Goal: Task Accomplishment & Management: Complete application form

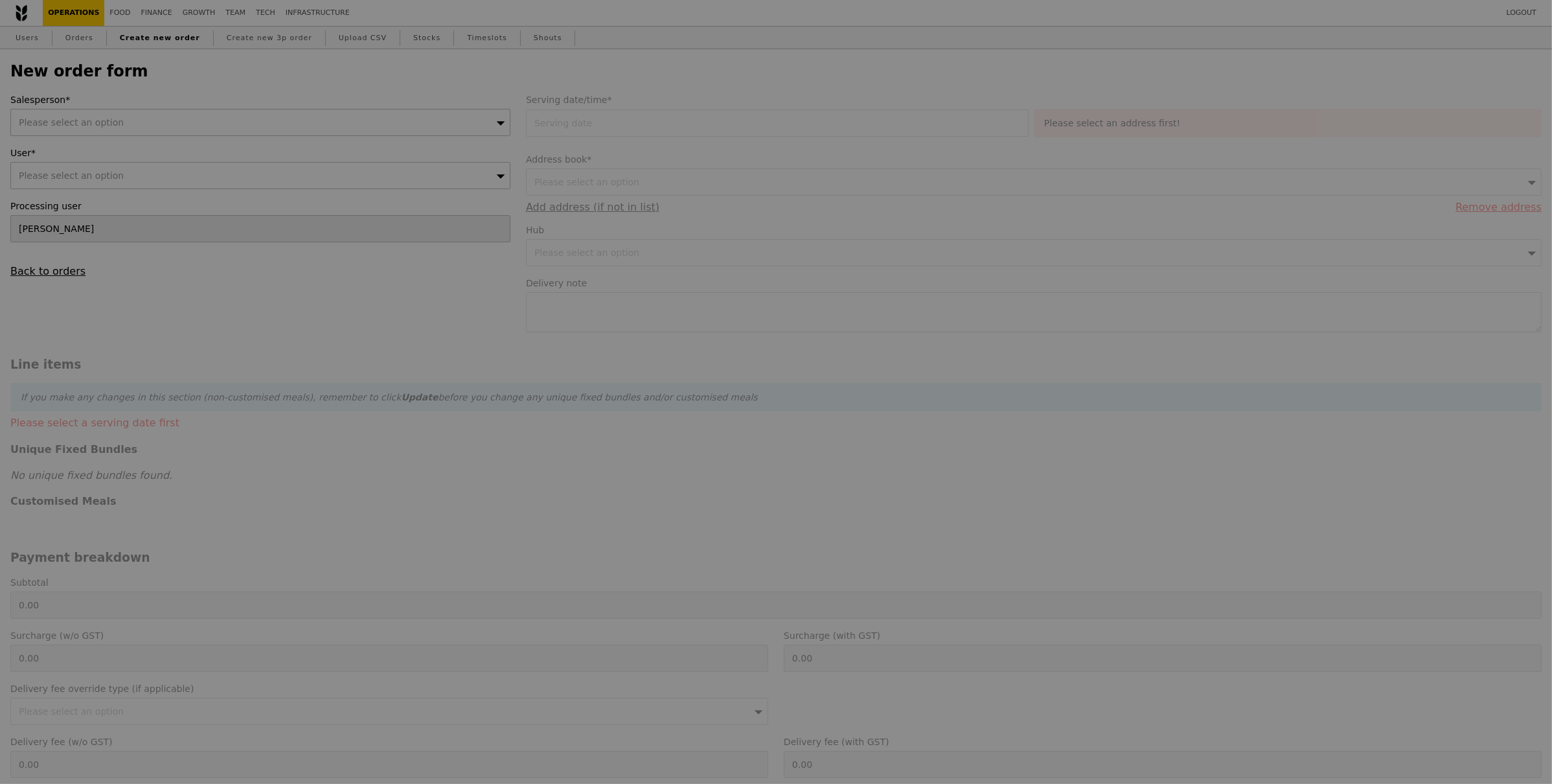
type input "Confirm"
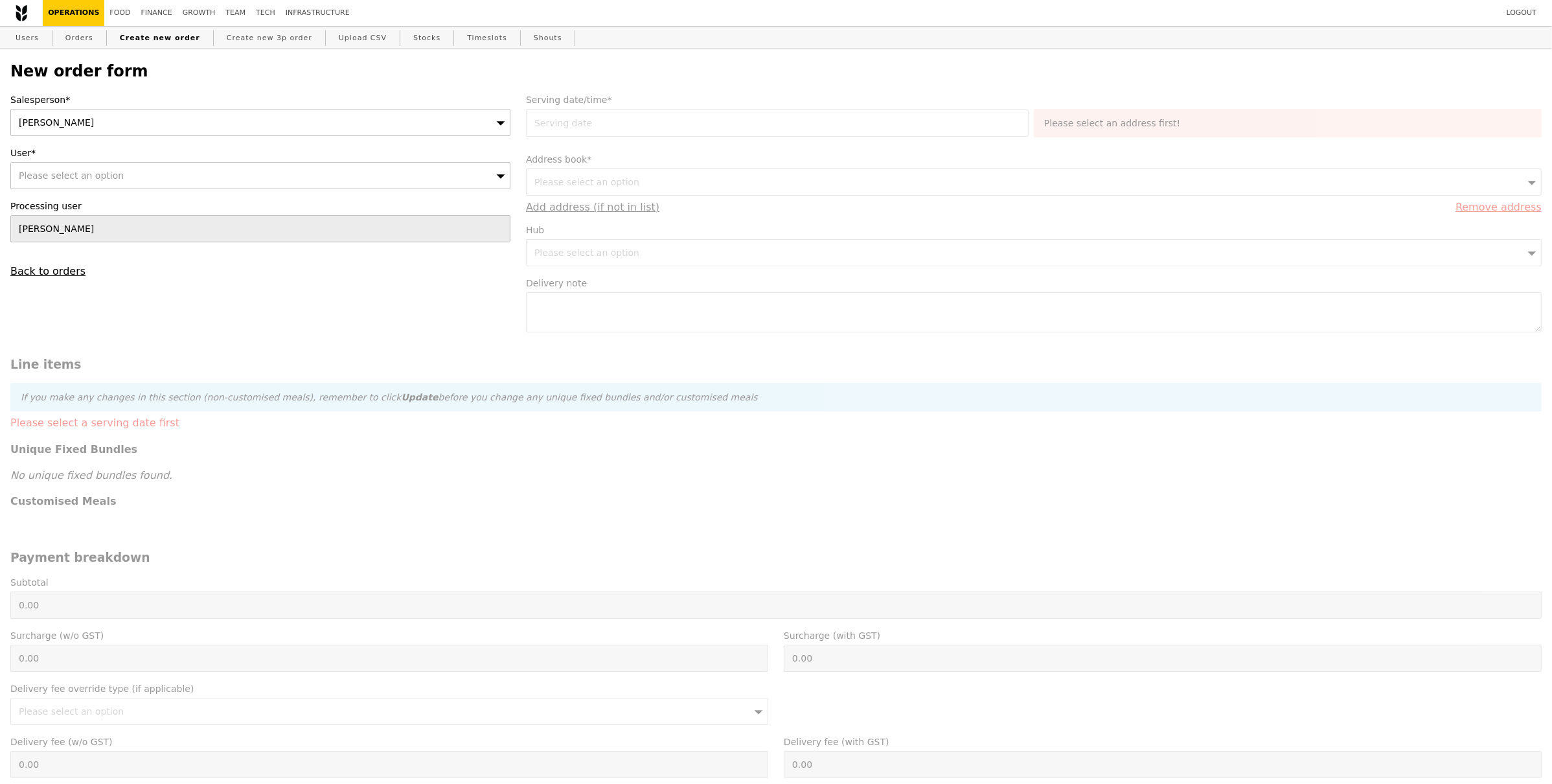
click at [171, 129] on div "[PERSON_NAME]" at bounding box center [261, 122] width 500 height 27
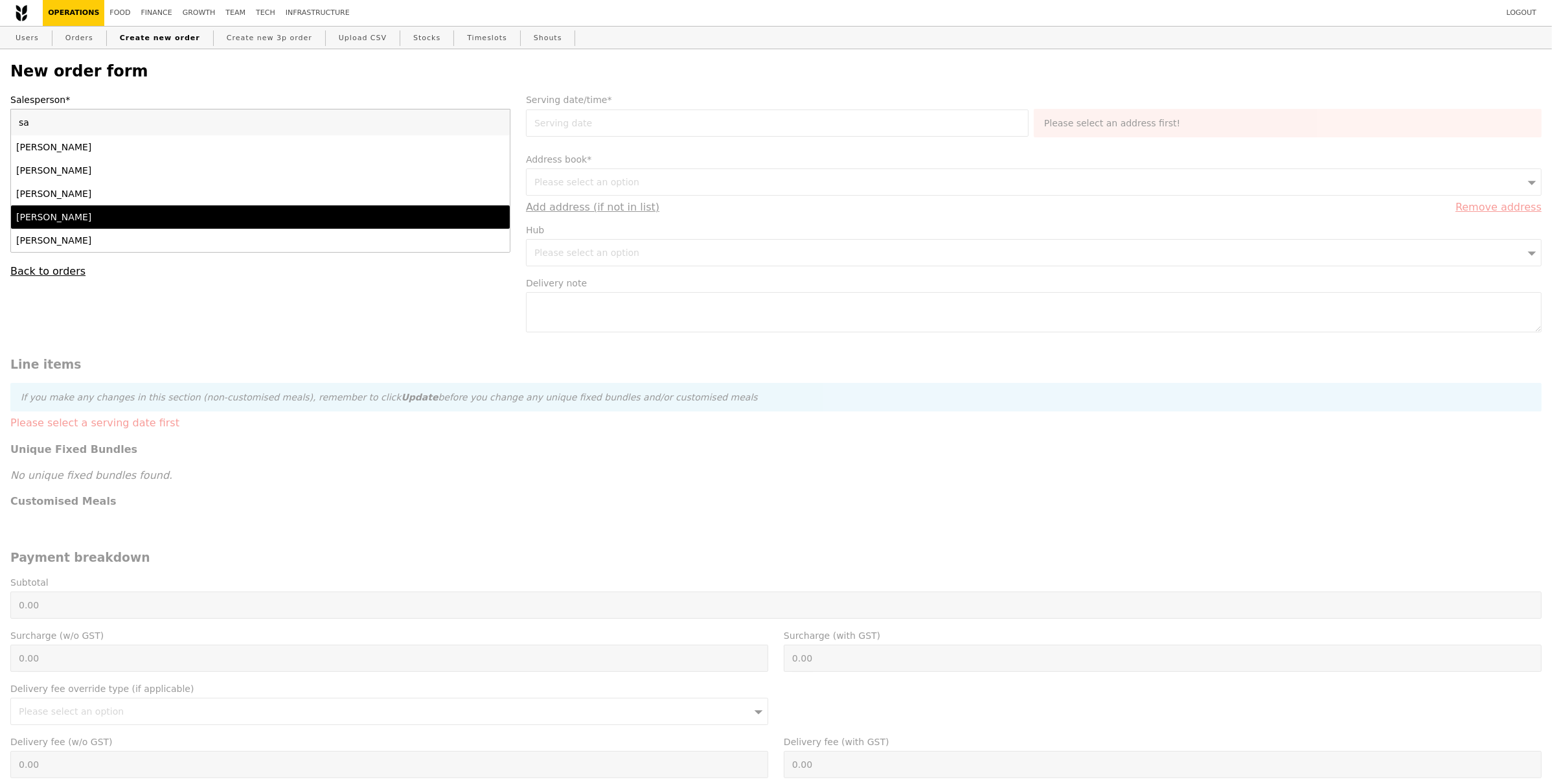
type input "sa"
click at [148, 217] on div "Samantha Tan" at bounding box center [199, 217] width 366 height 13
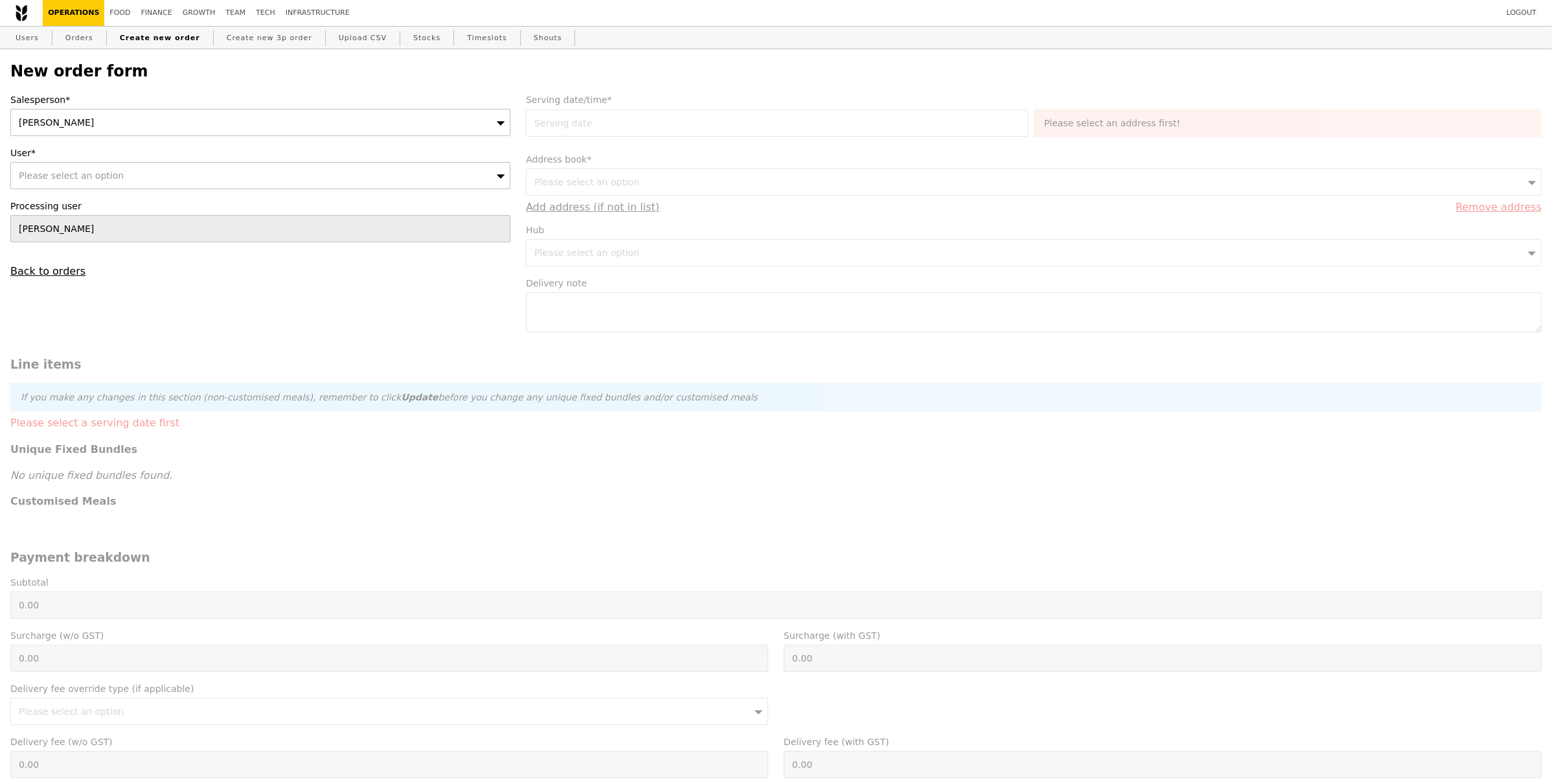
click at [113, 180] on span "Please select an option" at bounding box center [72, 175] width 105 height 11
paste input "[EMAIL_ADDRESS][PERSON_NAME][DOMAIN_NAME]"
type input "[EMAIL_ADDRESS][PERSON_NAME][DOMAIN_NAME]"
type input "Confirm"
type input "[EMAIL_ADDRESS][PERSON_NAME][DOMAIN_NAME]"
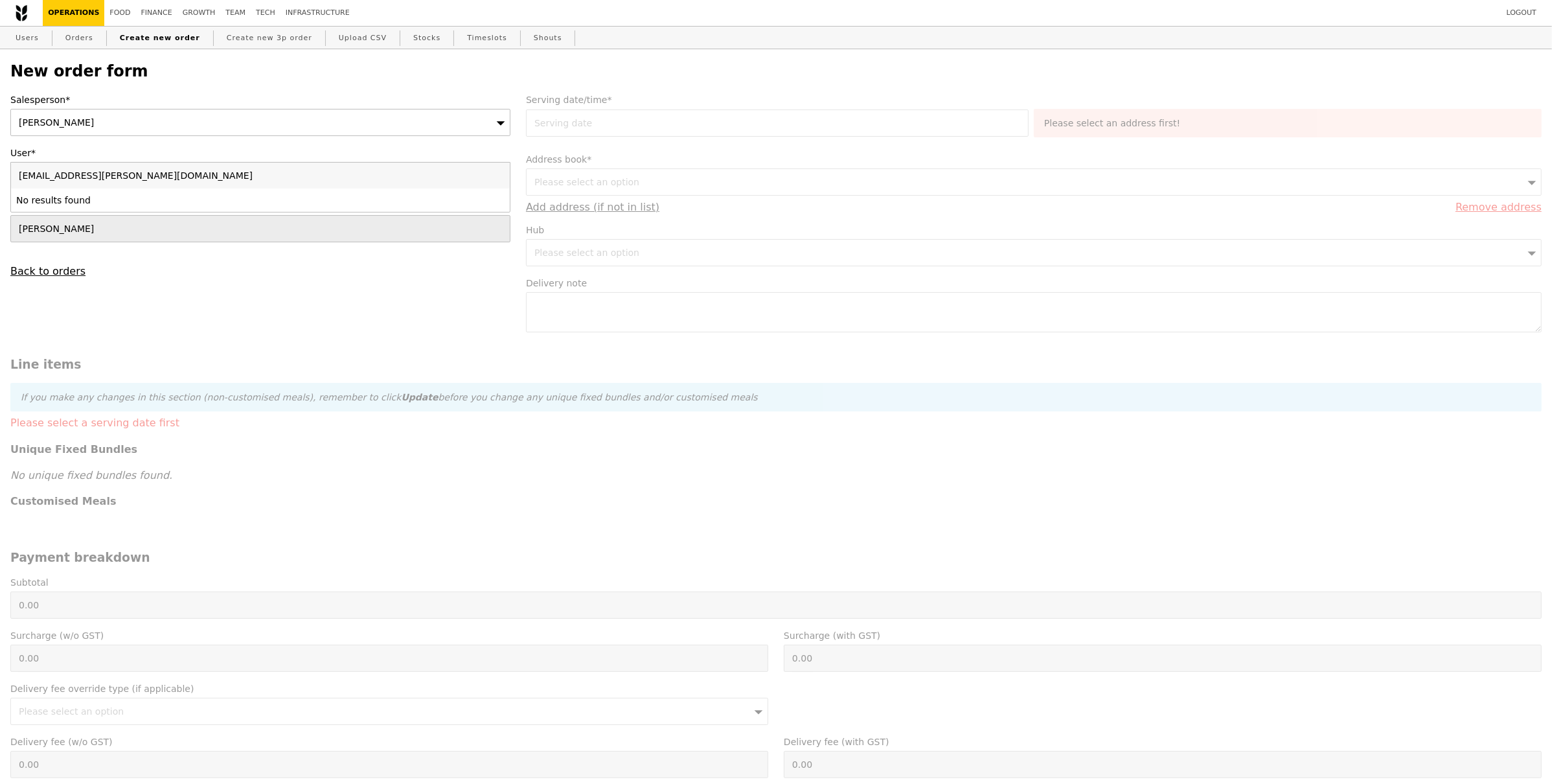
click at [134, 201] on li "No results found" at bounding box center [261, 200] width 499 height 23
click at [169, 177] on input "[EMAIL_ADDRESS][PERSON_NAME][DOMAIN_NAME]" at bounding box center [261, 175] width 499 height 26
drag, startPoint x: 181, startPoint y: 189, endPoint x: 171, endPoint y: 217, distance: 29.7
click at [181, 188] on div "fadilah.rauf@pierre-fabre.com No results found" at bounding box center [261, 187] width 499 height 50
click at [154, 244] on div "Salesperson* Samantha Tan User* Please select an option fadilah.rauf@pierre-fab…" at bounding box center [261, 185] width 516 height 184
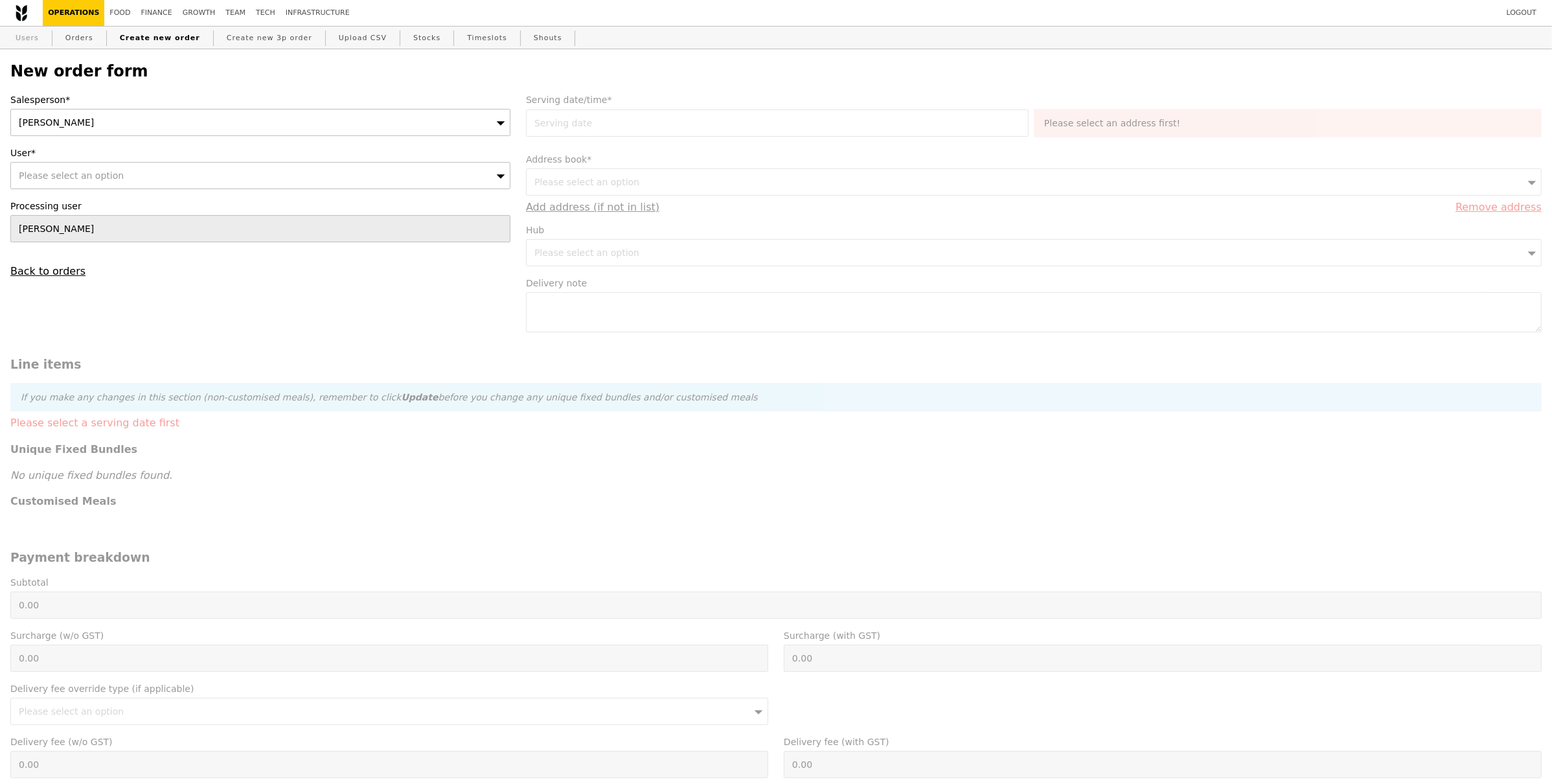
click at [17, 39] on link "Users" at bounding box center [27, 38] width 33 height 23
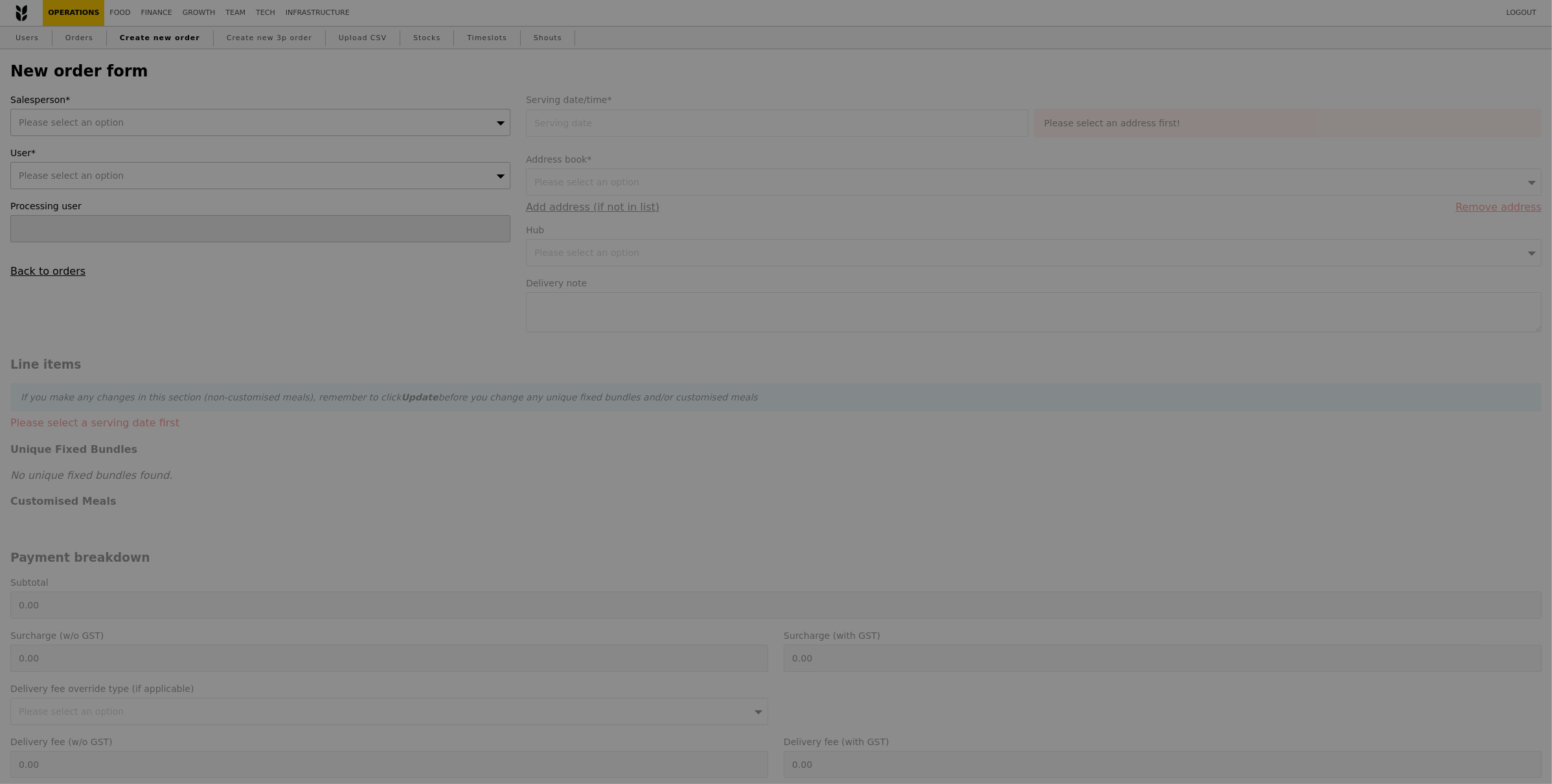
type input "Confirm"
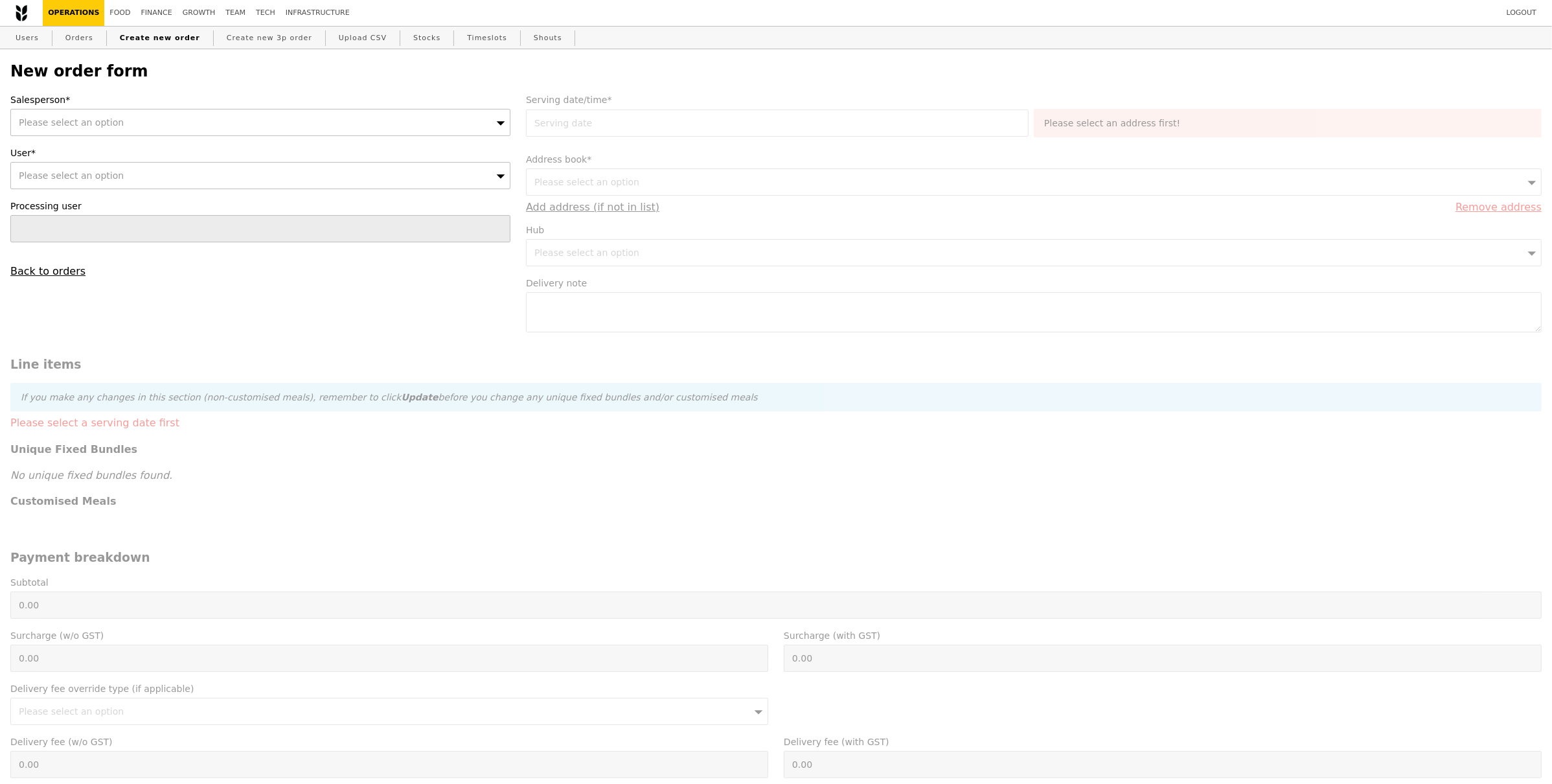
click at [61, 122] on span "Please select an option" at bounding box center [72, 122] width 105 height 11
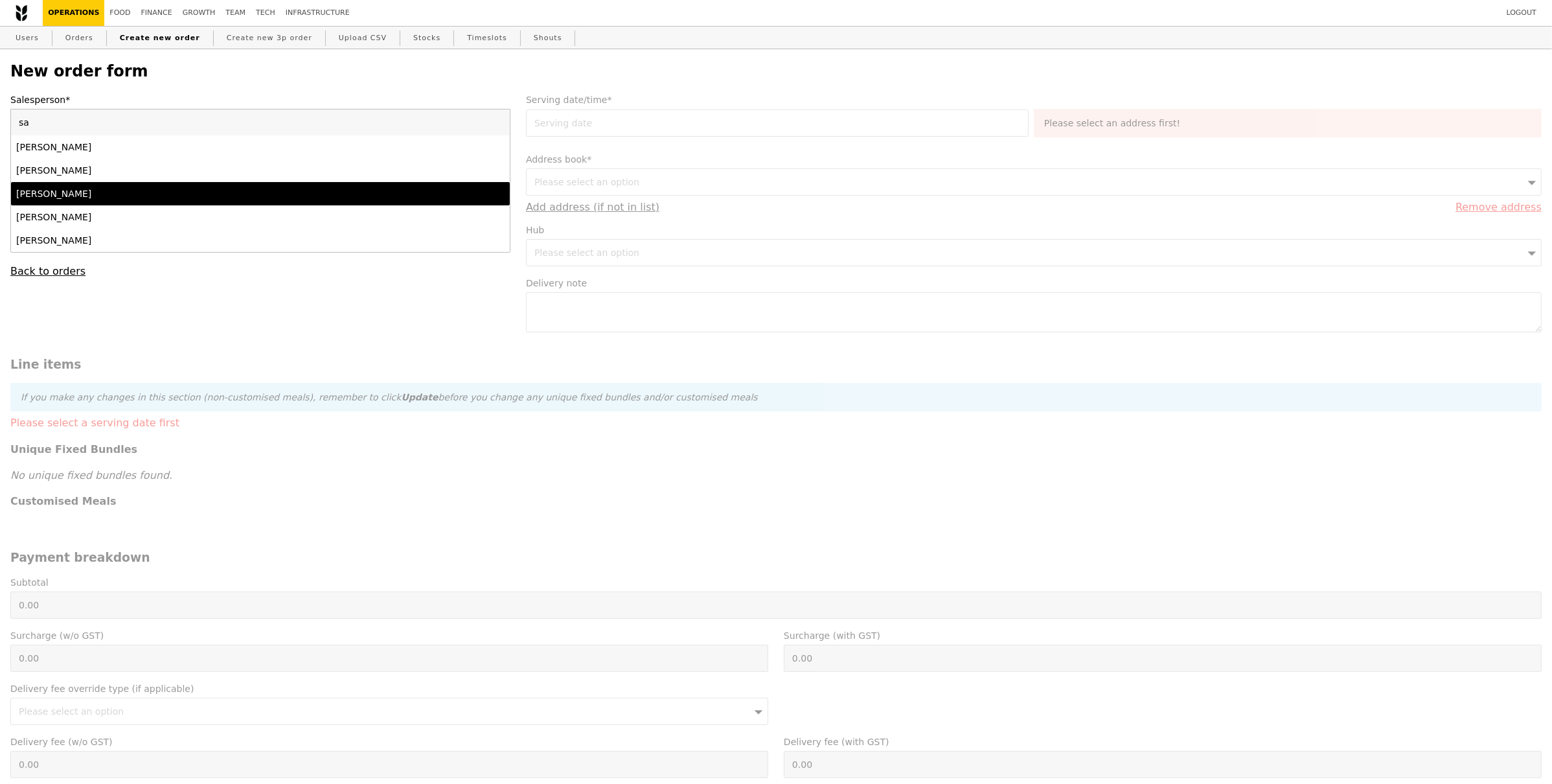
type input "sa"
click at [80, 183] on li "[PERSON_NAME]" at bounding box center [261, 194] width 499 height 23
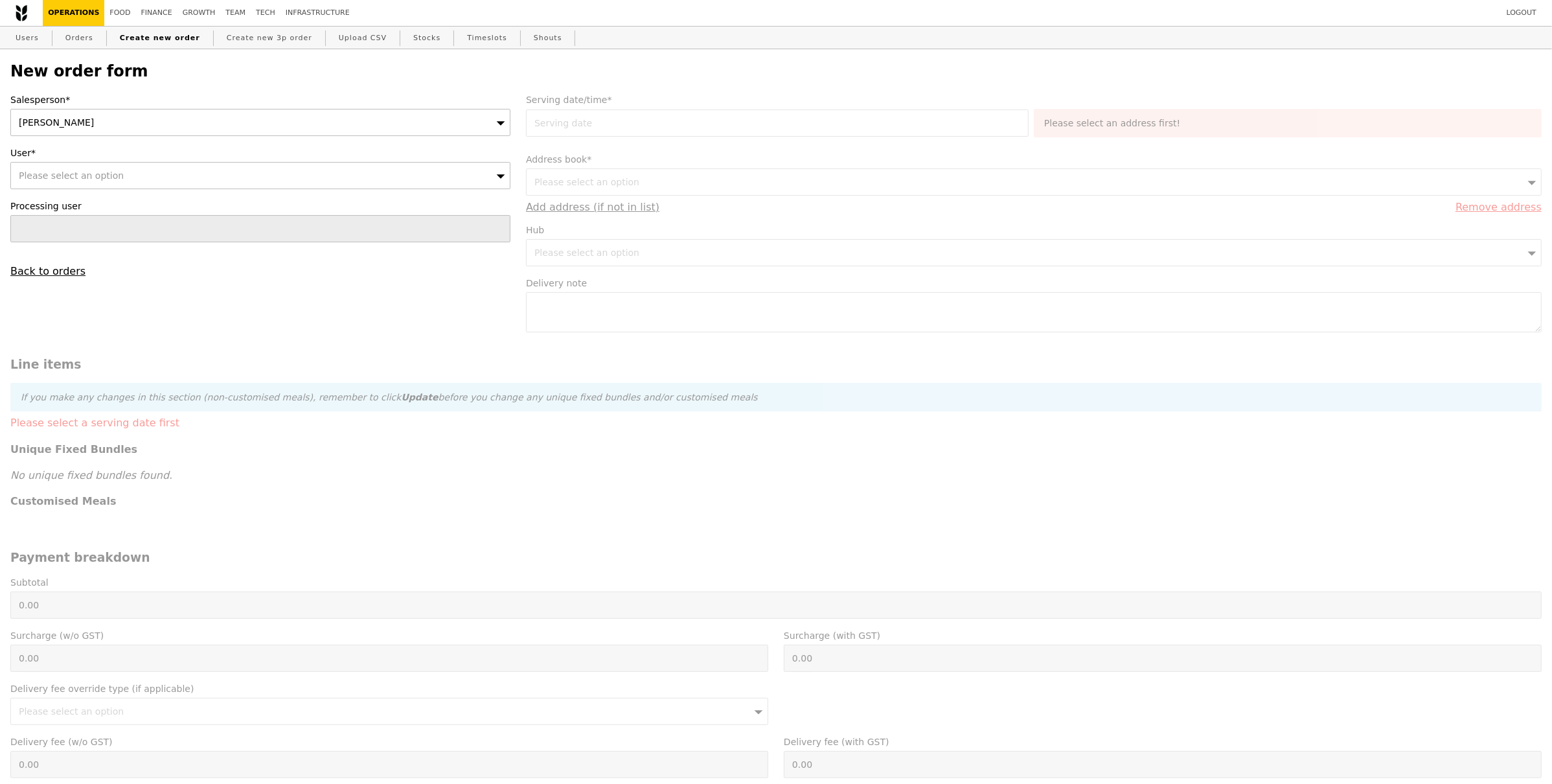
click at [79, 180] on span "Please select an option" at bounding box center [72, 175] width 105 height 11
type input "Confirm"
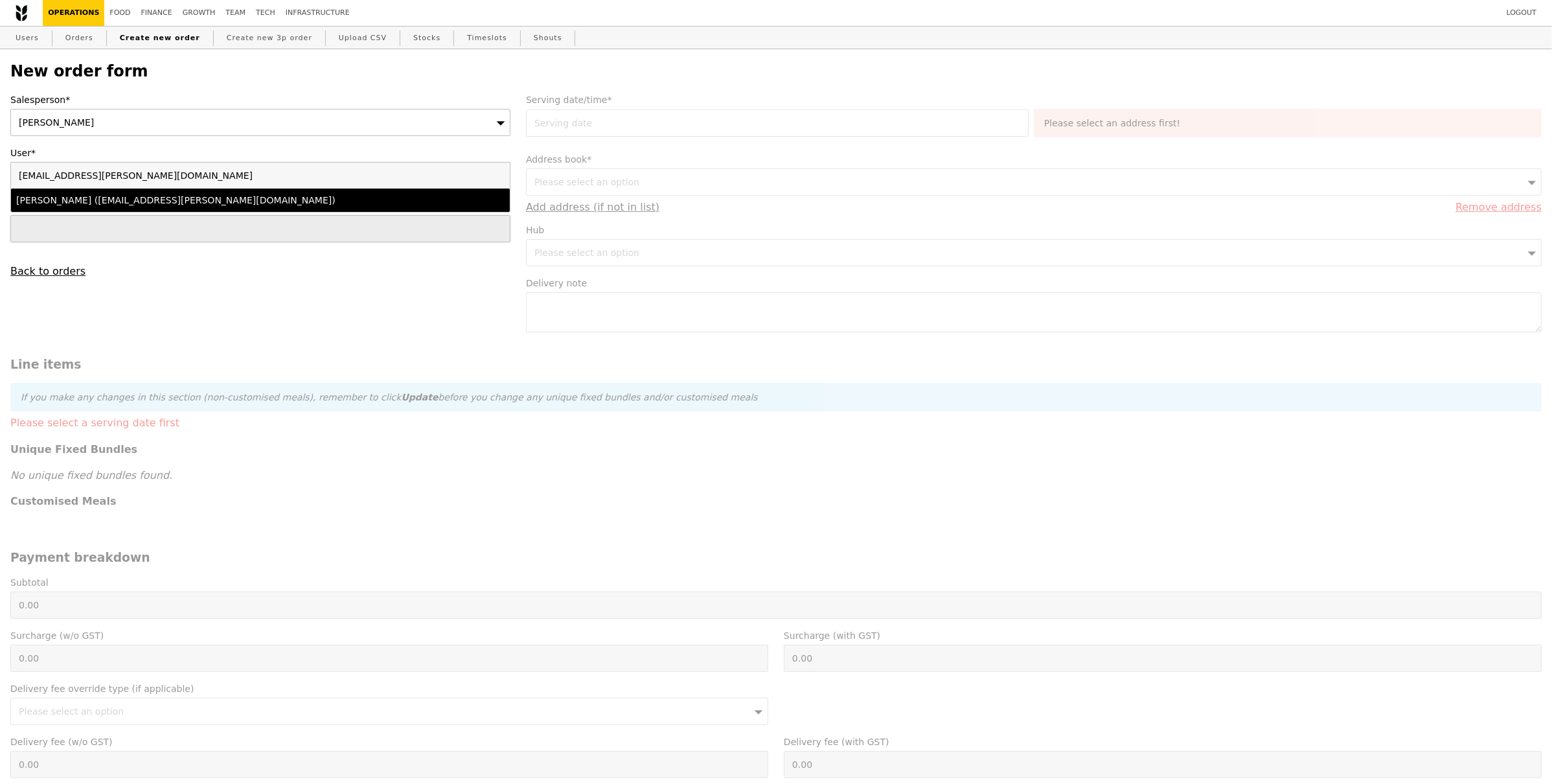
type input "[EMAIL_ADDRESS][PERSON_NAME][DOMAIN_NAME]"
click at [116, 196] on div "RAUF Fadilah (fadilah.rauf@pierre-fabre.com)" at bounding box center [199, 201] width 366 height 13
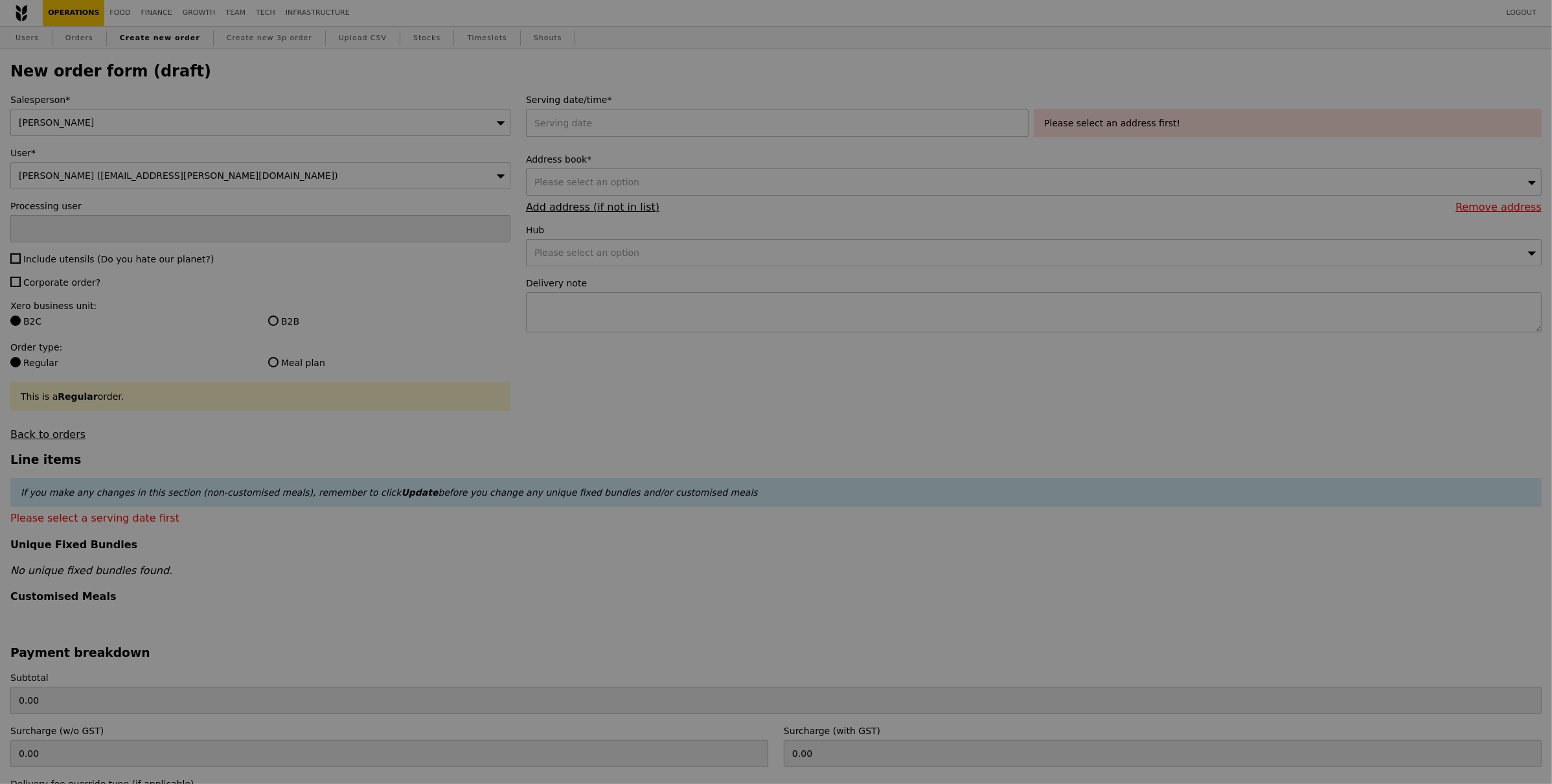
type input "Confirm"
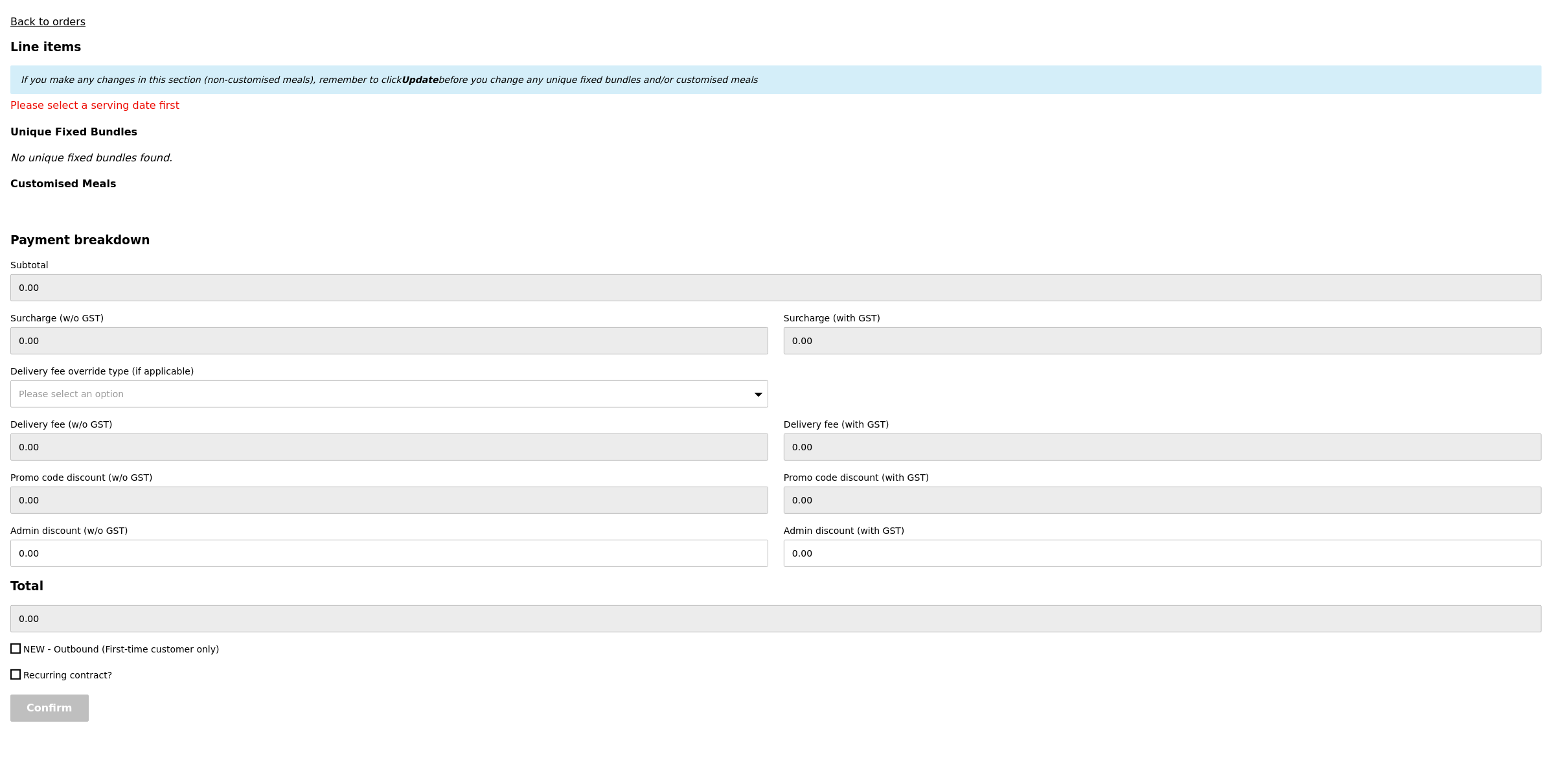
click at [63, 653] on span "NEW - Outbound (First-time customer only)" at bounding box center [121, 648] width 197 height 11
click at [21, 653] on input "NEW - Outbound (First-time customer only)" at bounding box center [15, 648] width 11 height 11
checkbox input "true"
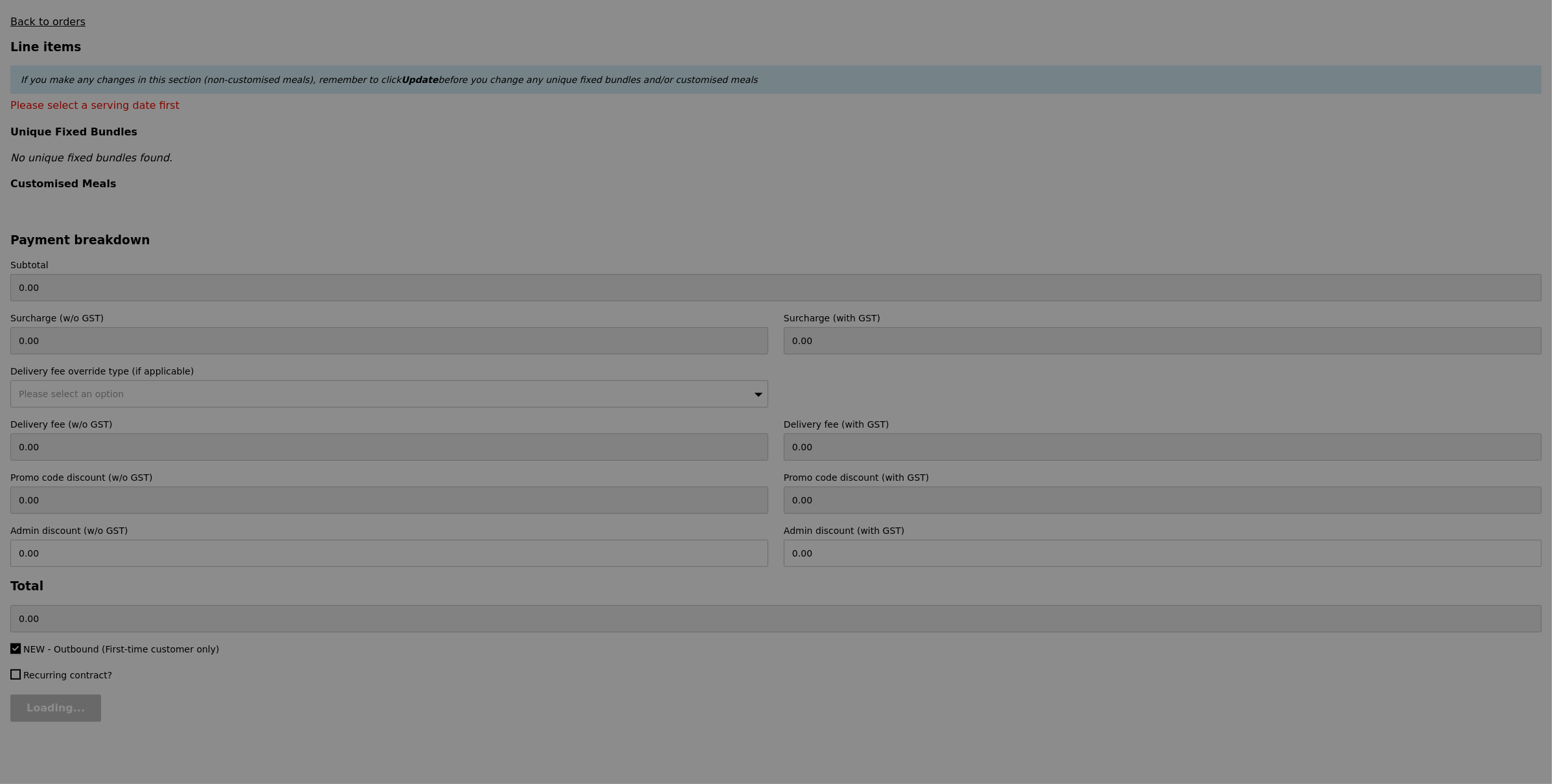
type input "Confirm"
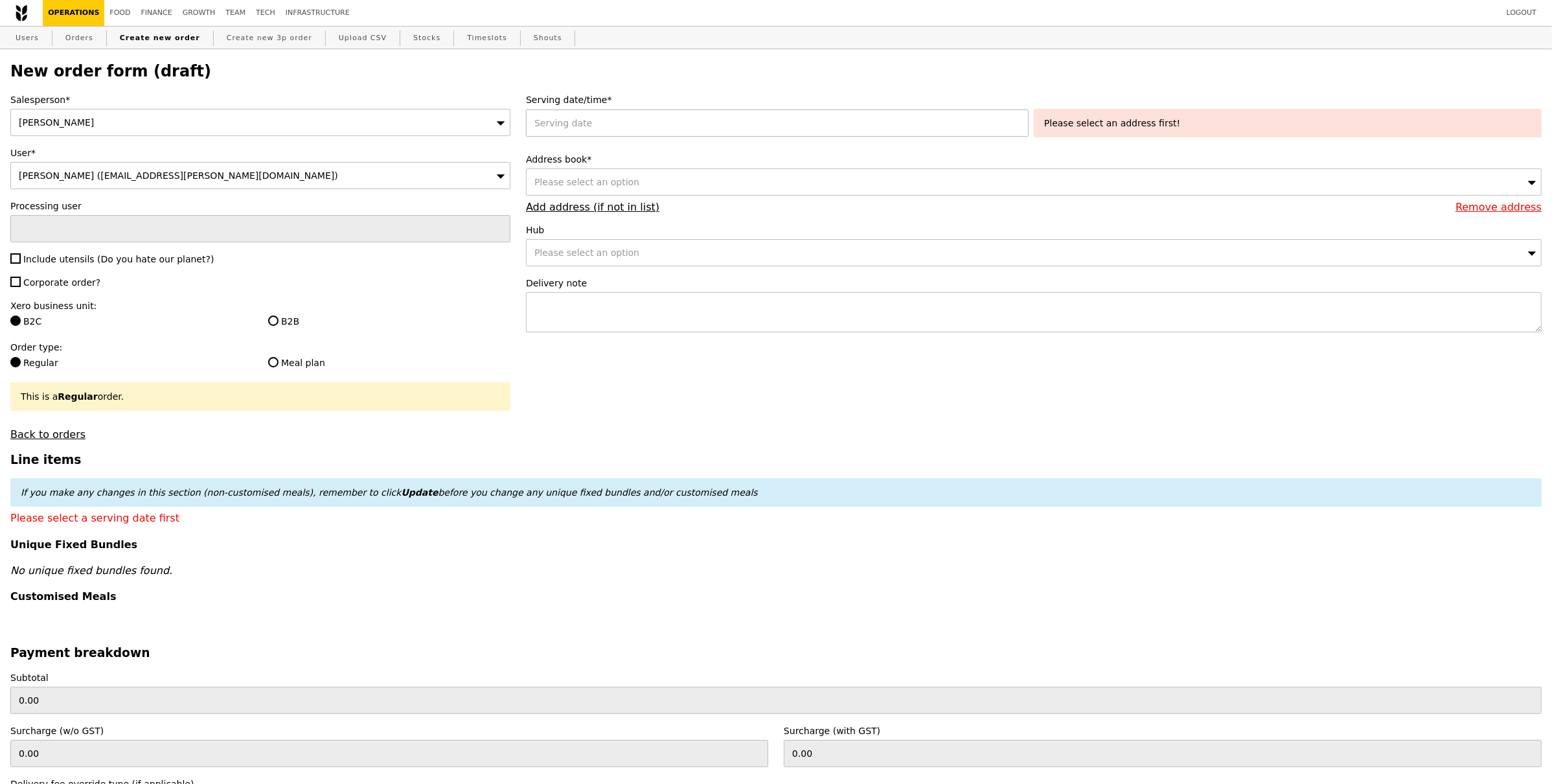
click at [583, 125] on div at bounding box center [780, 123] width 508 height 27
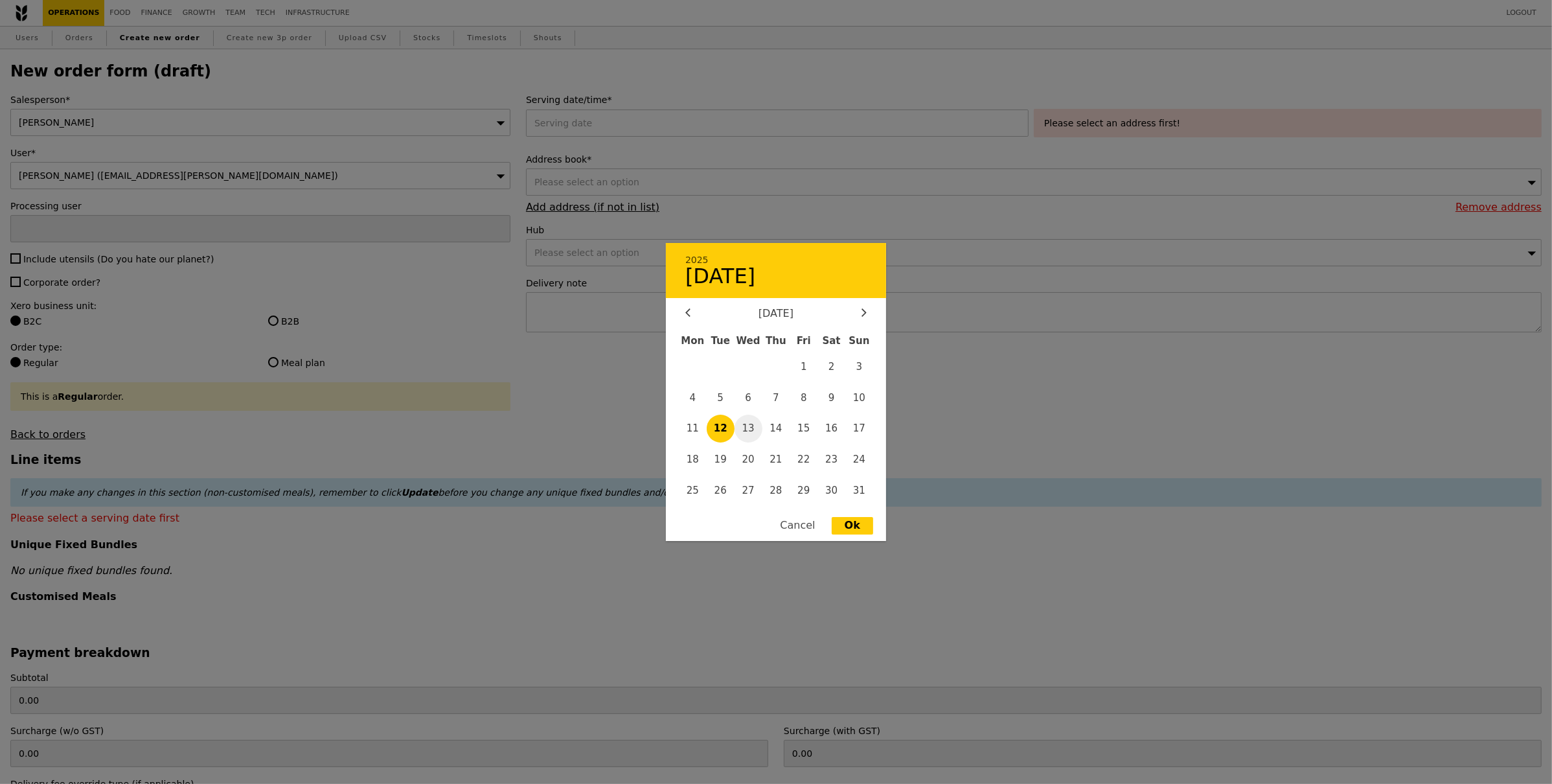
click at [753, 426] on span "13" at bounding box center [748, 428] width 28 height 28
type input "13 Aug 2025"
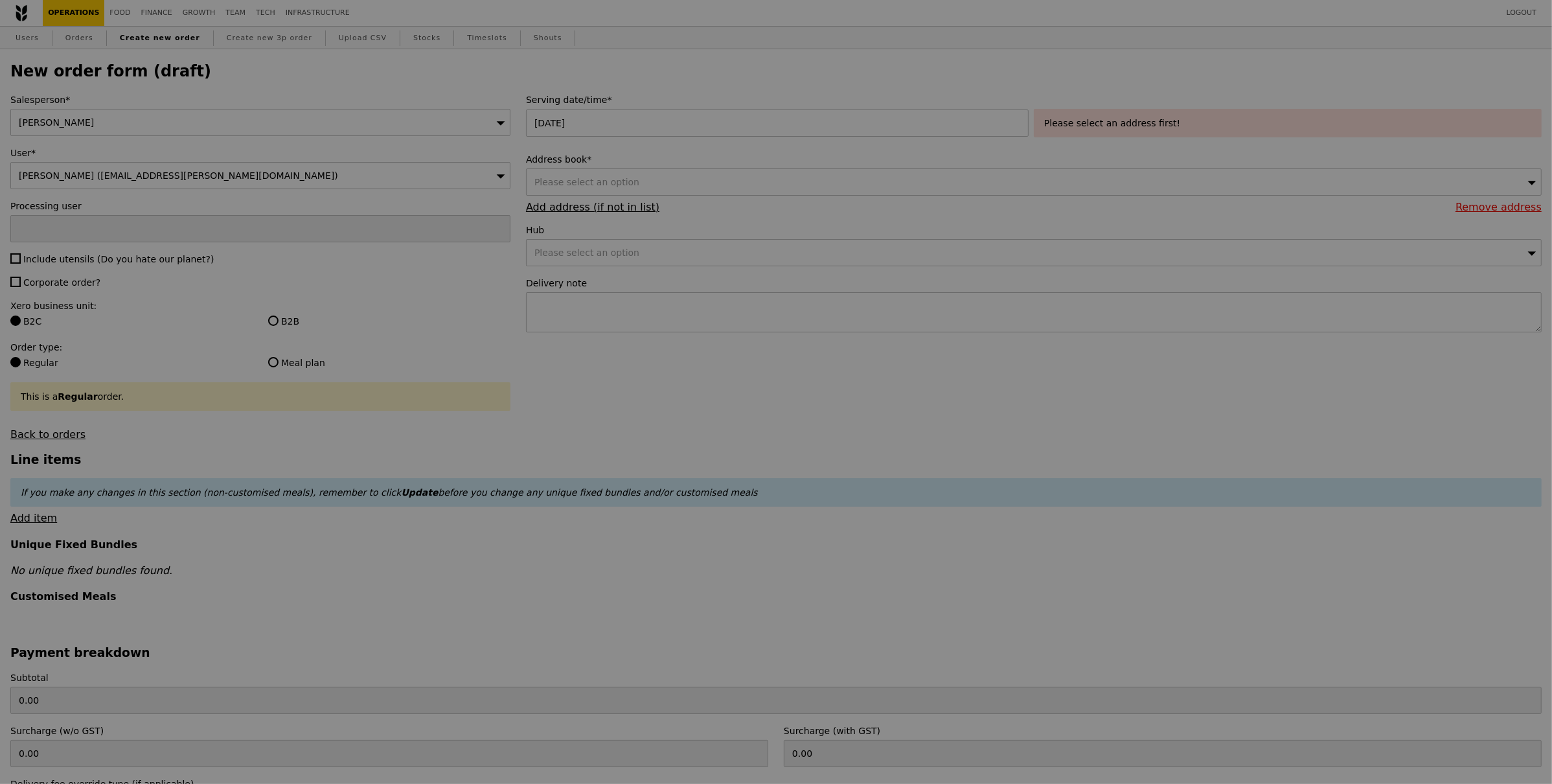
click at [680, 187] on div at bounding box center [776, 392] width 1552 height 784
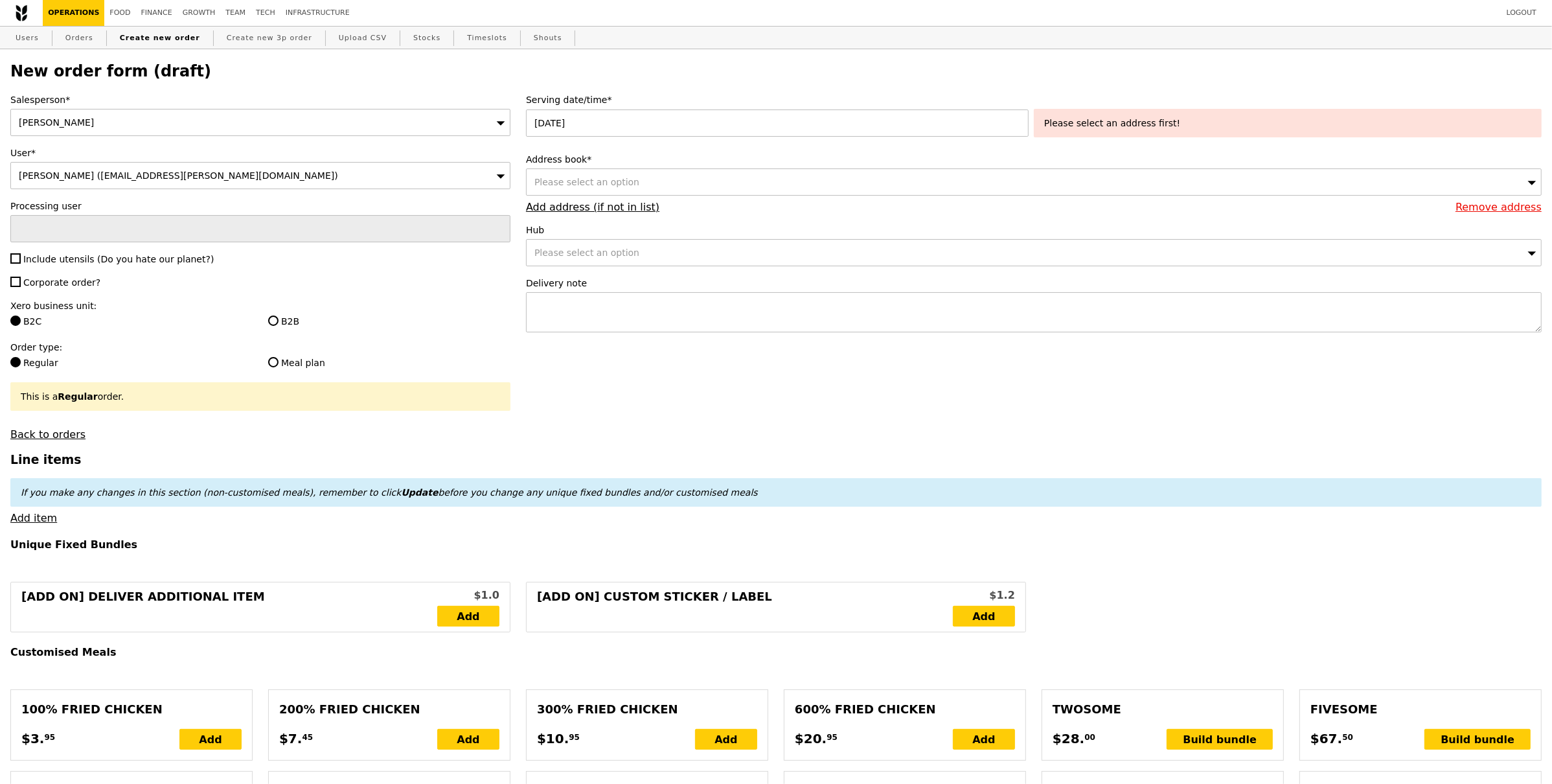
click at [679, 187] on div "Please select an option" at bounding box center [1034, 181] width 1016 height 27
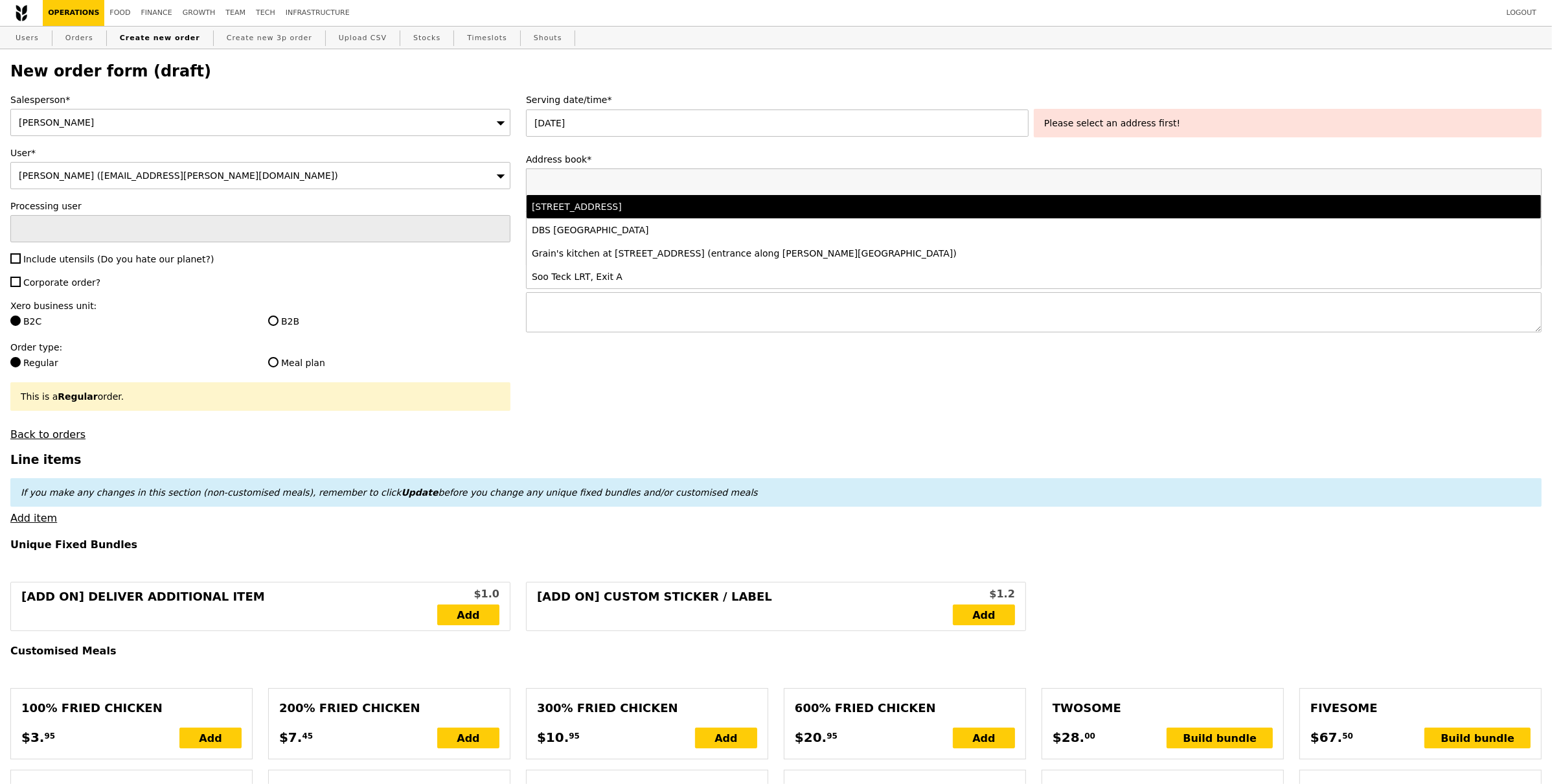
click at [651, 201] on div "1 Raffles Quay, #27-13, Singapore 048583" at bounding box center [908, 207] width 754 height 13
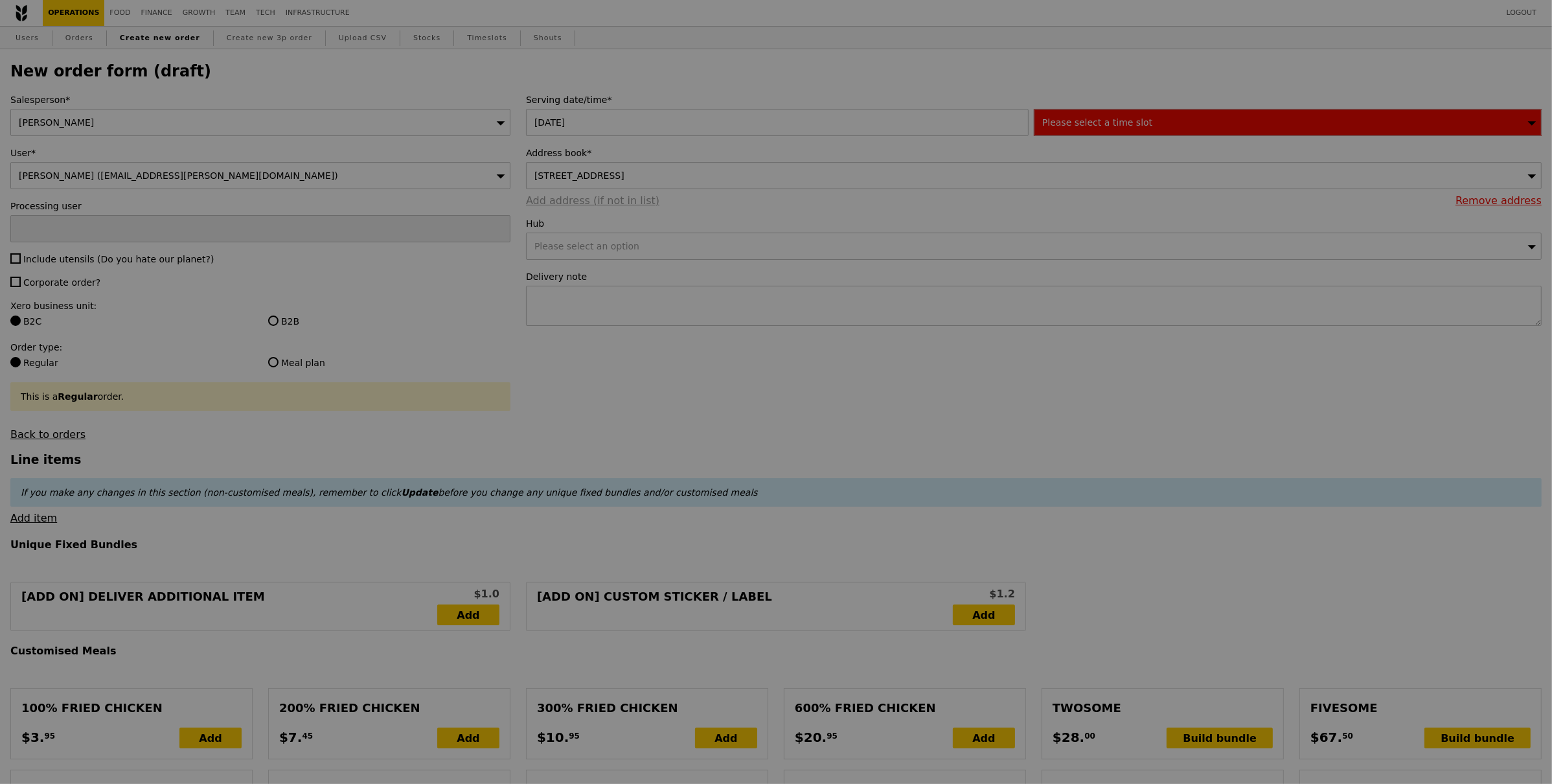
type input "Confirm"
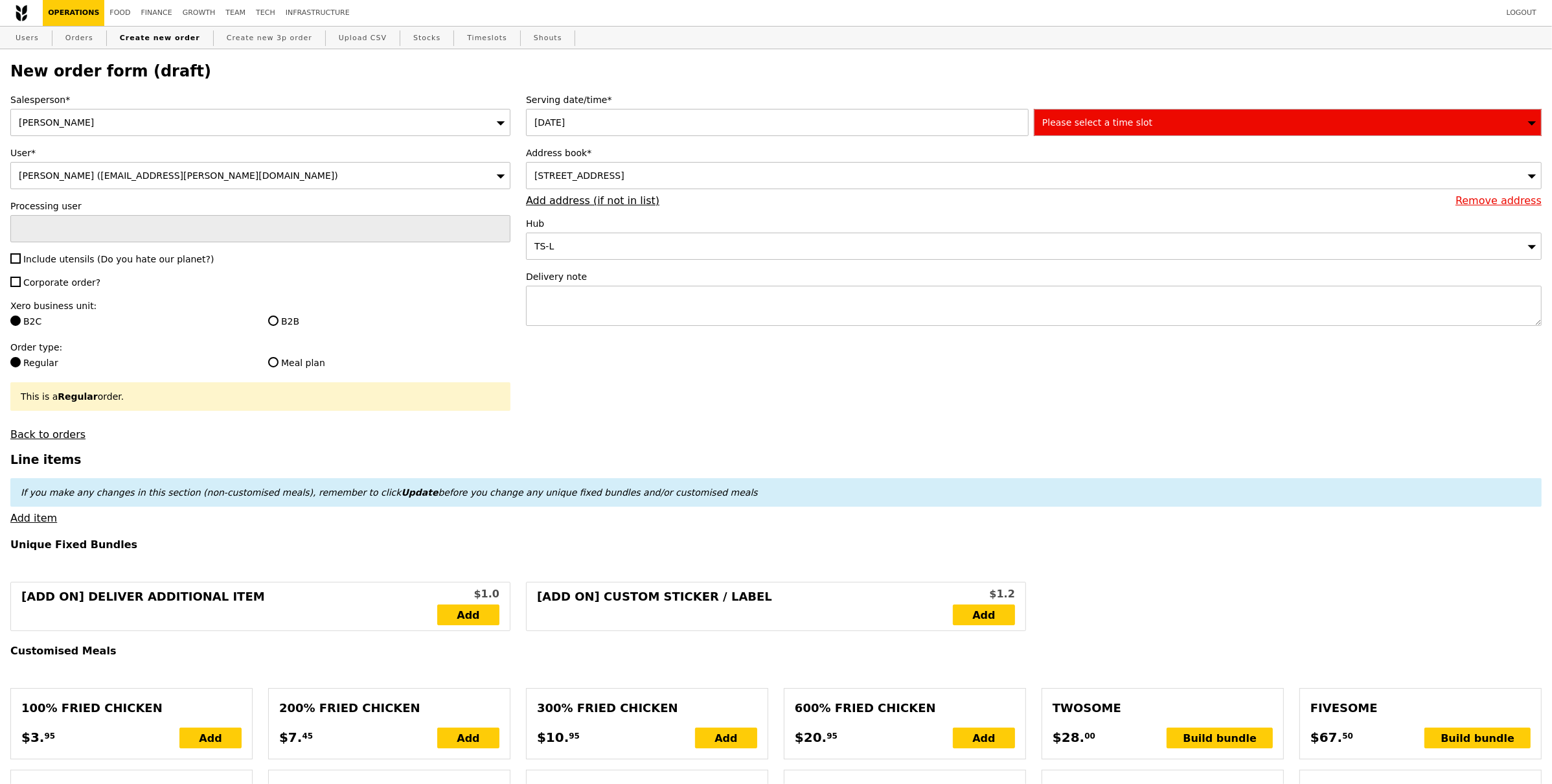
click at [118, 253] on label "Include utensils (Do you hate our planet?)" at bounding box center [261, 260] width 500 height 13
click at [21, 253] on input "Include utensils (Do you hate our planet?)" at bounding box center [15, 258] width 11 height 11
checkbox input "true"
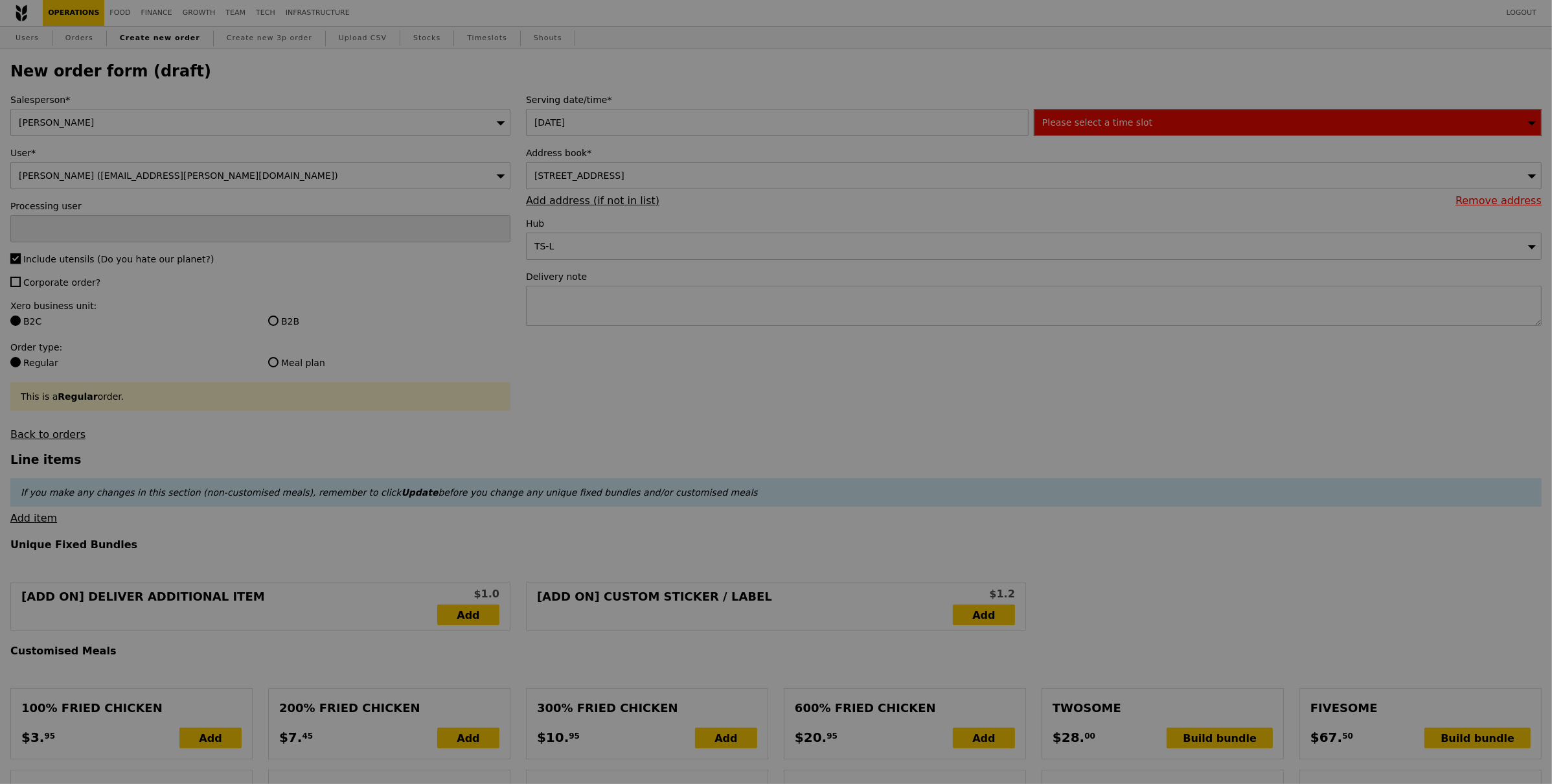
type input "Confirm"
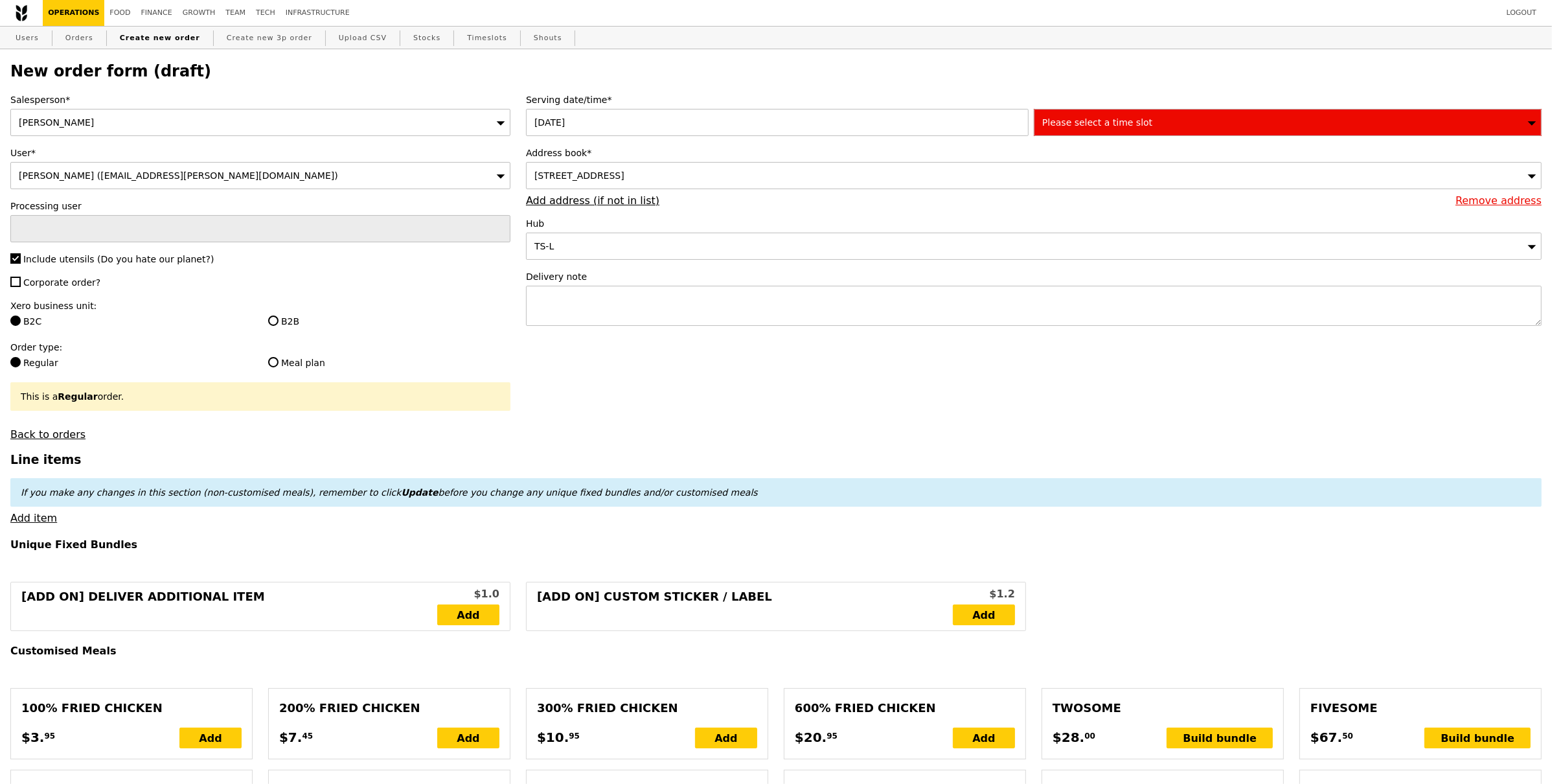
click at [74, 283] on span "Corporate order?" at bounding box center [61, 282] width 77 height 11
click at [21, 283] on input "Corporate order?" at bounding box center [15, 282] width 11 height 11
checkbox input "true"
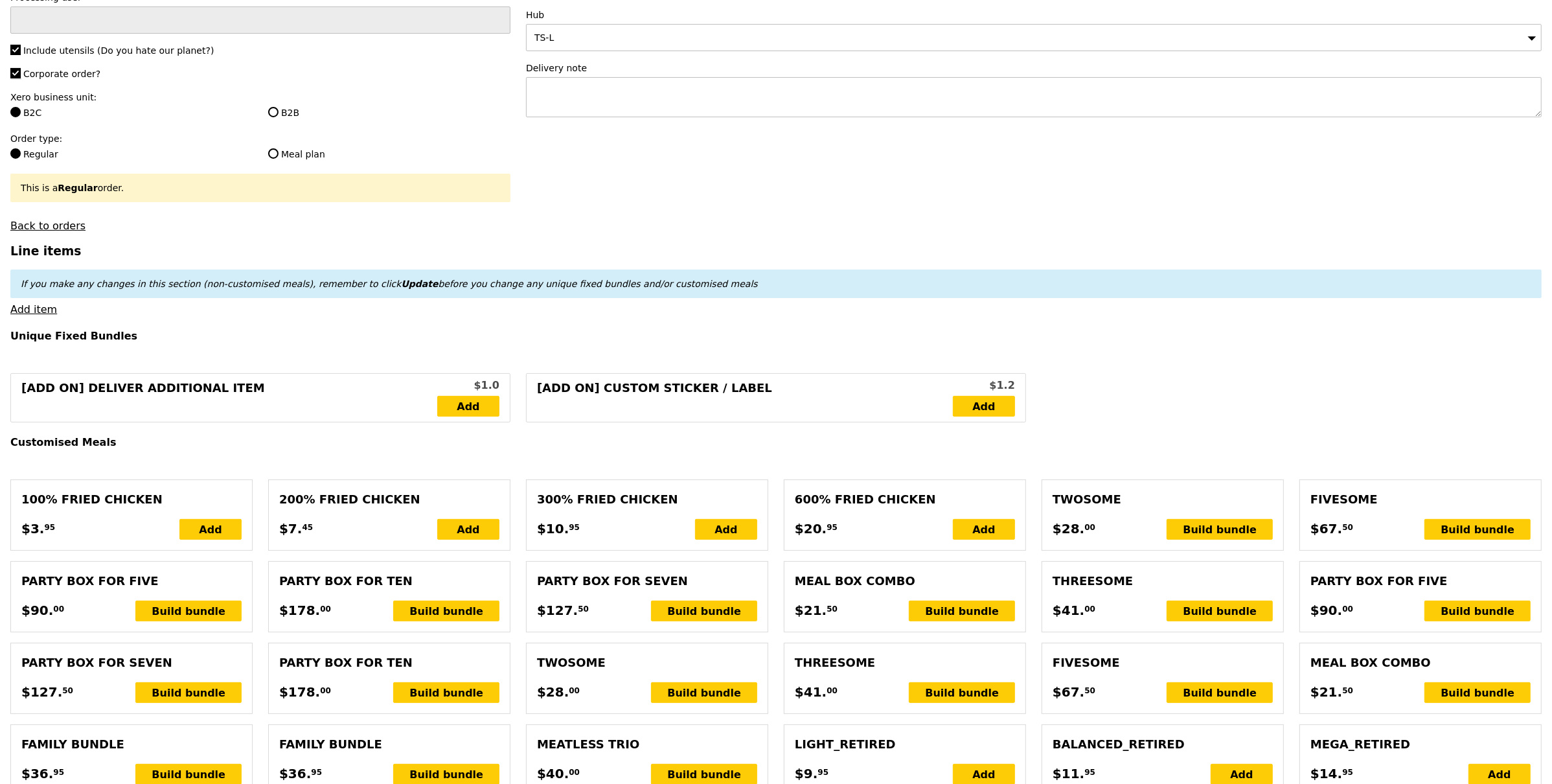
scroll to position [198, 0]
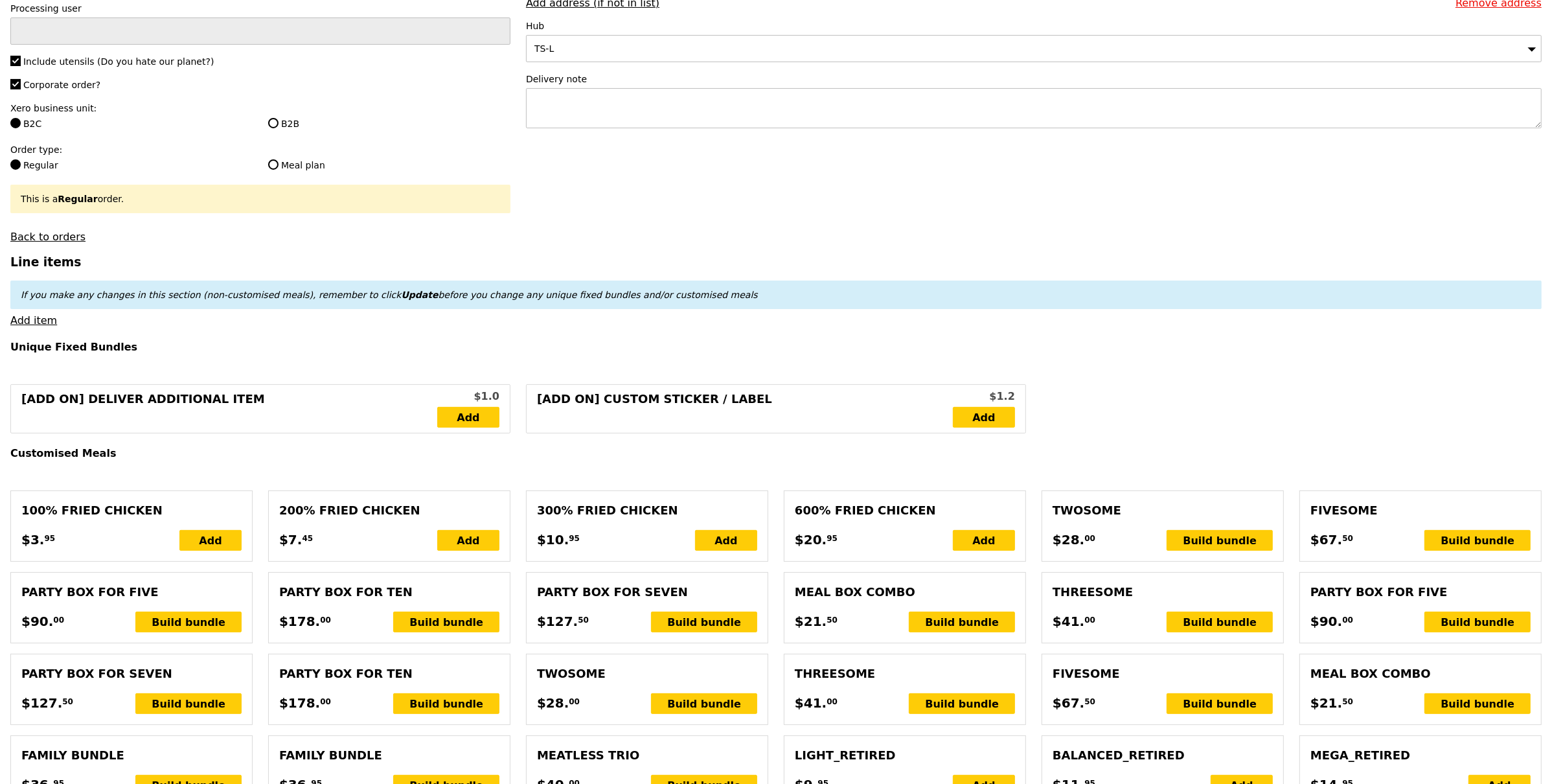
click at [286, 126] on label "B2B" at bounding box center [390, 124] width 243 height 13
click at [279, 126] on input "B2B" at bounding box center [273, 122] width 11 height 11
radio input "true"
type input "Loading..."
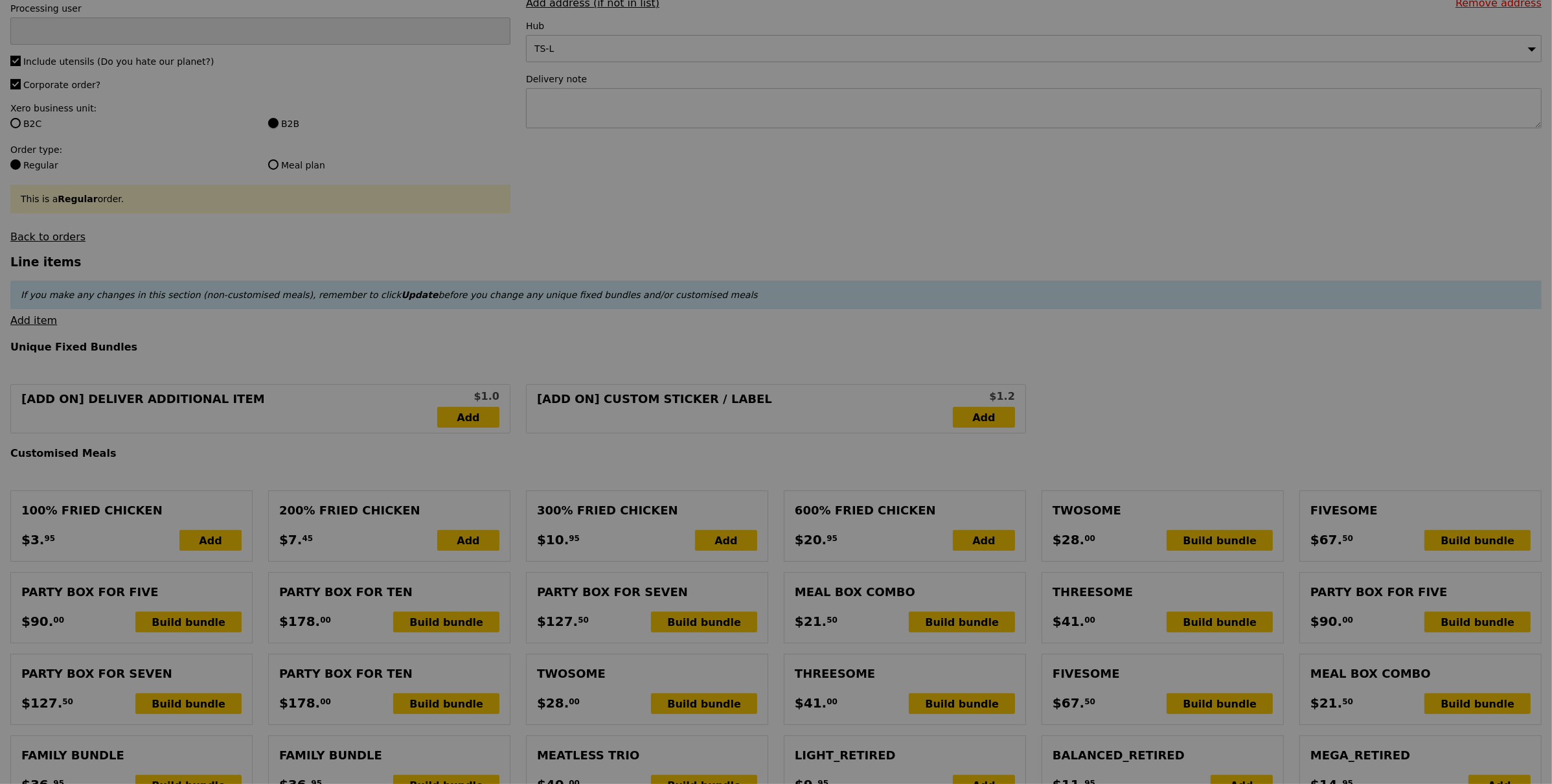
type input "1.79"
type input "1.95"
type input "10.46"
type input "11.40"
type input "13.35"
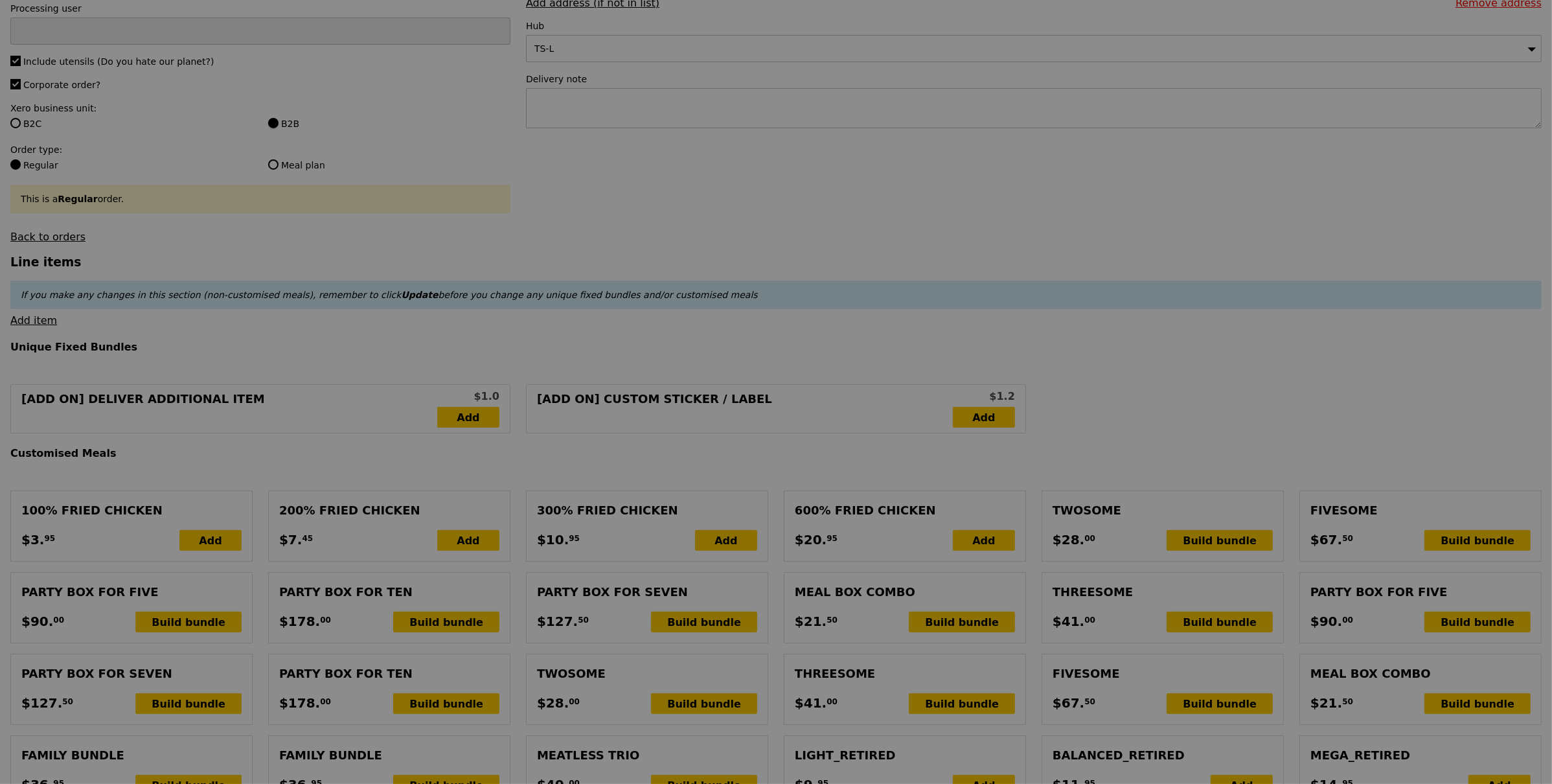
type input "Confirm"
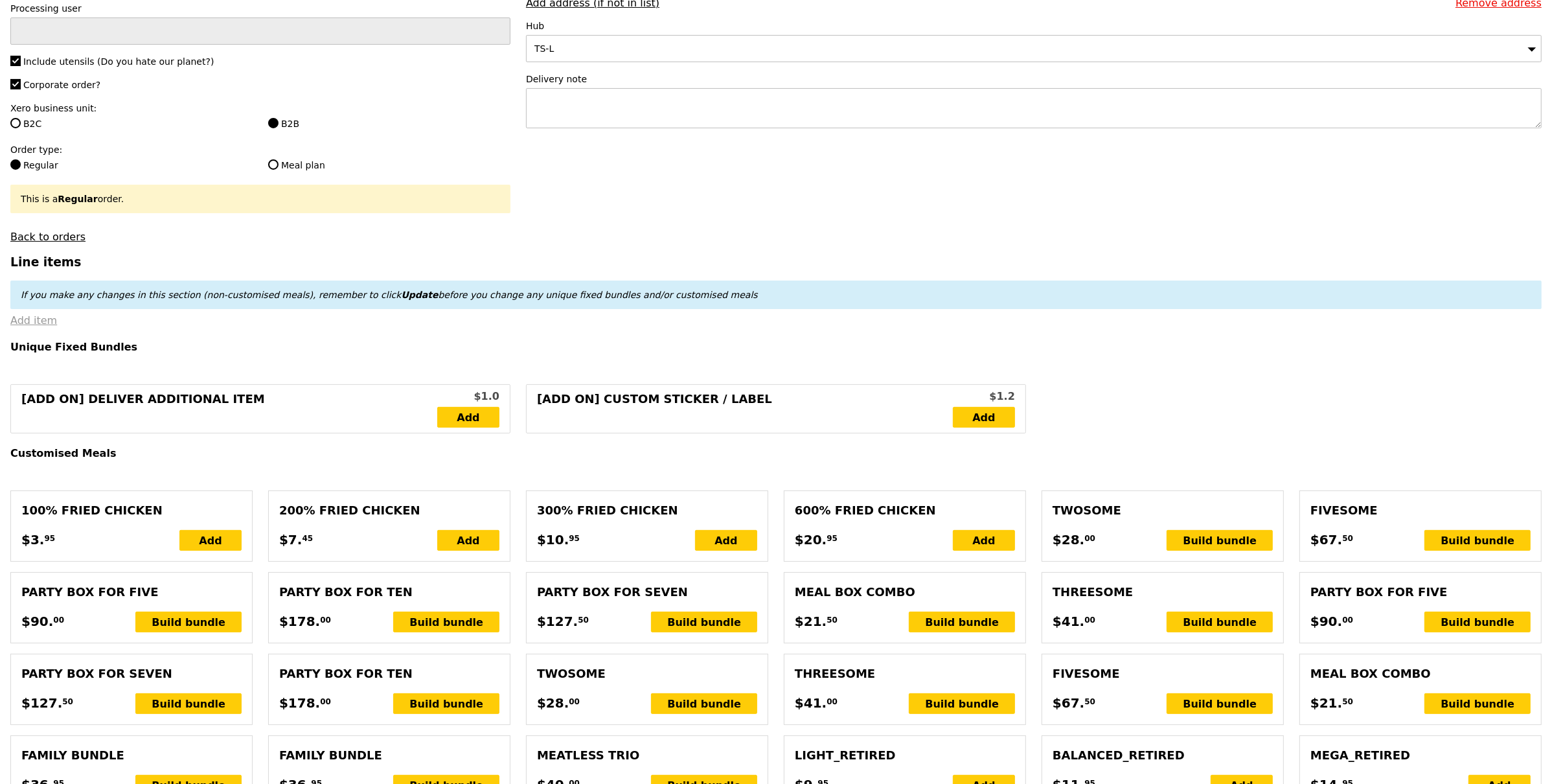
click at [33, 320] on link "Add item" at bounding box center [33, 320] width 47 height 12
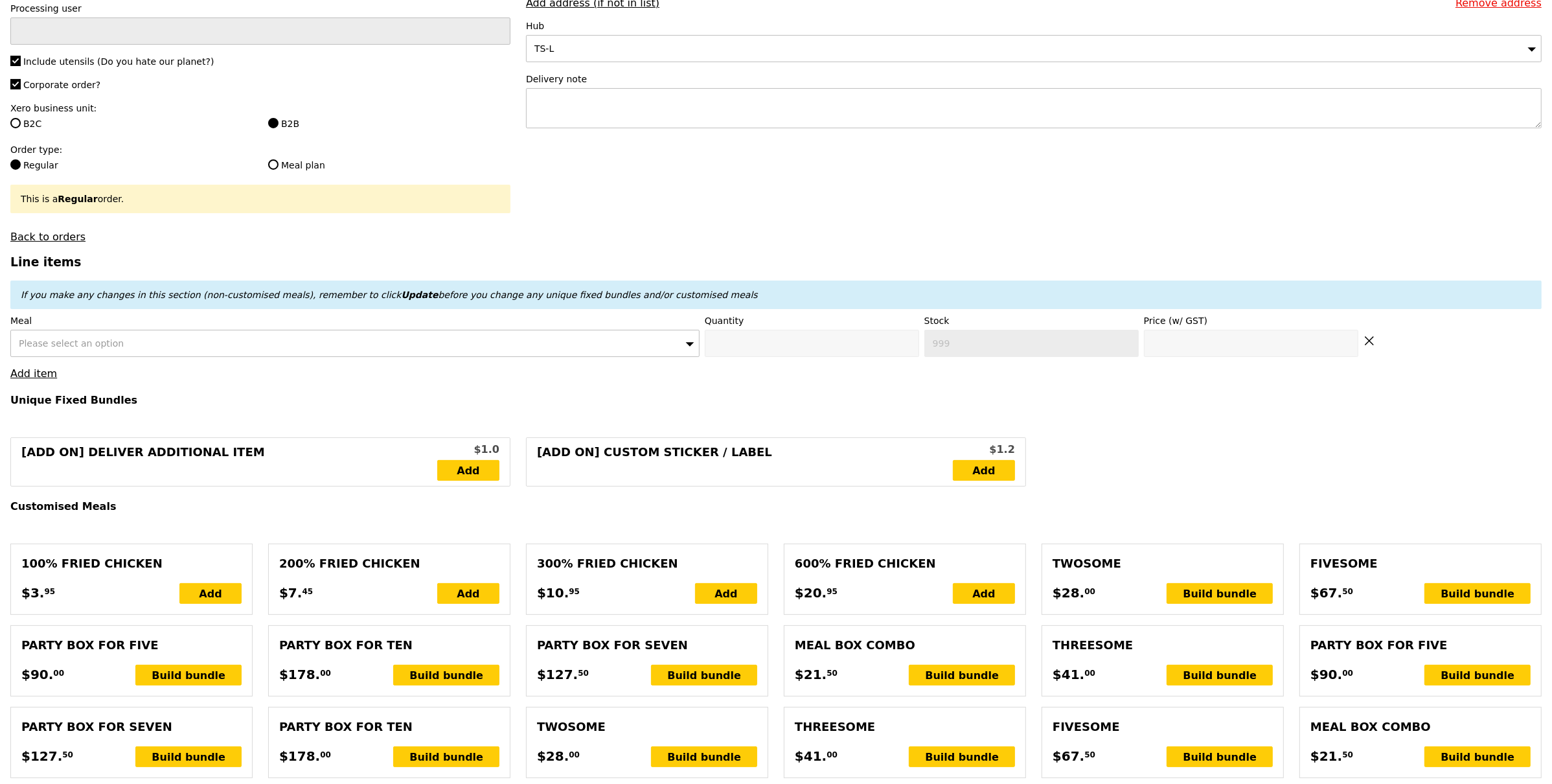
click at [194, 346] on div "Please select an option" at bounding box center [355, 343] width 690 height 27
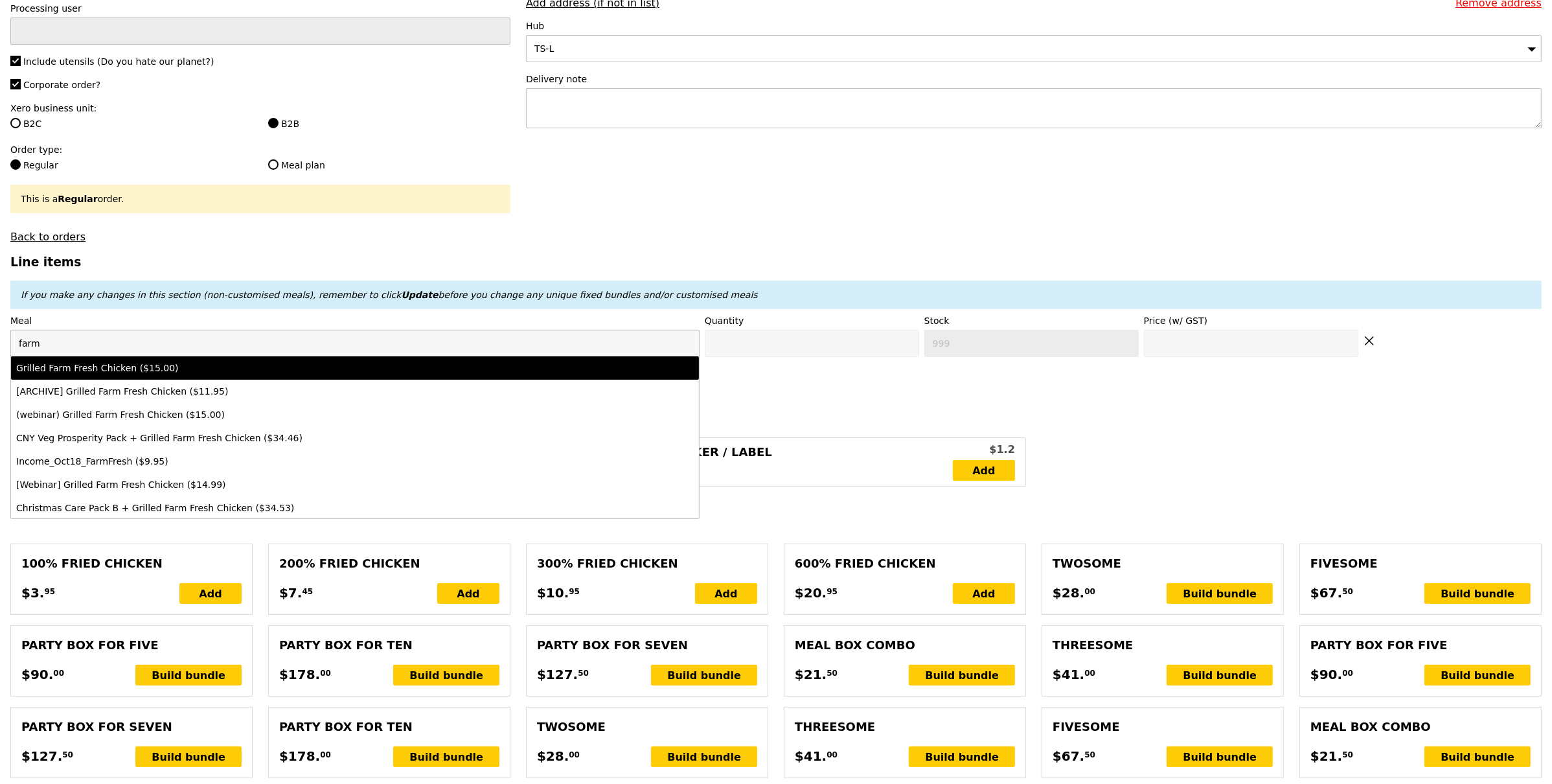
type input "farm"
click at [249, 373] on div "Grilled Farm Fresh Chicken ($15.00)" at bounding box center [270, 369] width 508 height 13
type input "Confirm anyway"
type input "0"
type input "416"
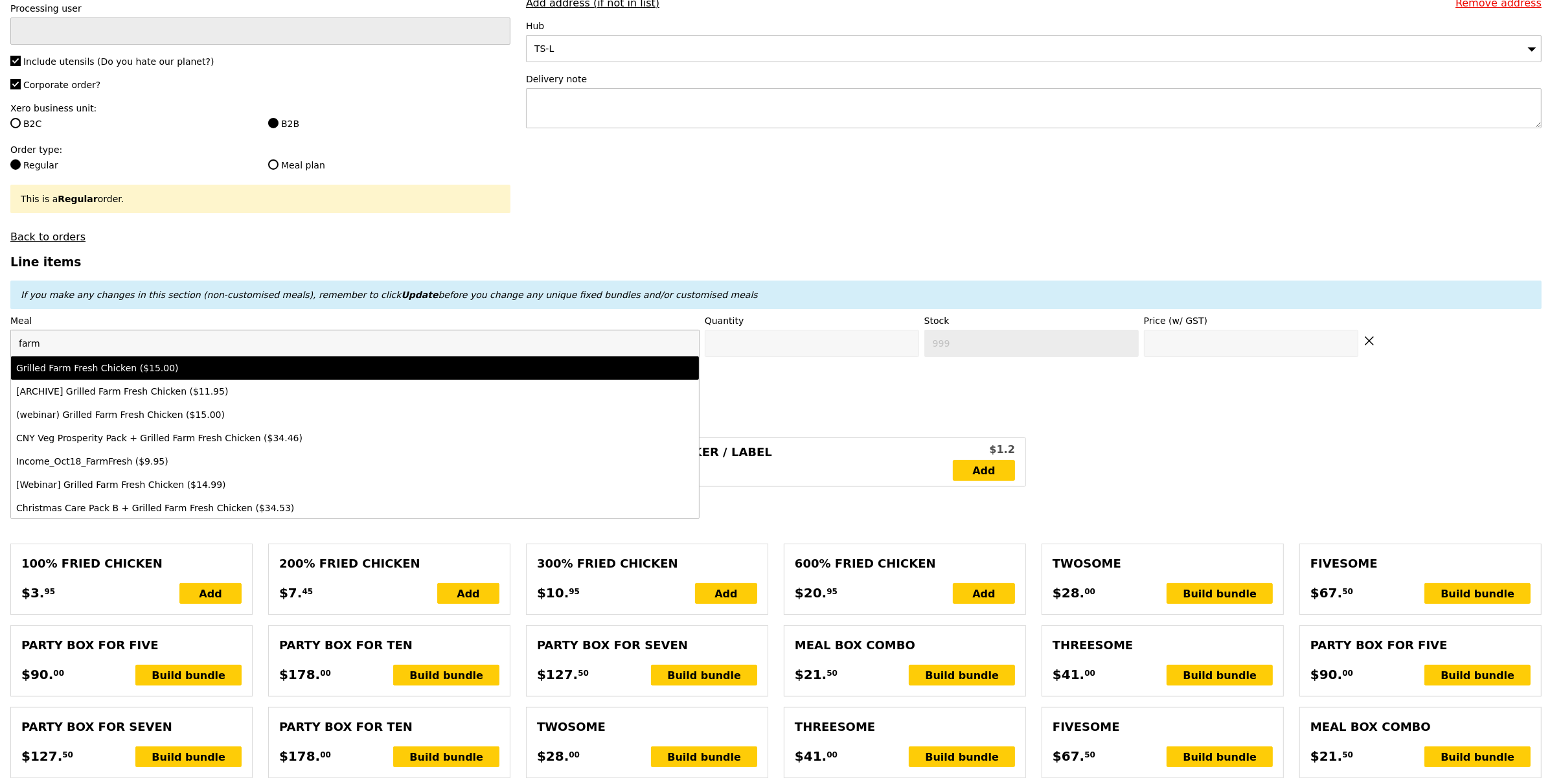
type input "15.0"
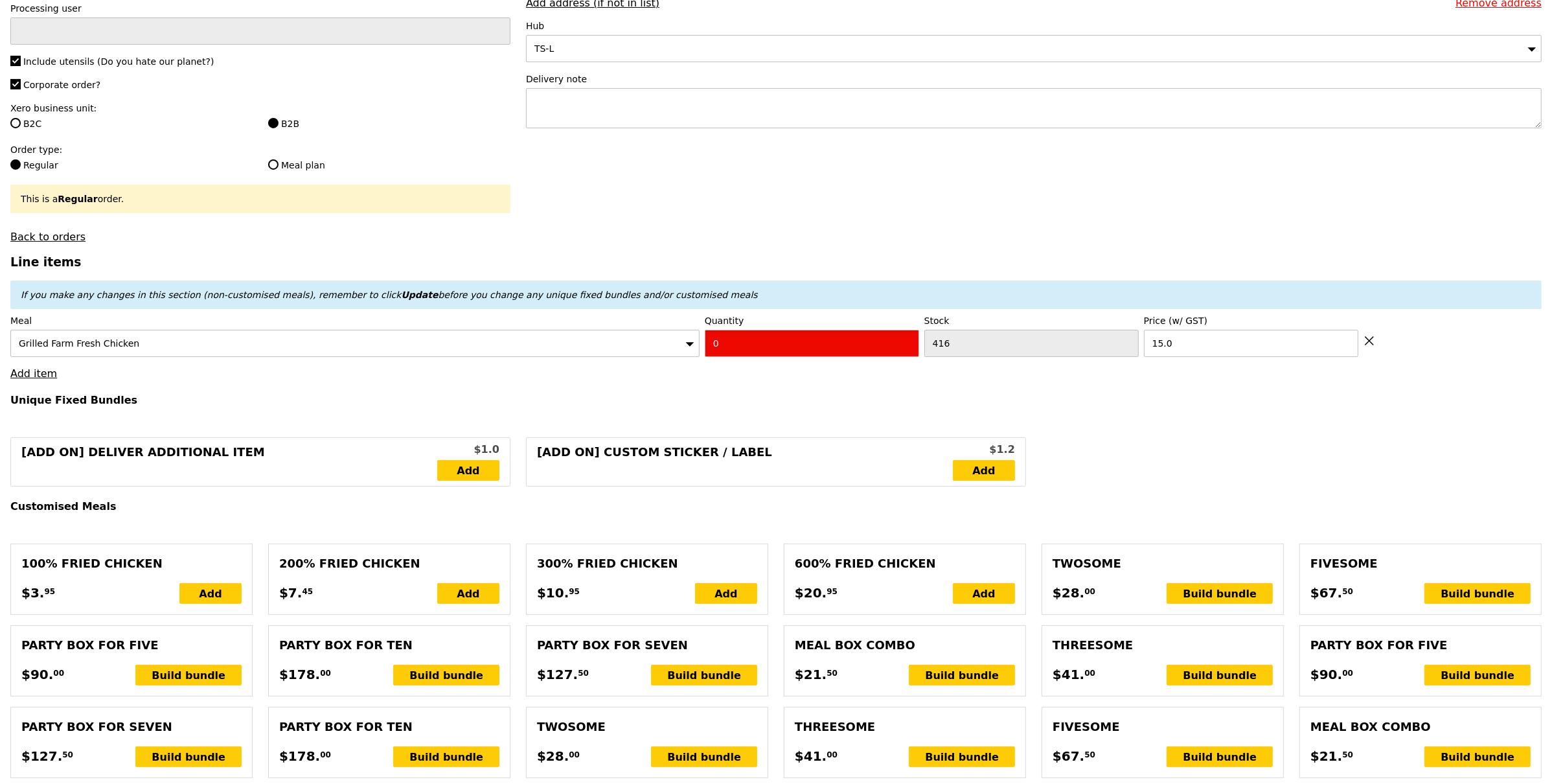
click at [719, 355] on input "0" at bounding box center [812, 343] width 215 height 27
type input "Confirm"
type input "4"
drag, startPoint x: 680, startPoint y: 377, endPoint x: 608, endPoint y: 373, distance: 72.1
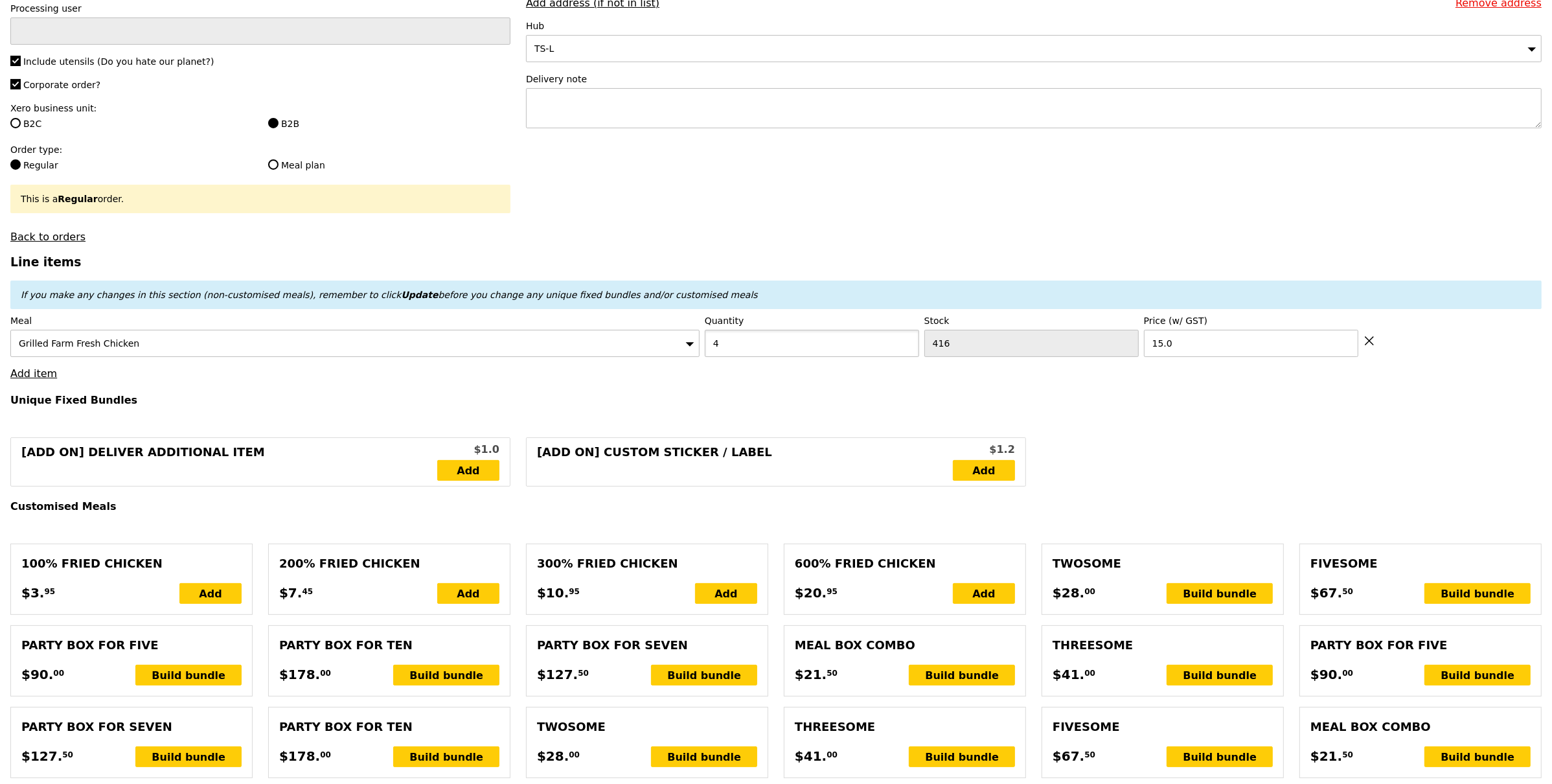
type input "Loading..."
drag, startPoint x: 741, startPoint y: 350, endPoint x: 553, endPoint y: 337, distance: 188.4
click at [545, 326] on div "Meal Grilled Farm Fresh Chicken Quantity 4 Stock 416 Price (w/ GST) 15.0" at bounding box center [776, 335] width 1532 height 43
type input "60.00"
type input "4.95"
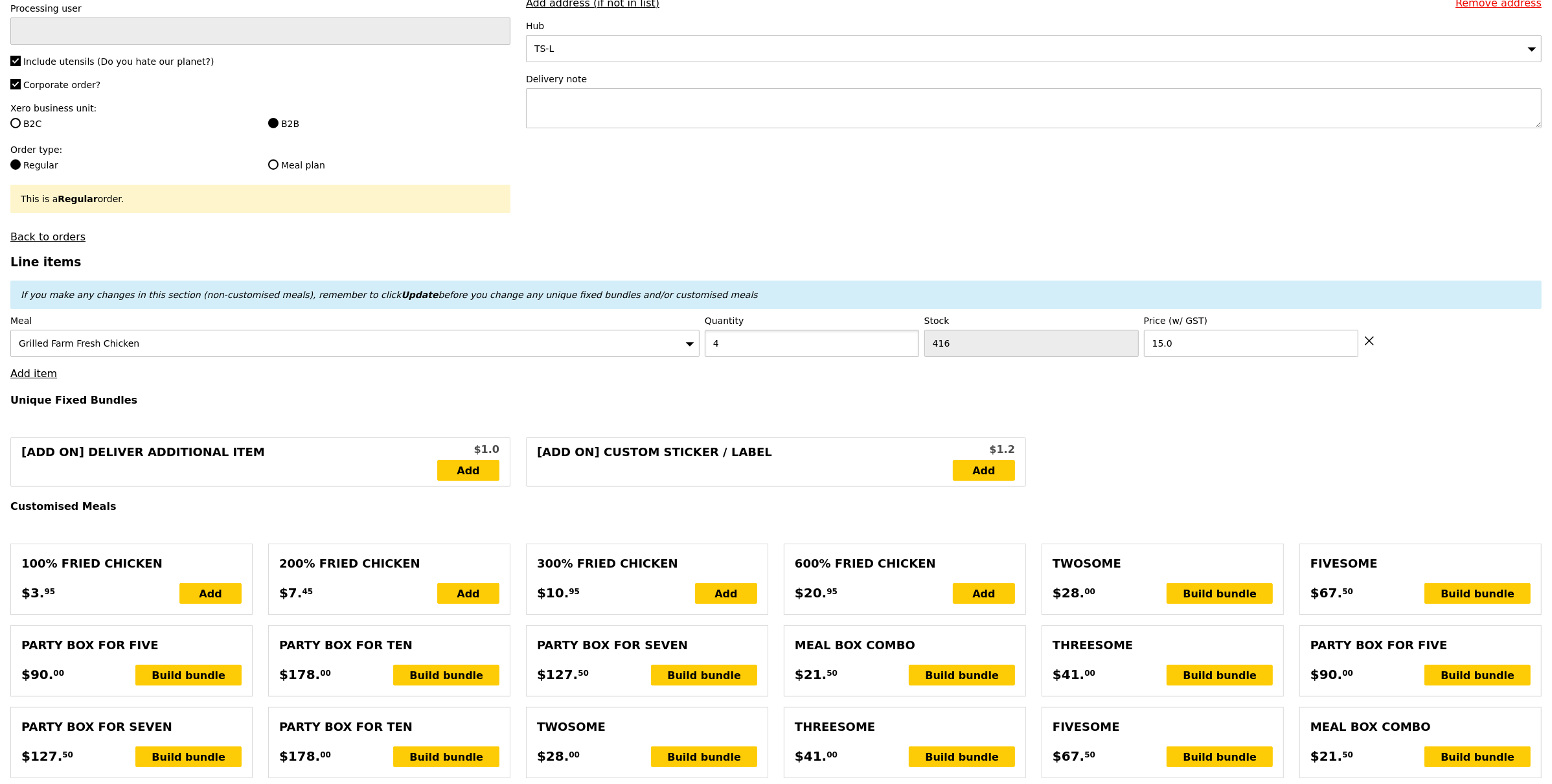
type input "5.40"
type input "67.35"
type input "5"
drag, startPoint x: 557, startPoint y: 346, endPoint x: 539, endPoint y: 350, distance: 18.4
click at [539, 350] on div "Grilled Farm Fresh Chicken" at bounding box center [355, 343] width 690 height 27
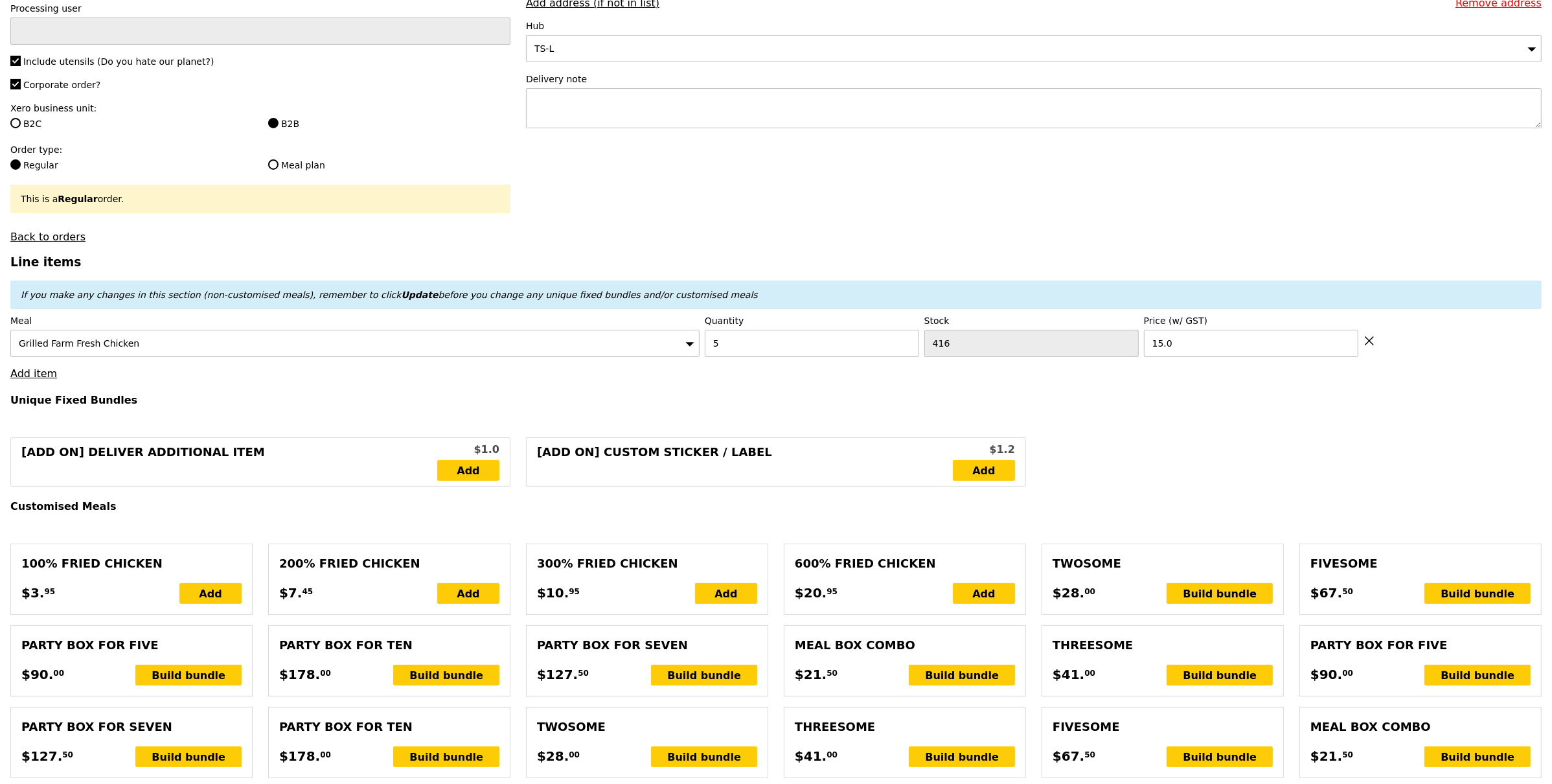
type input "Confirm anyway"
type input "4"
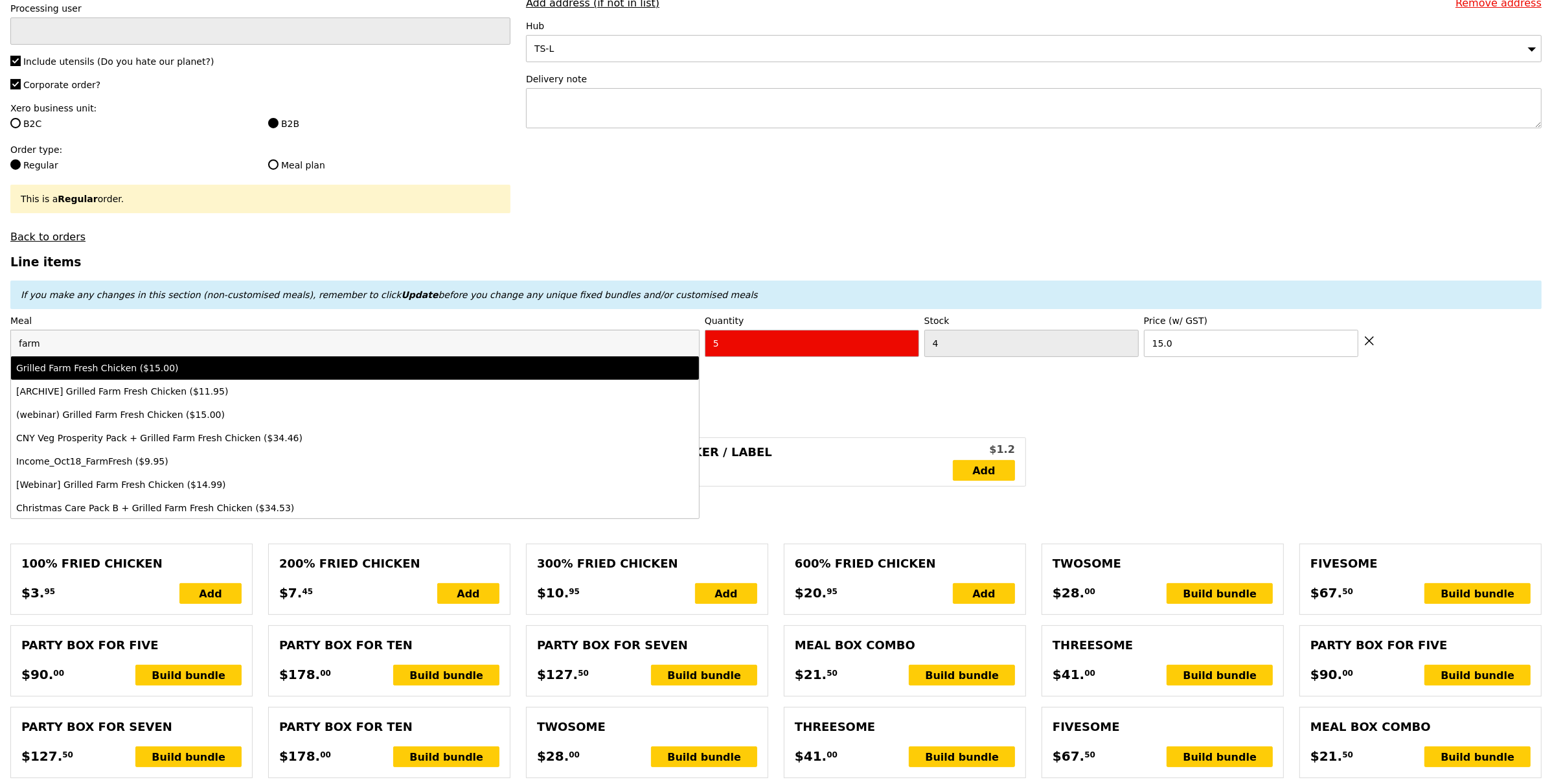
type input "Loading..."
click at [168, 368] on div "Grilled Farm Fresh Chicken ($15.00)" at bounding box center [270, 369] width 508 height 13
type input "75.00"
type input "3.62"
type input "3.95"
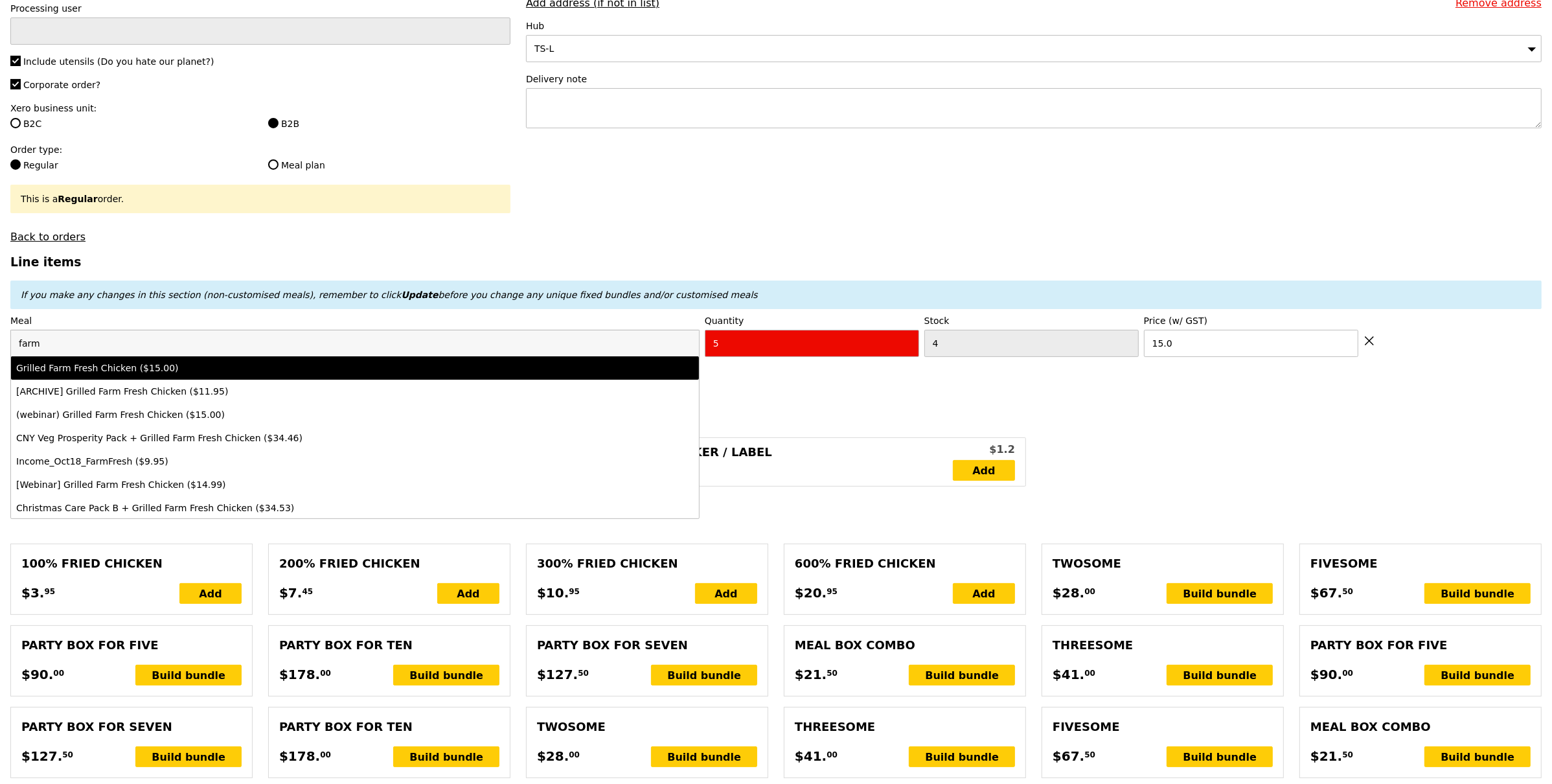
type input "80.90"
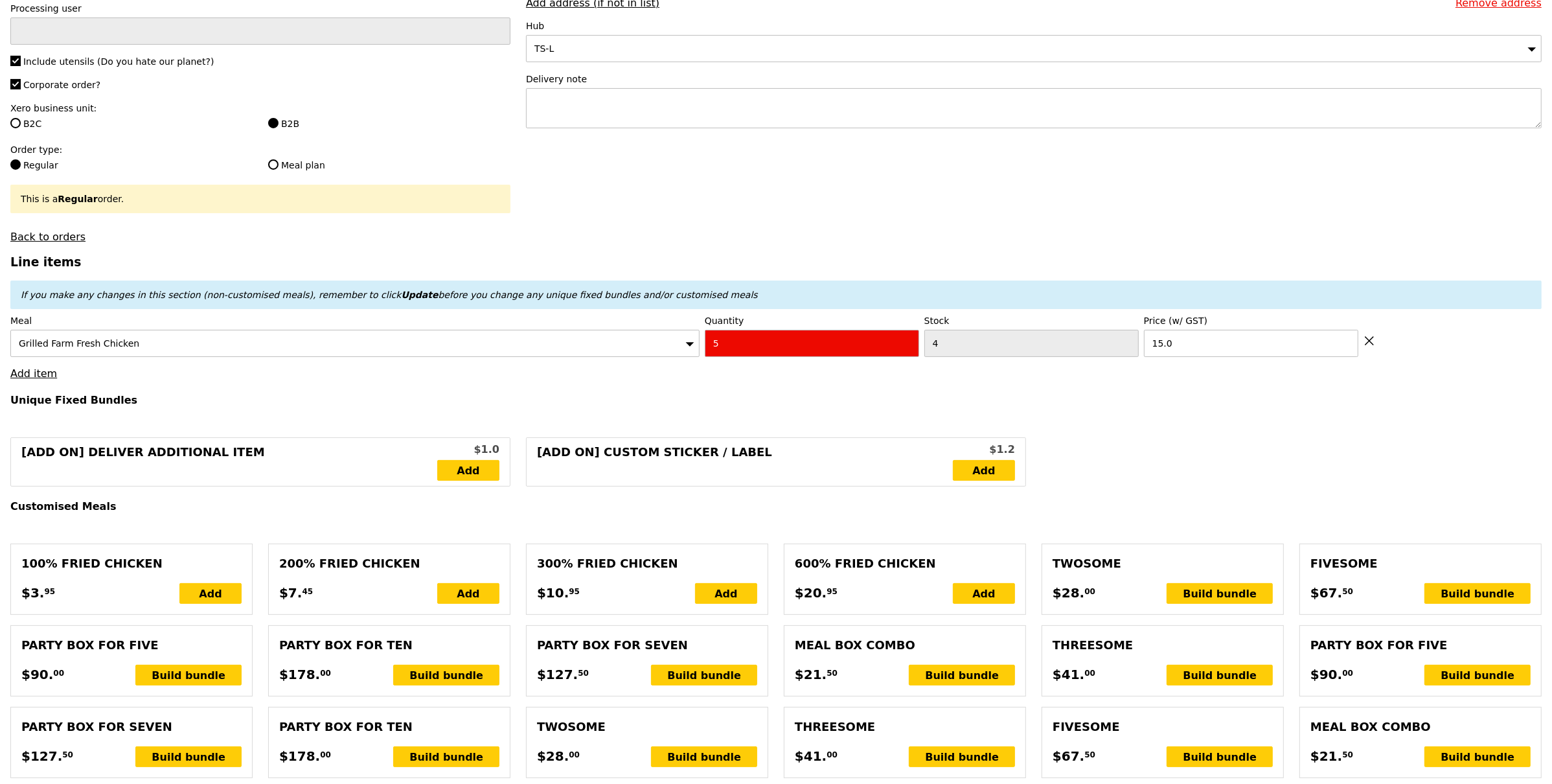
type input "0.00"
type input "10.46"
type input "11.40"
type input "13.35"
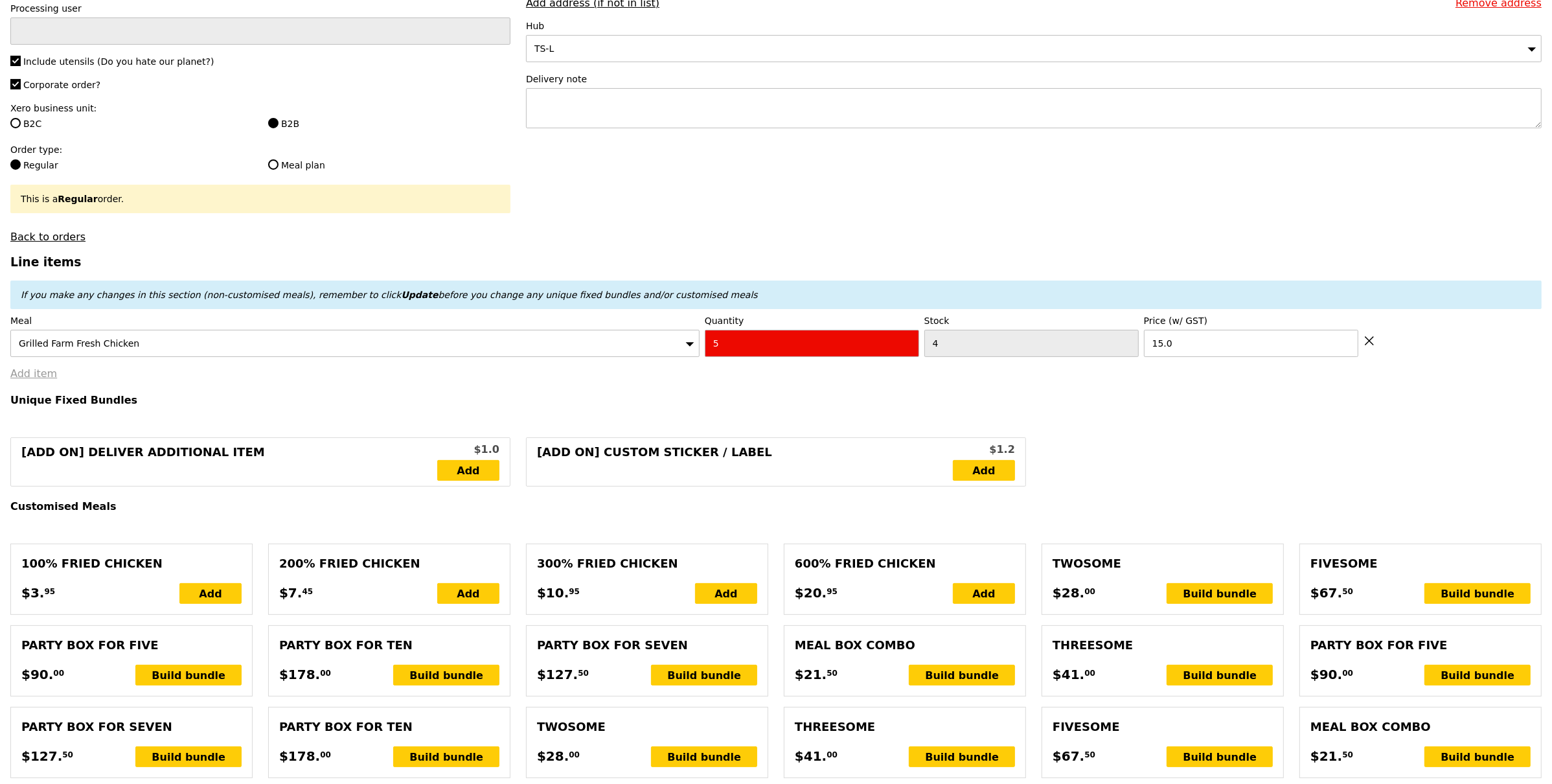
click at [41, 371] on link "Add item" at bounding box center [33, 373] width 47 height 12
type input "Loading..."
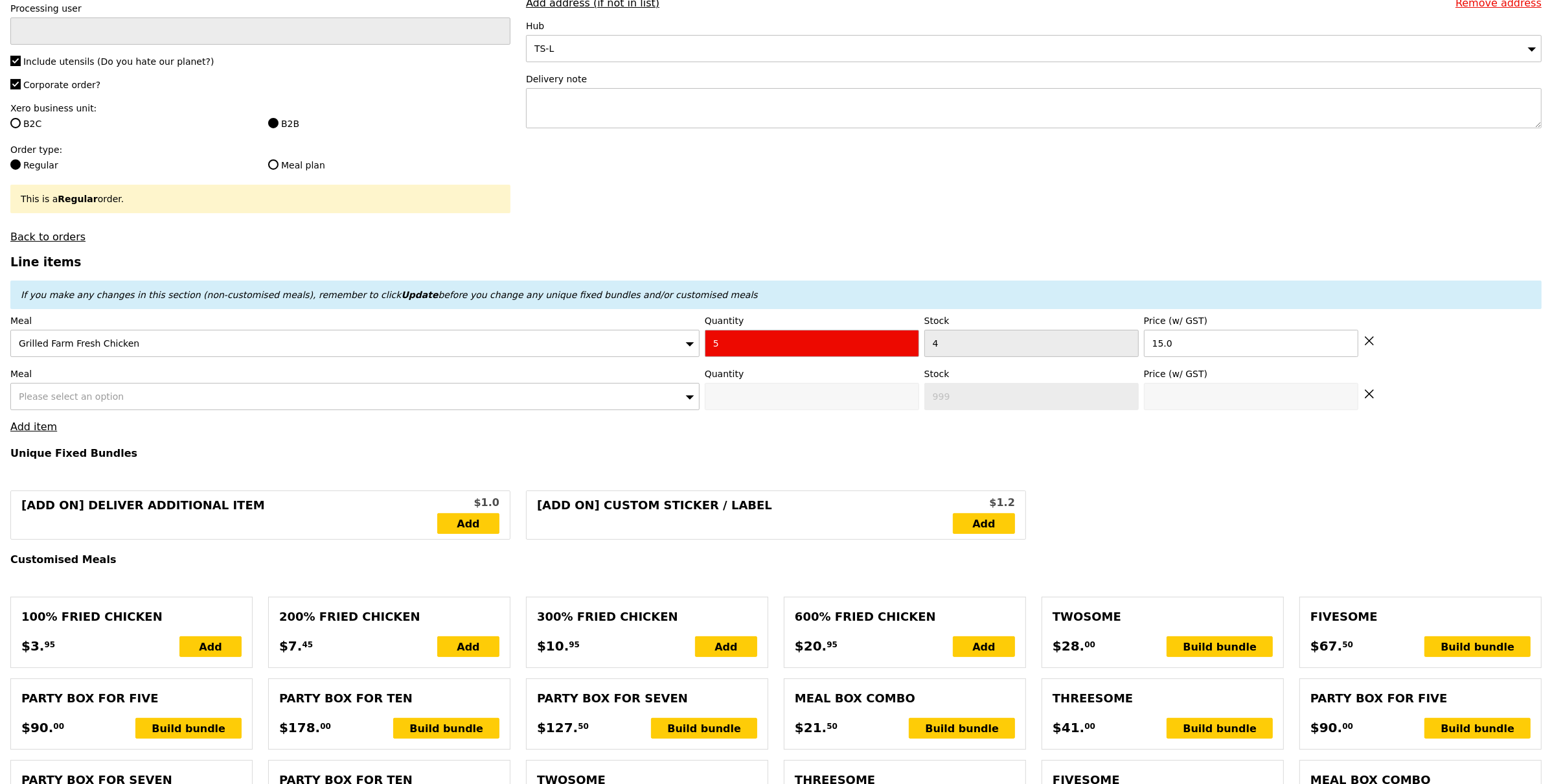
type input "75.00"
type input "3.62"
type input "3.95"
type input "80.90"
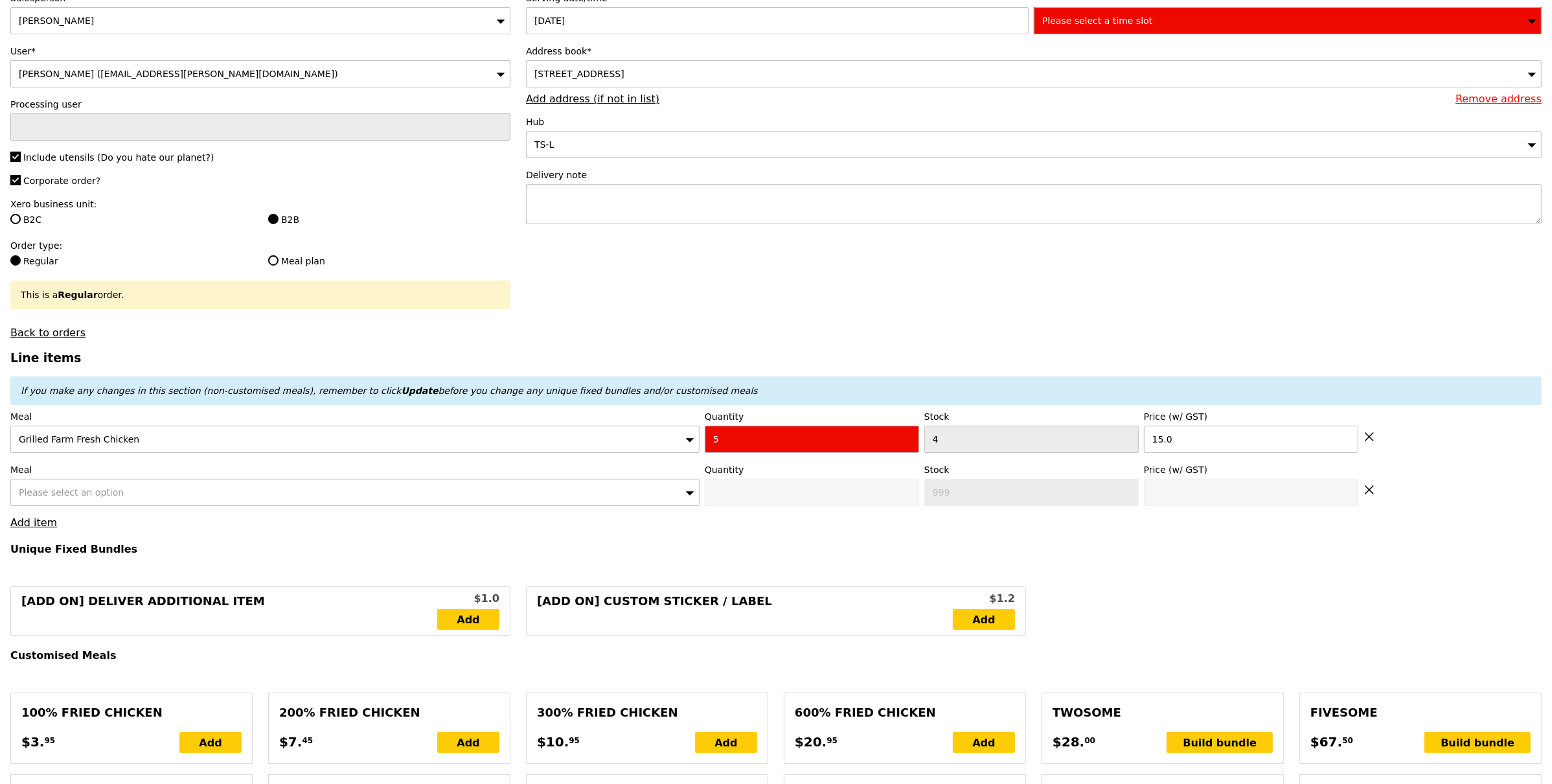
scroll to position [0, 0]
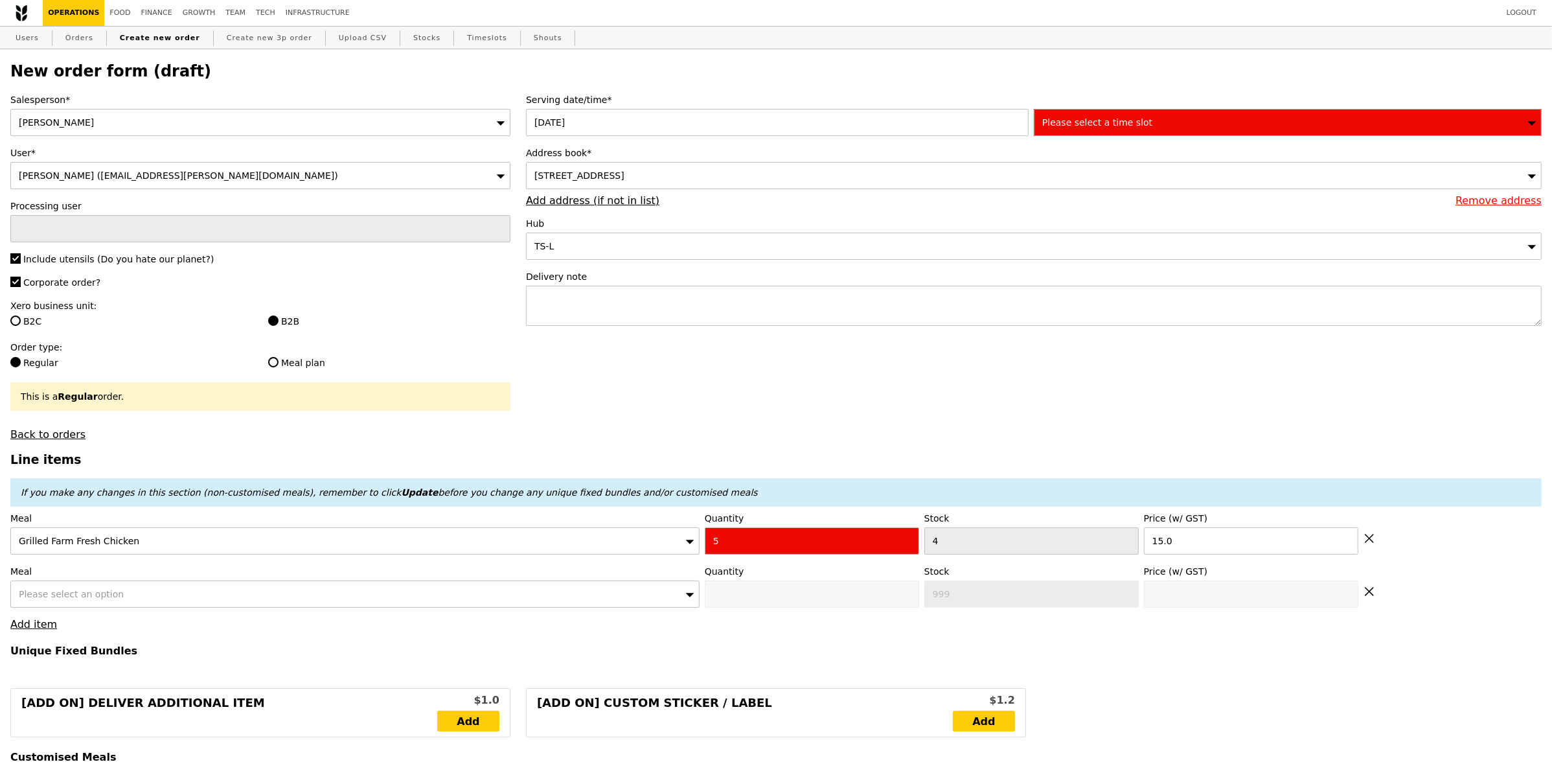
click at [1123, 117] on span "Please select a time slot" at bounding box center [1097, 122] width 110 height 11
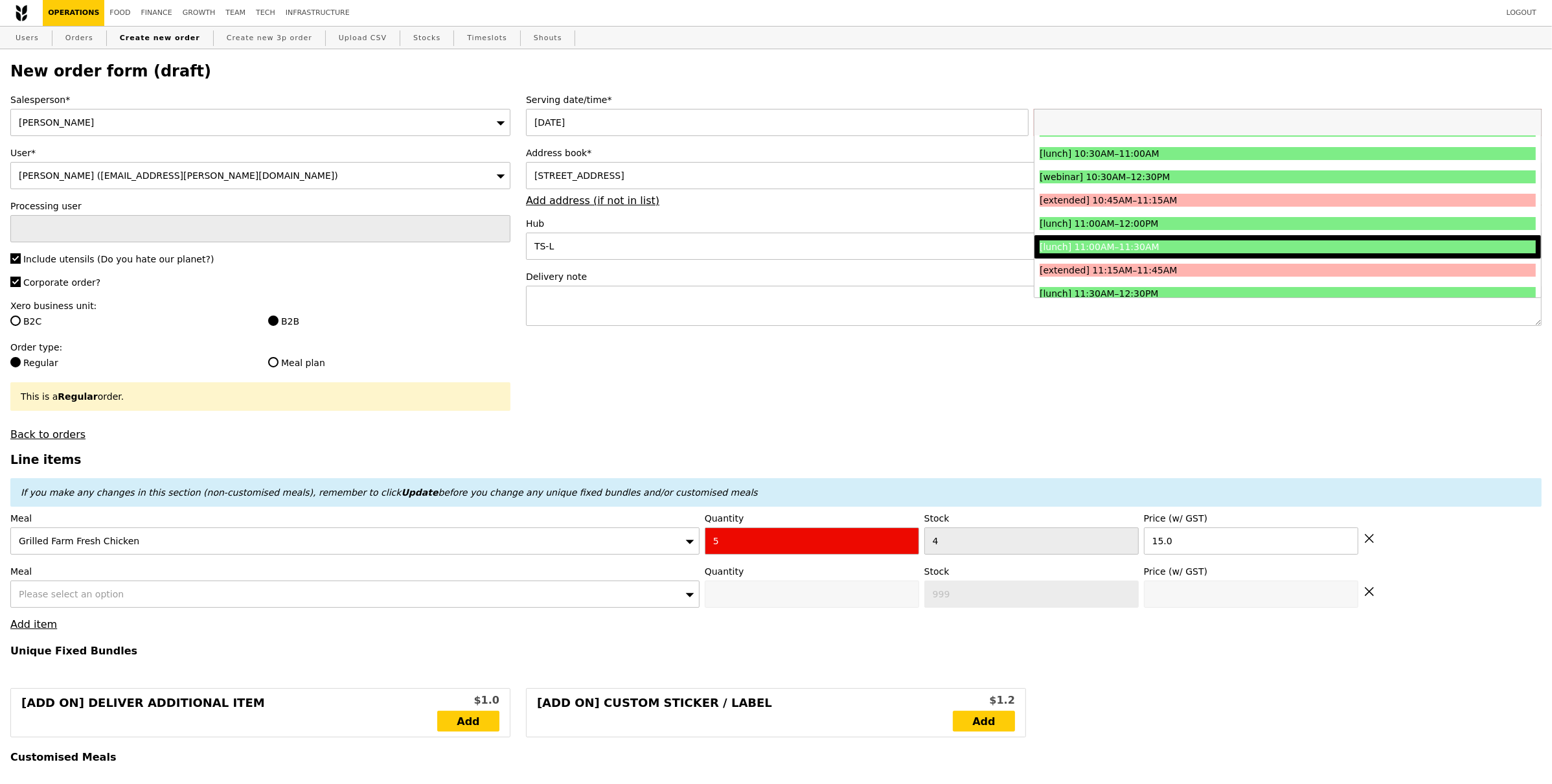
scroll to position [355, 0]
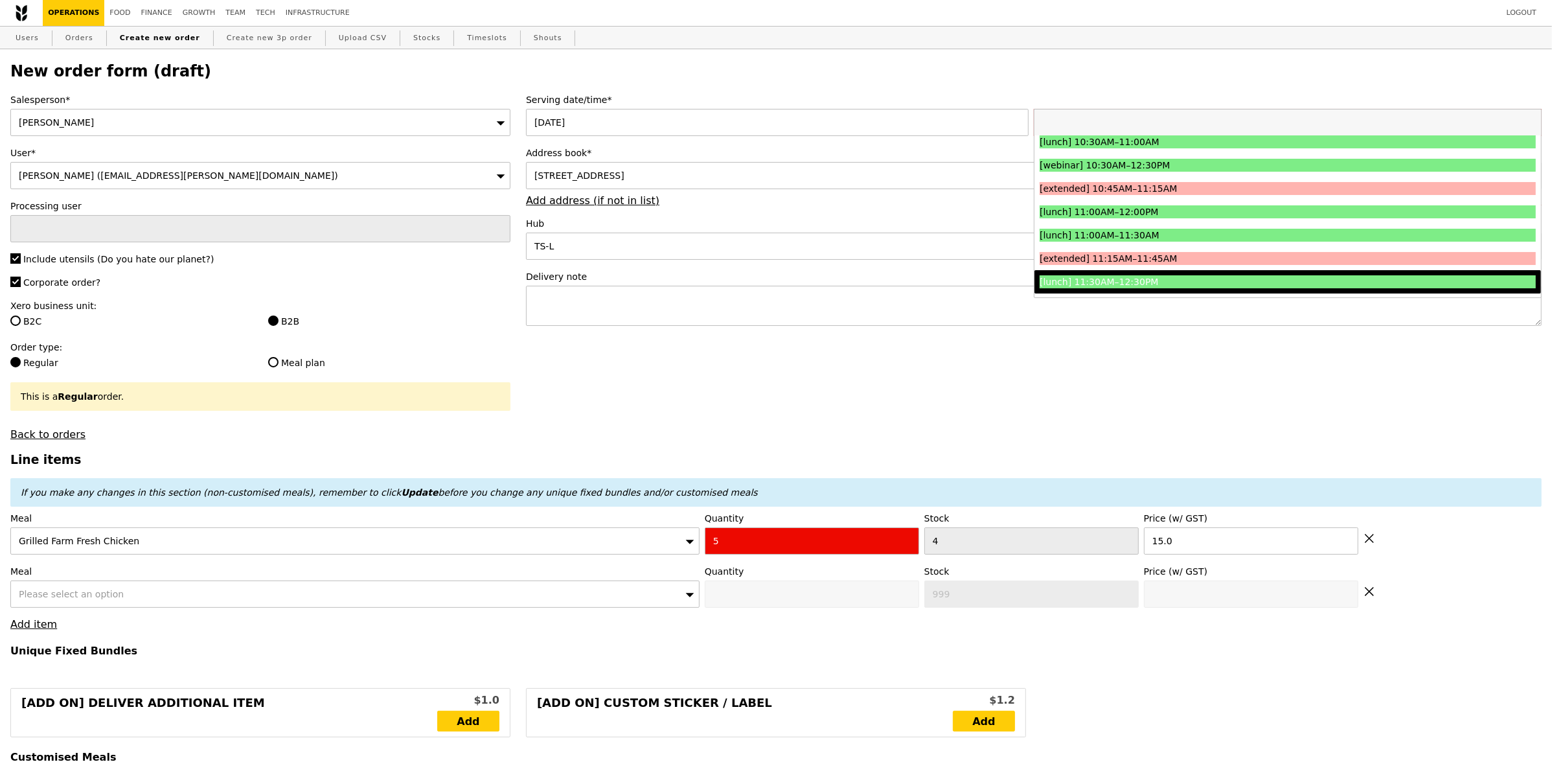
click at [1181, 272] on li "[lunch] 11:30AM–12:30PM" at bounding box center [1287, 282] width 506 height 23
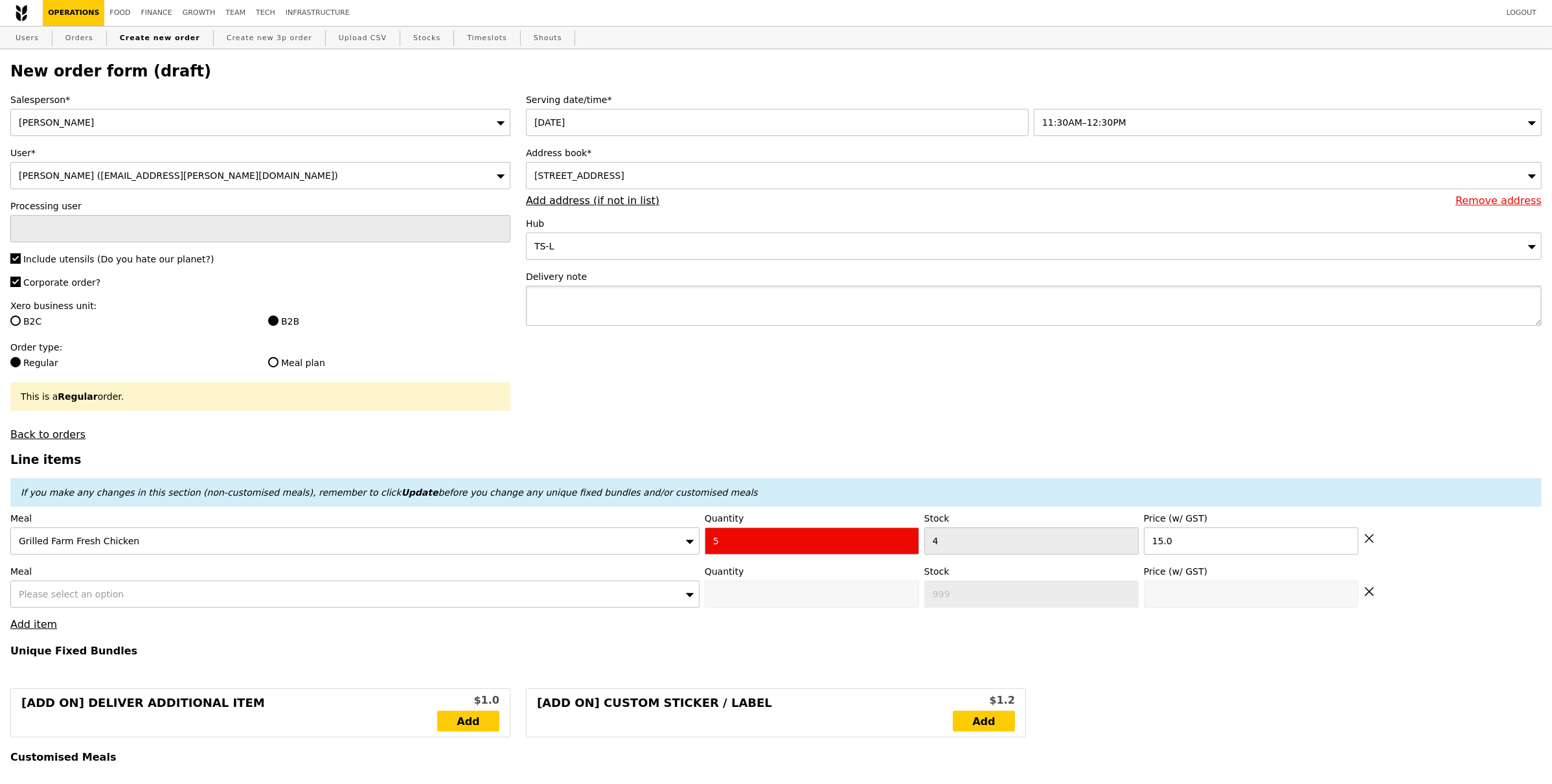
type input "Confirm"
click at [860, 326] on textarea at bounding box center [1034, 306] width 1016 height 40
type textarea "pls try to reach by 12.pm"
type input "Confirm"
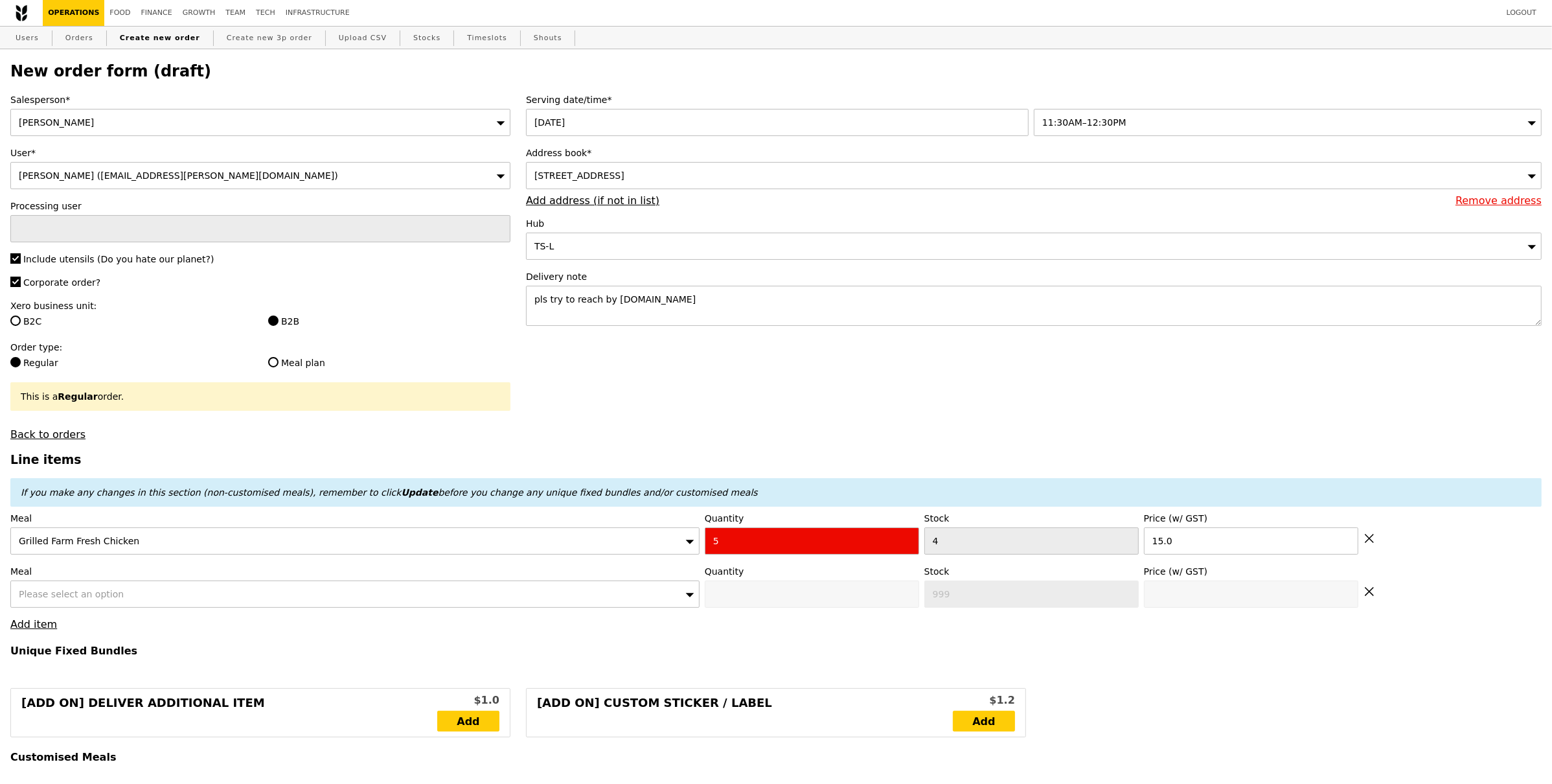
click at [444, 605] on div "Please select an option" at bounding box center [355, 594] width 690 height 27
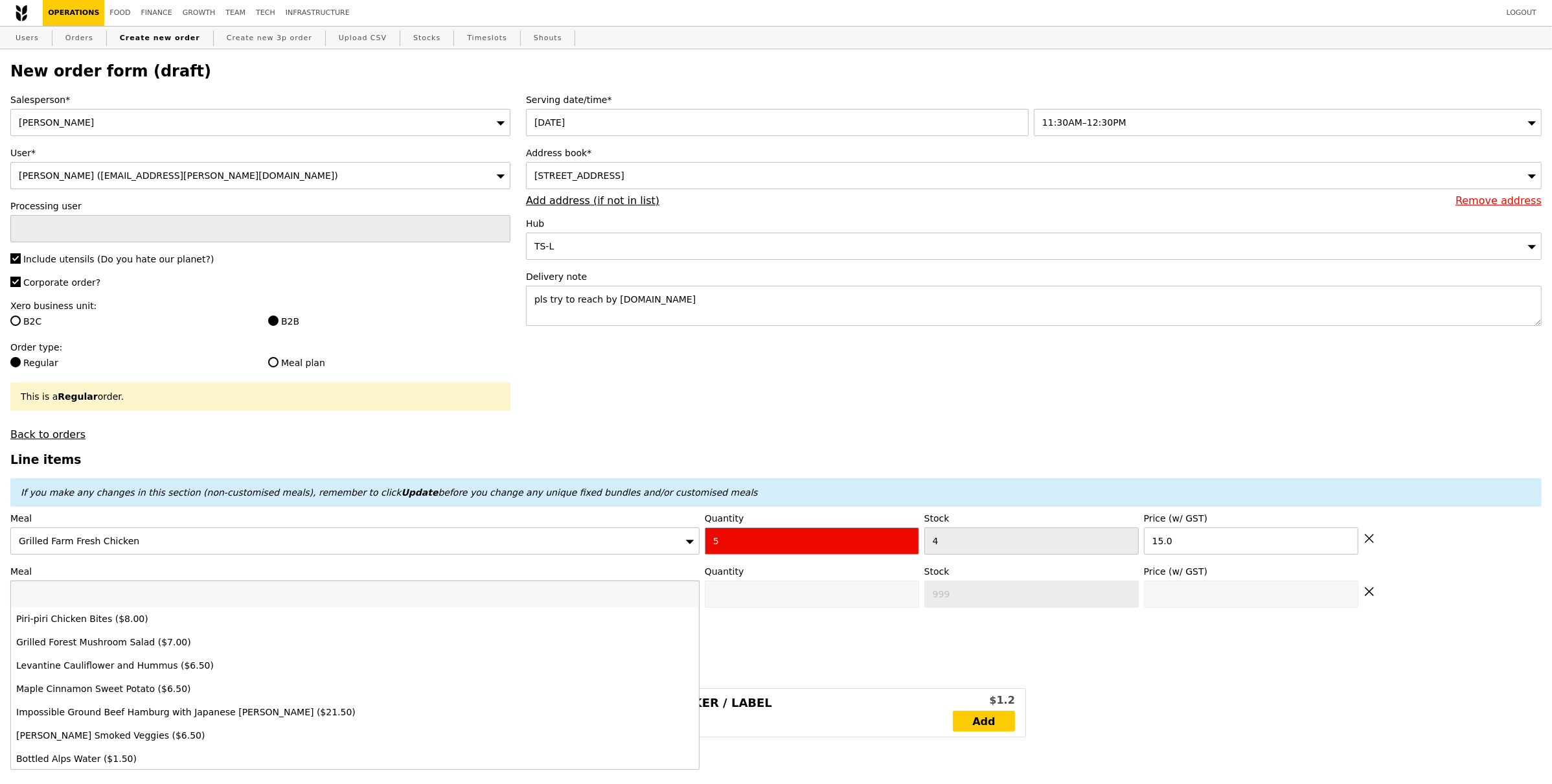
click at [448, 603] on input "search" at bounding box center [355, 594] width 688 height 26
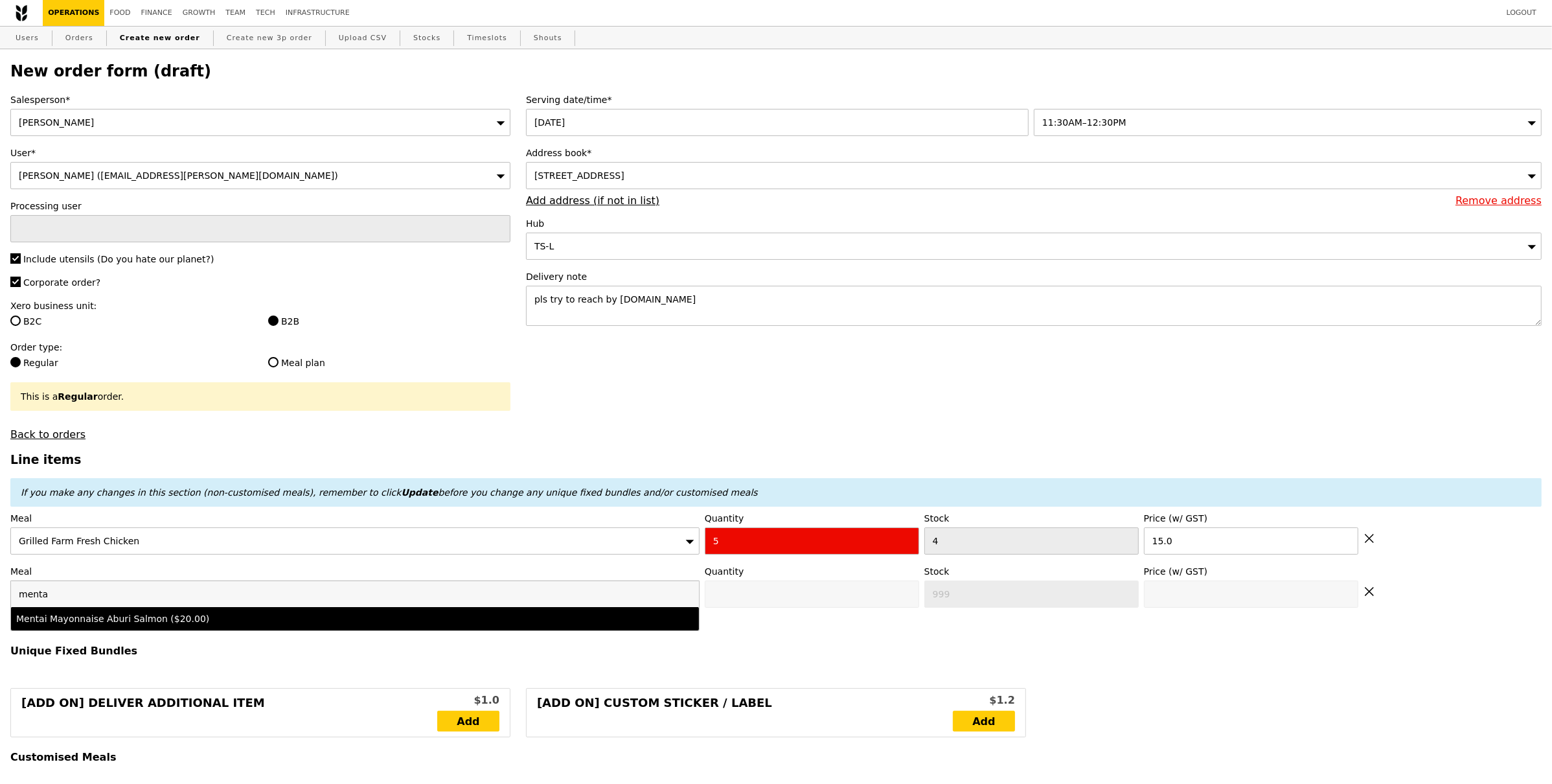
type input "menta"
click at [394, 627] on li "Mentai Mayonnaise Aburi Salmon ($20.00)" at bounding box center [355, 619] width 688 height 23
type input "Confirm anyway"
type input "0"
type input "2"
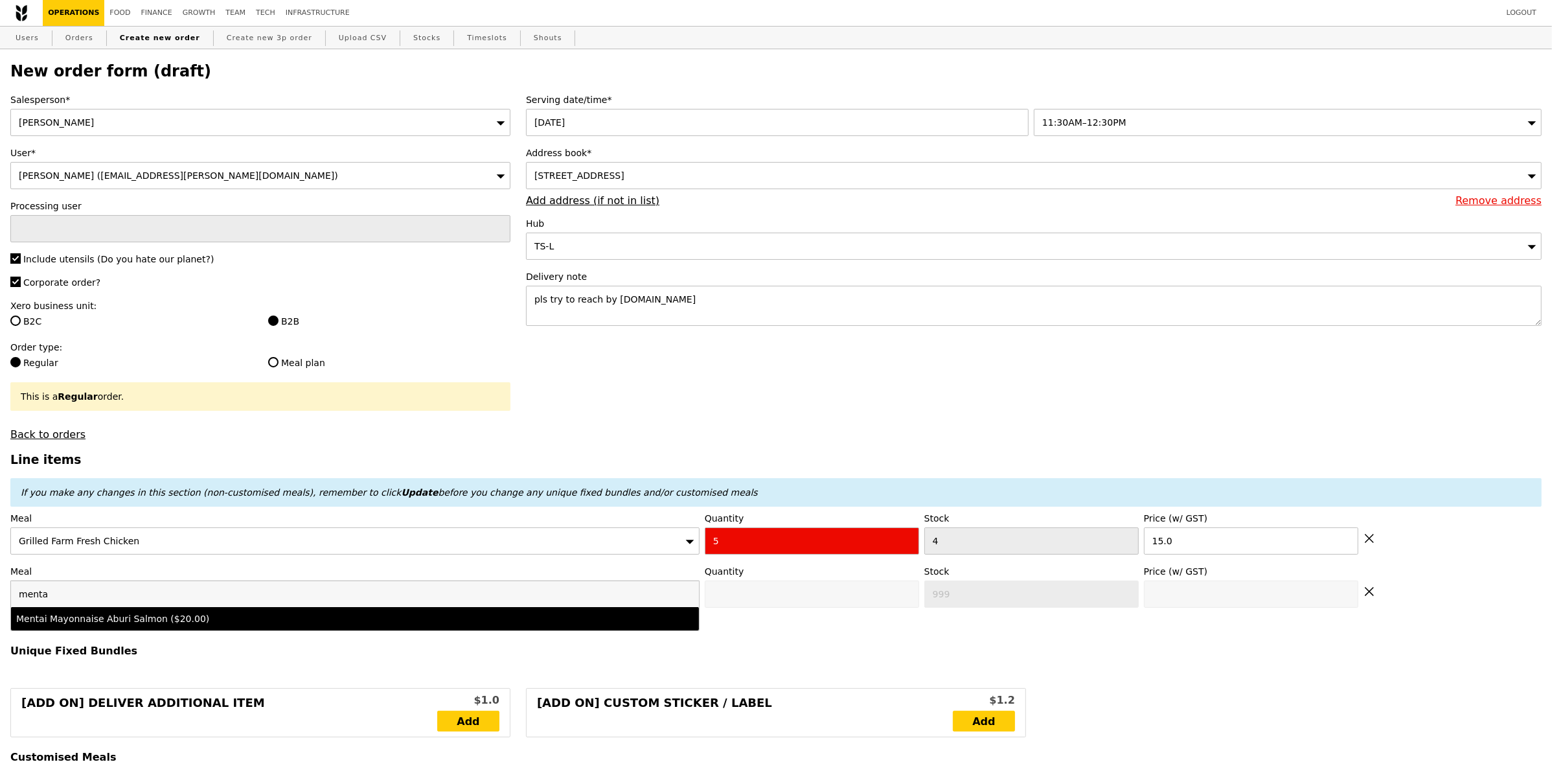
type input "20.0"
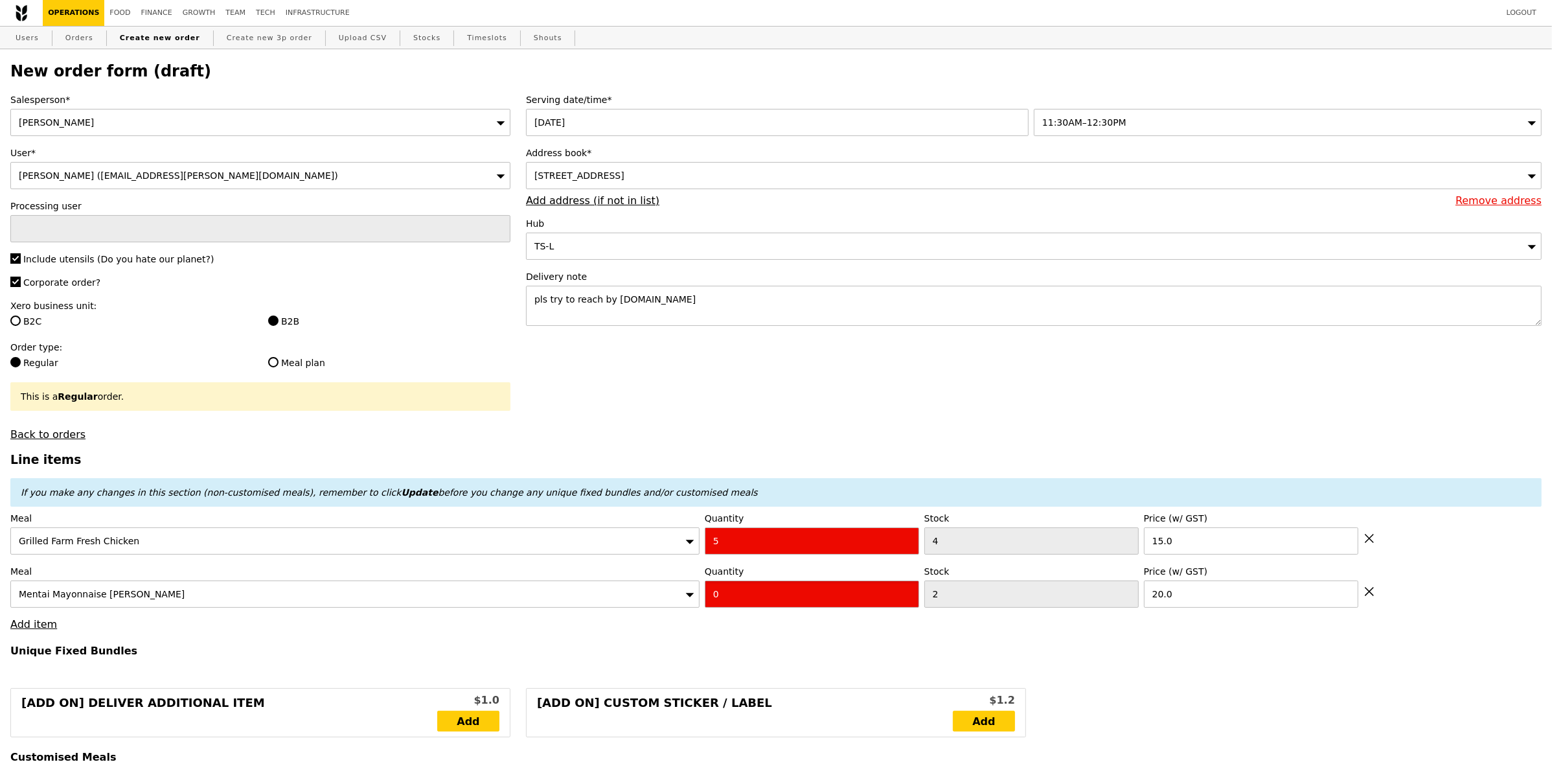
click at [725, 593] on input "0" at bounding box center [812, 594] width 215 height 27
type input "5"
type input "Loading..."
type input "175.00"
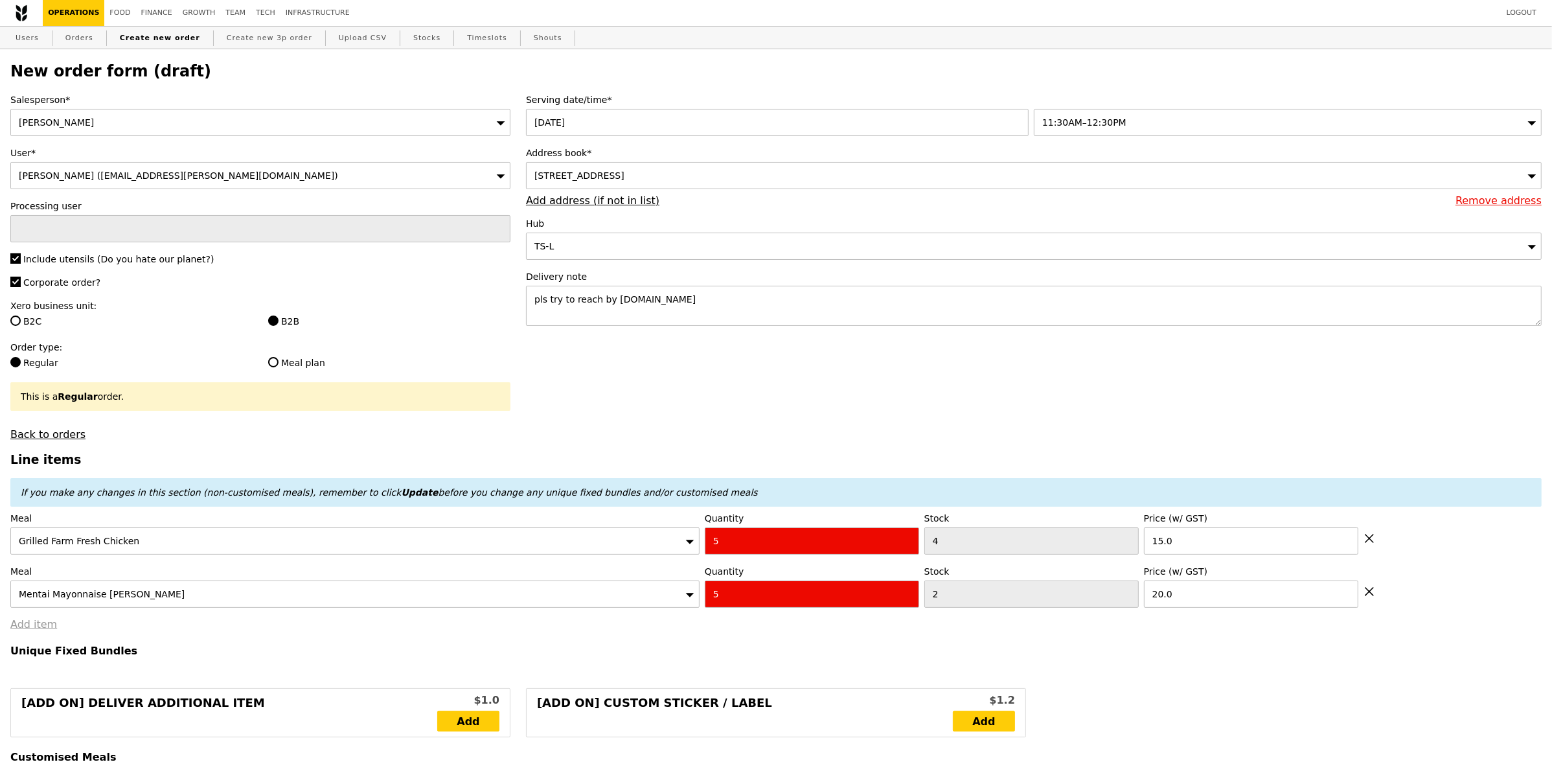
type input "180.90"
click at [25, 627] on link "Add item" at bounding box center [33, 624] width 47 height 12
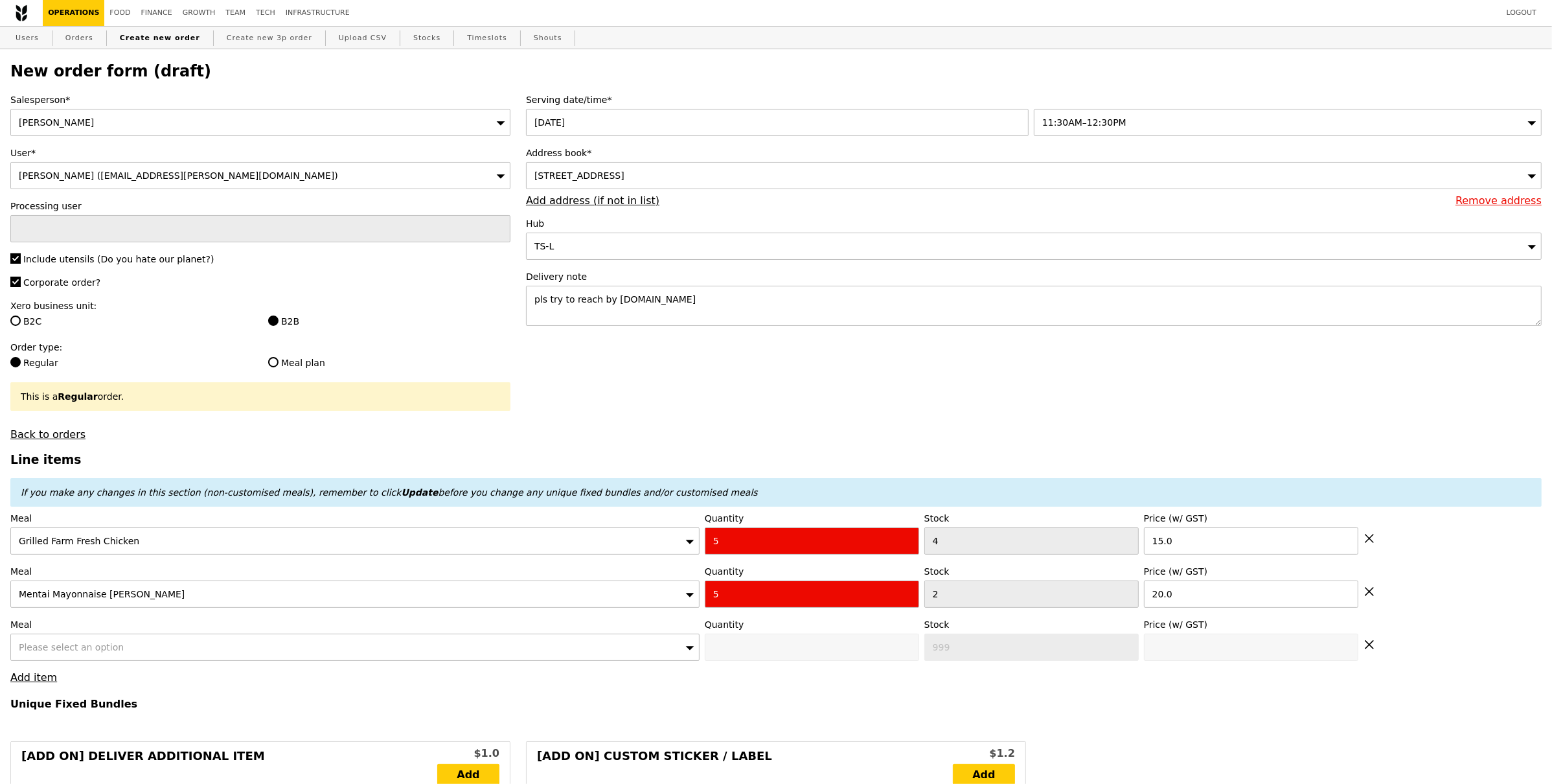
type input "Confirm"
type input "416"
type input "465"
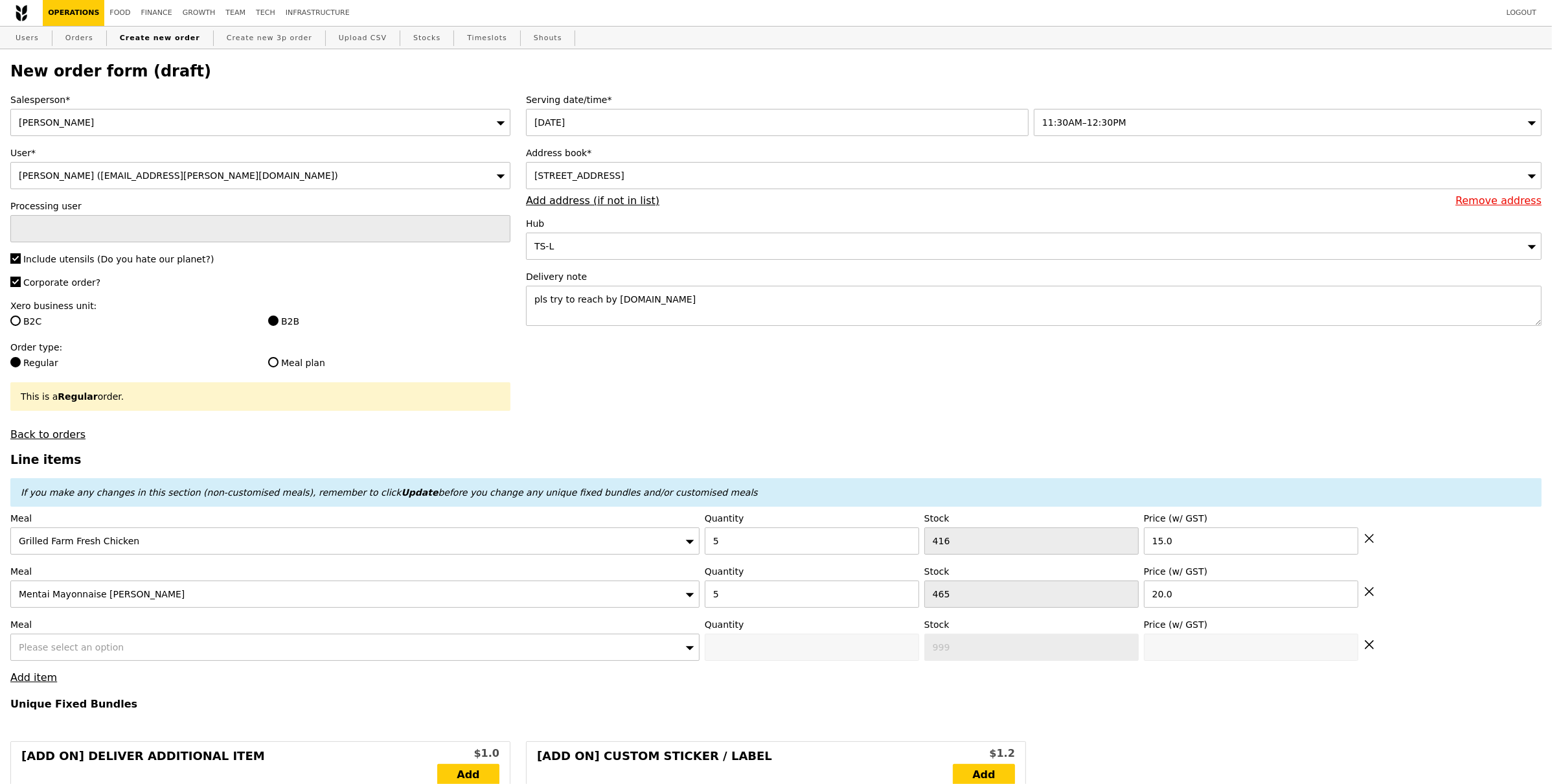
click at [76, 649] on span "Please select an option" at bounding box center [72, 646] width 105 height 11
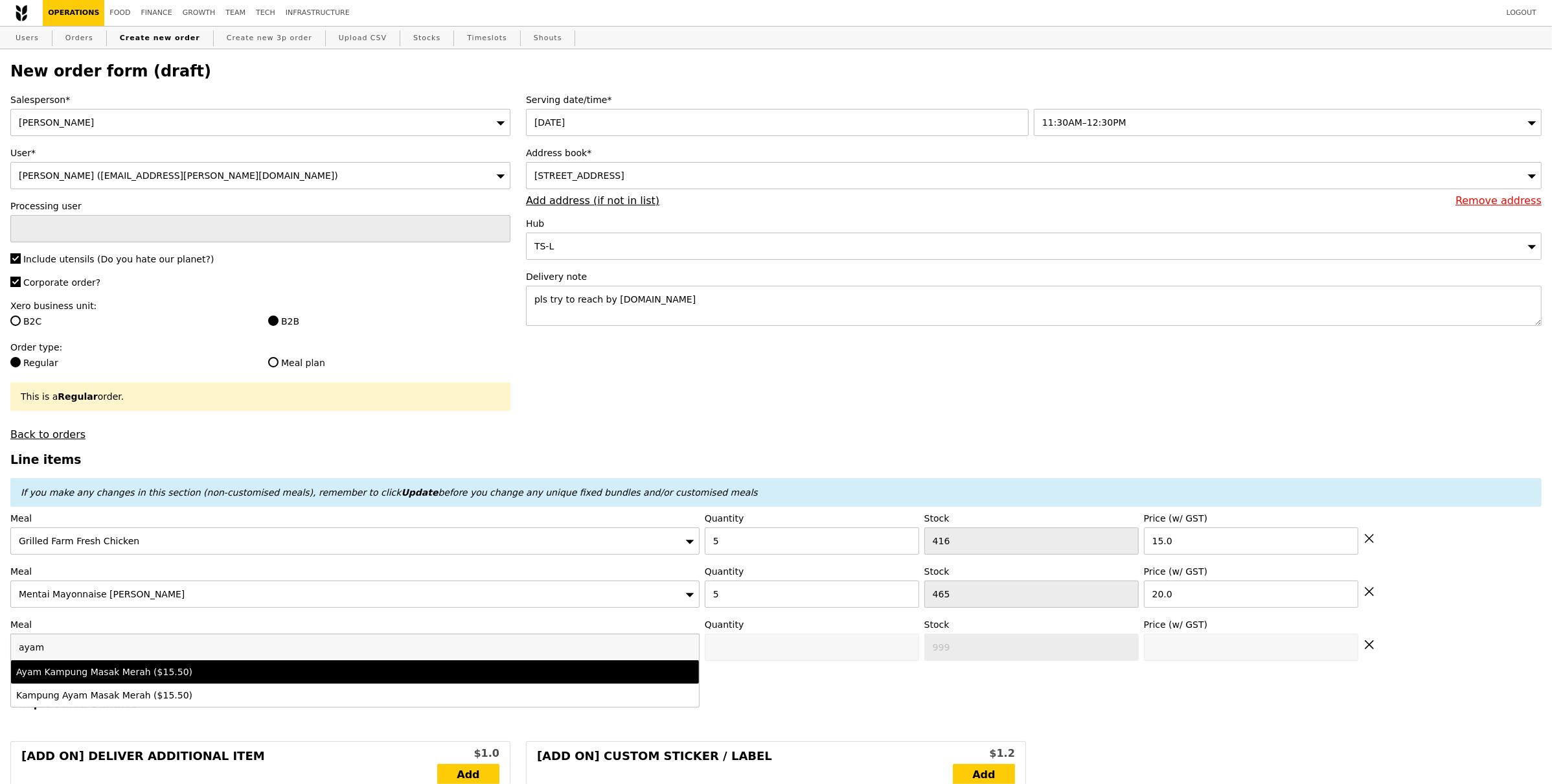
type input "ayam"
drag, startPoint x: 138, startPoint y: 676, endPoint x: 201, endPoint y: 672, distance: 63.1
click at [138, 676] on div "Ayam Kampung Masak Merah ($15.50)" at bounding box center [270, 672] width 508 height 13
type input "Confirm anyway"
type input "0"
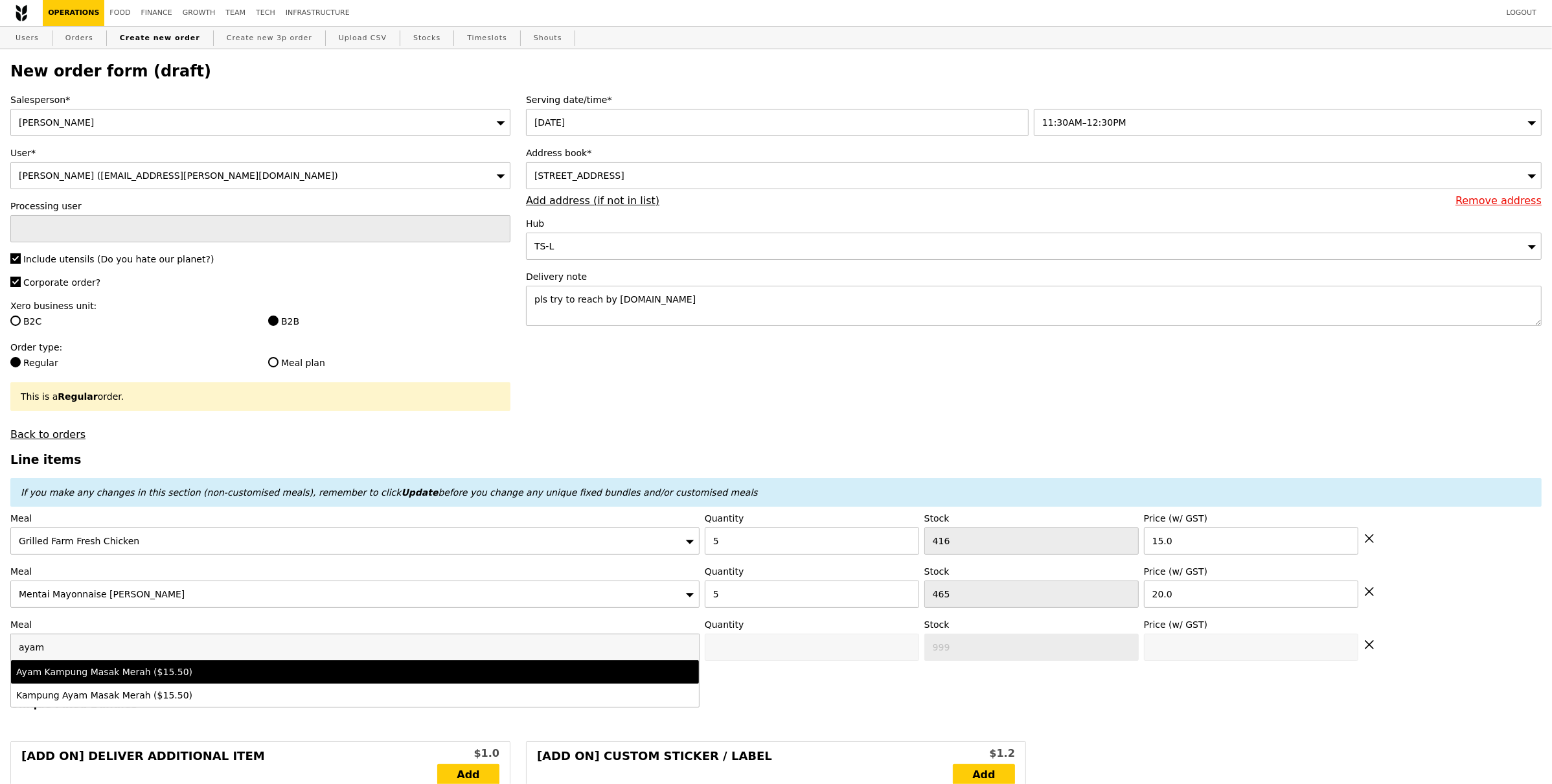
type input "465"
type input "15.5"
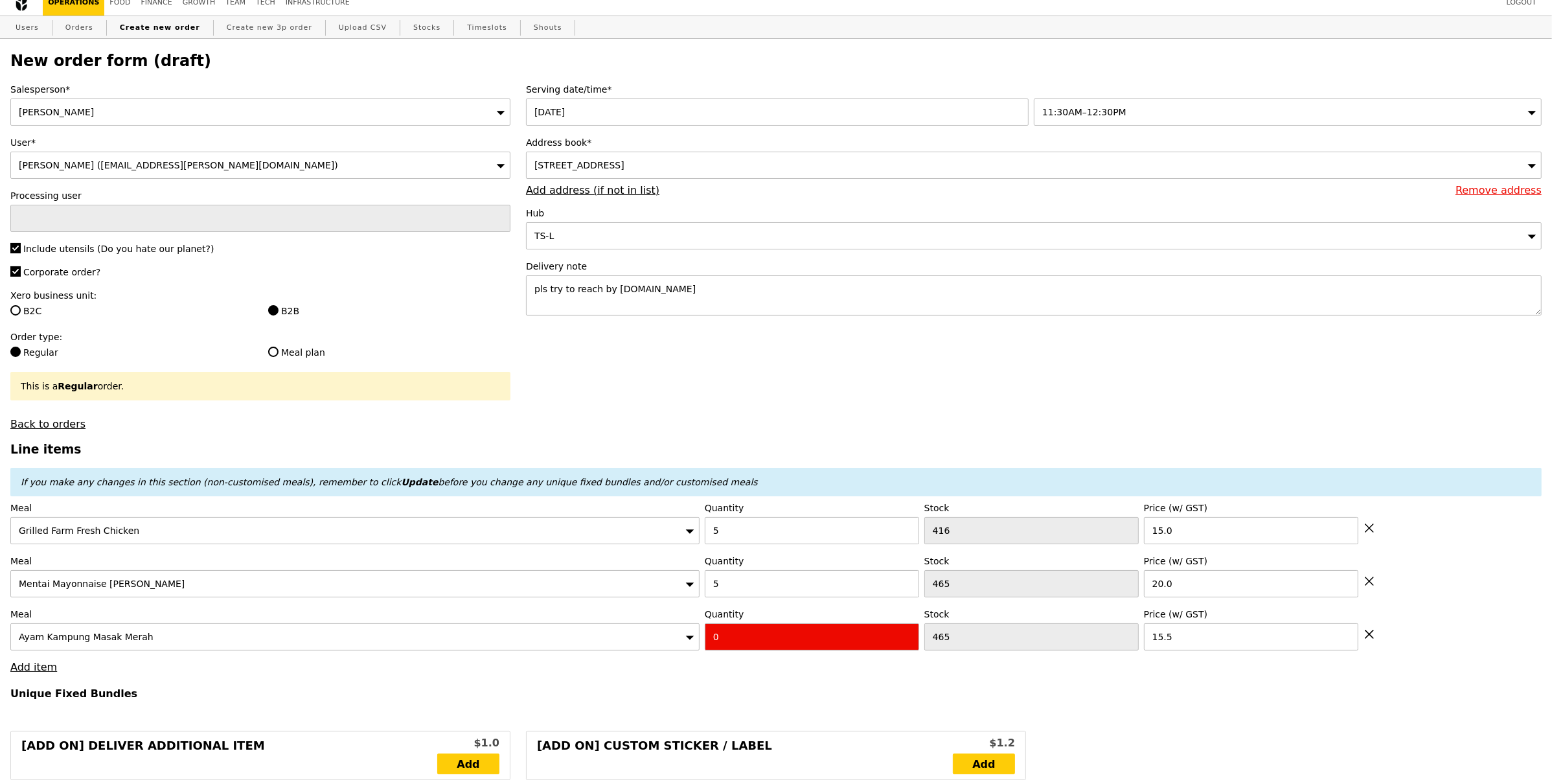
scroll to position [21, 0]
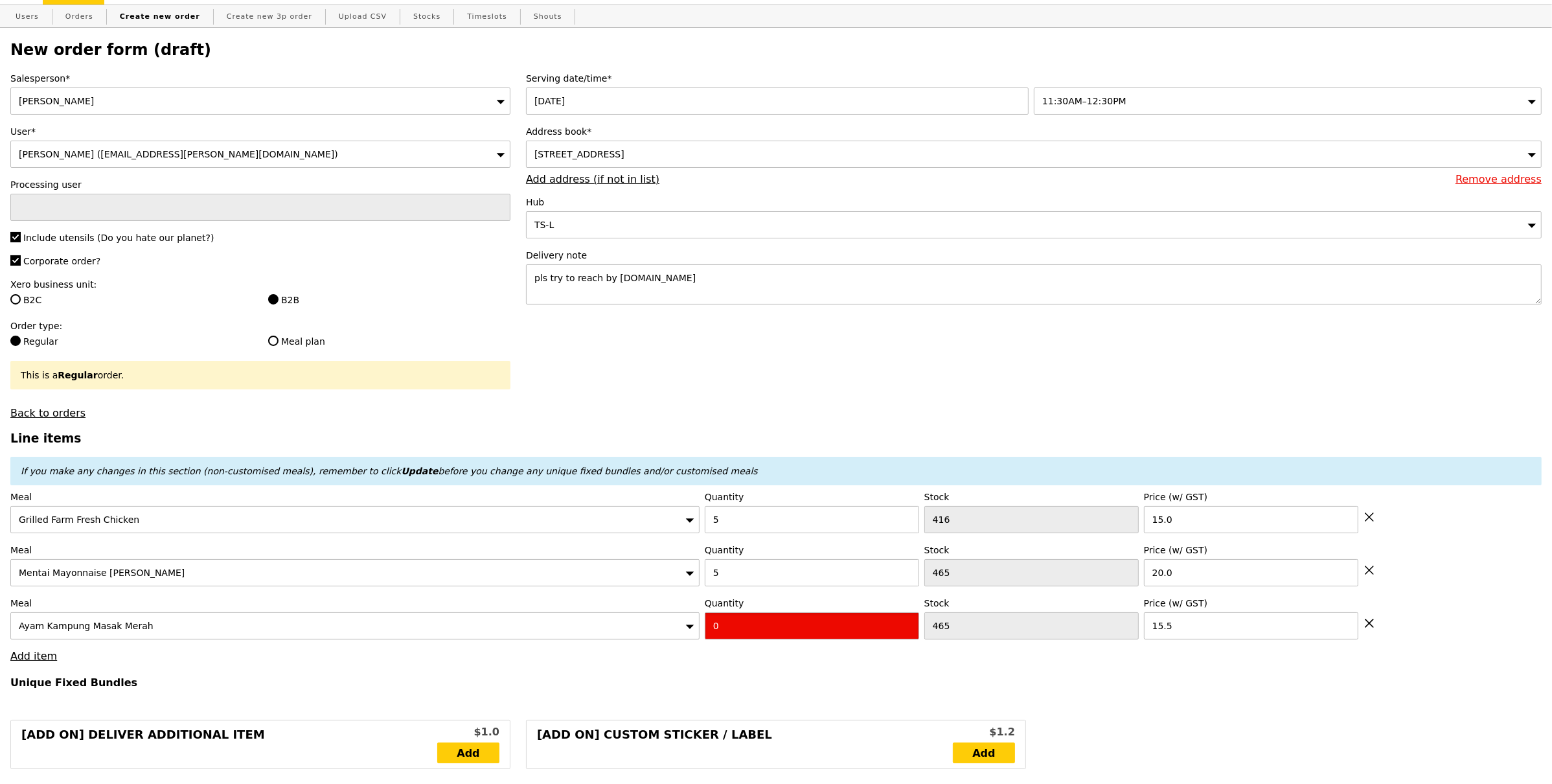
click at [745, 631] on input "0" at bounding box center [812, 625] width 215 height 27
type input "Confirm"
type input "5"
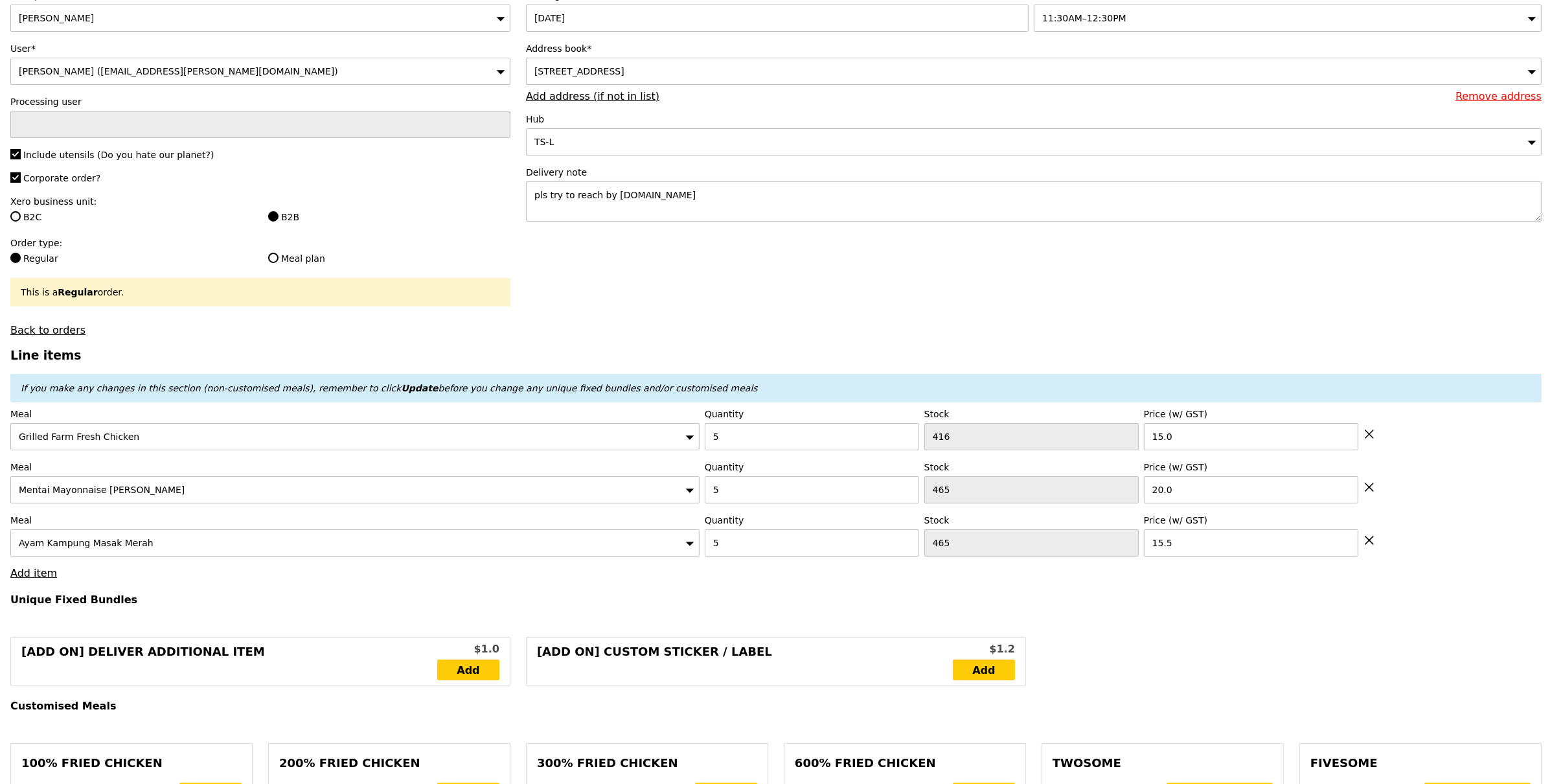
type input "Loading..."
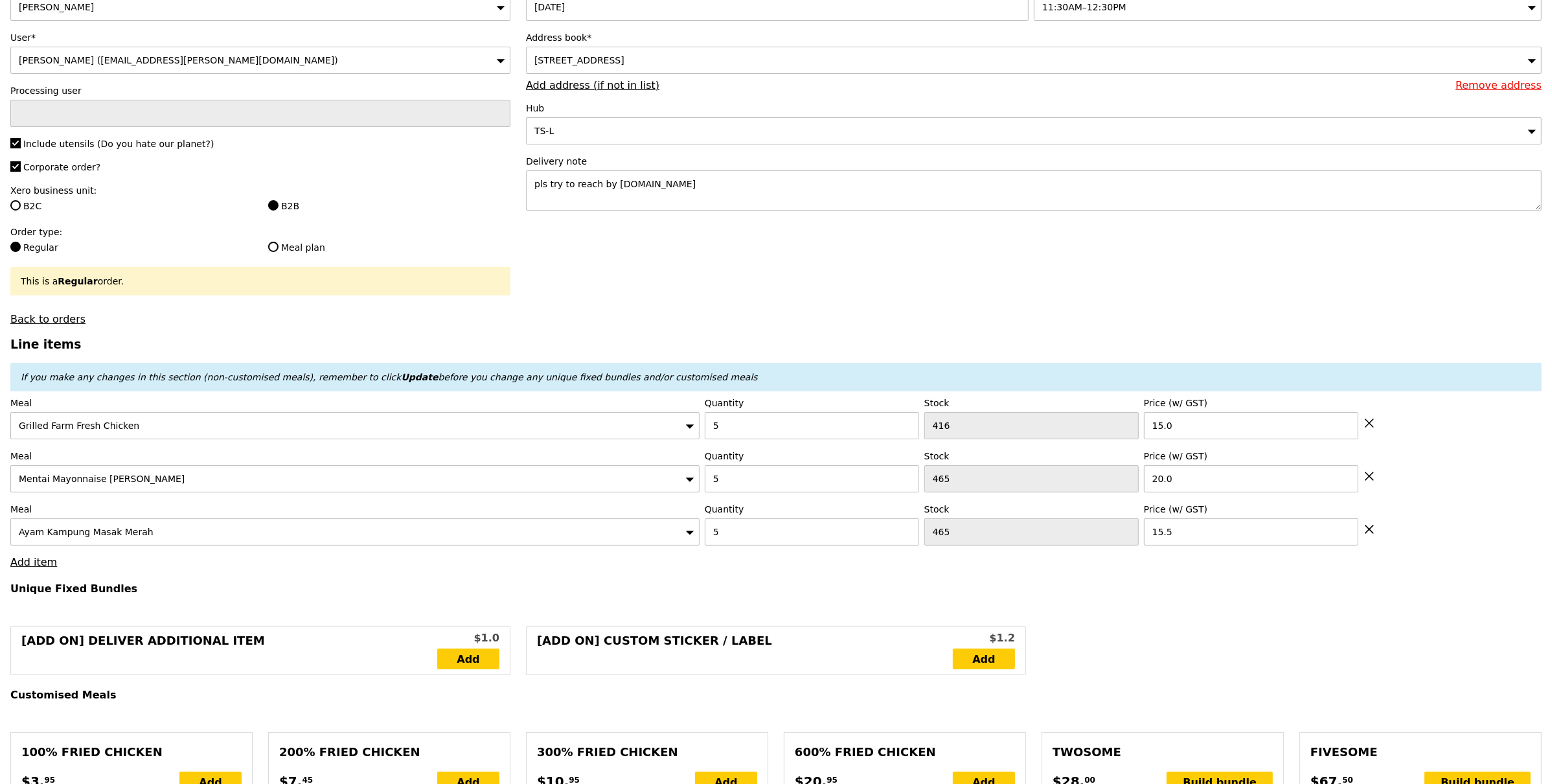
type input "252.50"
type input "258.40"
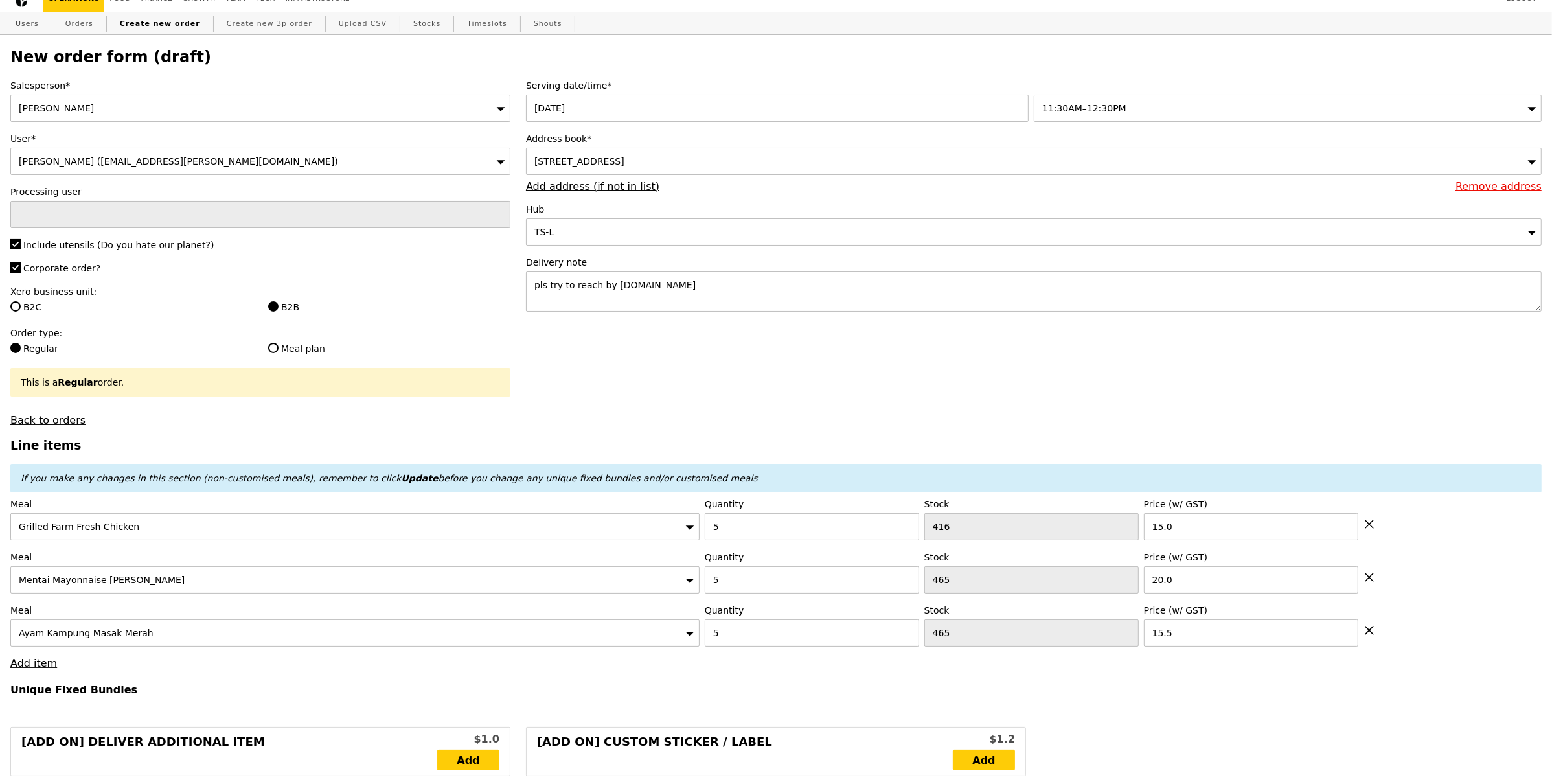
type input "Confirm"
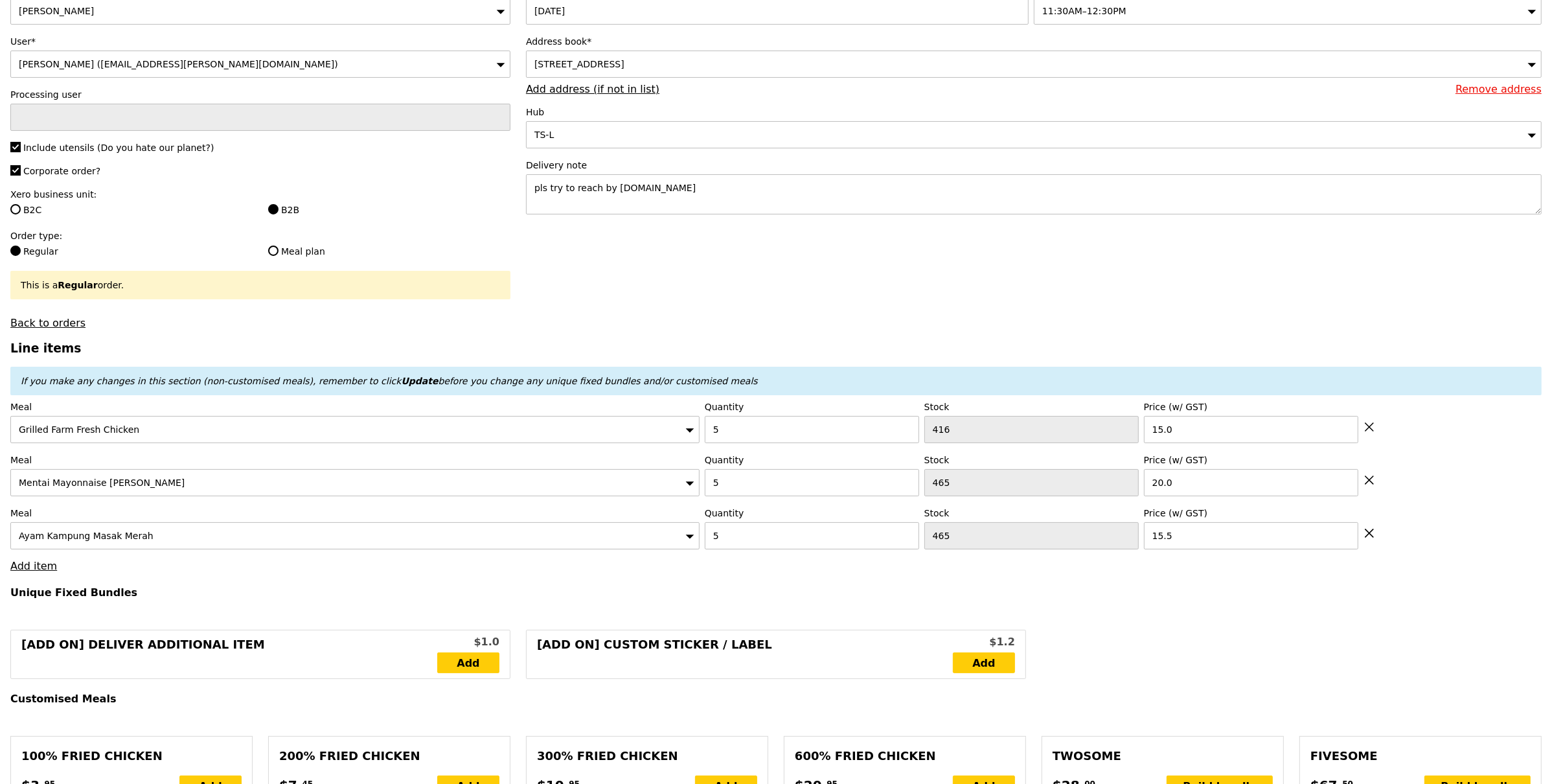
scroll to position [112, 0]
click at [21, 565] on link "Add item" at bounding box center [33, 564] width 47 height 12
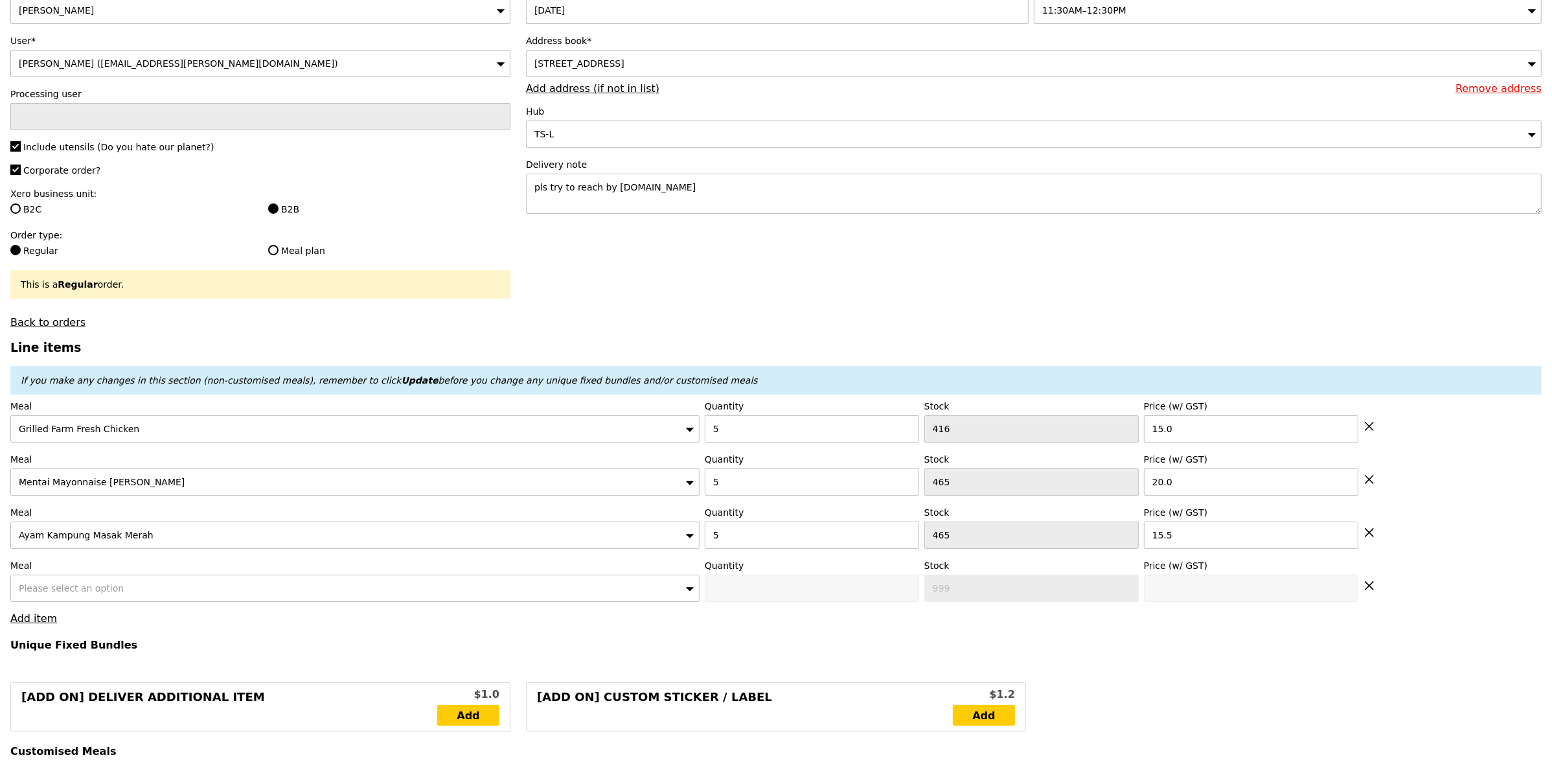
click at [38, 621] on link "Add item" at bounding box center [33, 618] width 47 height 12
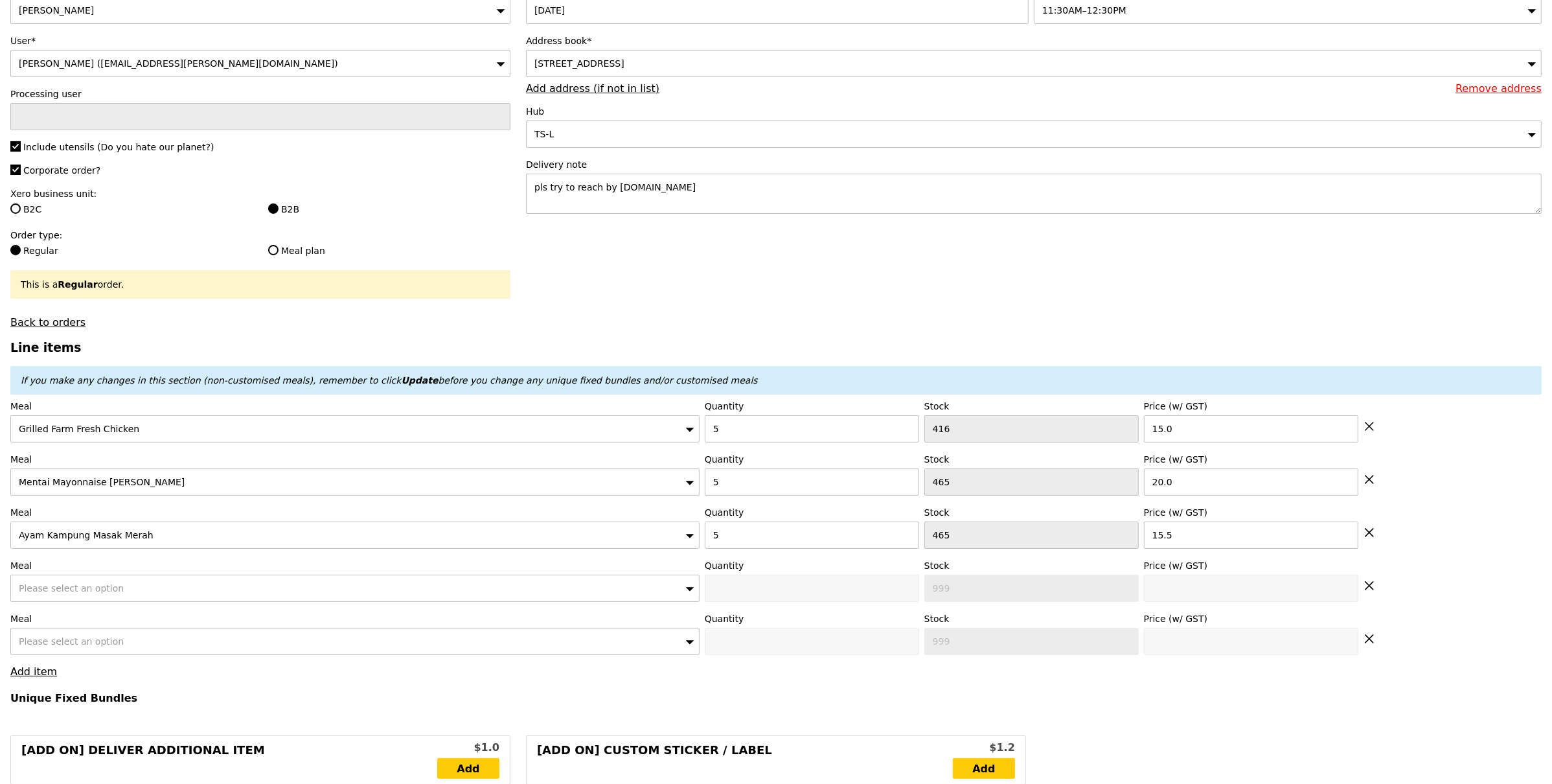
click at [58, 593] on span "Please select an option" at bounding box center [72, 588] width 105 height 11
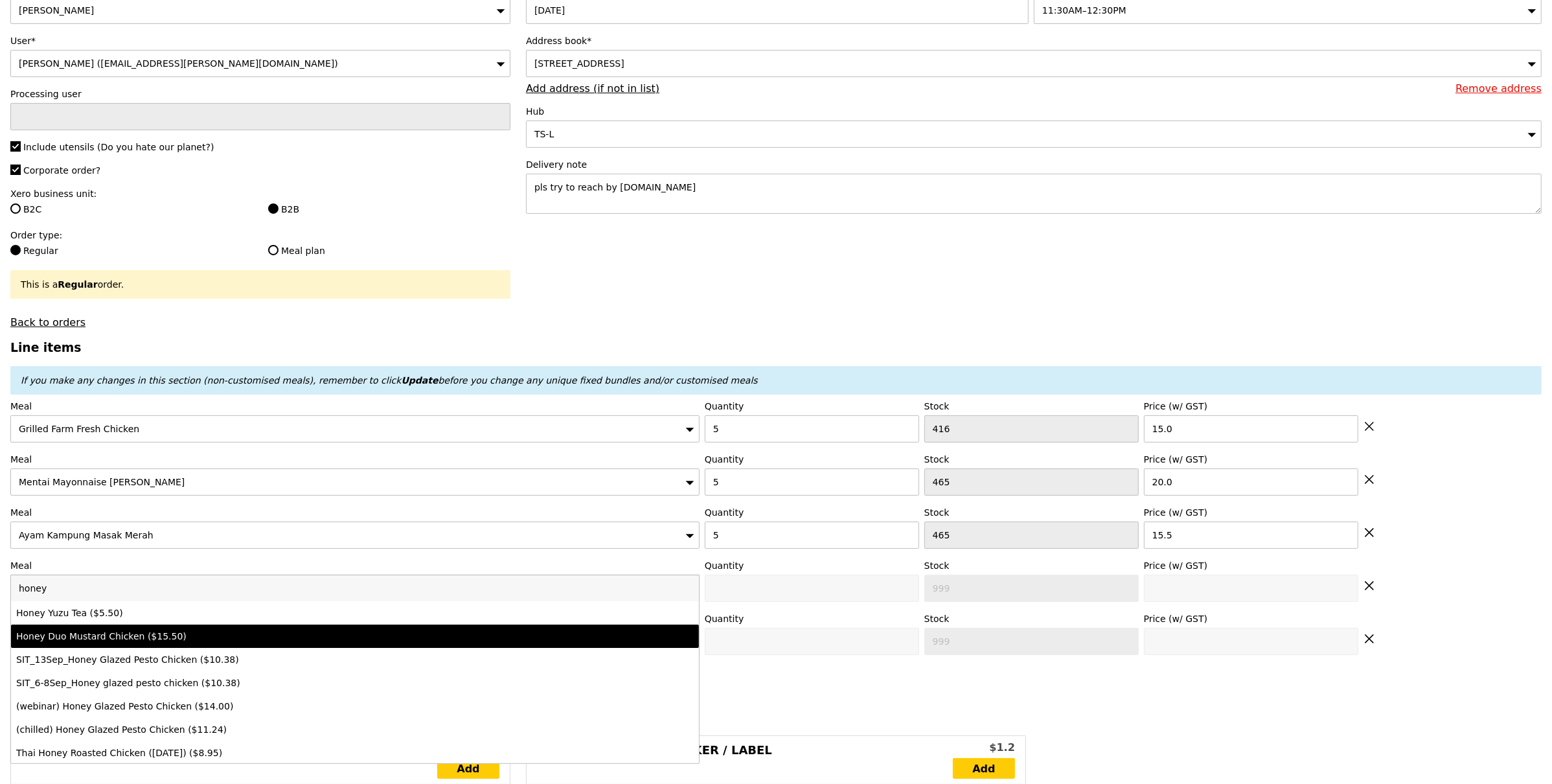
type input "honey"
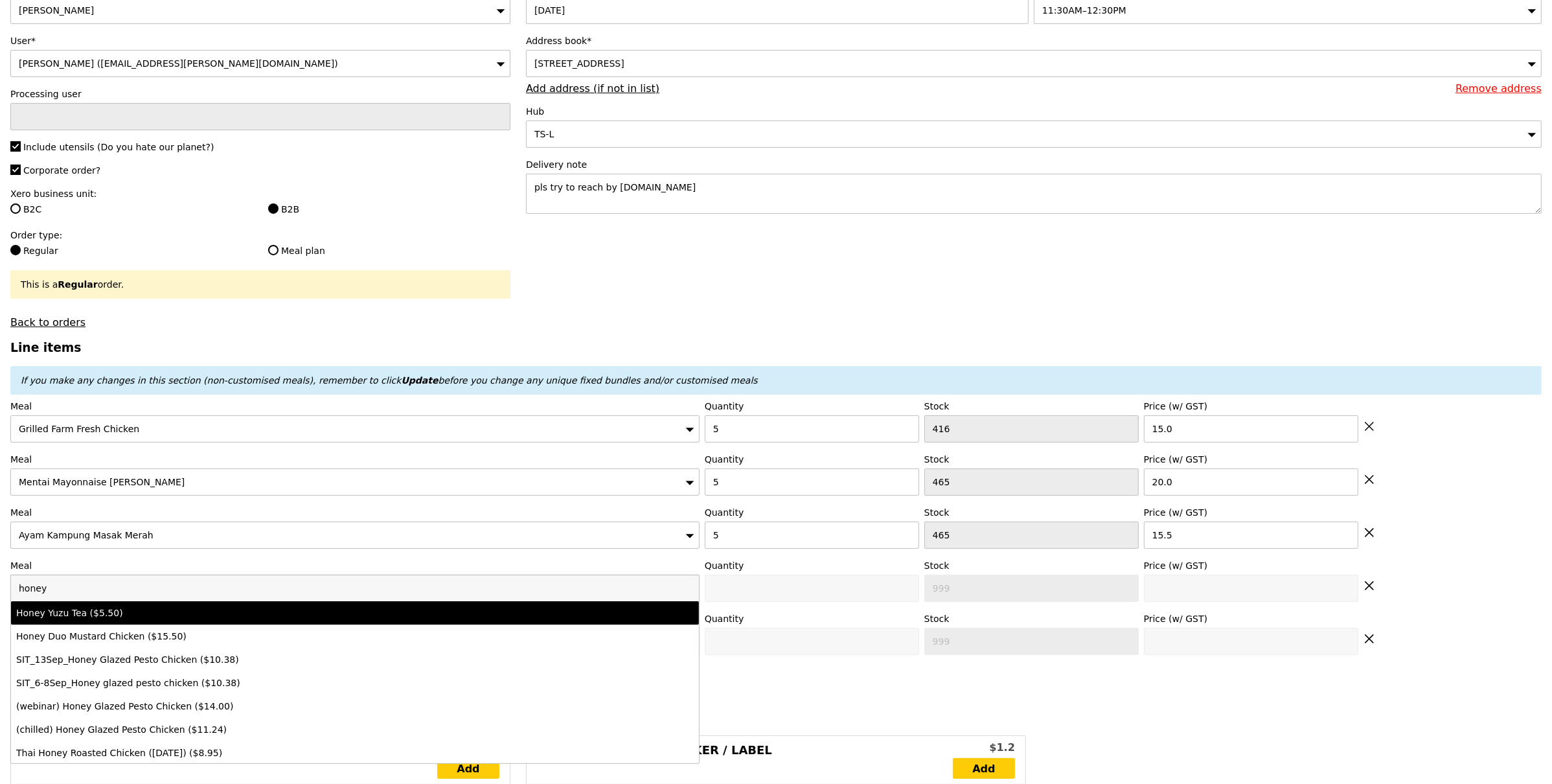
click at [106, 622] on li "Honey Yuzu Tea ($5.50)" at bounding box center [355, 613] width 688 height 23
type input "Confirm anyway"
type input "0"
type input "468"
type input "5.5"
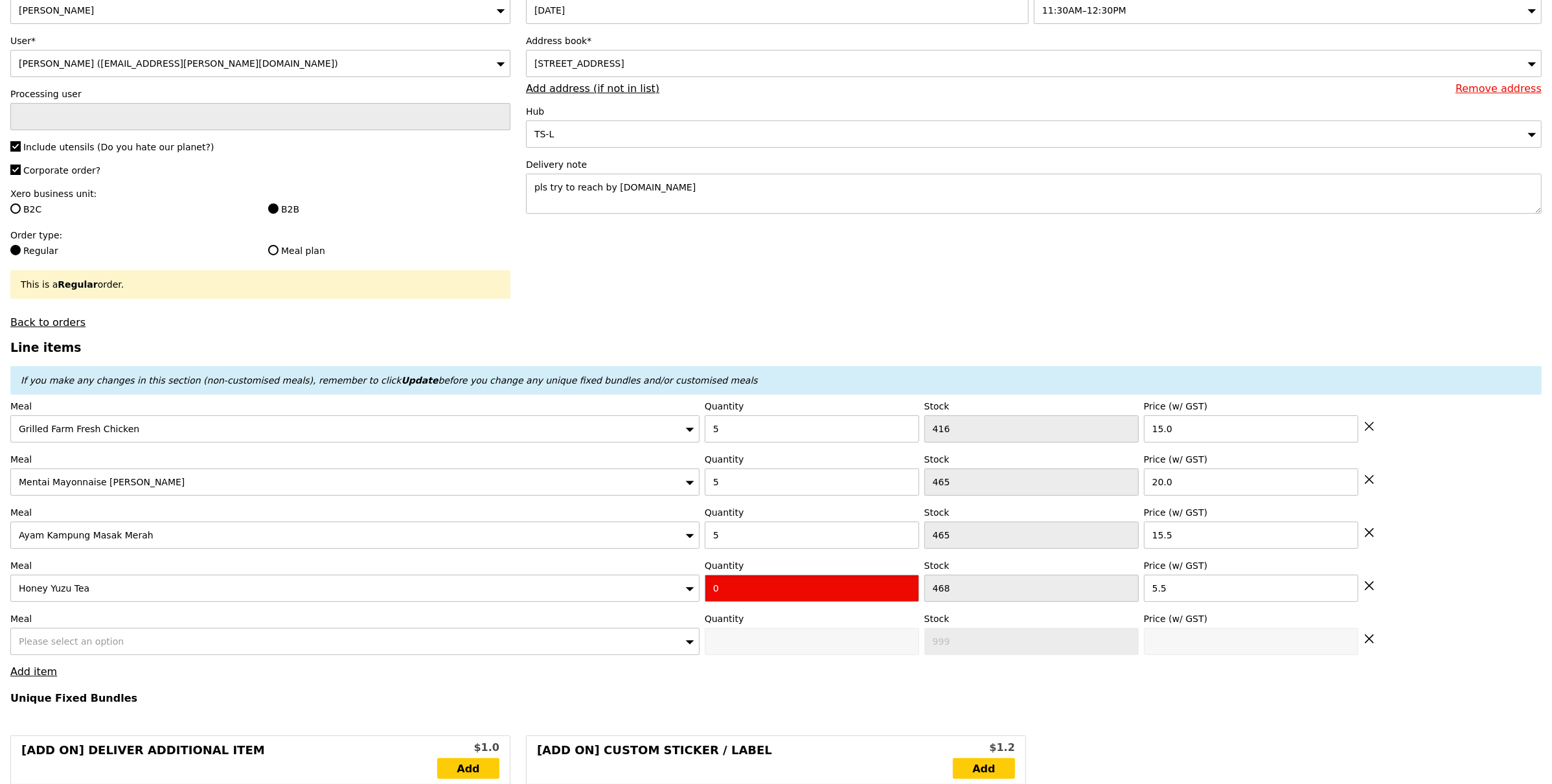
click at [729, 589] on input "0" at bounding box center [812, 588] width 215 height 27
type input "Confirm"
type input "5"
click at [539, 655] on div "Please select an option" at bounding box center [355, 641] width 690 height 27
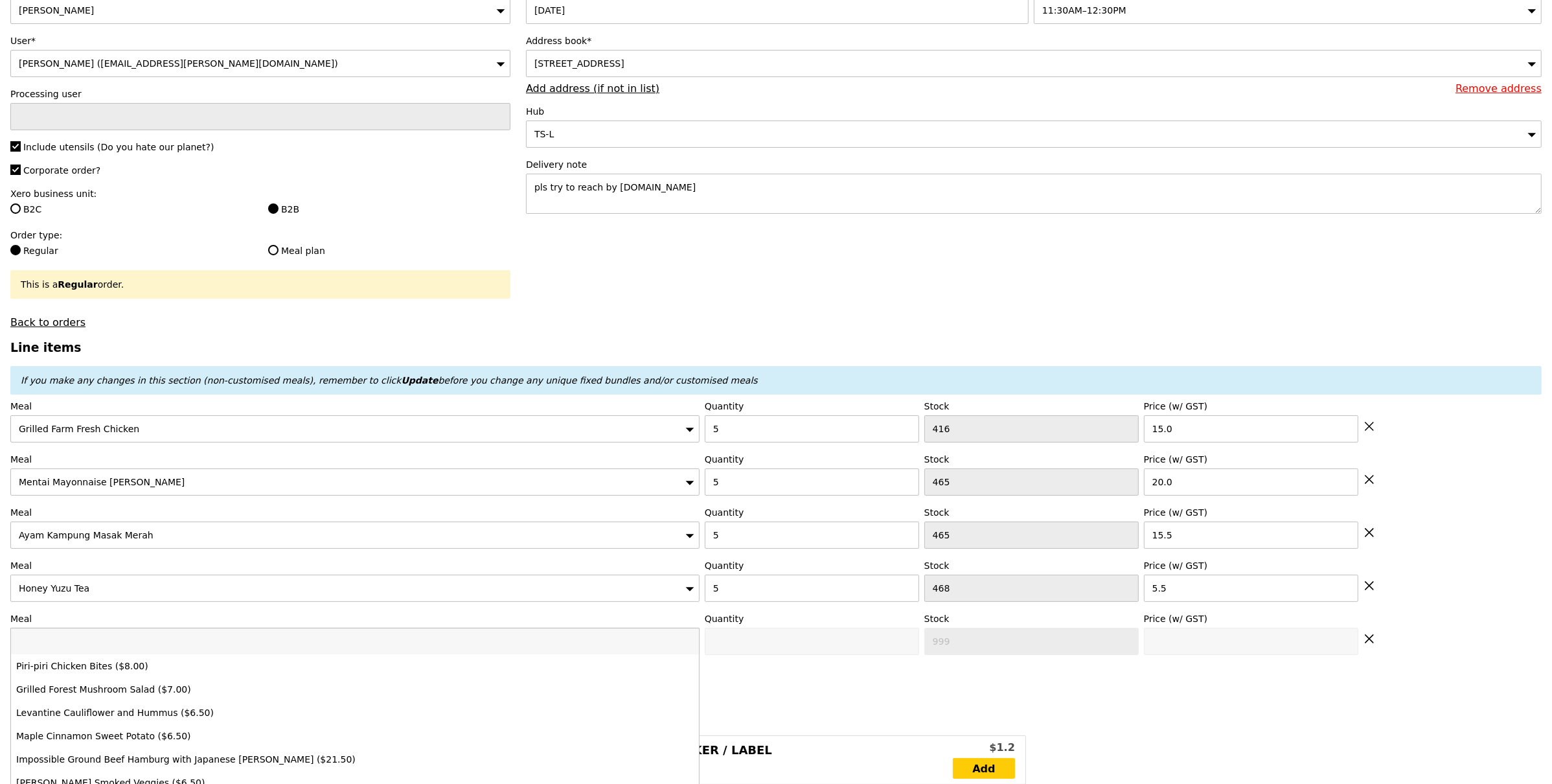
type input "Loading..."
type input "280.00"
type input "285.90"
type input "Confirm"
click at [537, 650] on input "search" at bounding box center [355, 641] width 688 height 26
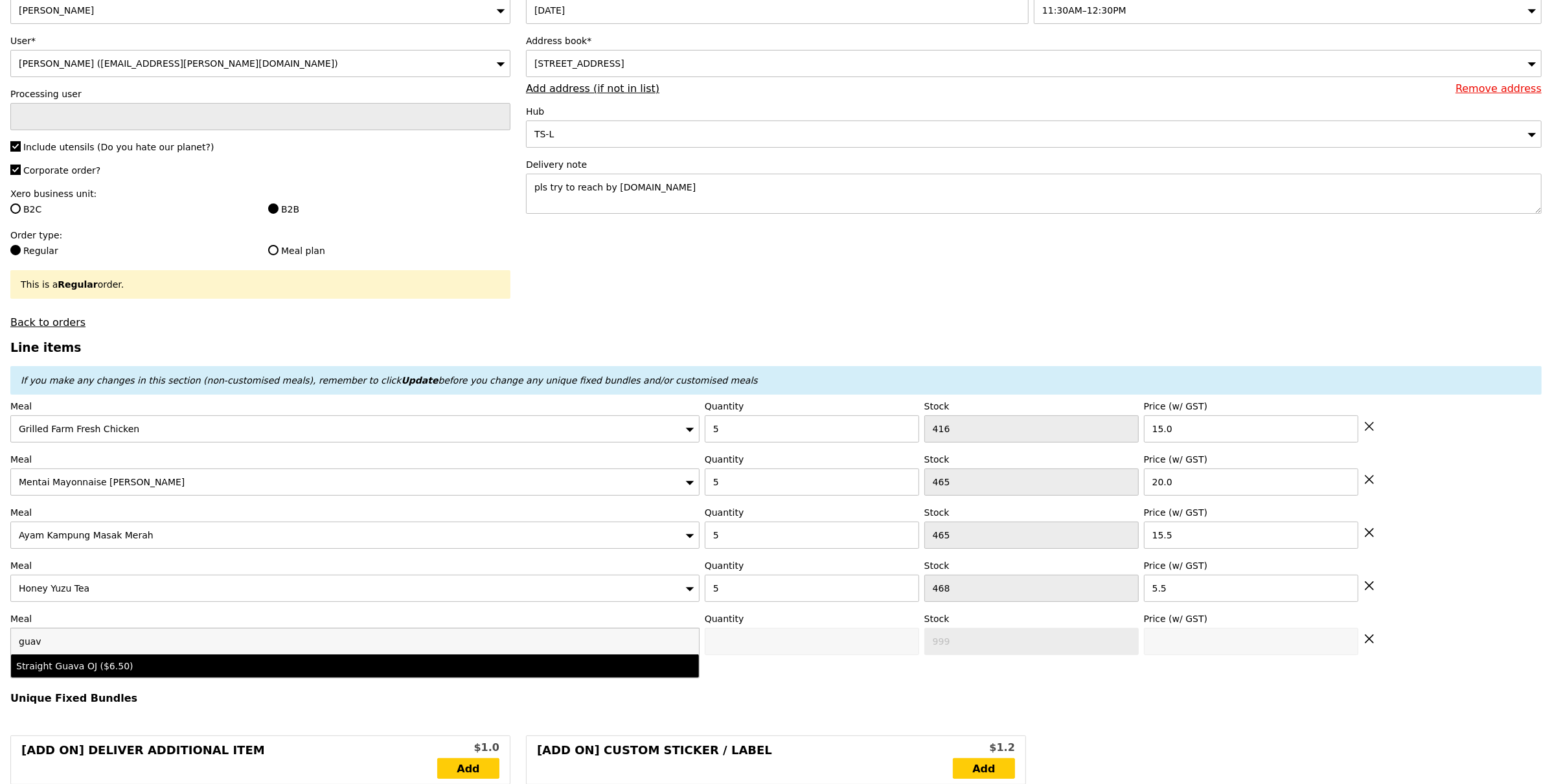
click at [640, 653] on input "guav" at bounding box center [355, 641] width 688 height 26
type input "guav"
click at [607, 667] on div "Straight Guava OJ ($6.50)" at bounding box center [355, 667] width 678 height 13
type input "Confirm anyway"
type input "0"
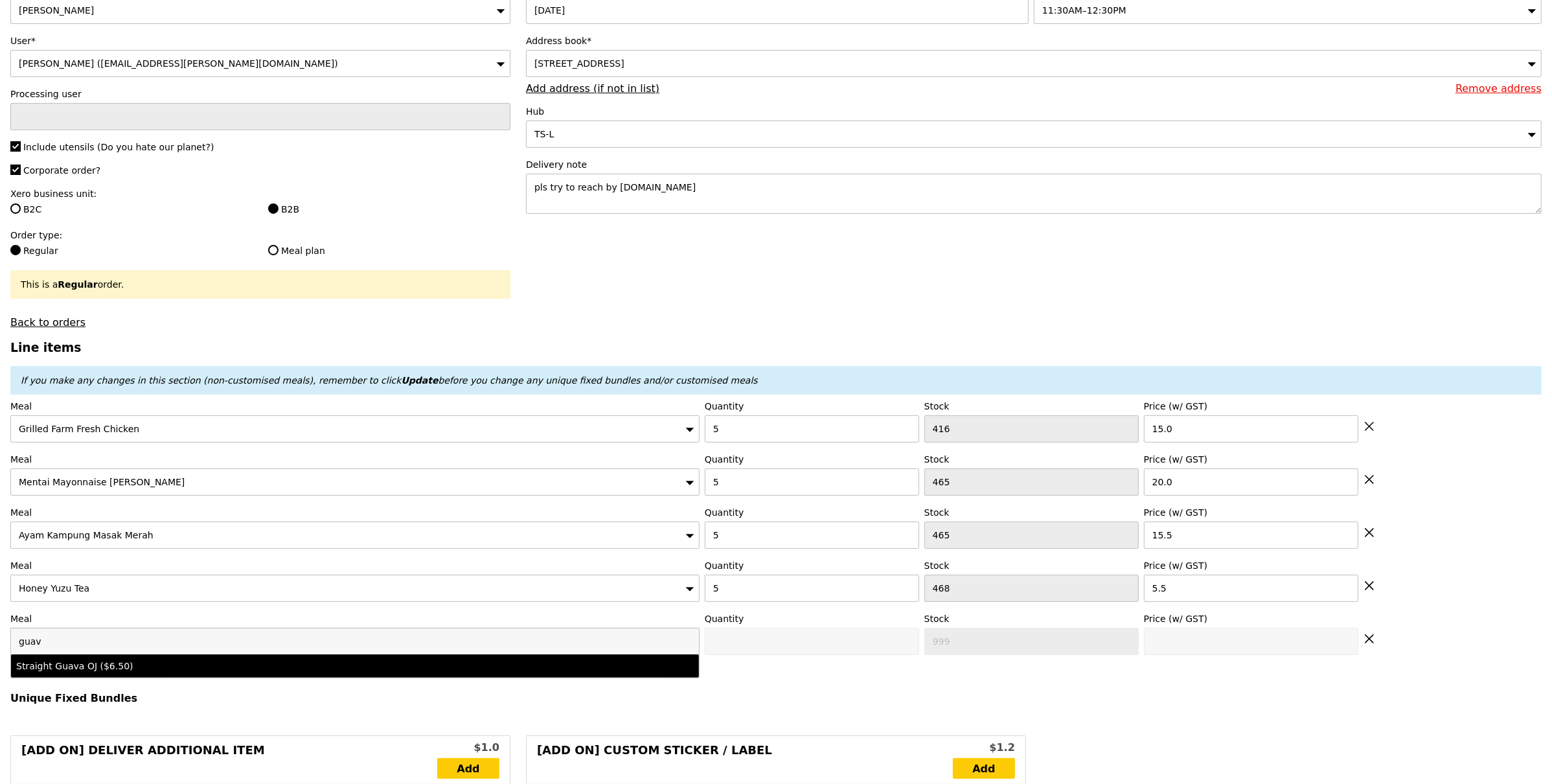
type input "493"
type input "6.5"
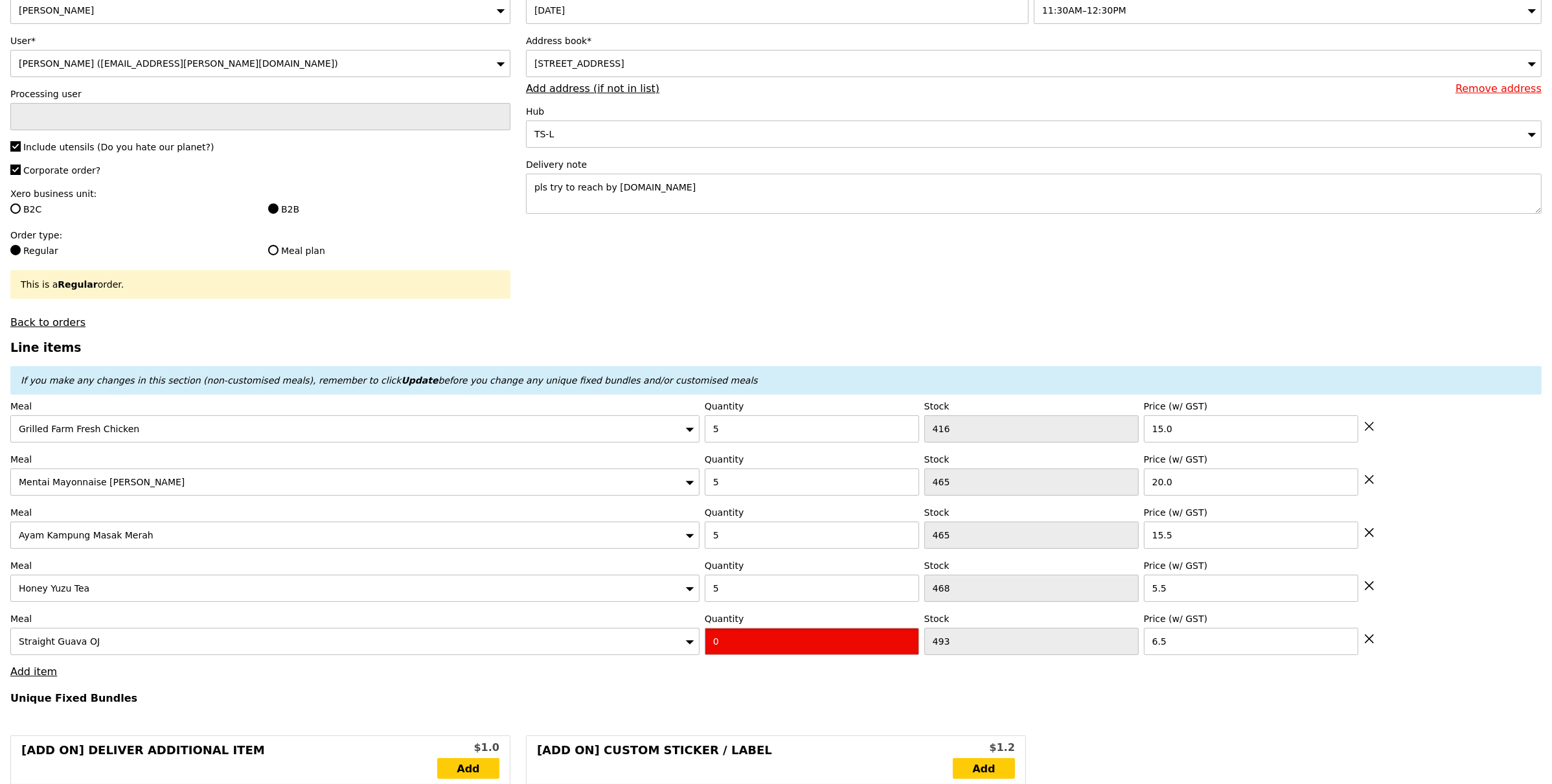
click at [746, 652] on input "0" at bounding box center [812, 641] width 215 height 27
type input "Confirm"
type input "4"
type input "Loading..."
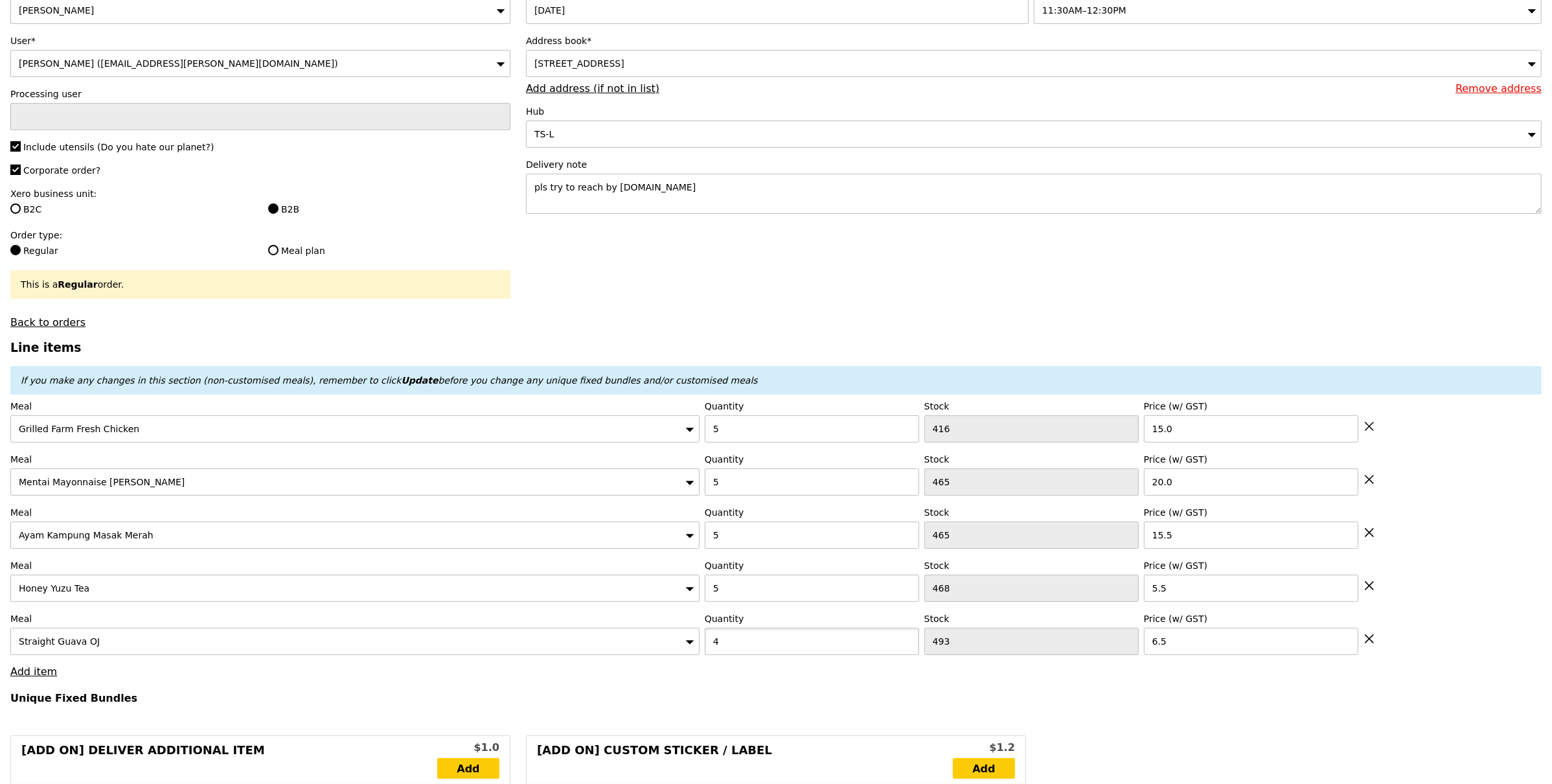
type input "306.00"
type input "311.90"
drag, startPoint x: 730, startPoint y: 644, endPoint x: 584, endPoint y: 642, distance: 146.0
click at [595, 641] on div "Meal Straight Guava OJ Quantity 4 Stock 493 Price (w/ GST) 6.5" at bounding box center [776, 633] width 1532 height 43
type input "5"
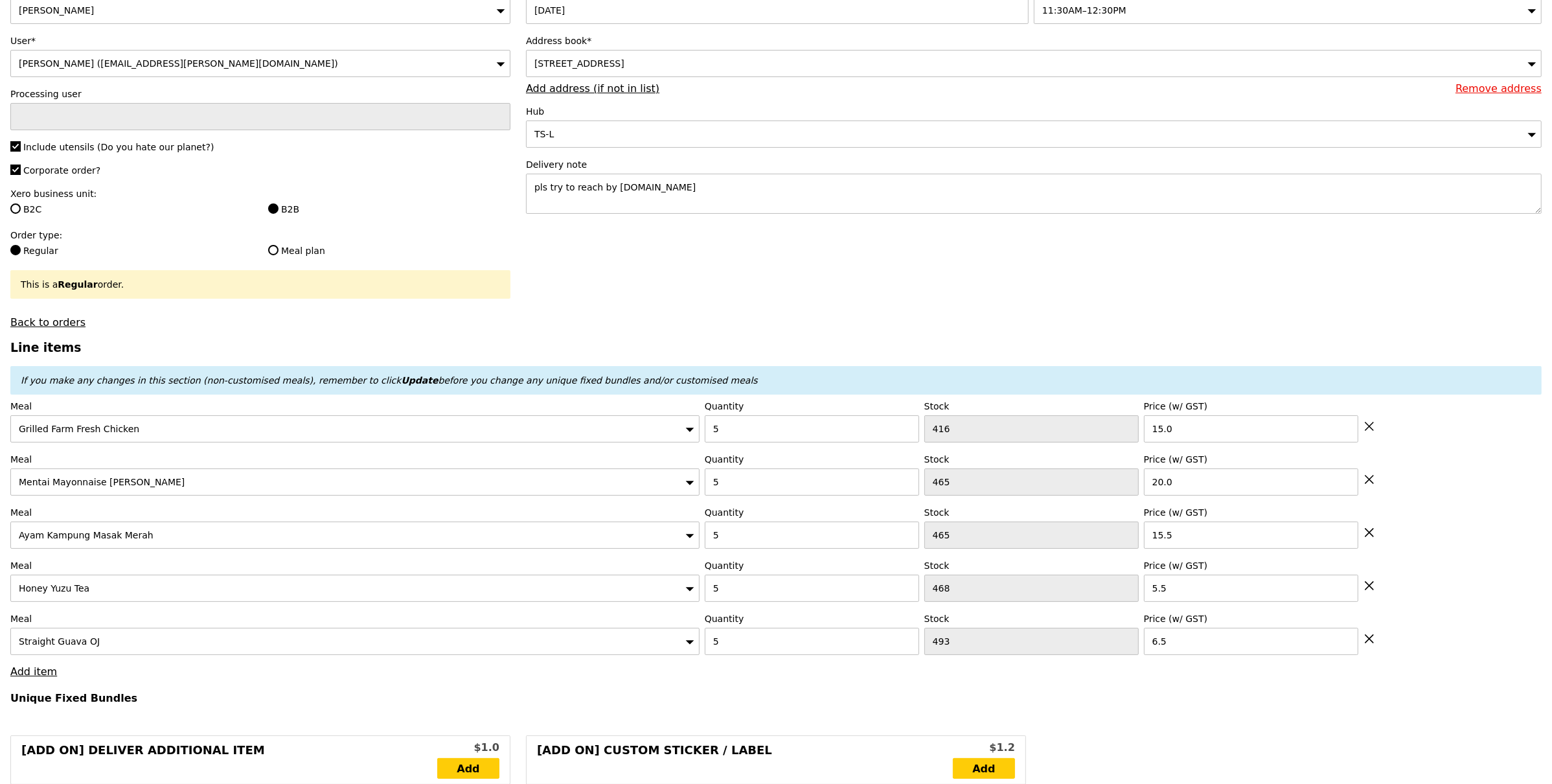
click at [586, 653] on div "Straight Guava OJ" at bounding box center [355, 641] width 690 height 27
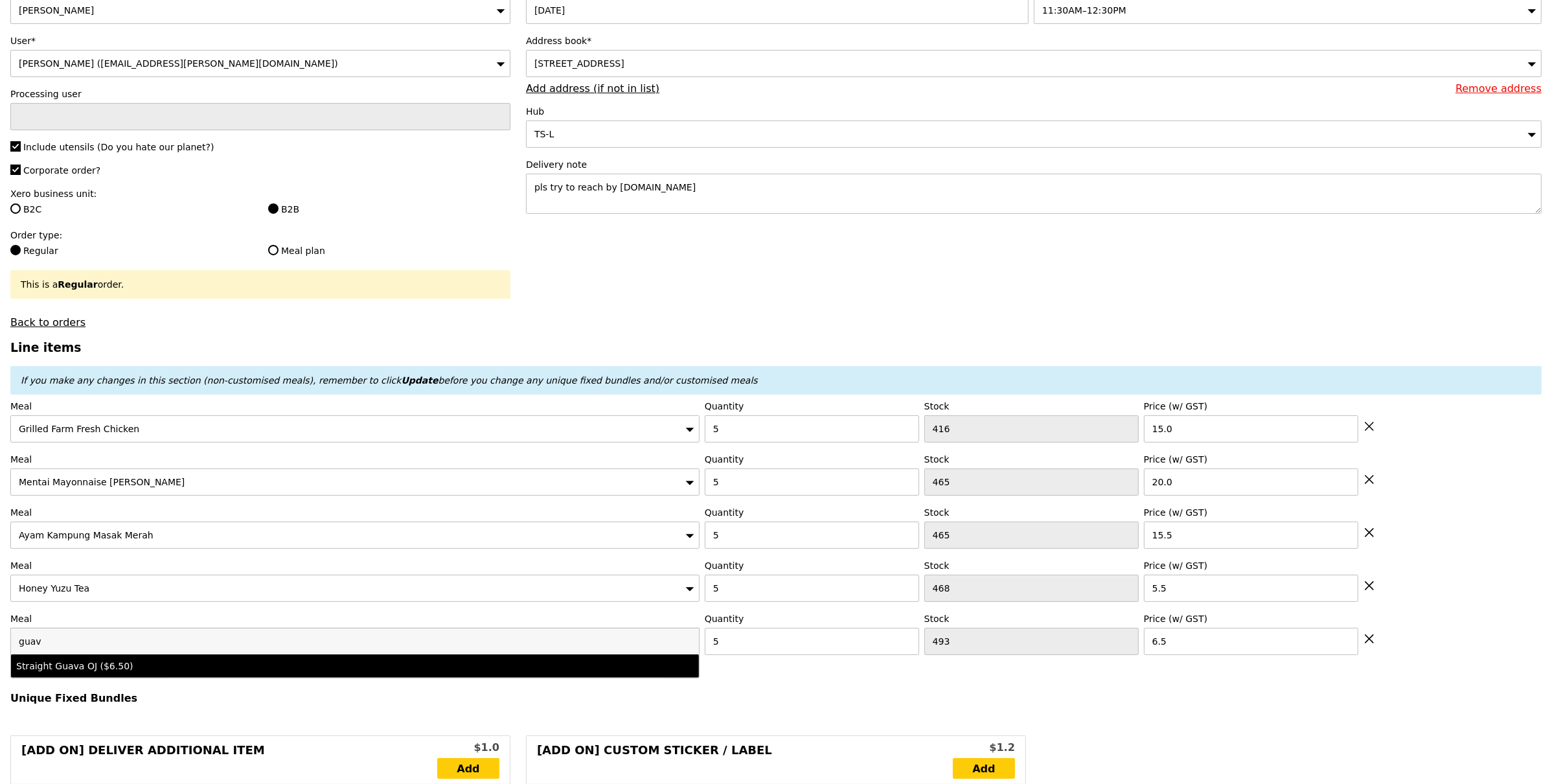
click at [53, 671] on div "Straight Guava OJ ($6.50)" at bounding box center [270, 667] width 508 height 13
type input "Loading..."
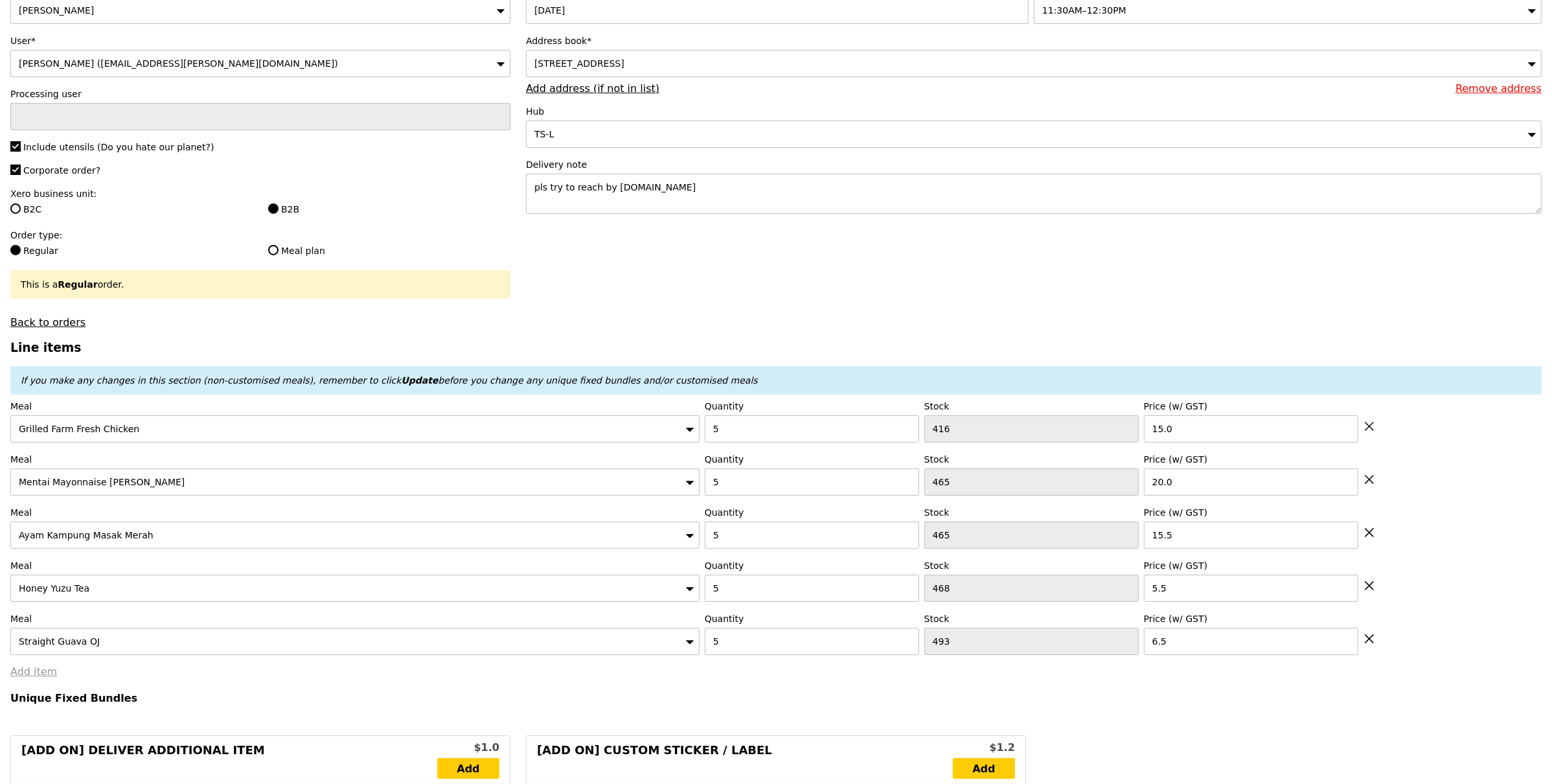
type input "280.00"
type input "285.90"
type input "Loading..."
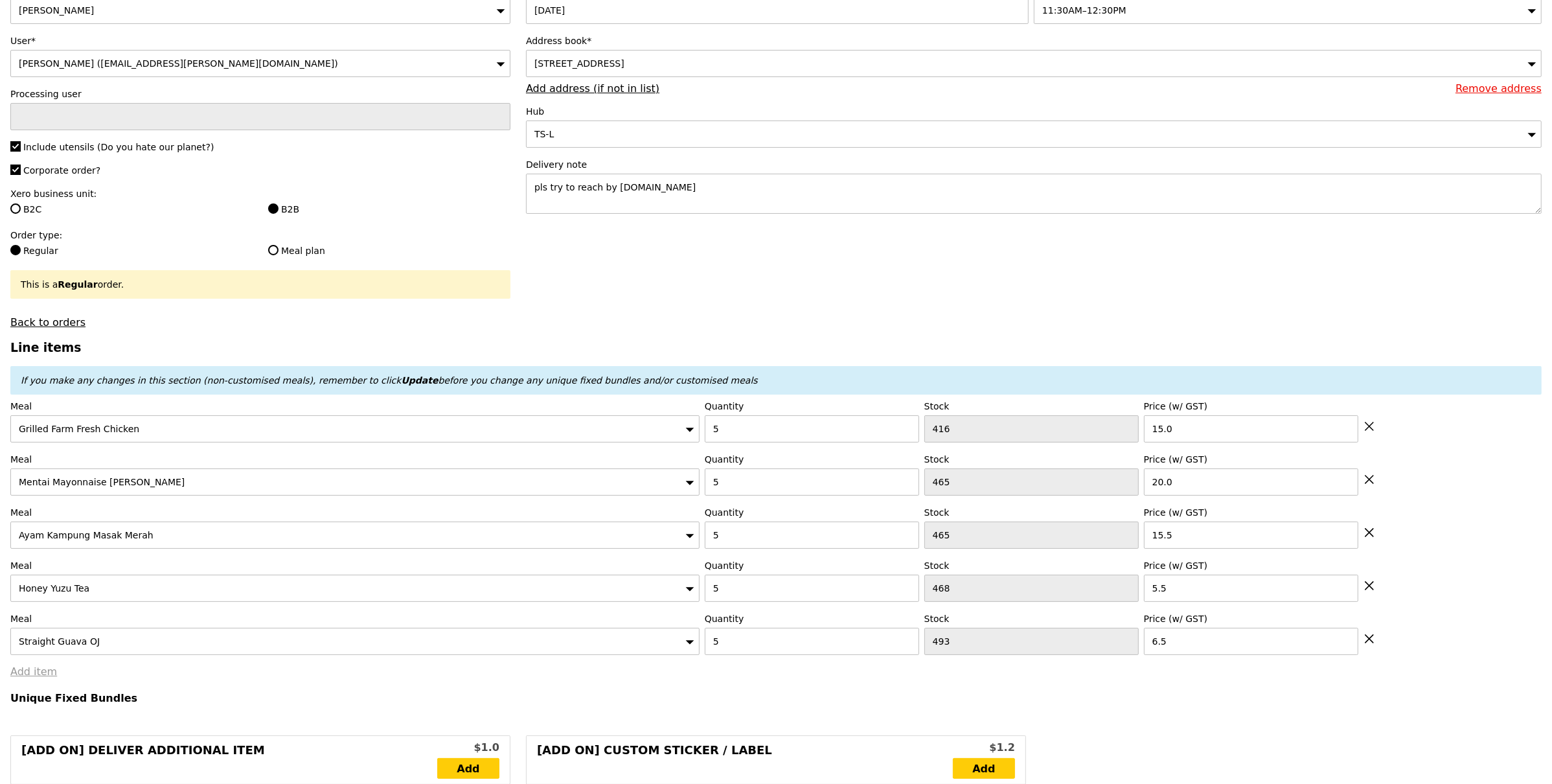
type input "312.50"
type input "318.40"
click at [25, 671] on link "Add item" at bounding box center [33, 671] width 47 height 12
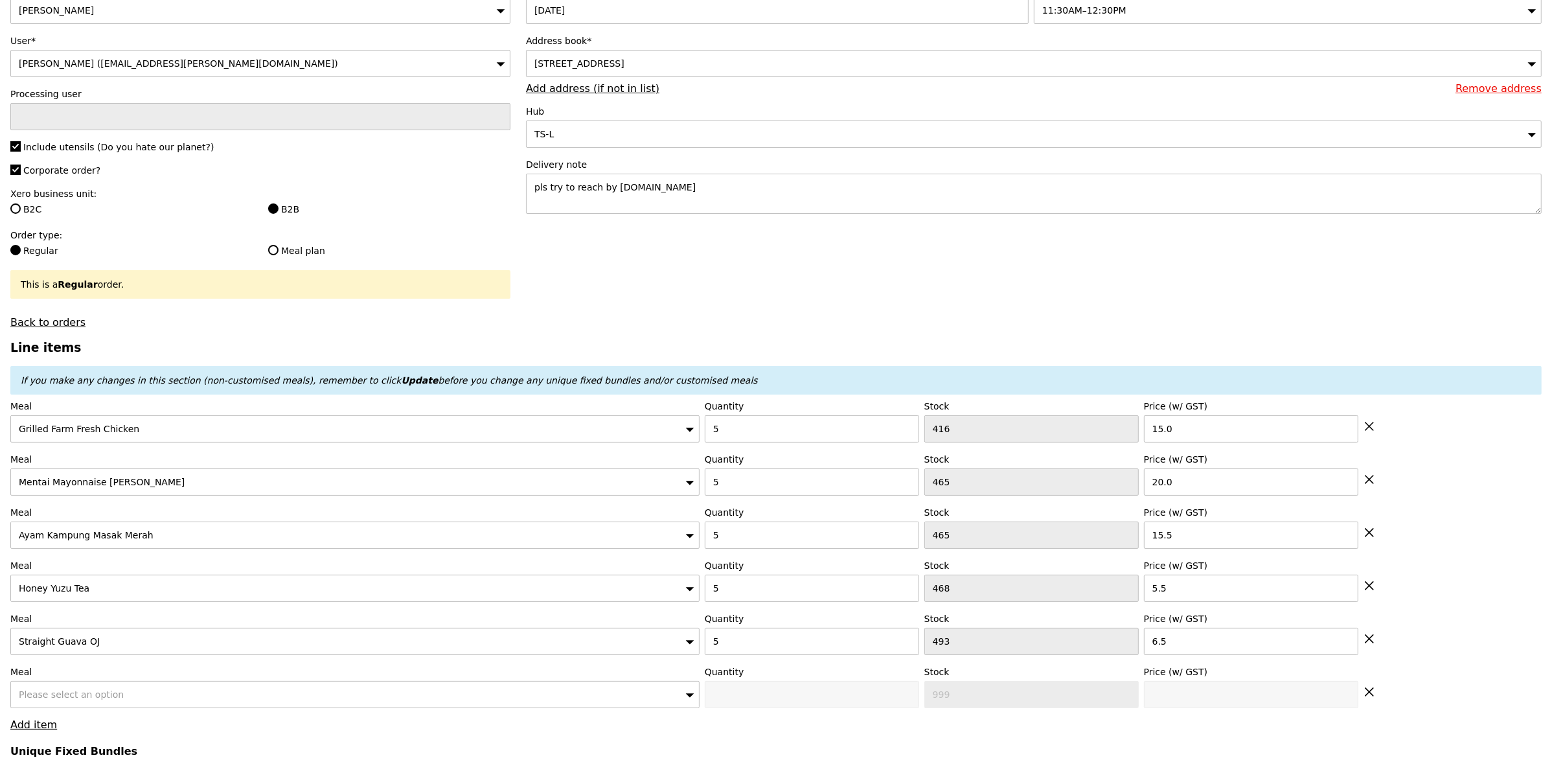
type input "Confirm"
click at [75, 692] on span "Please select an option" at bounding box center [72, 694] width 105 height 11
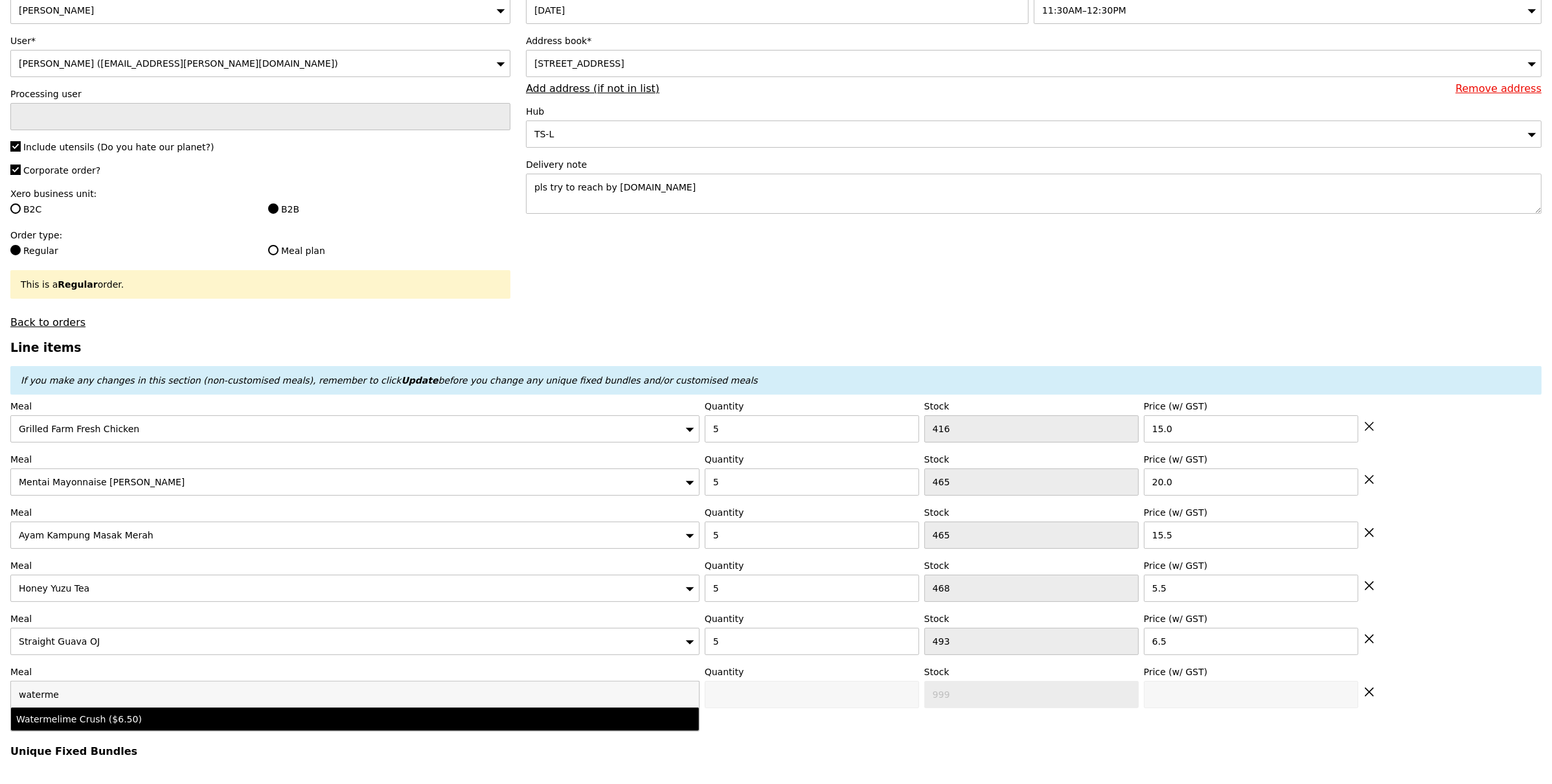
type input "waterme"
click at [151, 729] on li "Watermelime Crush ($6.50)" at bounding box center [355, 719] width 688 height 23
type input "Confirm anyway"
type input "0"
type input "499"
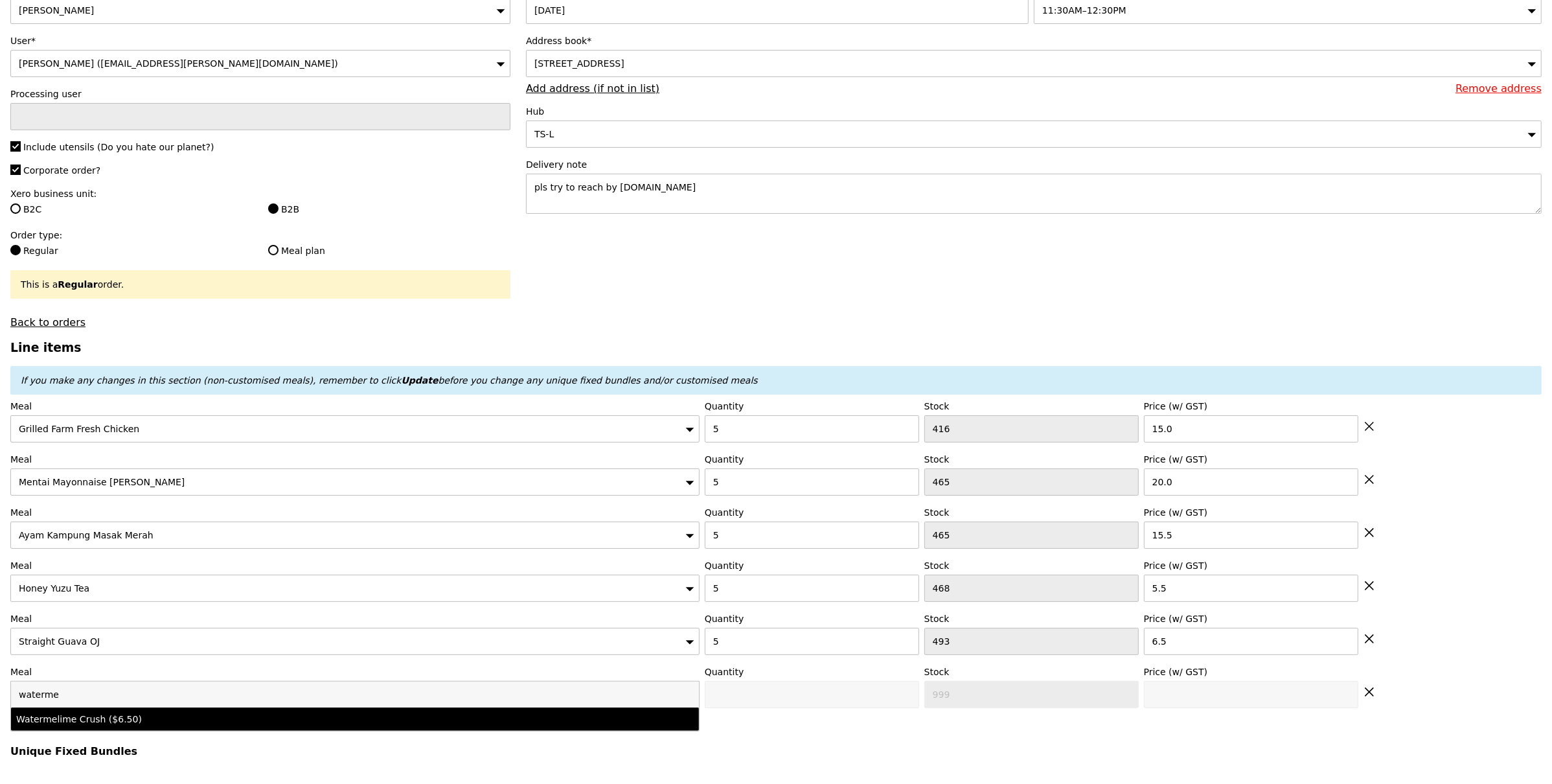
type input "6.5"
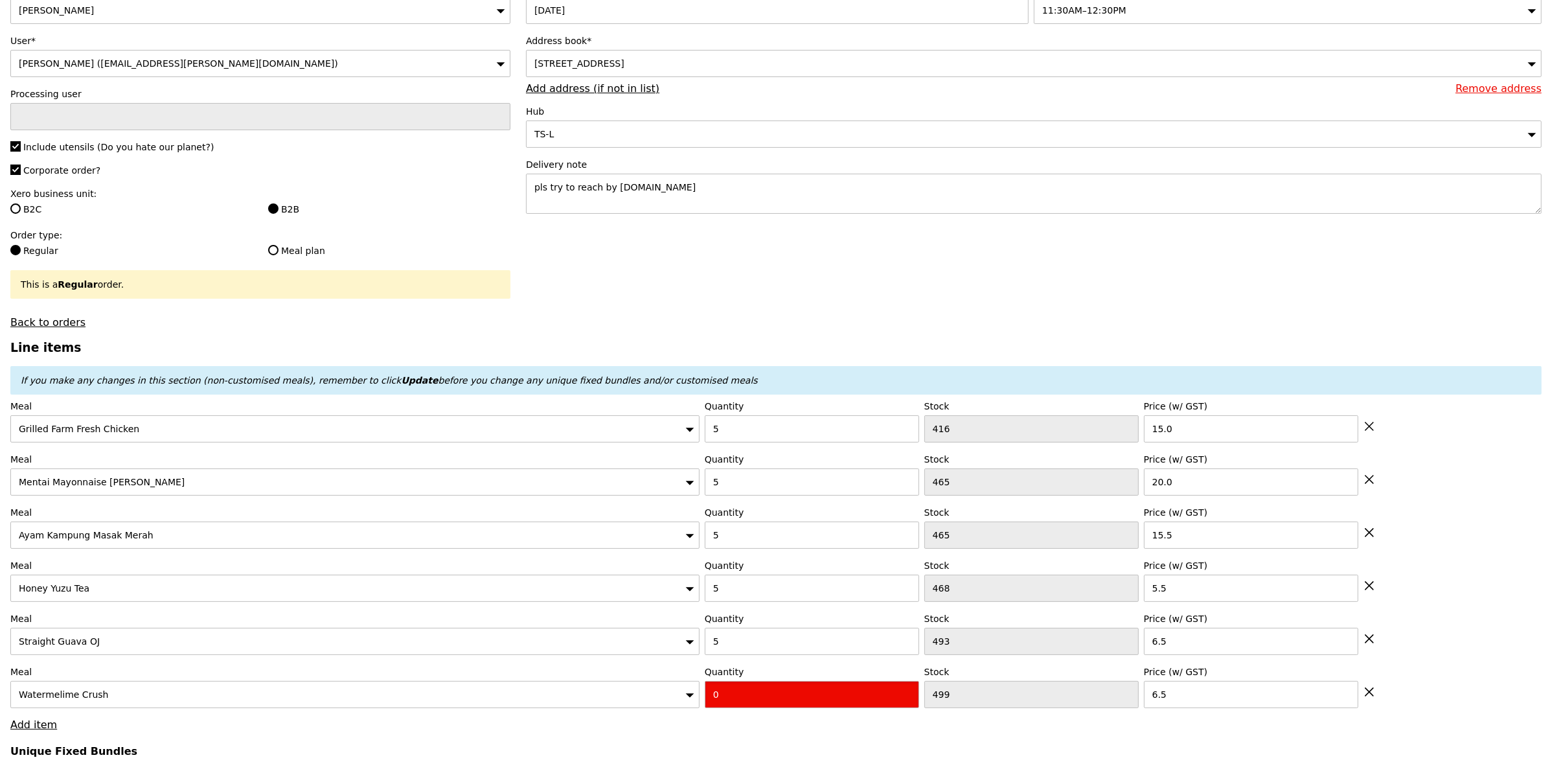
click at [746, 700] on input "0" at bounding box center [812, 694] width 215 height 27
type input "Confirm"
type input "5"
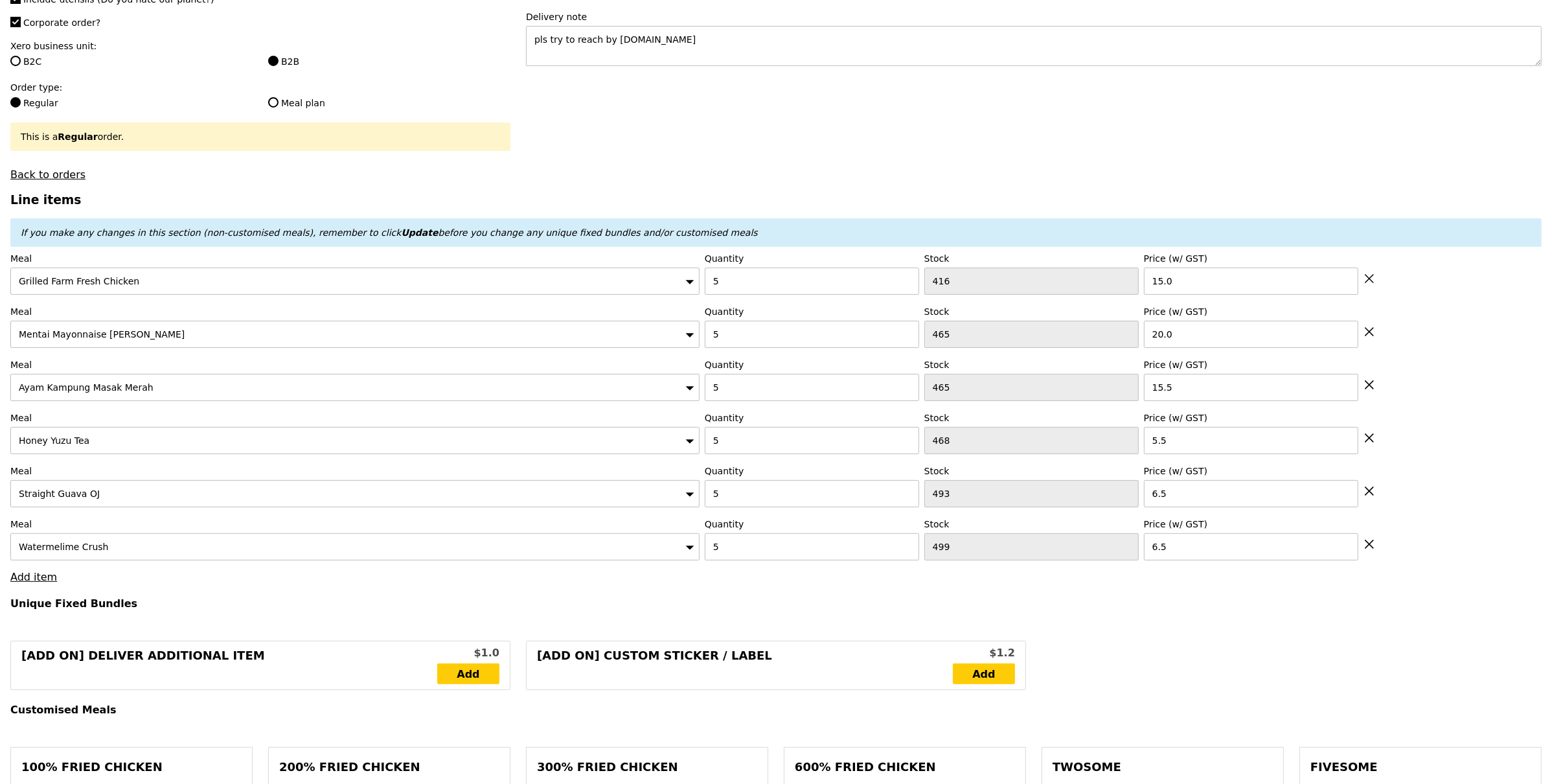
scroll to position [329, 0]
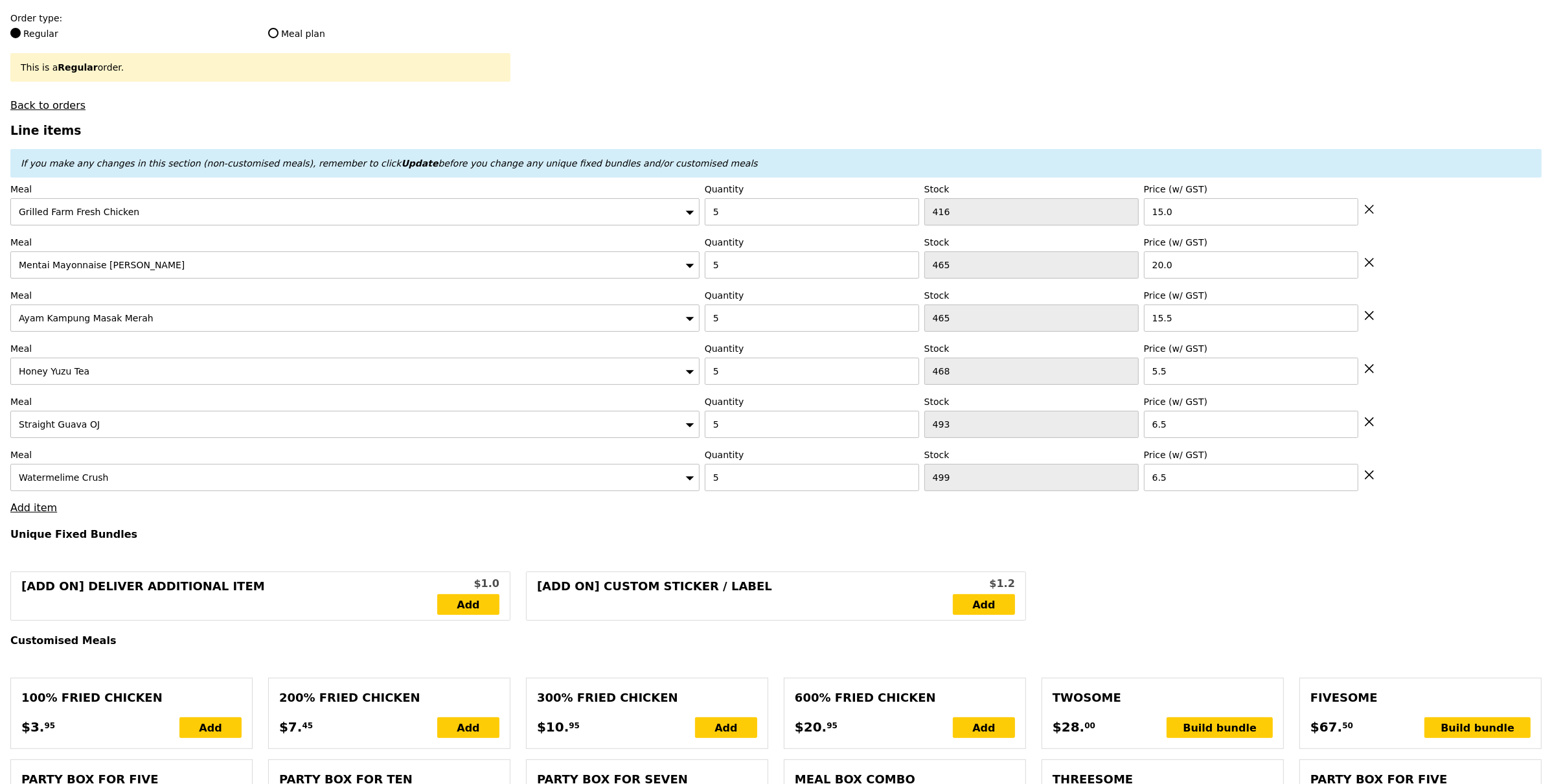
type input "Loading..."
type input "345.00"
type input "350.90"
click at [43, 507] on link "Add item" at bounding box center [33, 507] width 47 height 12
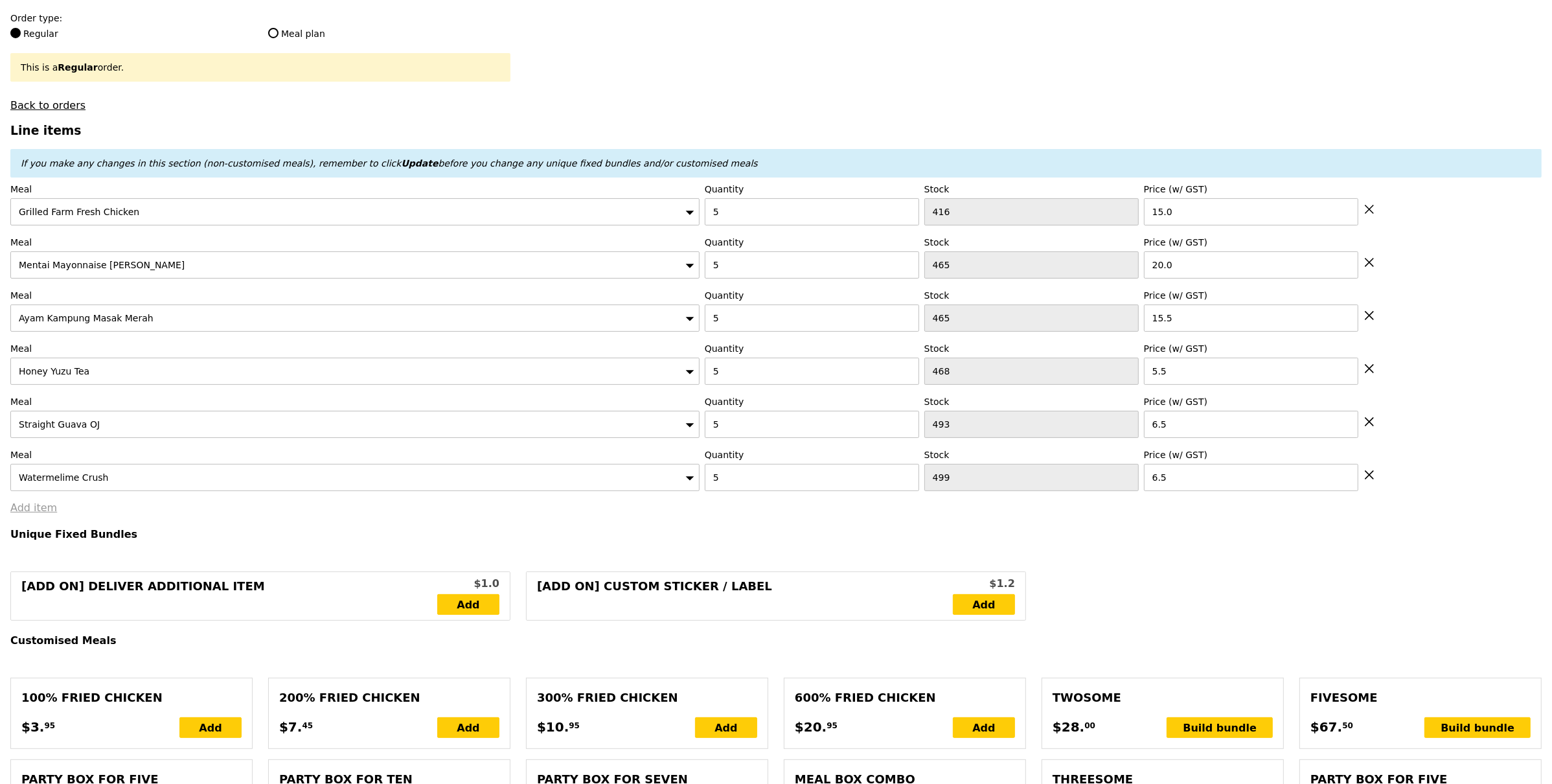
type input "Confirm"
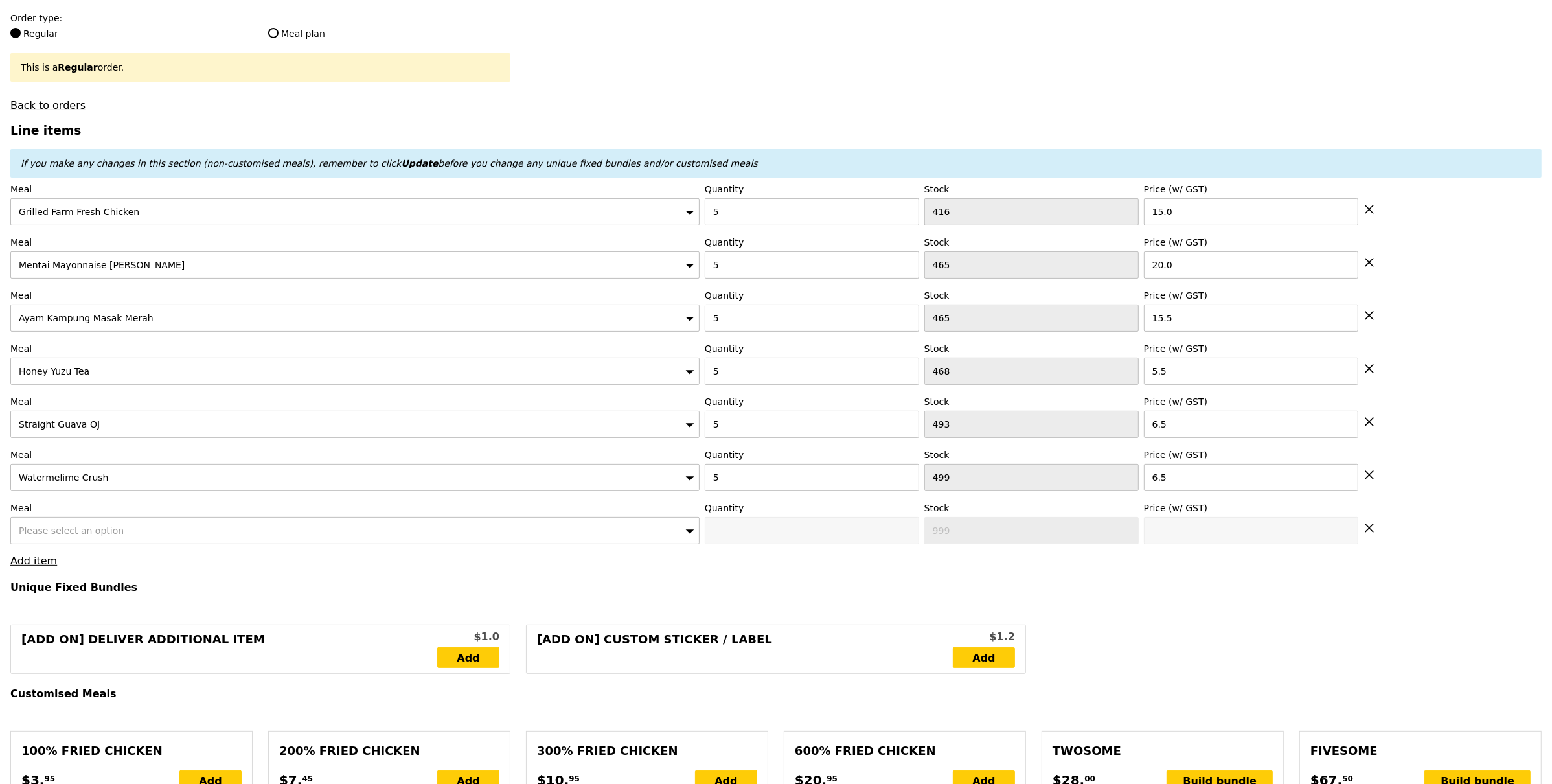
click at [75, 533] on span "Please select an option" at bounding box center [72, 530] width 105 height 11
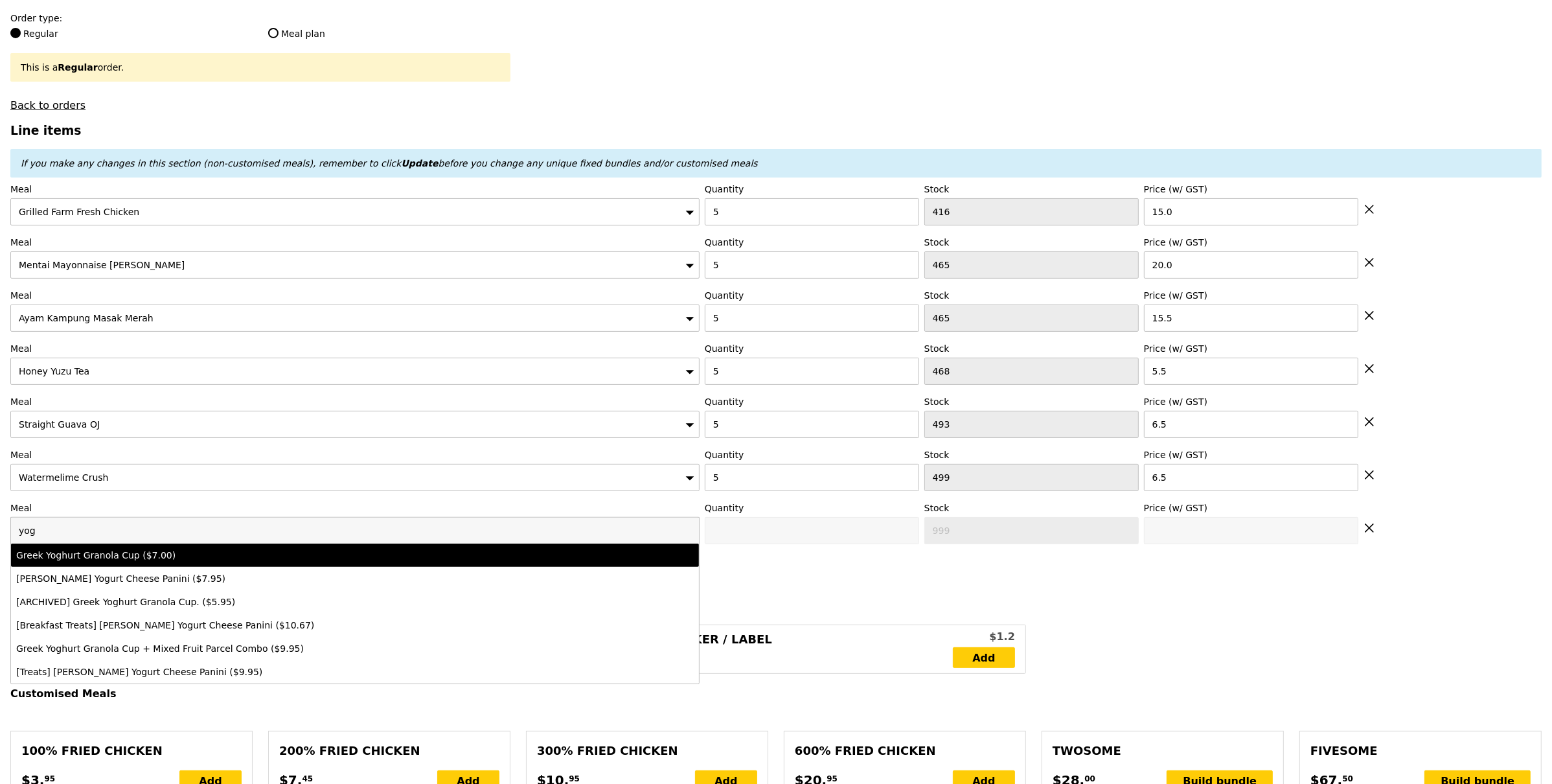
type input "yog"
click at [133, 567] on li "Greek Yoghurt Granola Cup ($7.00)" at bounding box center [355, 555] width 688 height 23
type input "Confirm anyway"
type input "0"
type input "499"
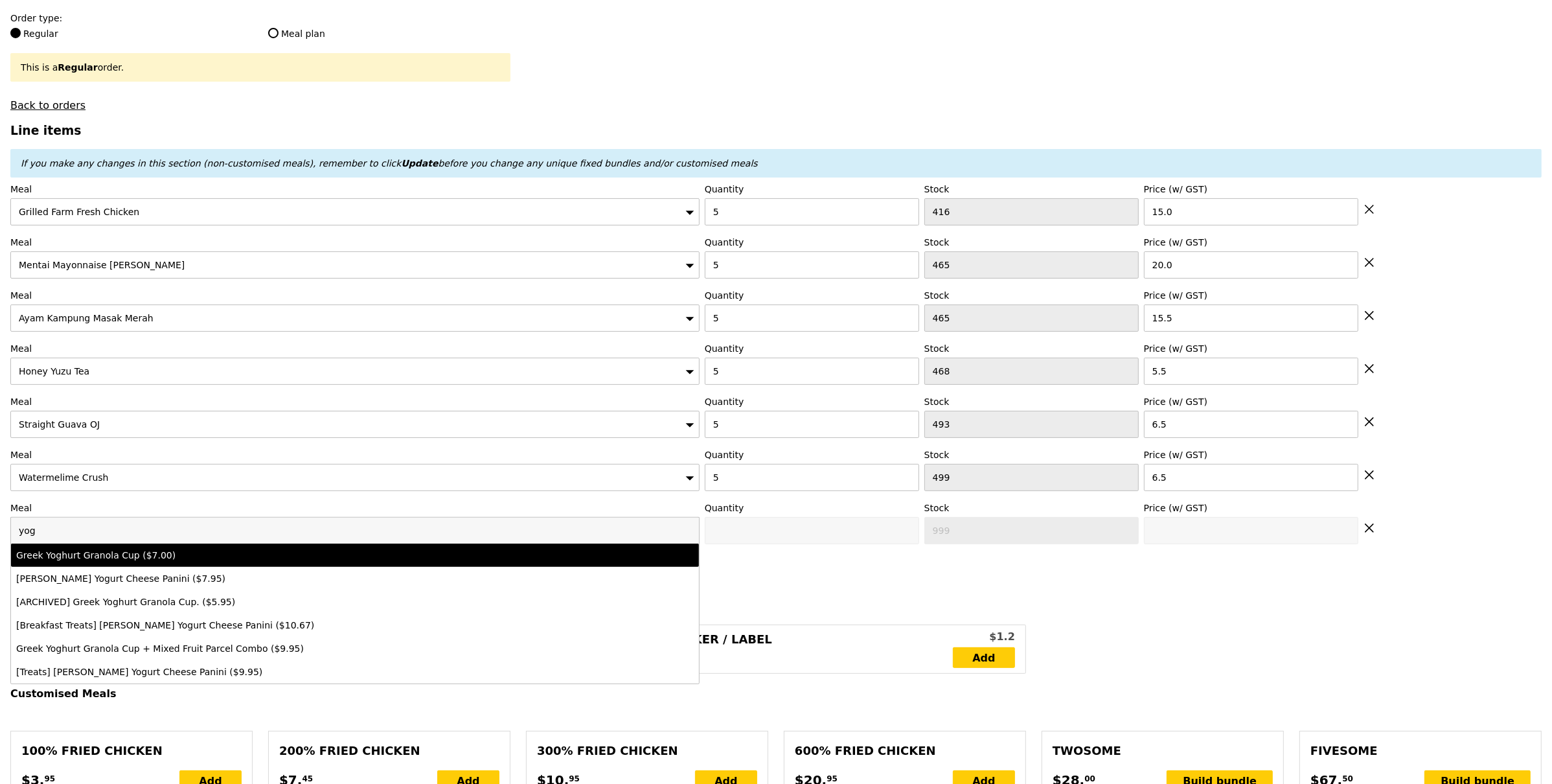
type input "7.0"
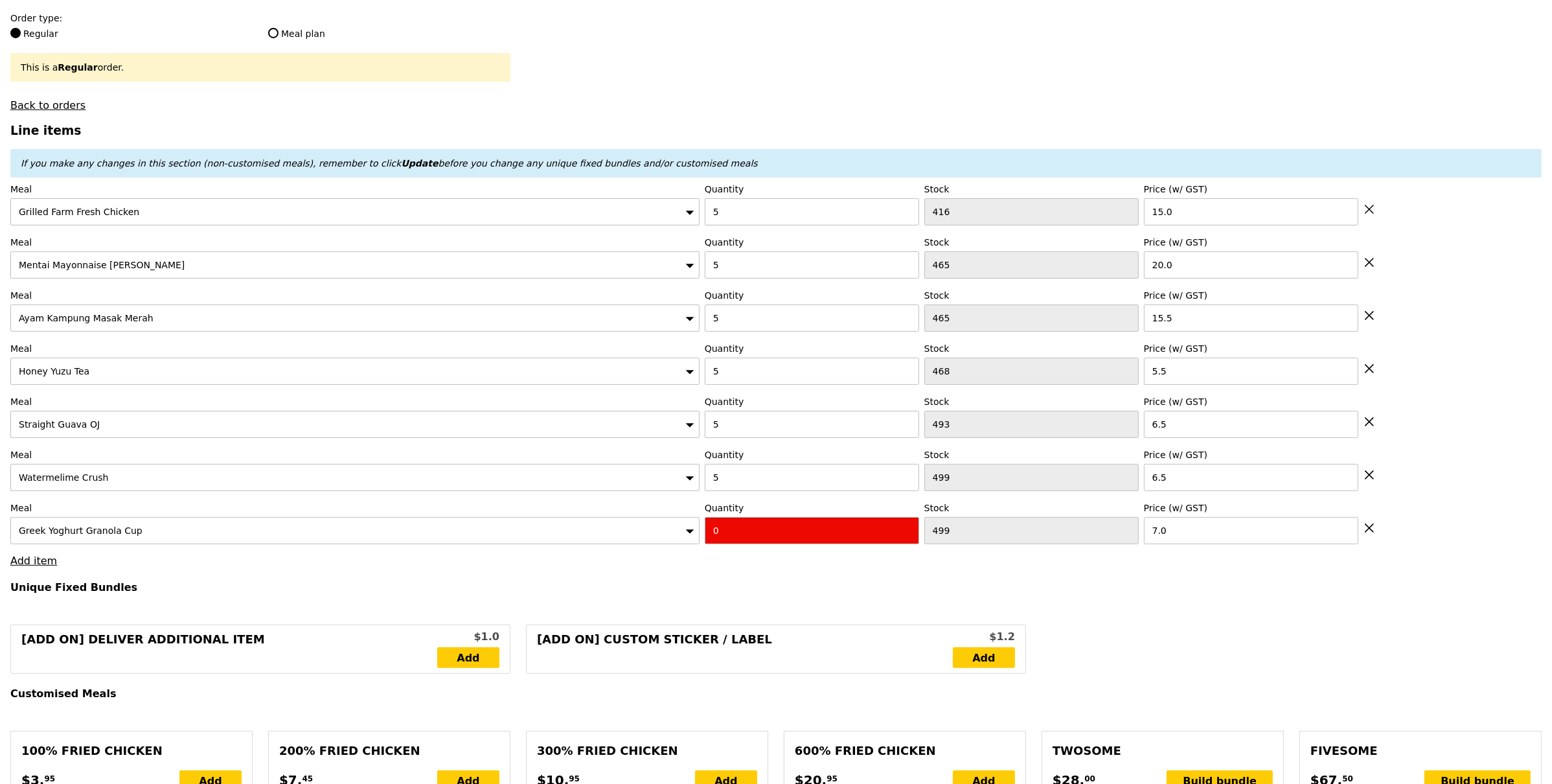
click at [754, 540] on input "0" at bounding box center [812, 530] width 215 height 27
type input "Confirm"
type input "5"
drag, startPoint x: 633, startPoint y: 562, endPoint x: 348, endPoint y: 563, distance: 285.0
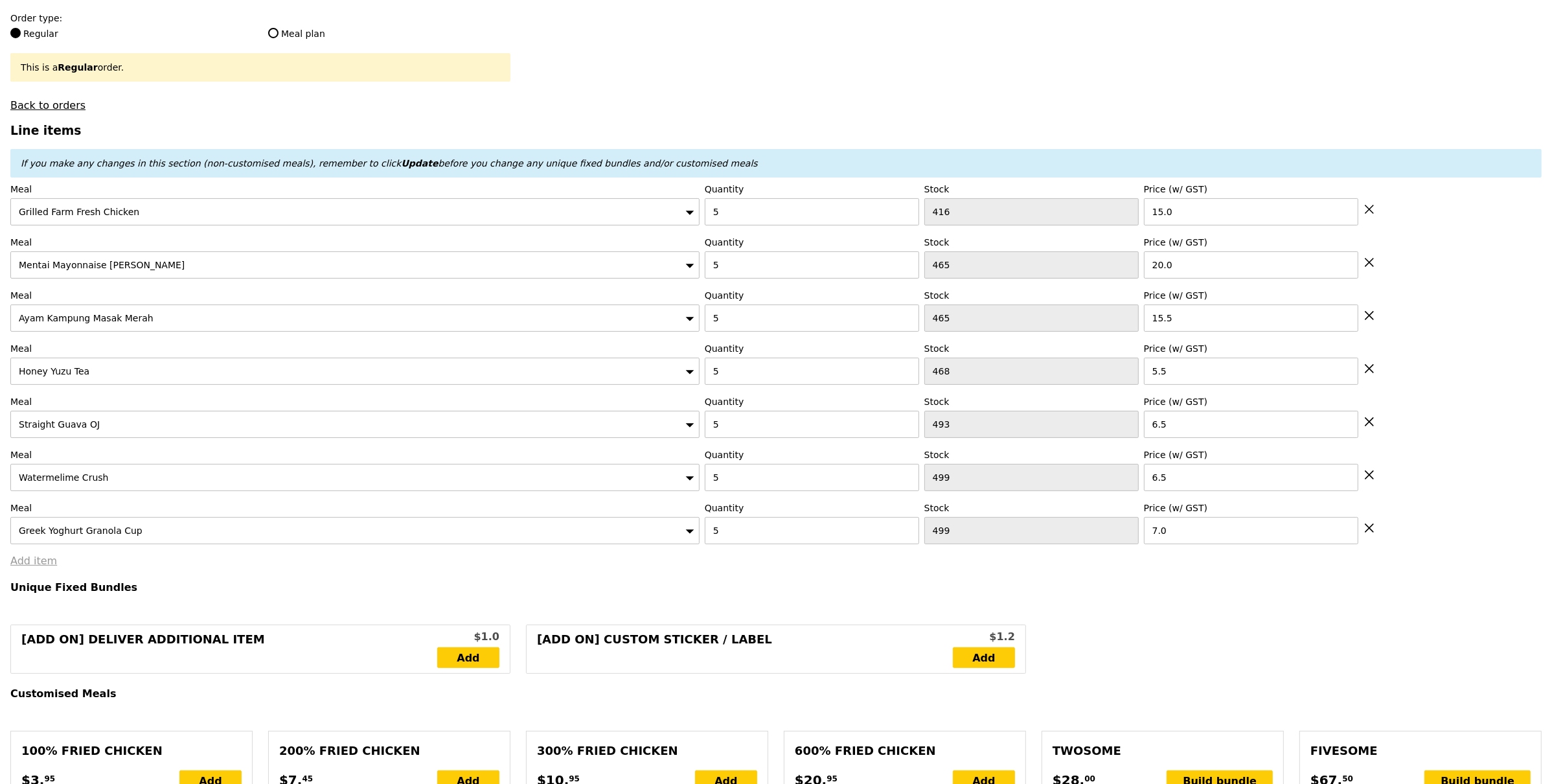
type input "Loading..."
click at [27, 560] on link "Add item" at bounding box center [33, 561] width 47 height 12
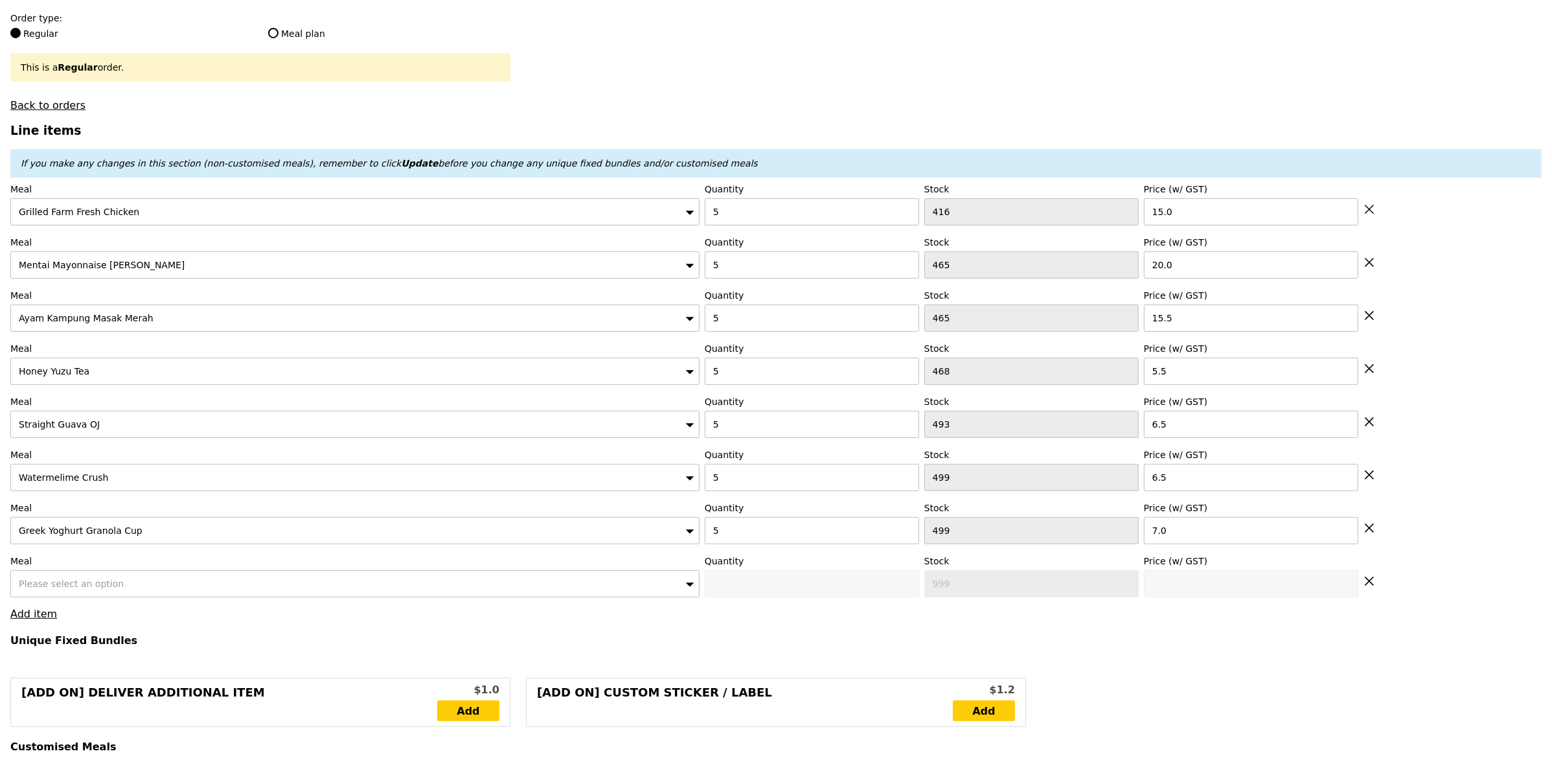
type input "380.00"
type input "385.90"
click at [142, 583] on div "Please select an option" at bounding box center [355, 583] width 690 height 27
type input "Confirm"
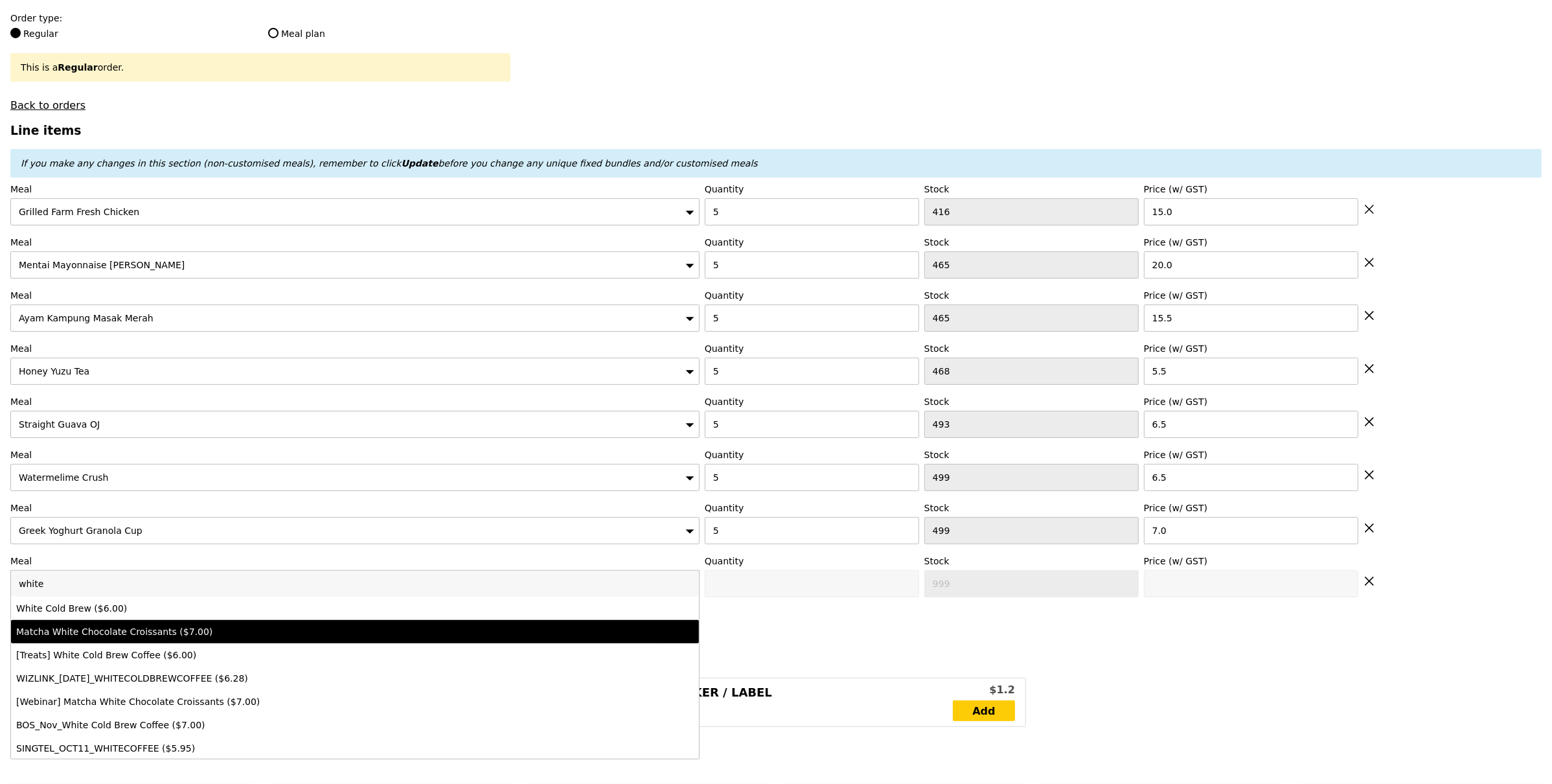
type input "white"
click at [159, 631] on div "Matcha White Chocolate Croissants ($7.00)" at bounding box center [270, 632] width 508 height 13
type input "Confirm anyway"
type input "0"
type input "495"
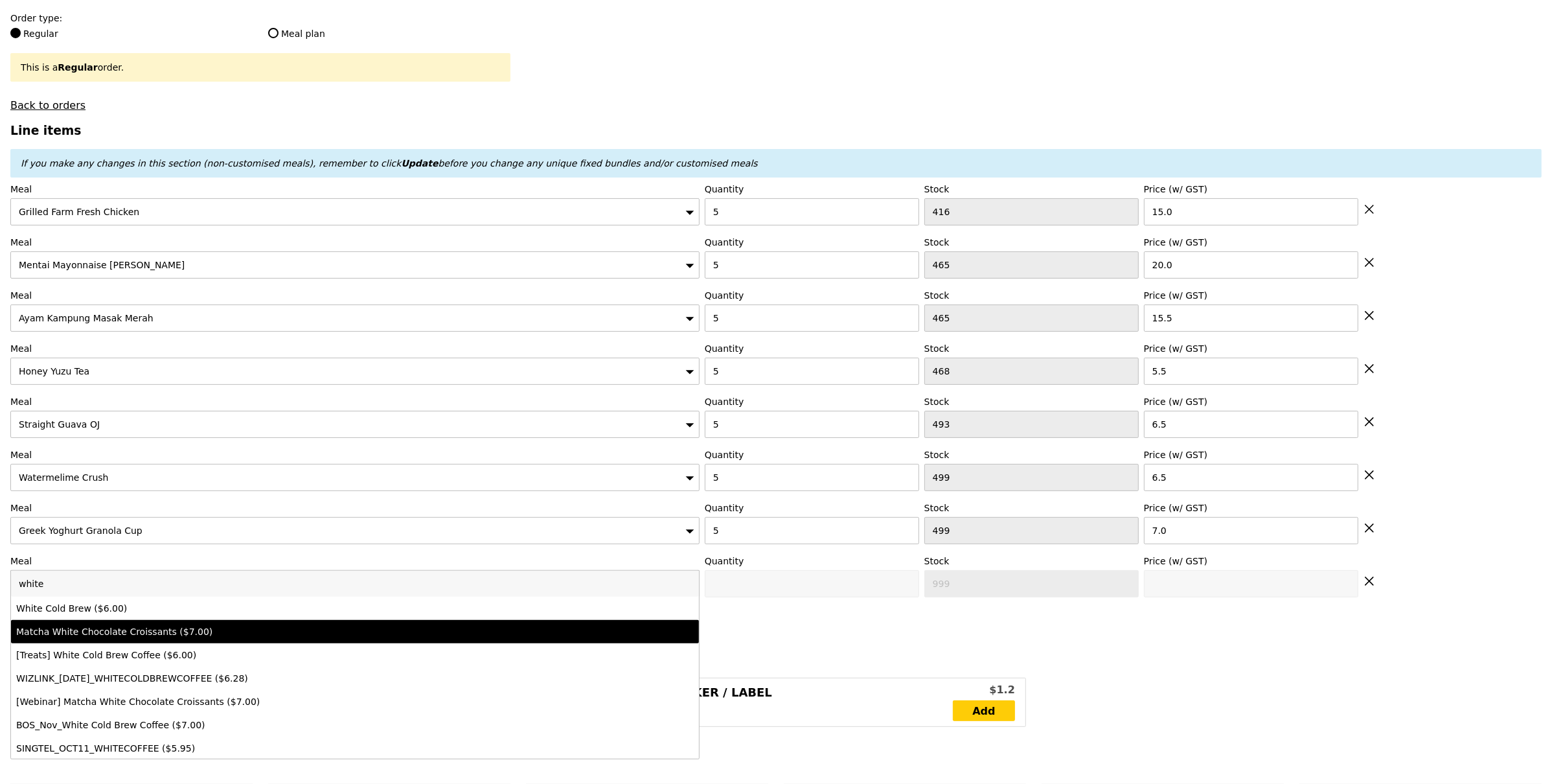
type input "7.0"
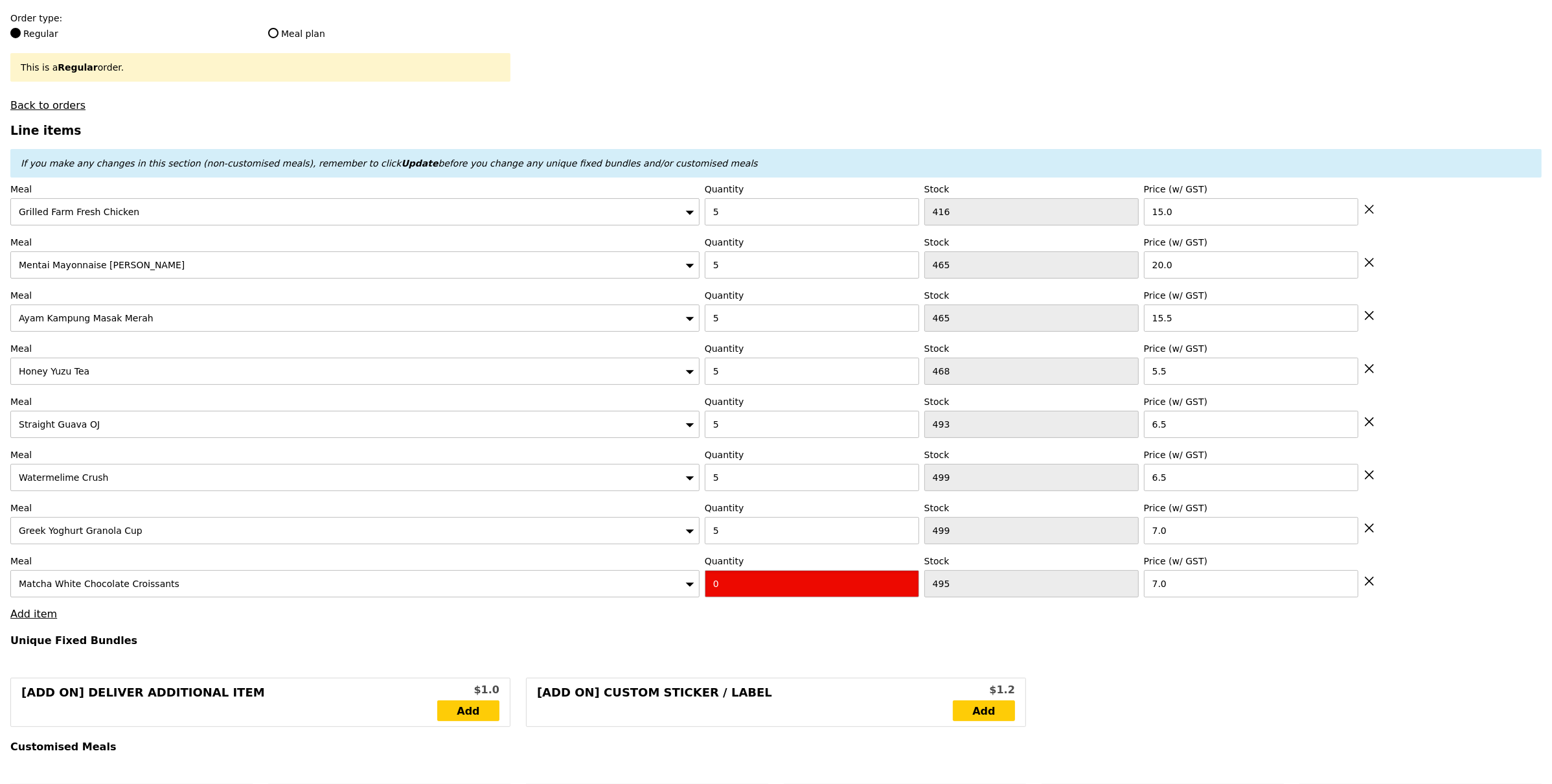
click at [721, 588] on input "0" at bounding box center [812, 583] width 215 height 27
type input "Confirm"
type input "5"
click at [45, 611] on link "Add item" at bounding box center [33, 613] width 47 height 12
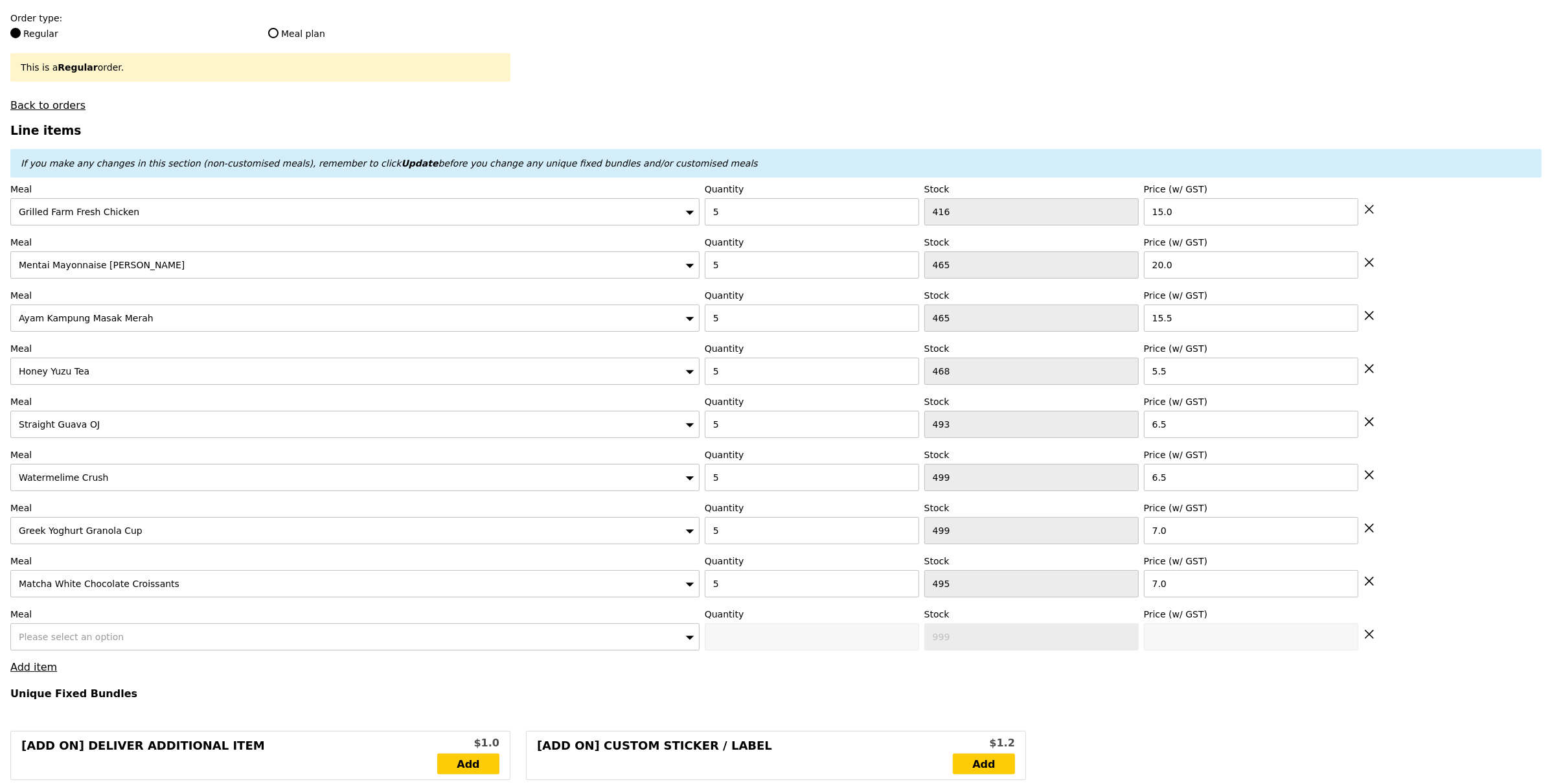
click at [68, 639] on span "Please select an option" at bounding box center [72, 636] width 105 height 11
type input "Loading..."
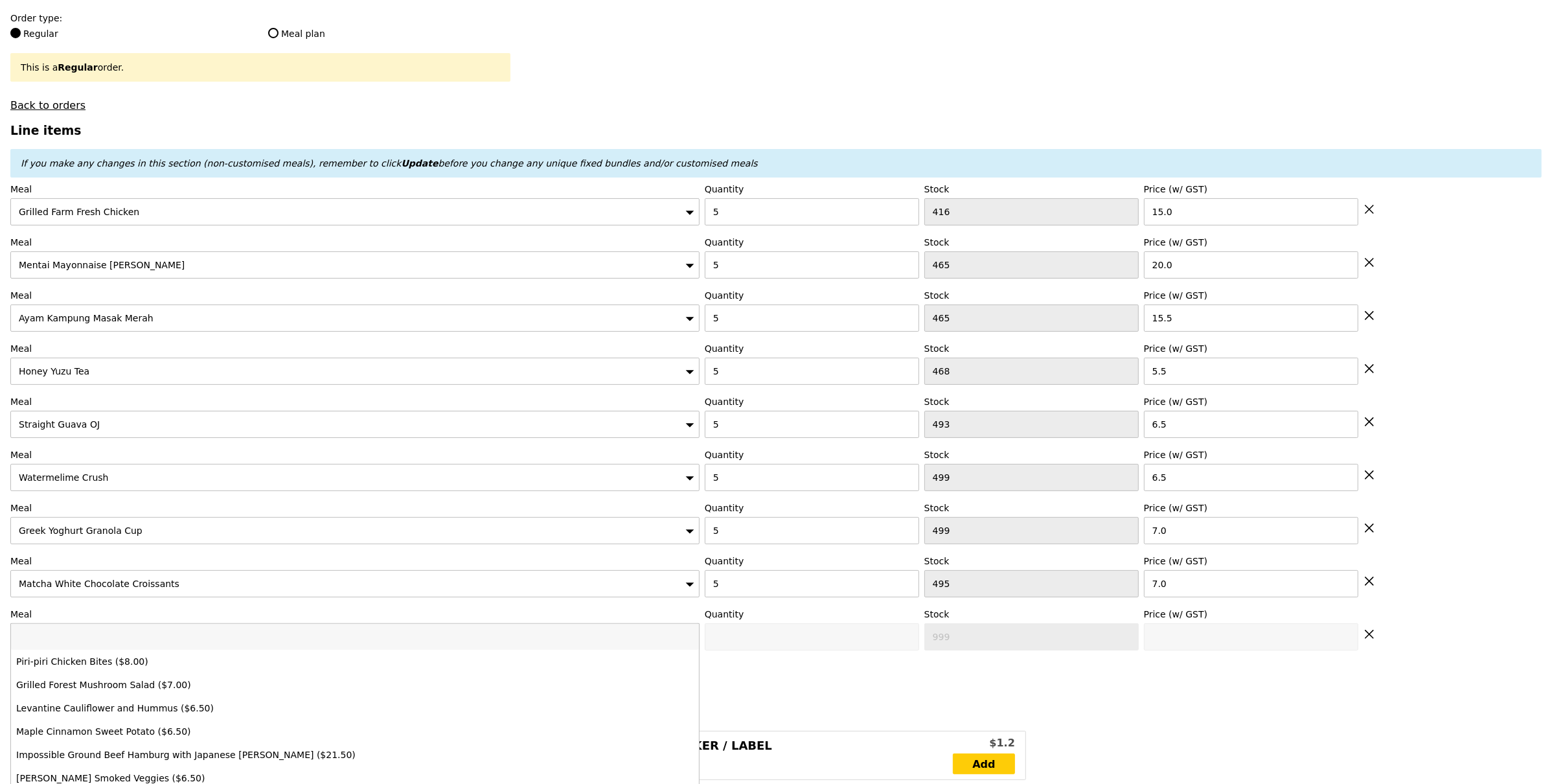
type input "f"
type input "415.00"
type input "420.90"
type input "fruit"
type input "Confirm"
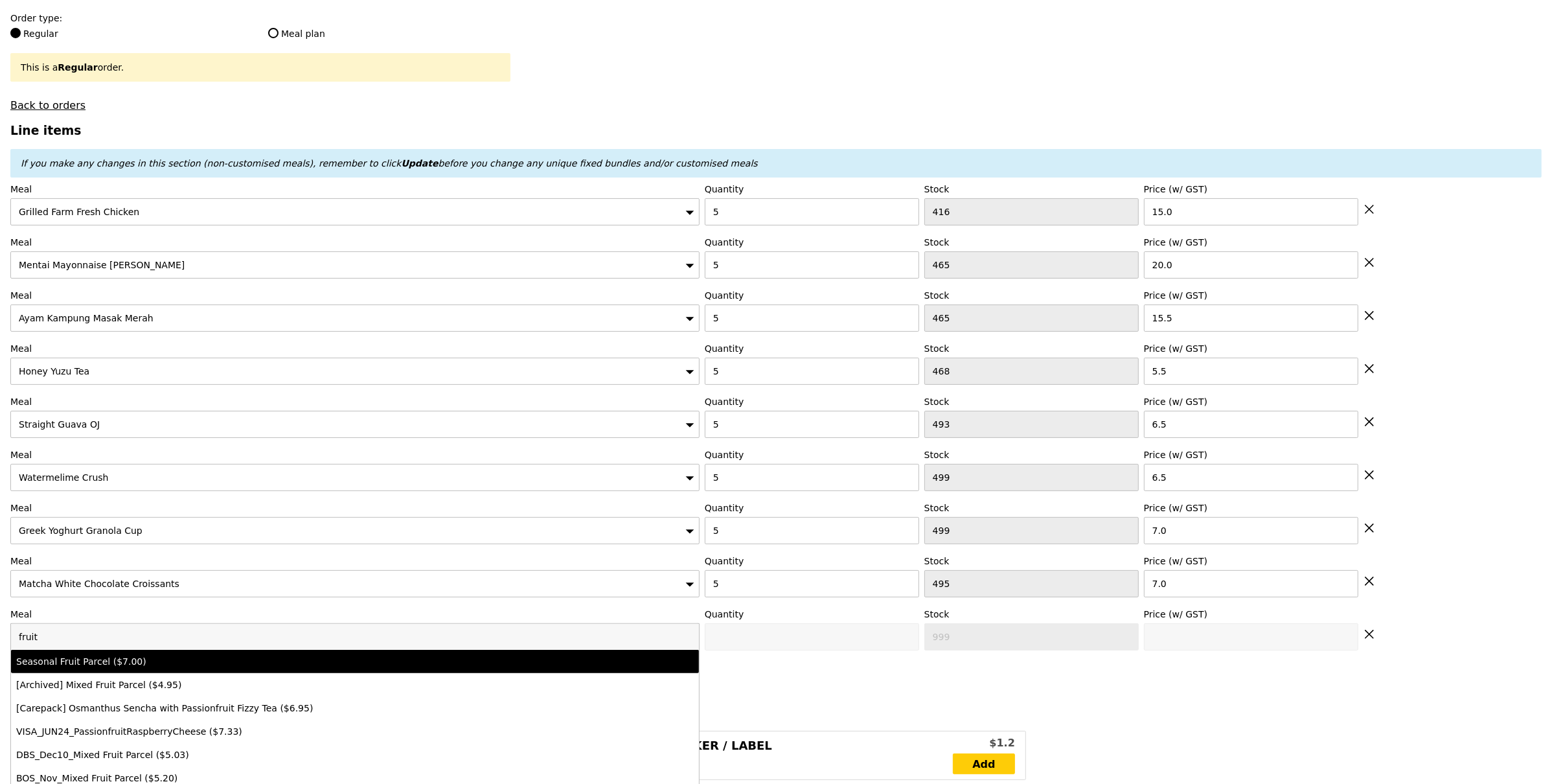
type input "fruit"
click at [142, 667] on div "Seasonal Fruit Parcel ($7.00)" at bounding box center [270, 662] width 508 height 13
type input "Confirm anyway"
type input "0"
type input "497"
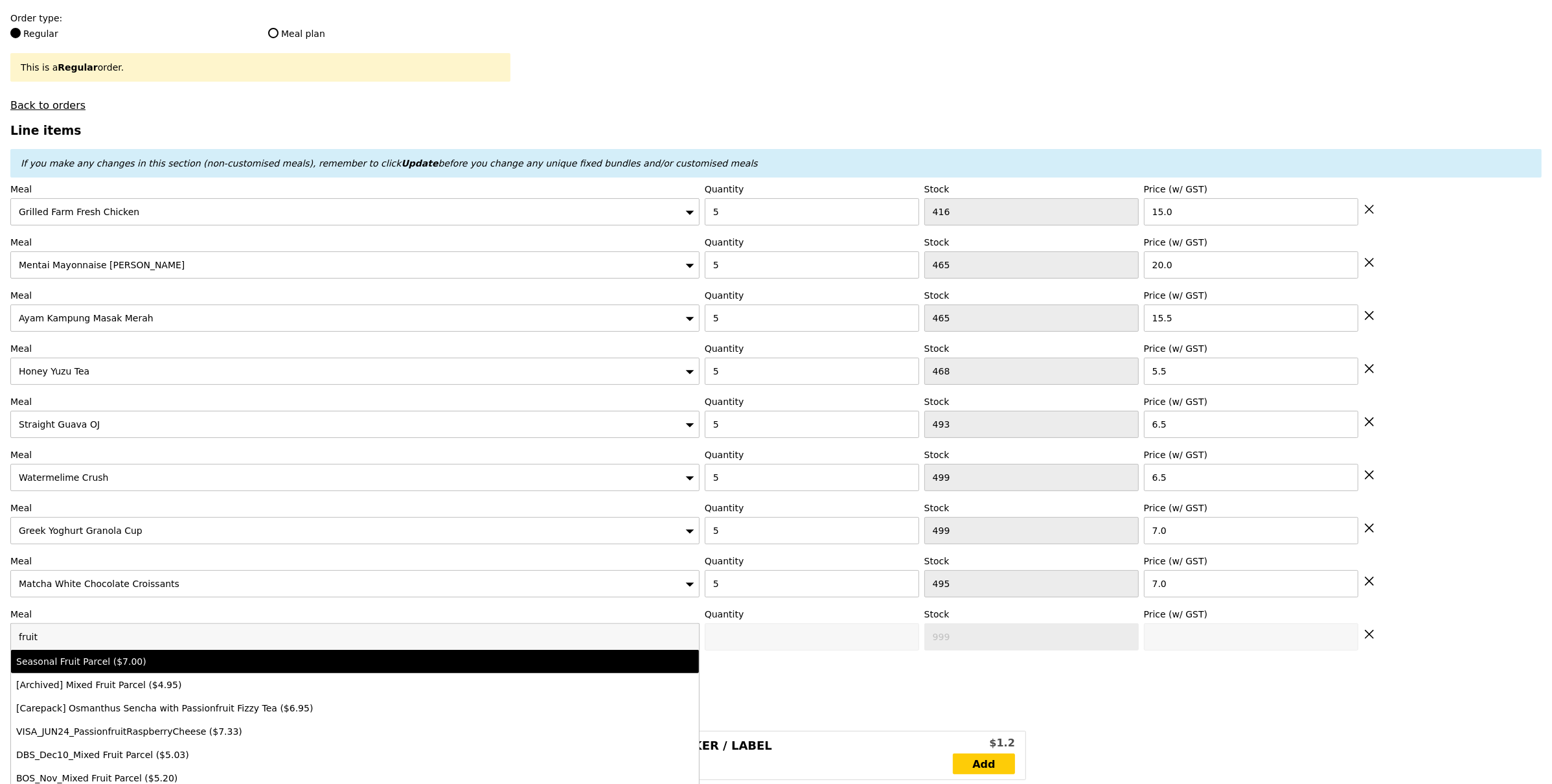
type input "7.0"
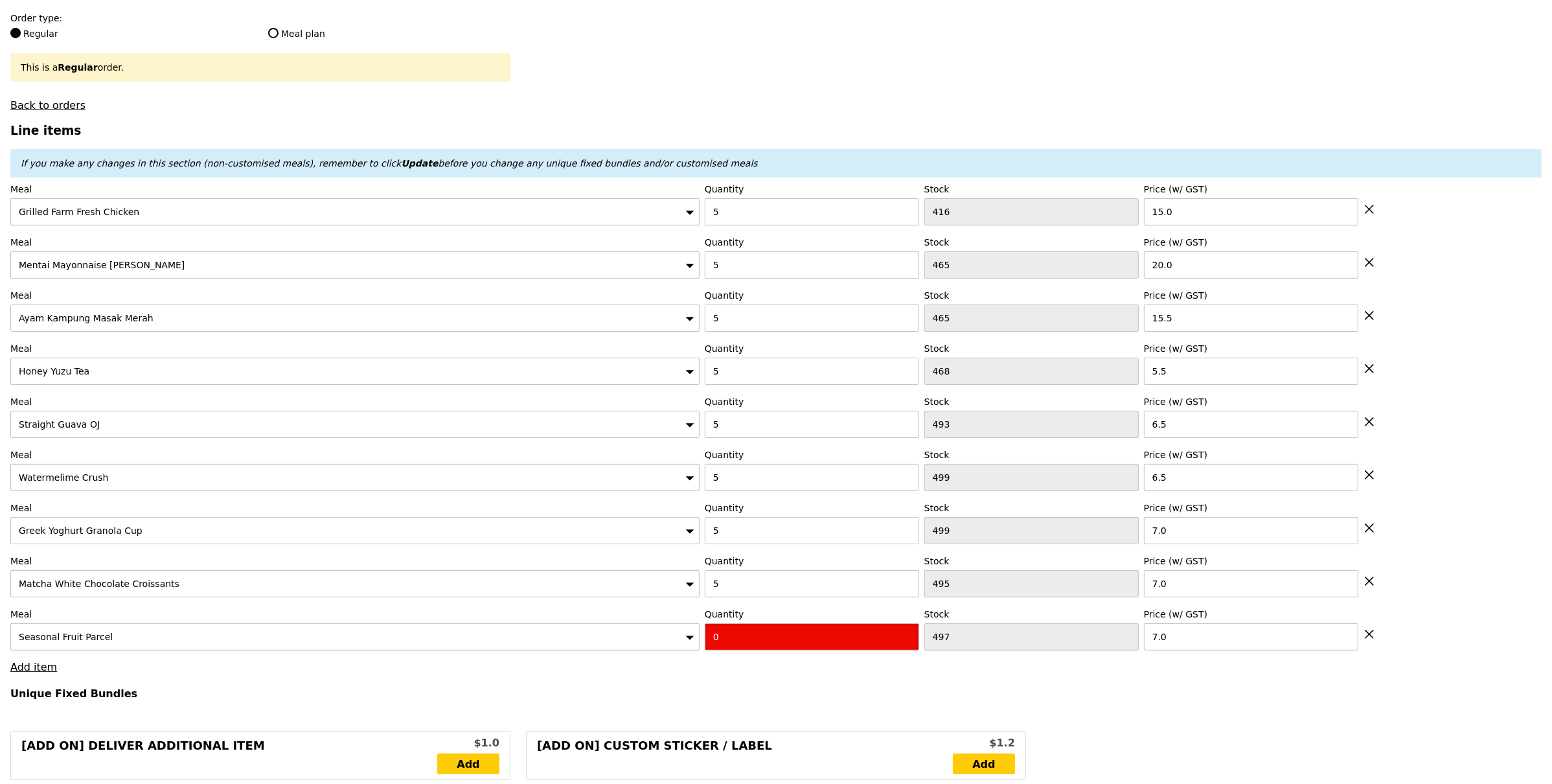
click at [761, 640] on input "0" at bounding box center [812, 637] width 215 height 27
type input "Confirm"
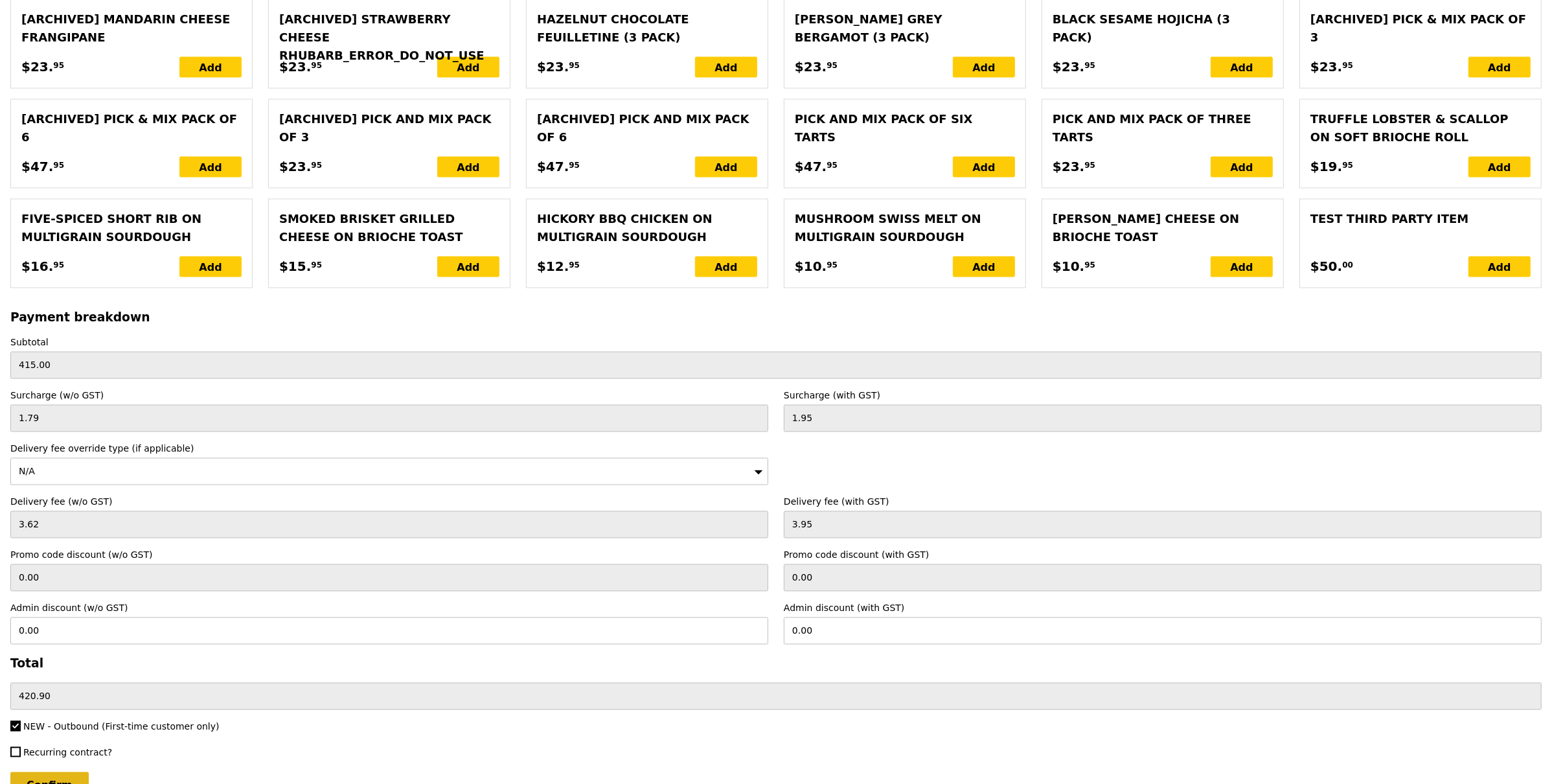
scroll to position [2899, 0]
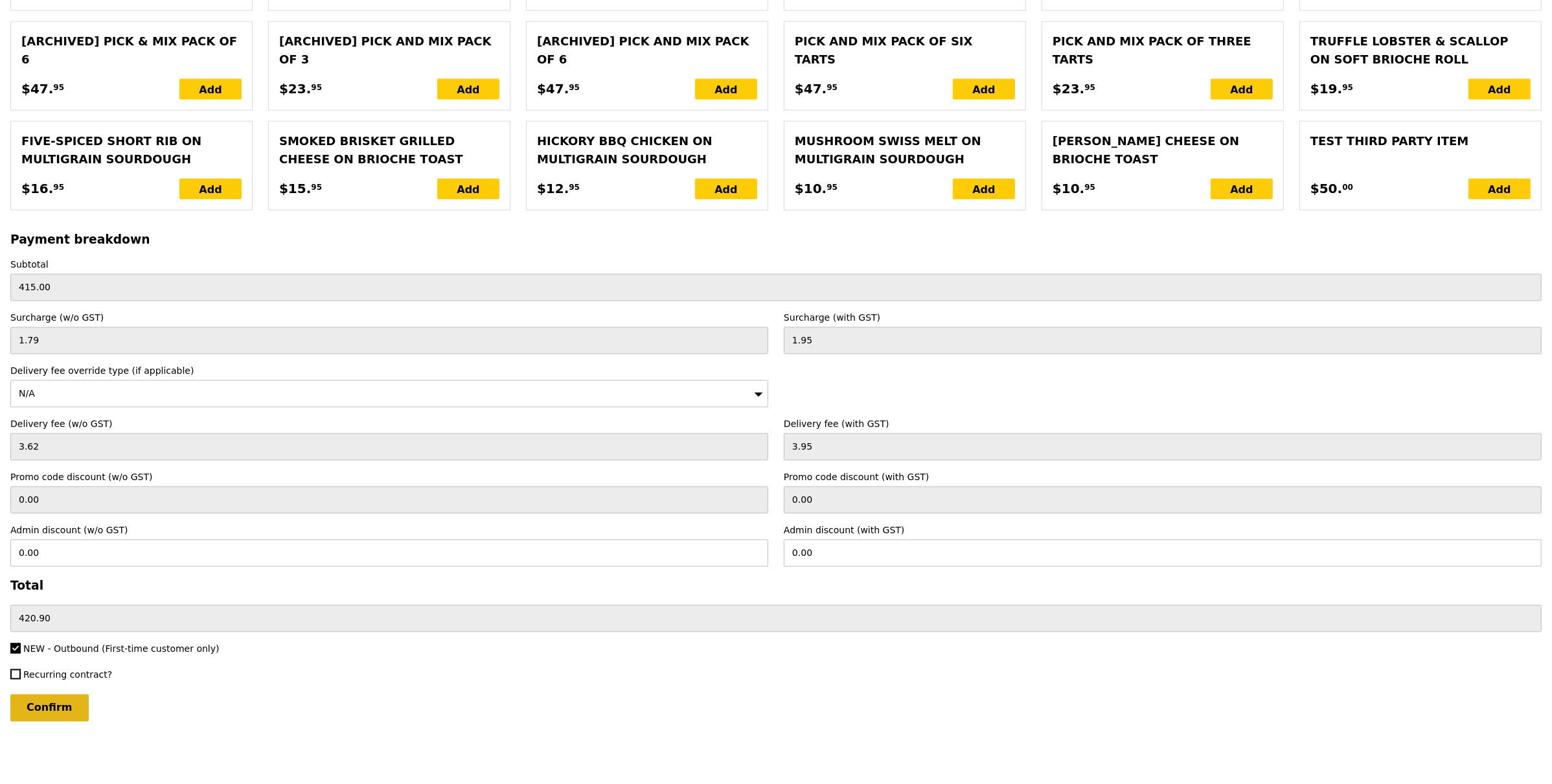
type input "5"
click at [57, 704] on input "Confirm" at bounding box center [50, 708] width 78 height 27
type input "Loading..."
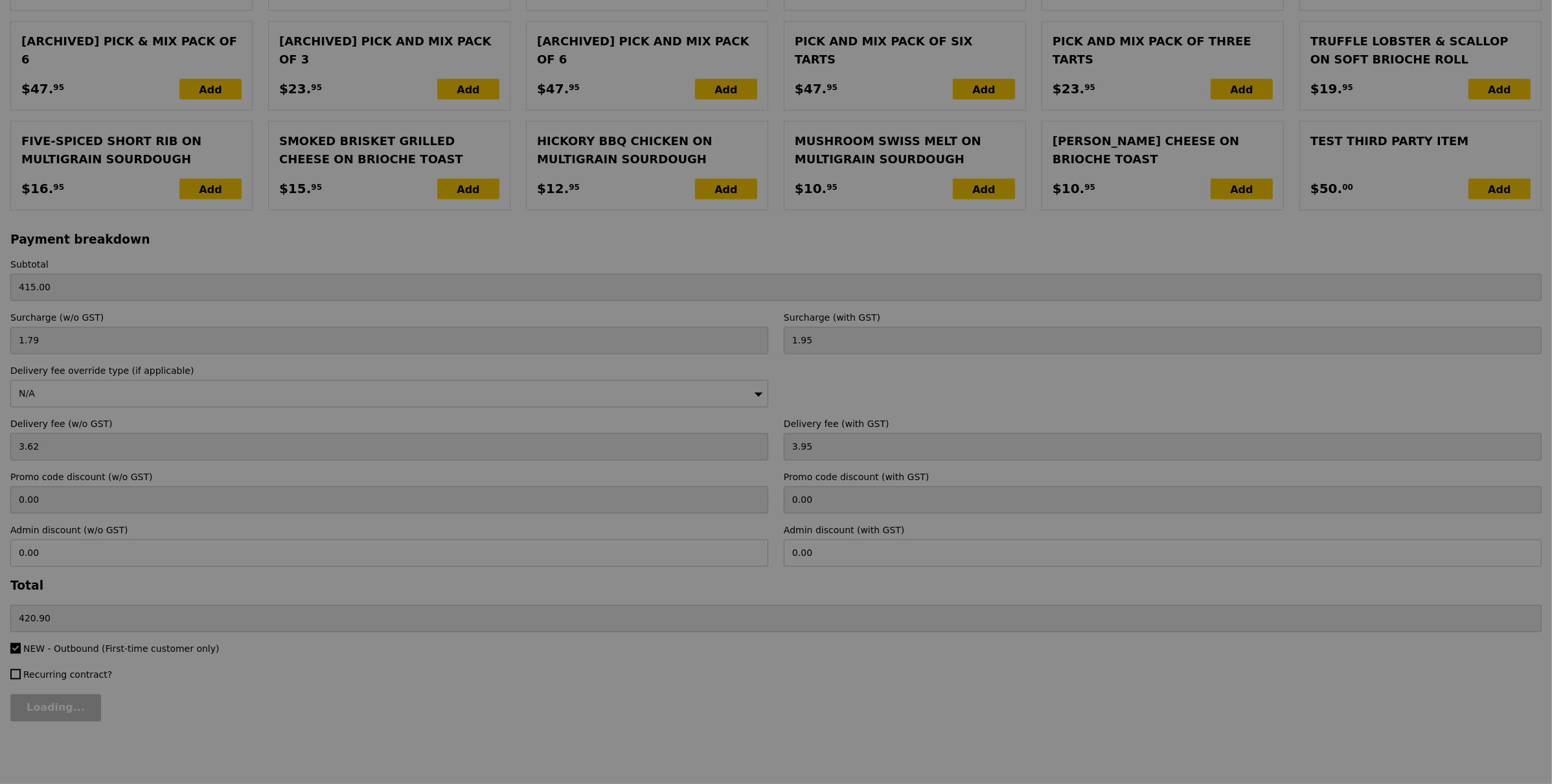
type input "450.00"
type input "455.90"
type input "415.00"
type input "420.90"
type input "Loading..."
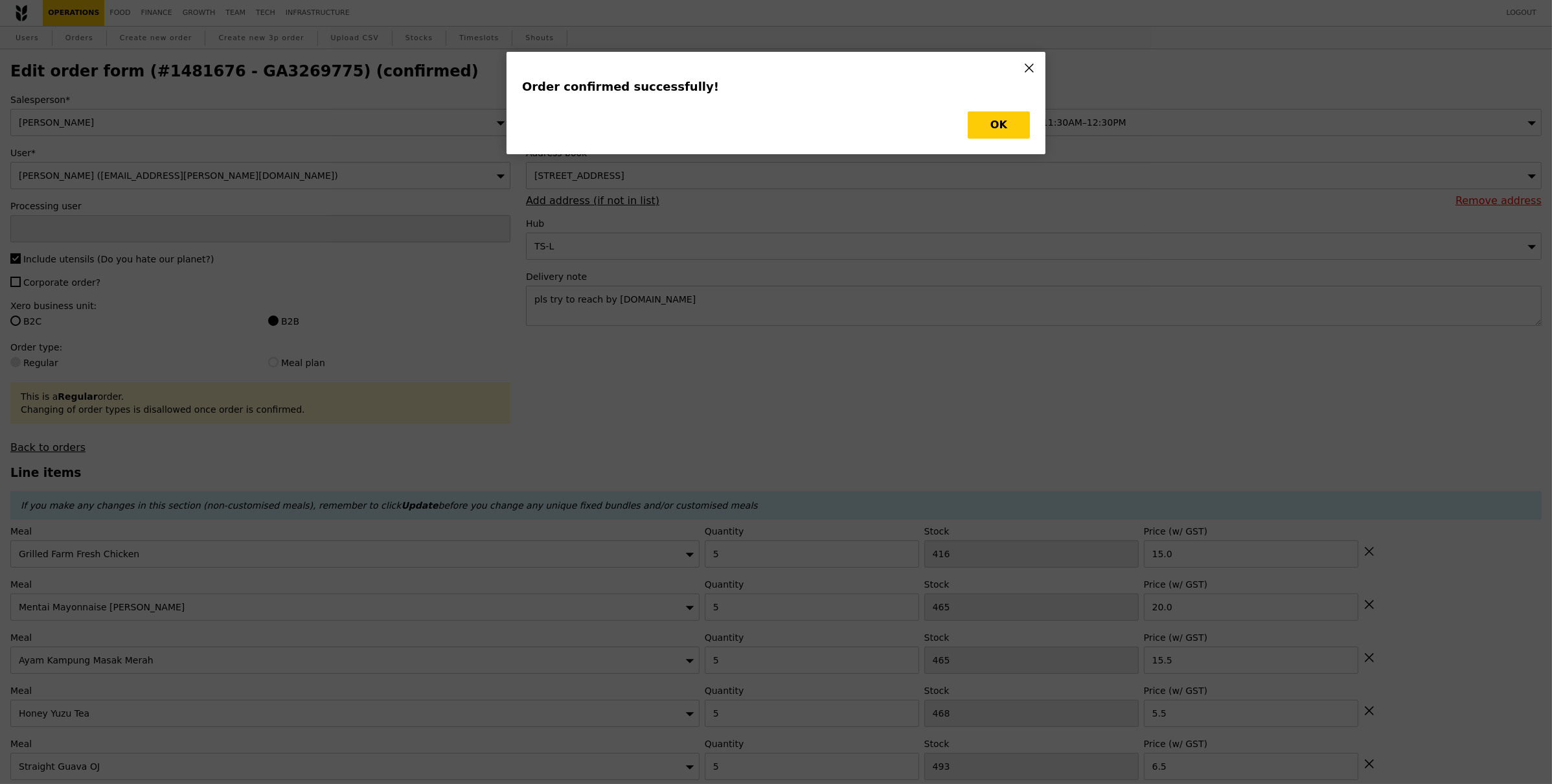
type input "[PERSON_NAME]"
type input "450.00"
type input "455.90"
type input "Loading..."
checkbox input "false"
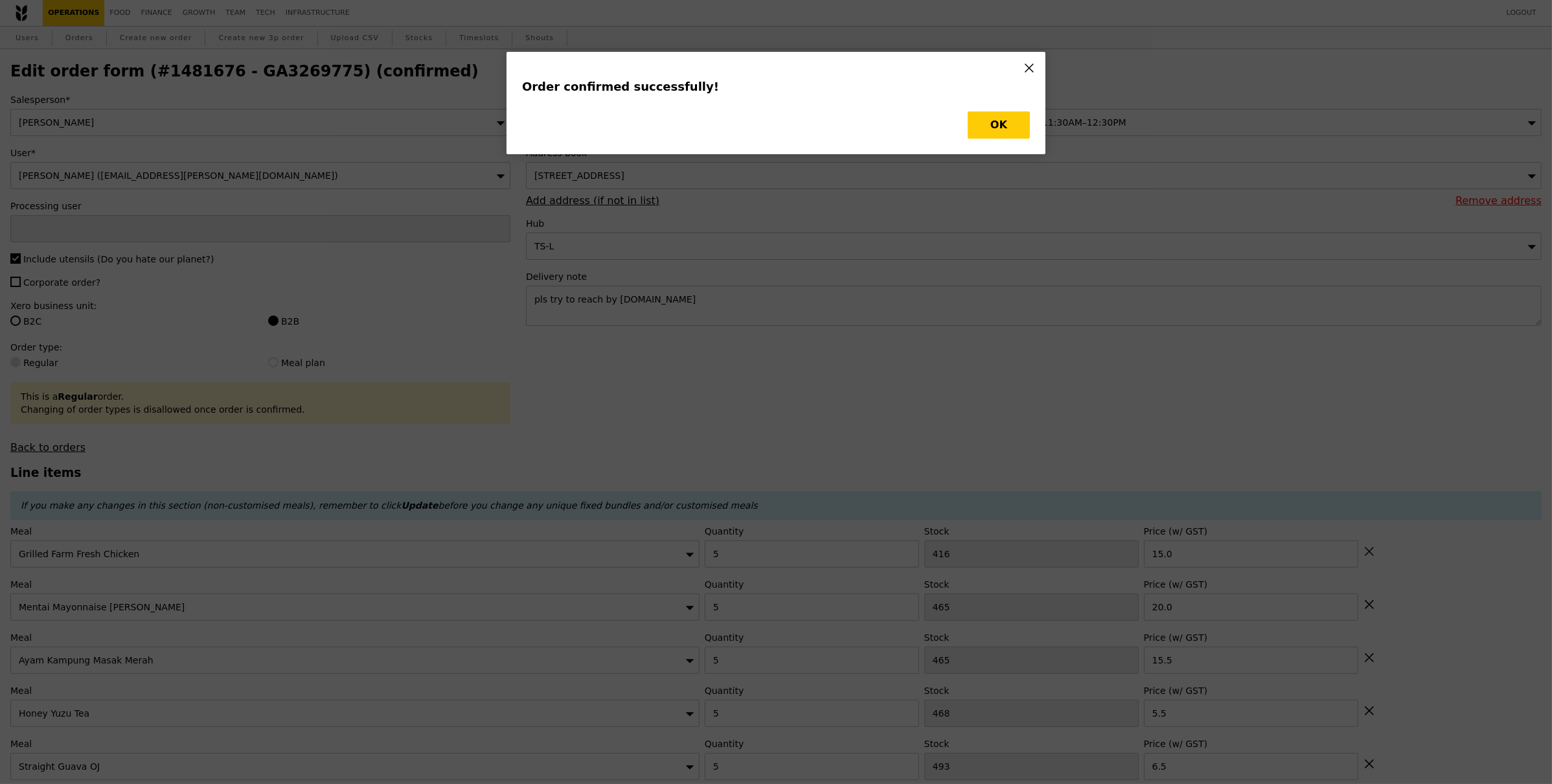
type input "497"
type input "7.00"
type input "495"
type input "7.00"
type input "499"
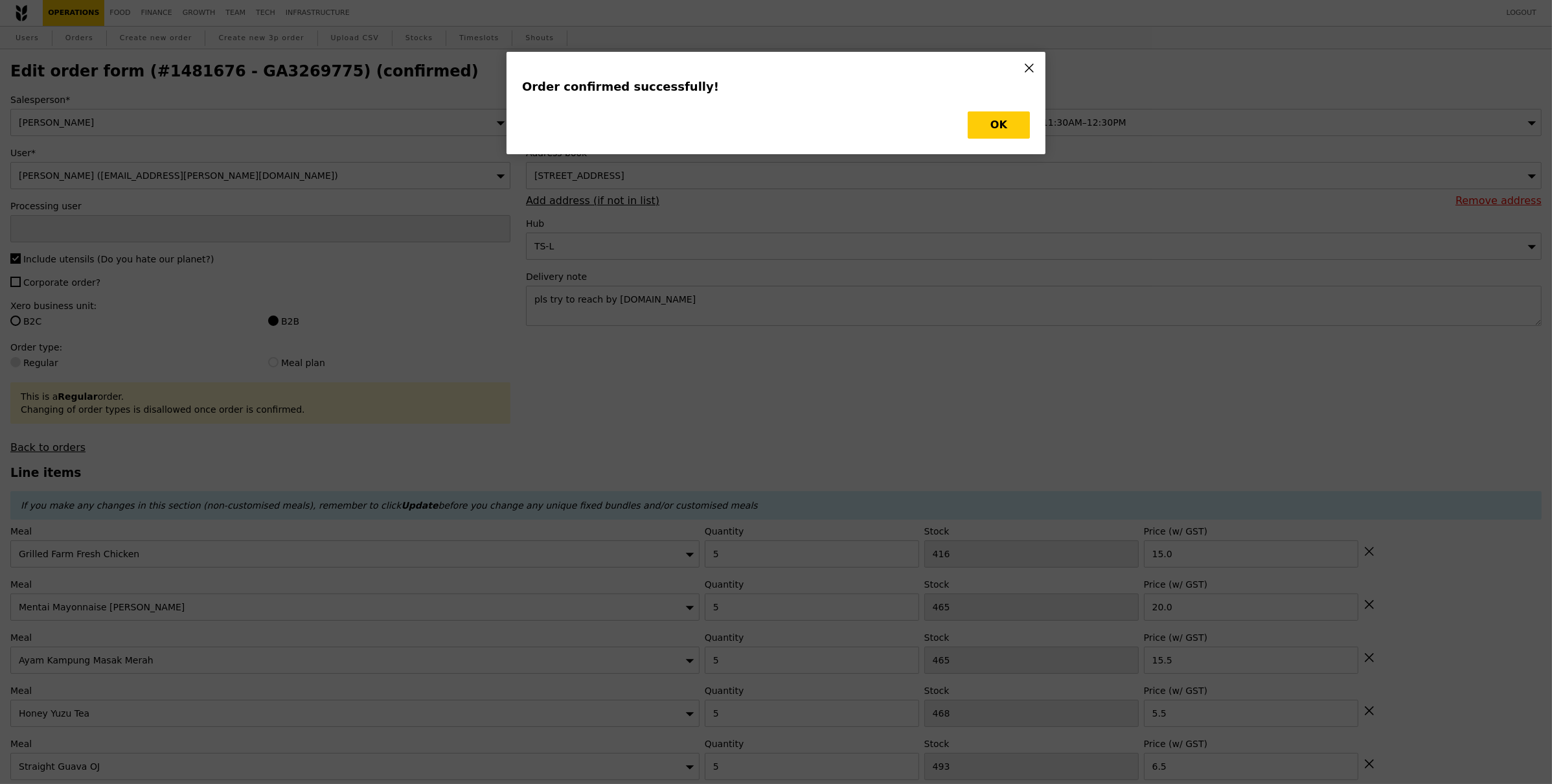
type input "7.00"
type input "499"
type input "6.50"
type input "468"
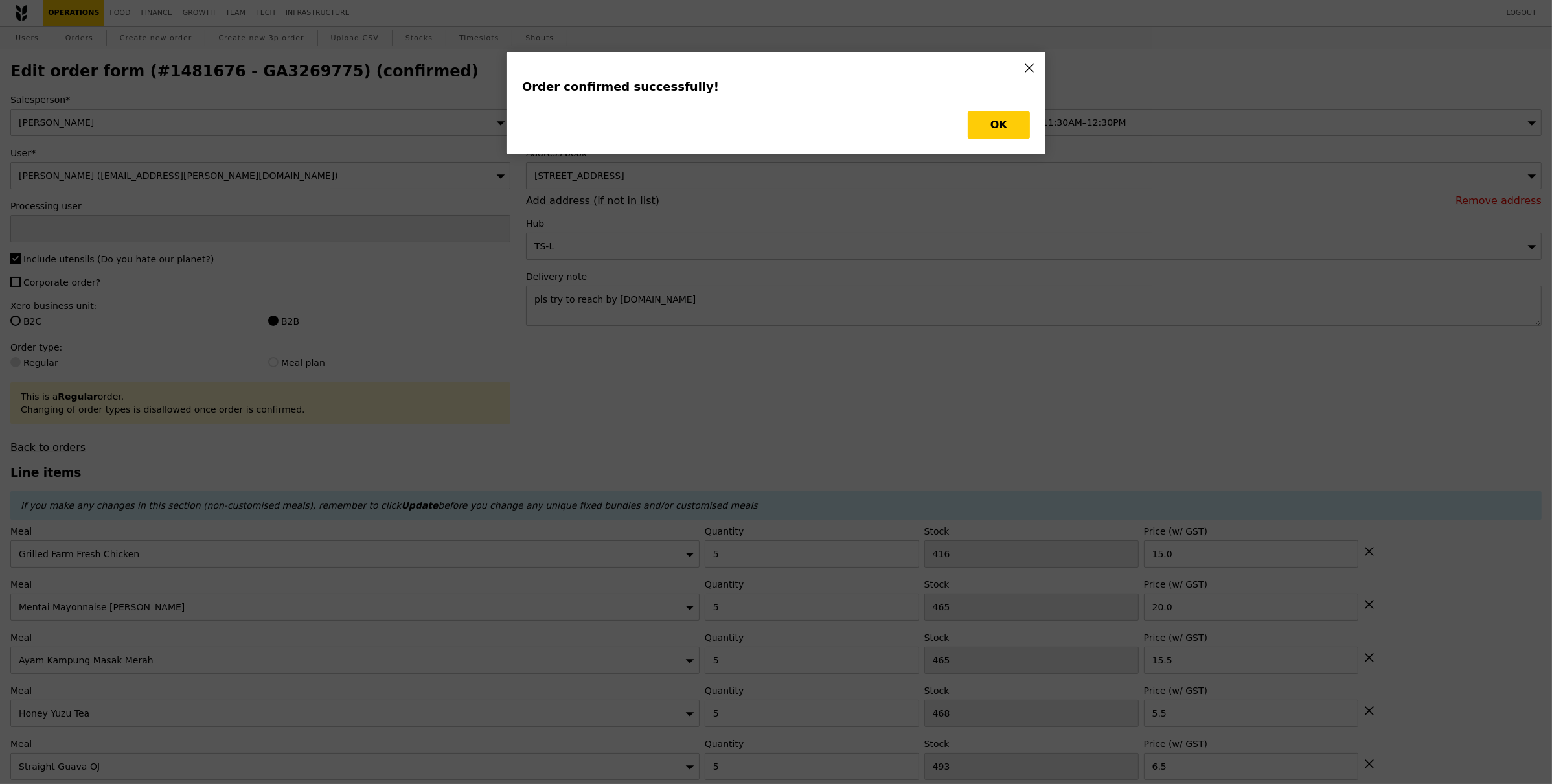
type input "5.50"
type input "465"
type input "15.50"
type input "465"
type input "20.00"
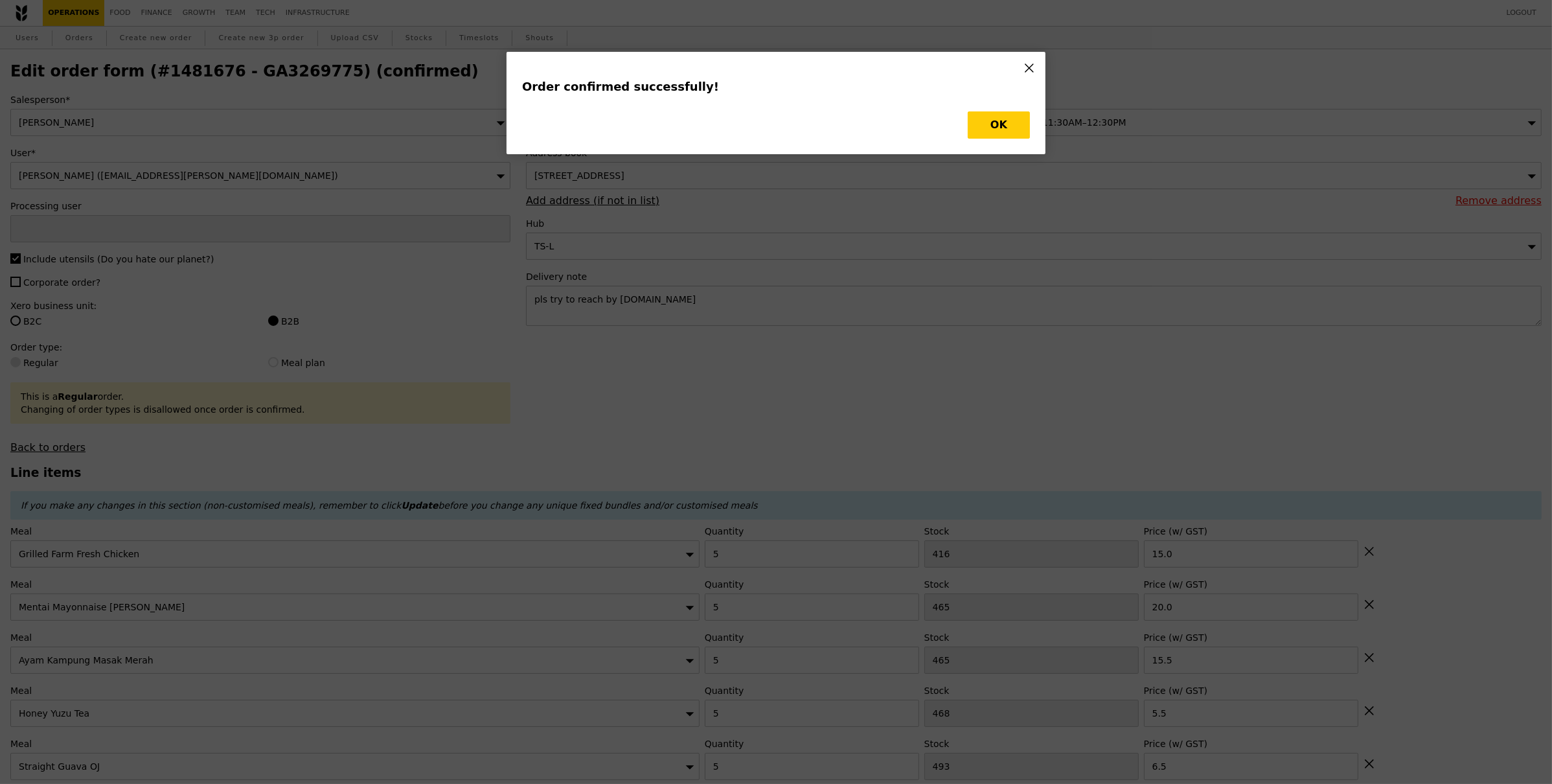
type input "416"
type input "15.00"
type input "492"
type input "490"
type input "494"
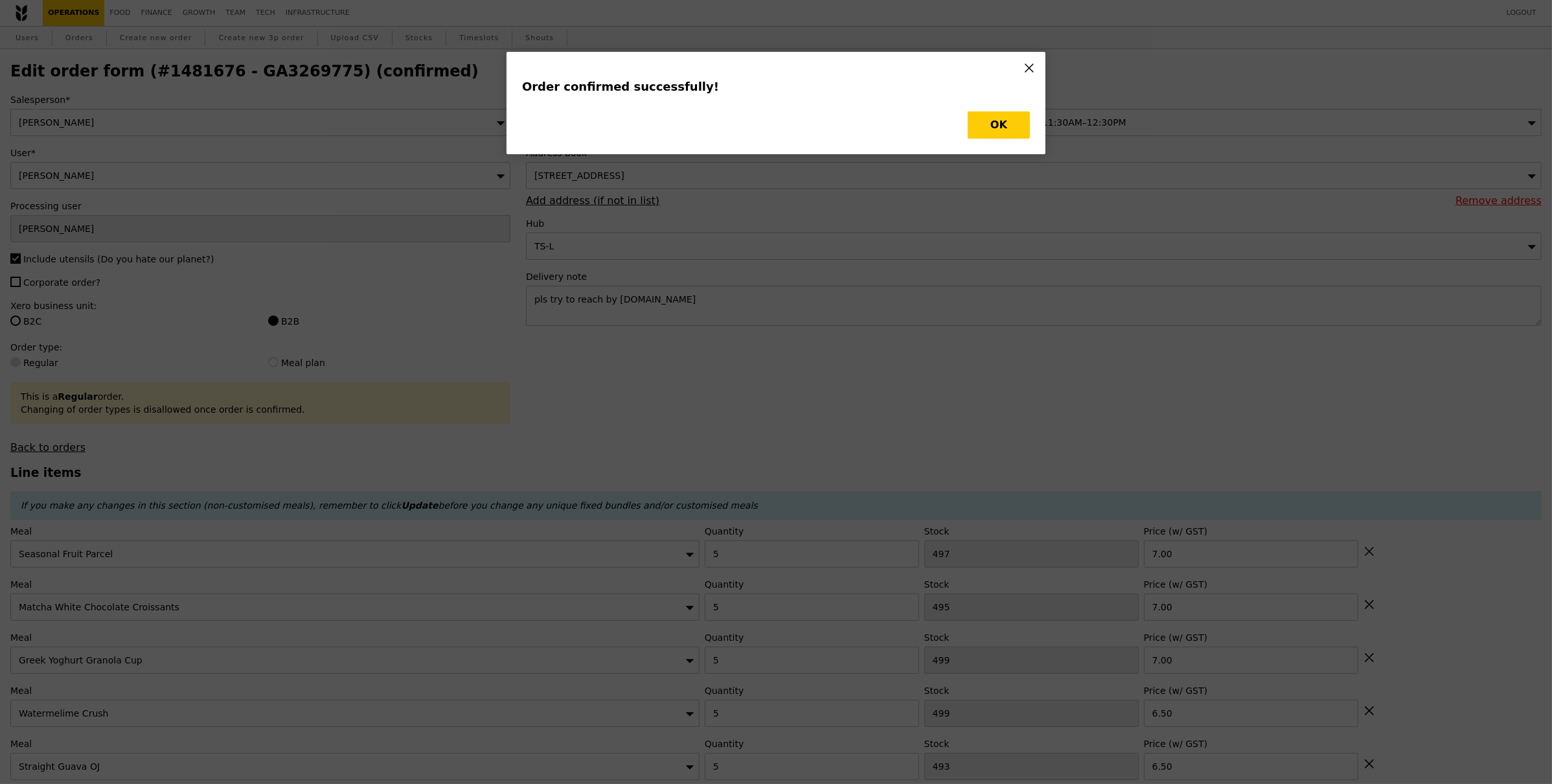
type input "494"
type input "488"
type input "463"
type input "460"
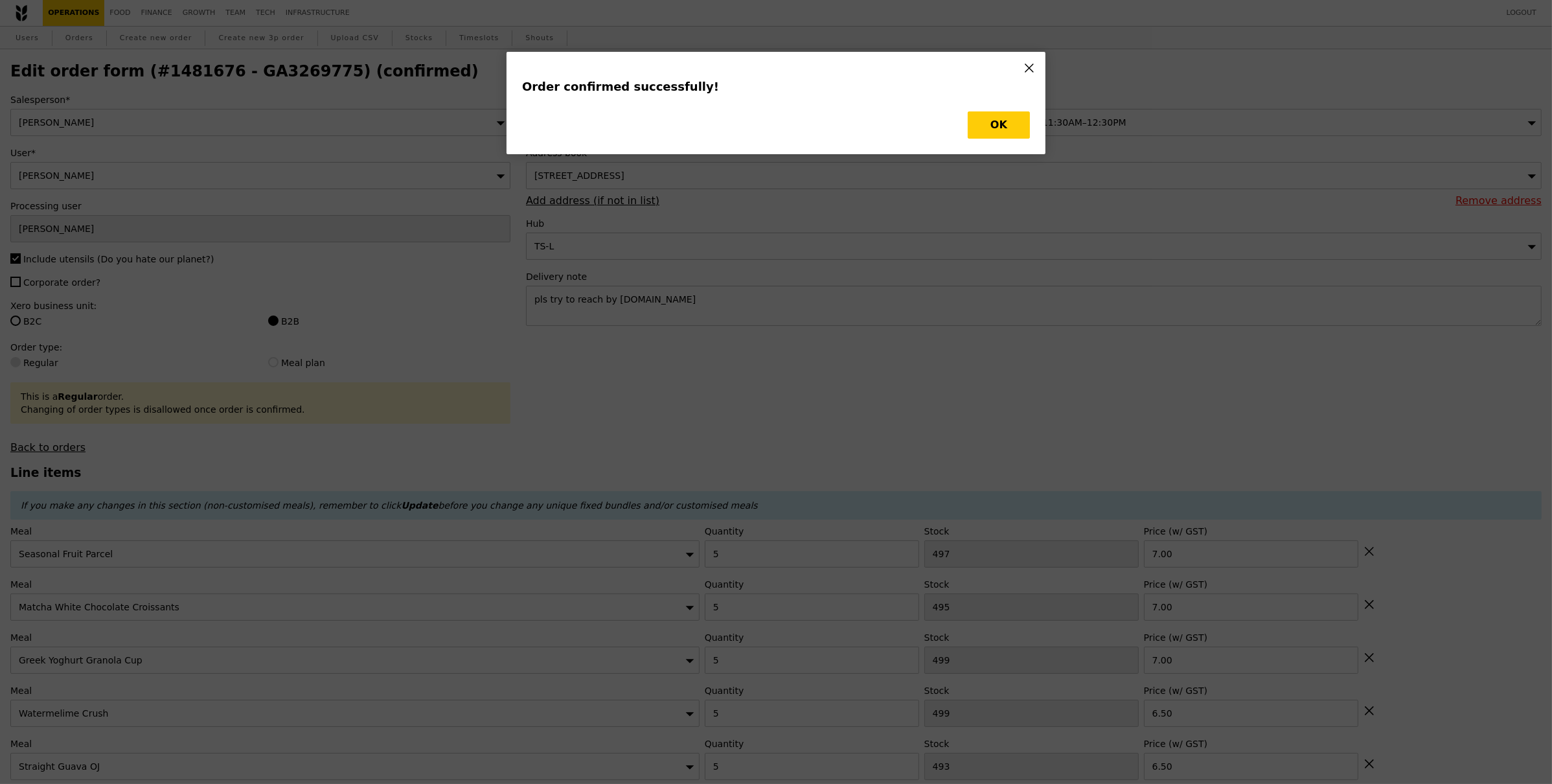
type input "411"
type input "Update"
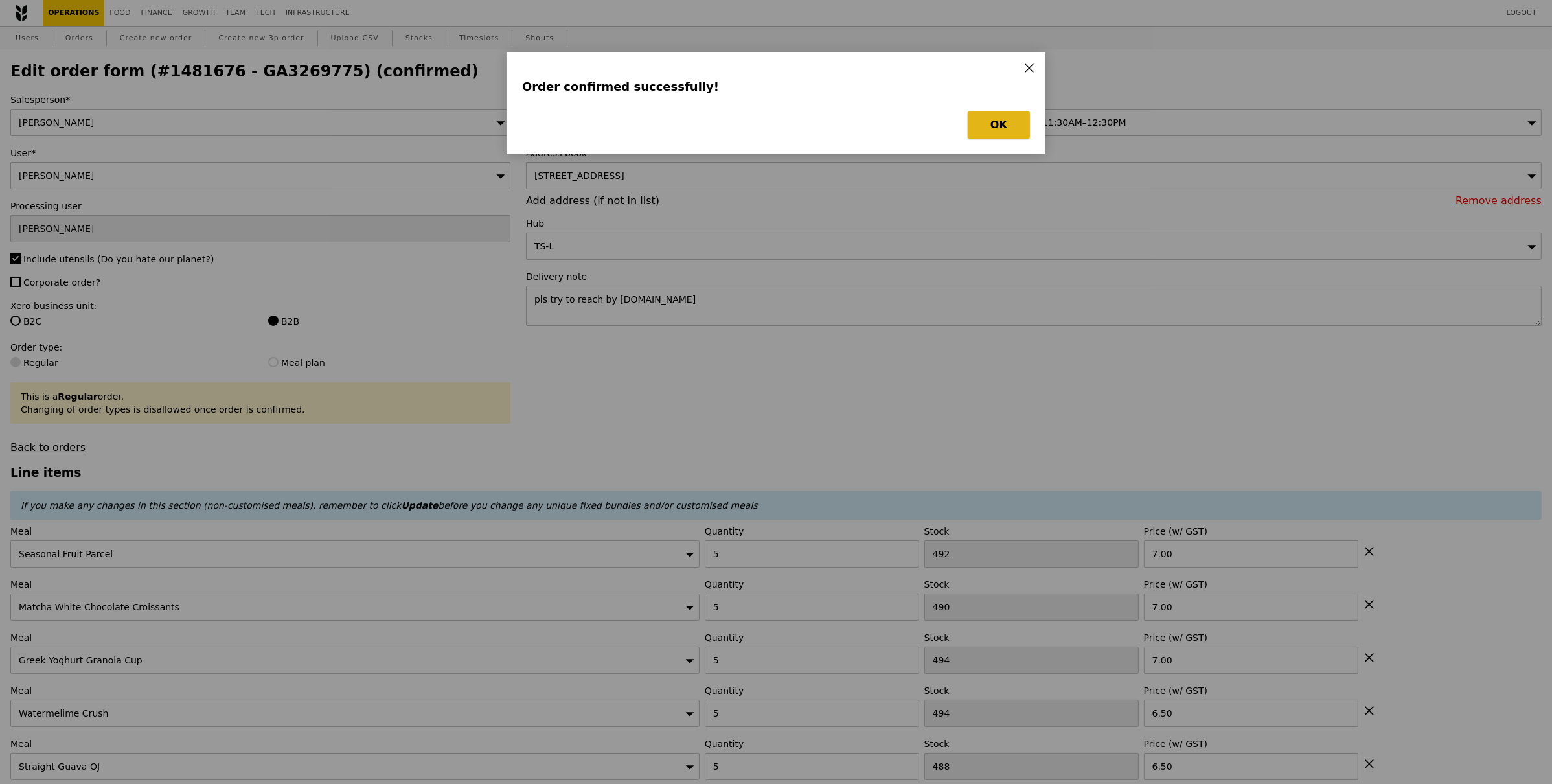
click at [1016, 136] on button "OK" at bounding box center [999, 125] width 62 height 27
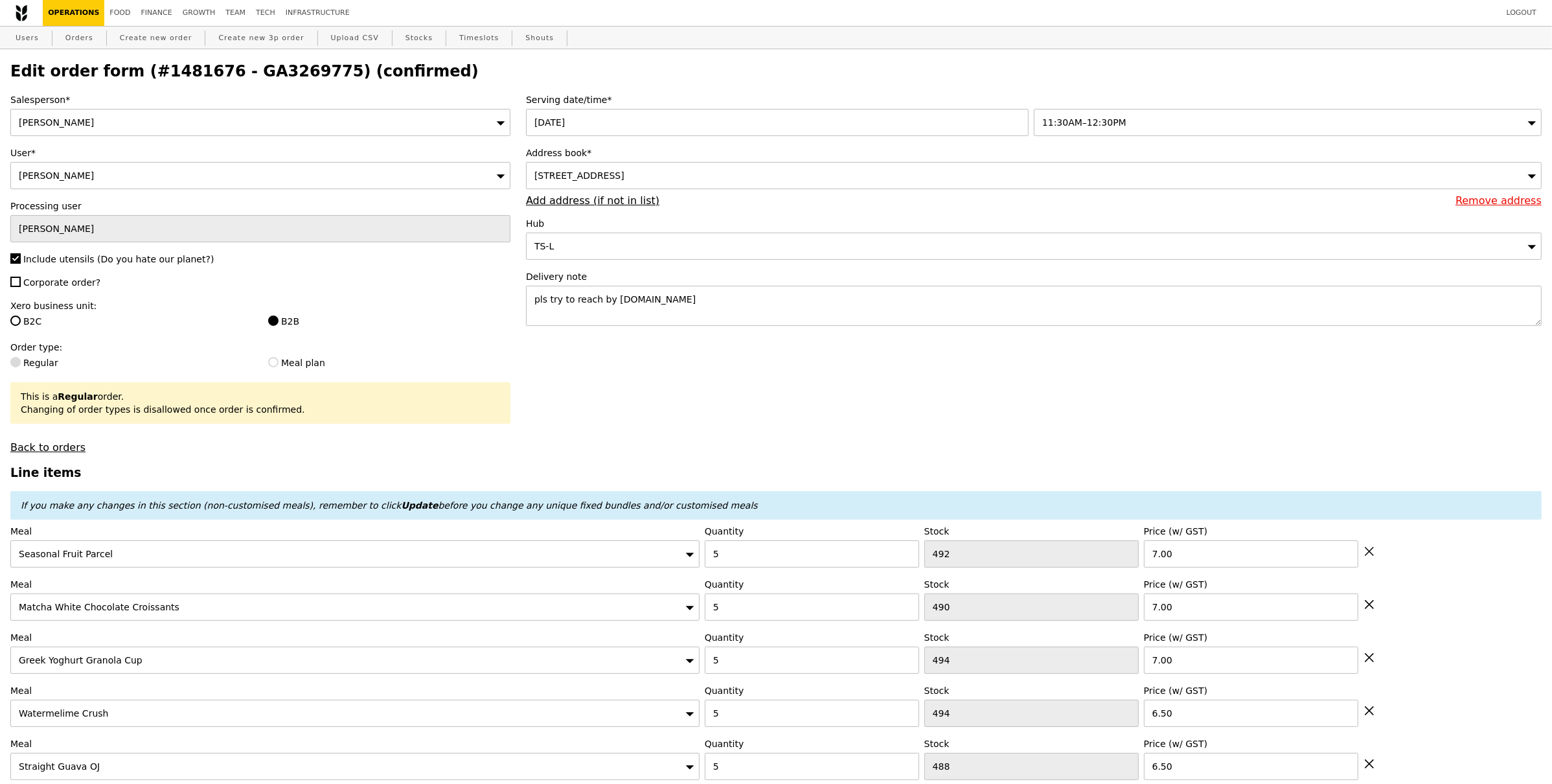
drag, startPoint x: 231, startPoint y: 92, endPoint x: 262, endPoint y: 78, distance: 34.0
drag, startPoint x: 287, startPoint y: 72, endPoint x: 219, endPoint y: 77, distance: 68.2
click at [219, 77] on h2 "Edit order form (#1481676 - GA3269775) (confirmed)" at bounding box center [776, 71] width 1532 height 18
copy h2 "GA3269775)"
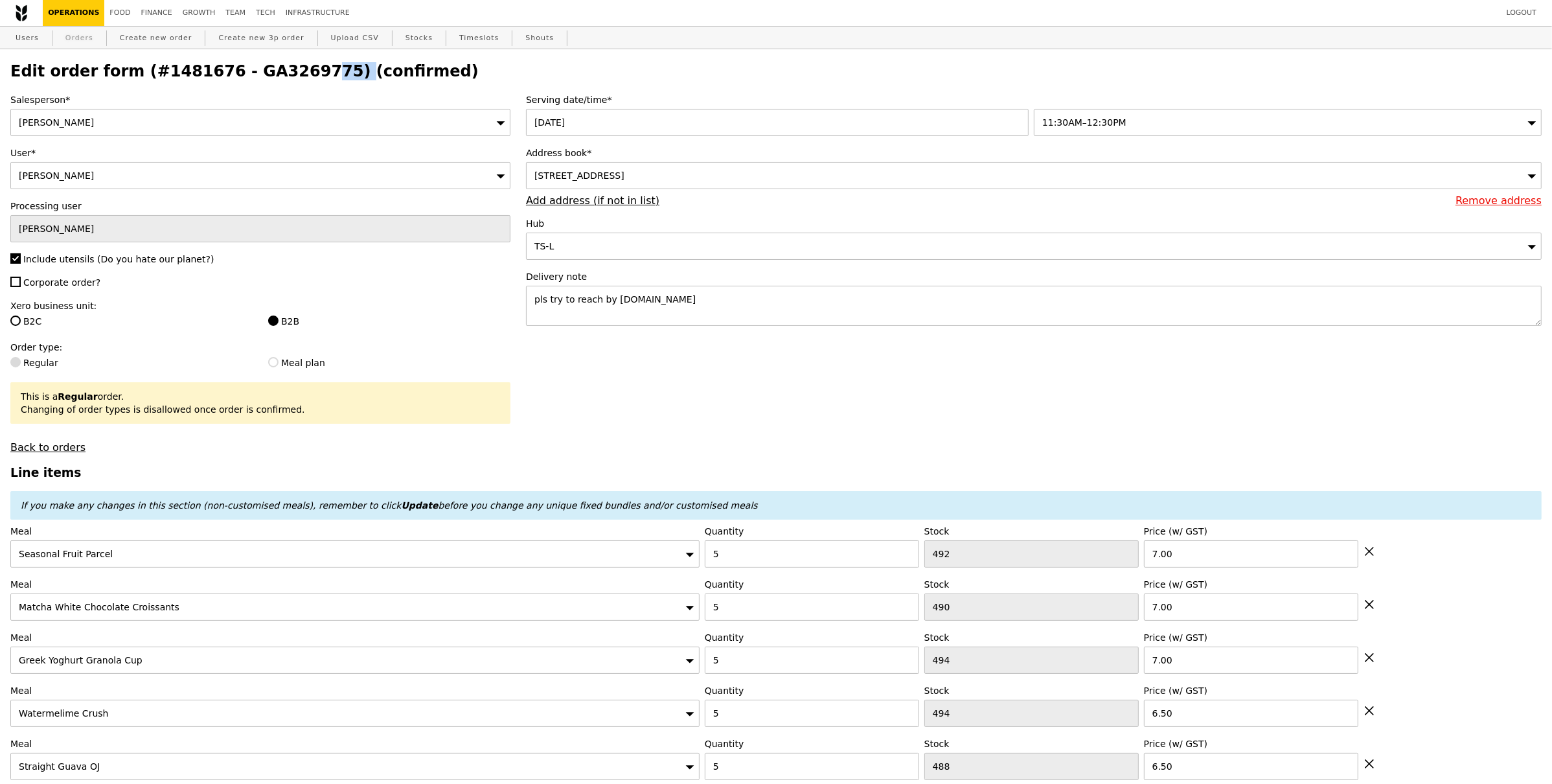
click at [90, 41] on link "Orders" at bounding box center [79, 38] width 38 height 23
select select "100"
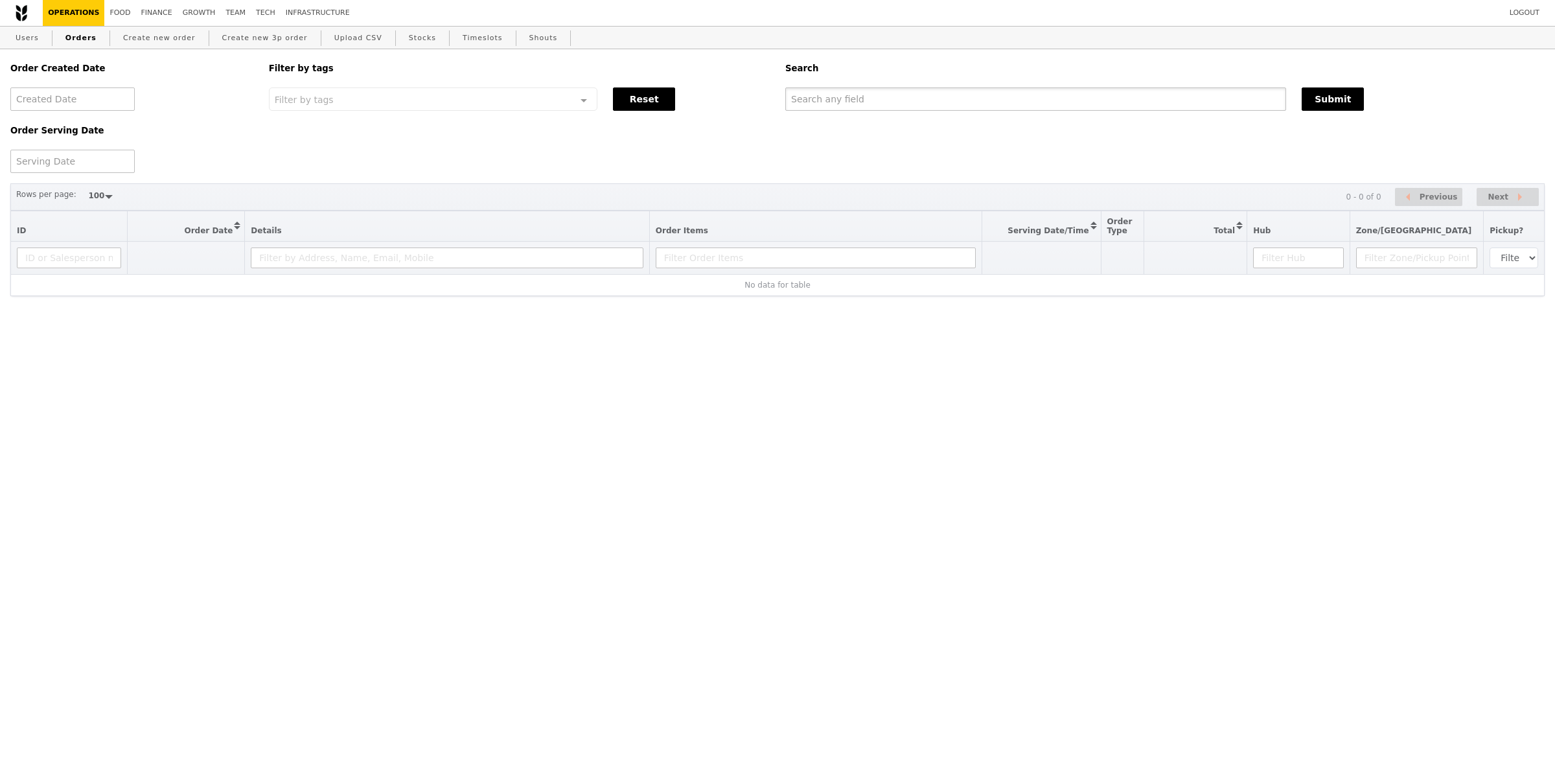
click at [998, 108] on input "text" at bounding box center [1035, 99] width 501 height 23
paste input "GA3269775)"
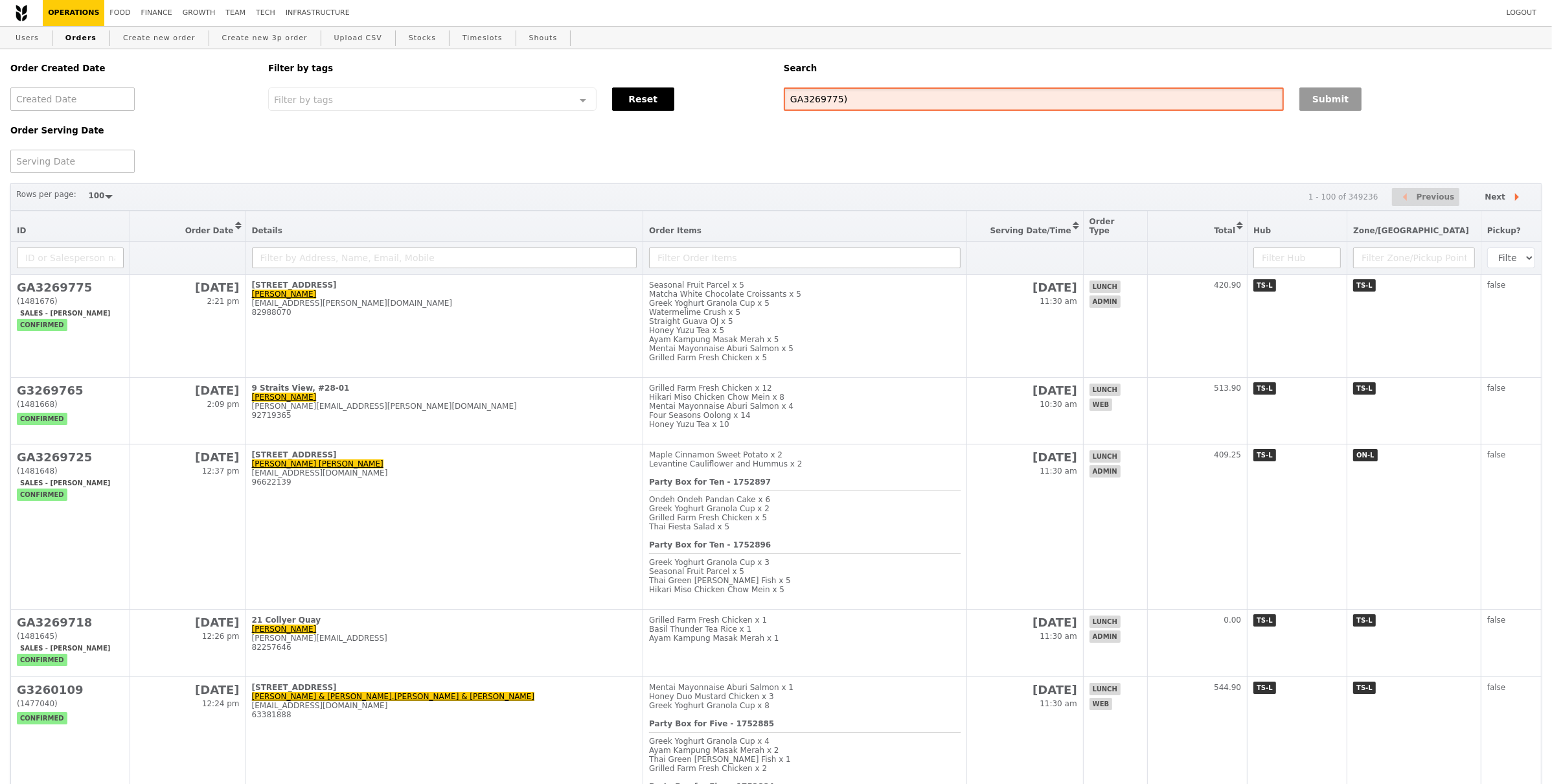
type input "GA3269775)"
click at [1327, 97] on button "Submit" at bounding box center [1330, 99] width 62 height 23
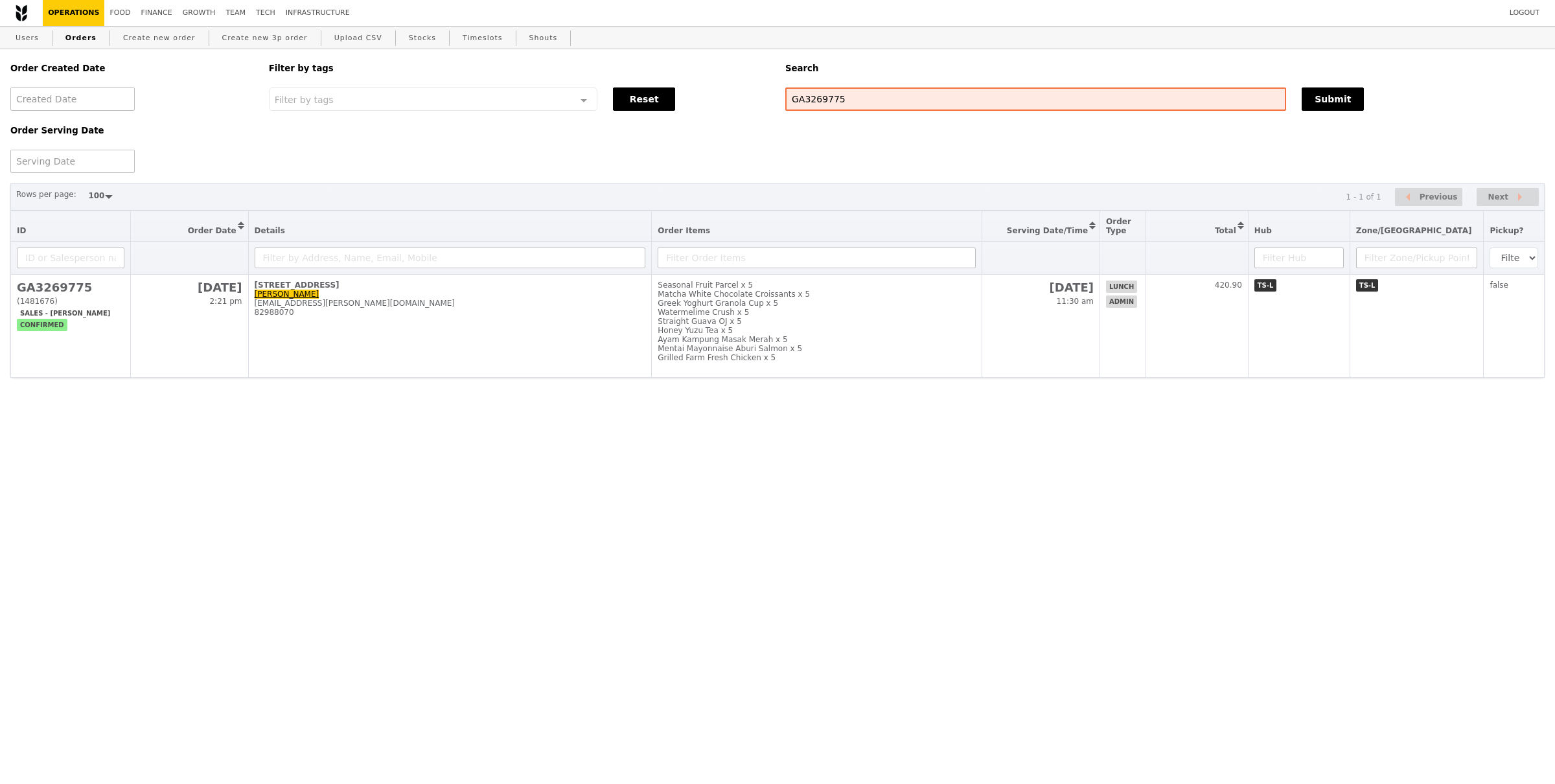
select select "100"
click at [631, 8] on div "Logout Operations Food Finance Growth Team Tech Infrastructure" at bounding box center [778, 12] width 1555 height 26
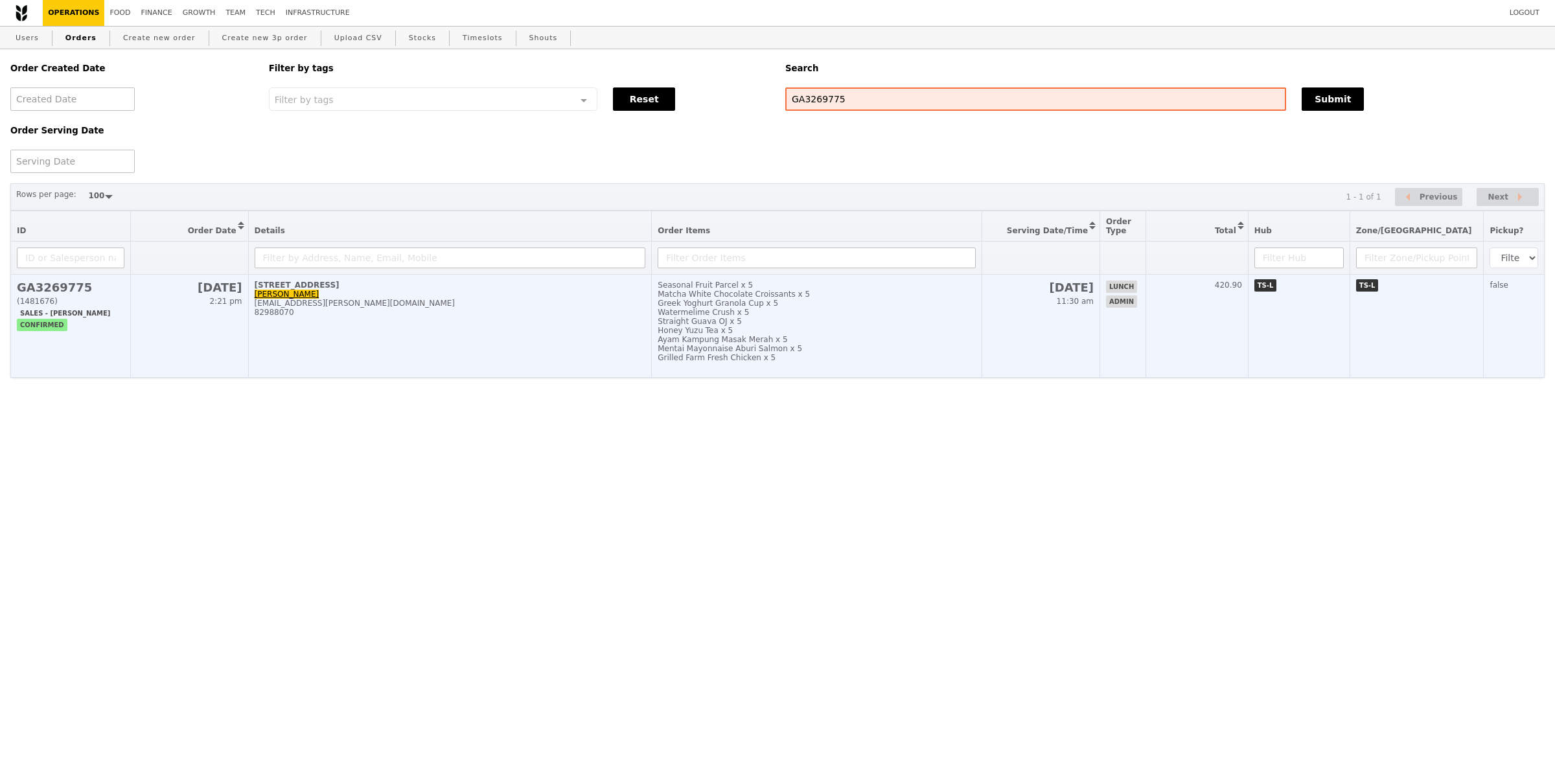
click at [694, 371] on td "Seasonal Fruit Parcel x 5 Matcha White Chocolate Croissants x 5 Greek Yoghurt G…" at bounding box center [817, 327] width 330 height 103
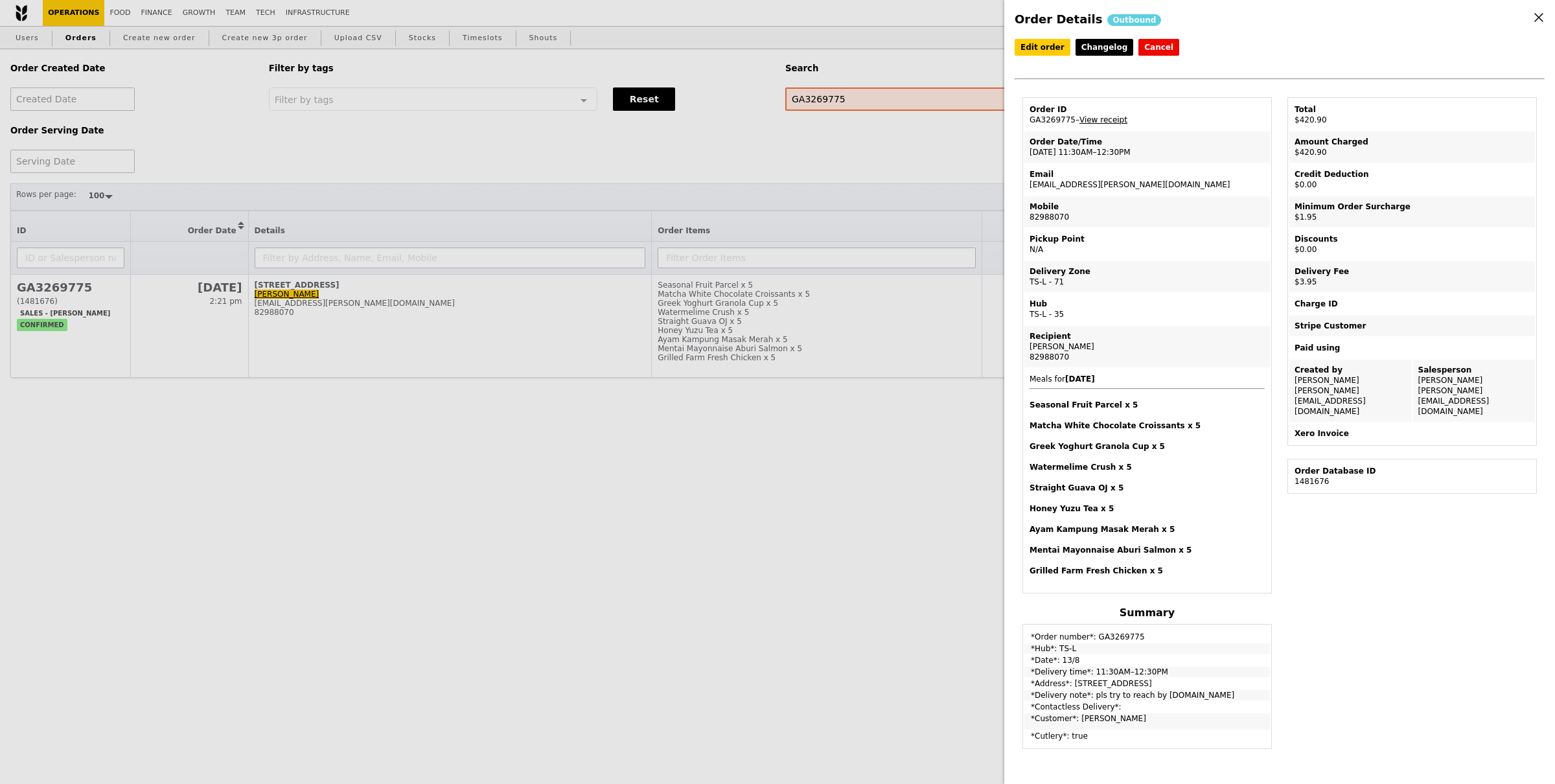
click at [1099, 122] on link "View receipt" at bounding box center [1103, 119] width 48 height 9
click at [416, 57] on div "Order Details Outbound Edit order Changelog Cancel Order ID GA3269775 – View re…" at bounding box center [778, 392] width 1555 height 784
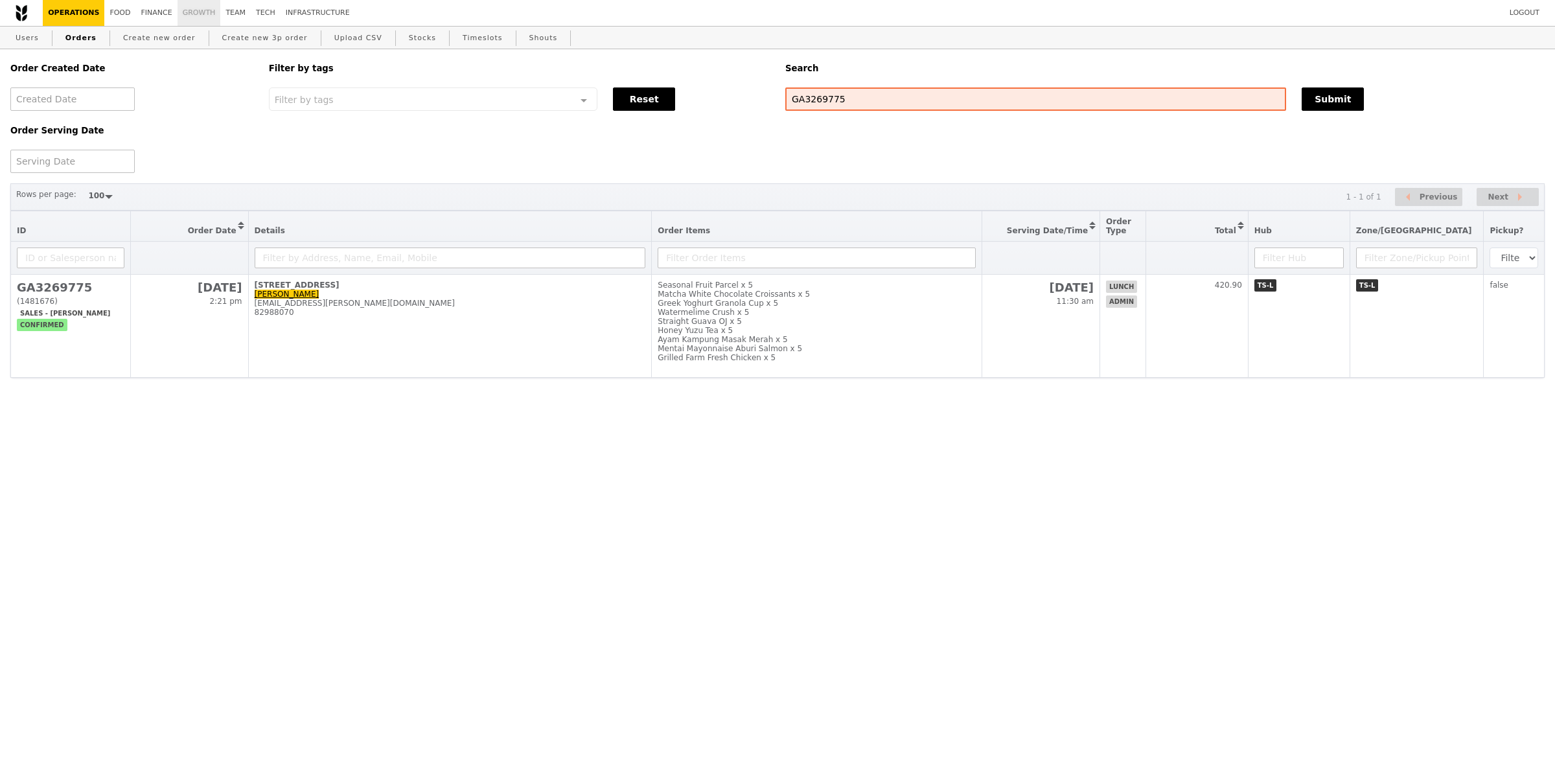
click at [199, 17] on link "Growth" at bounding box center [199, 12] width 43 height 26
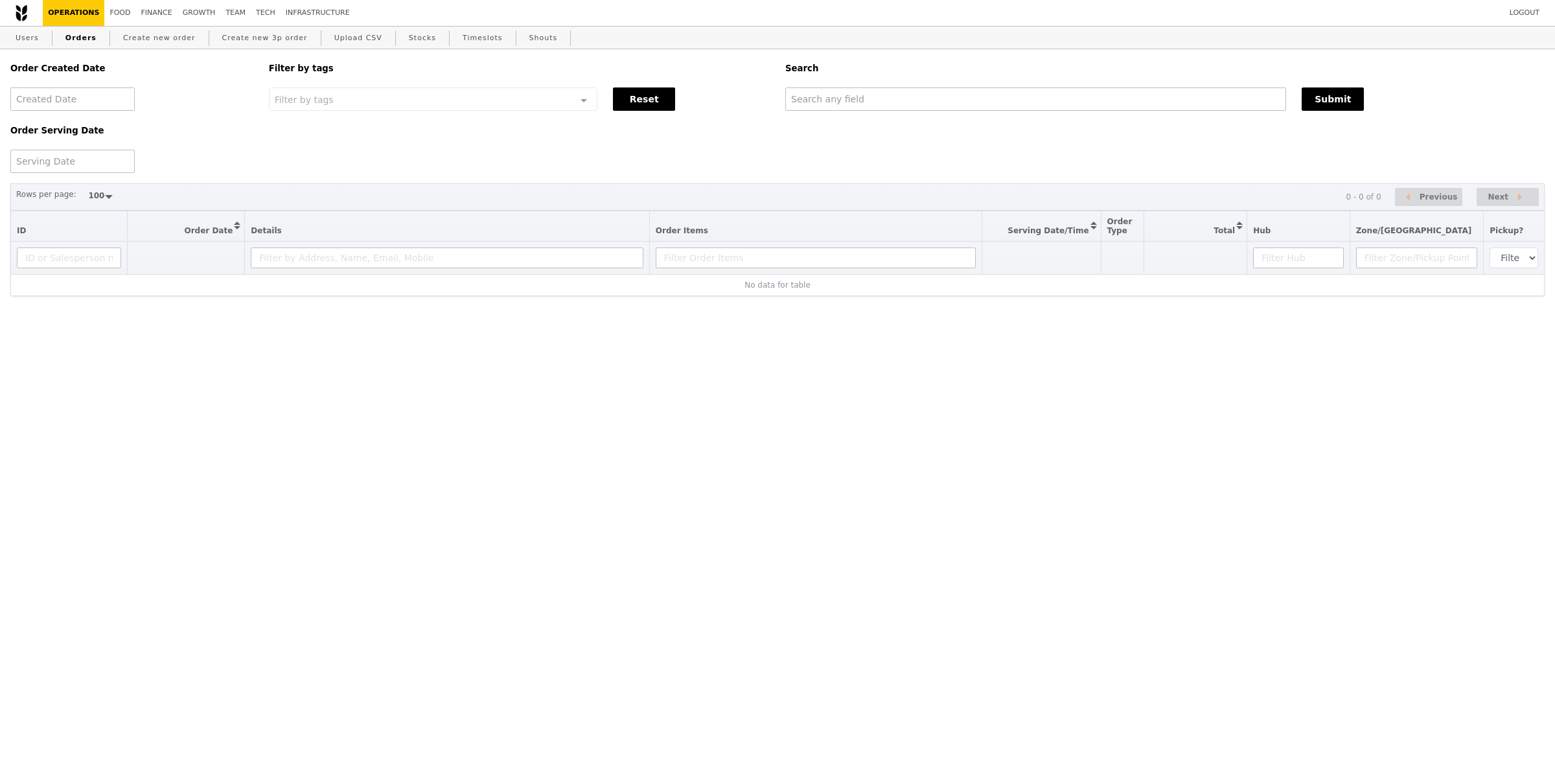
select select "100"
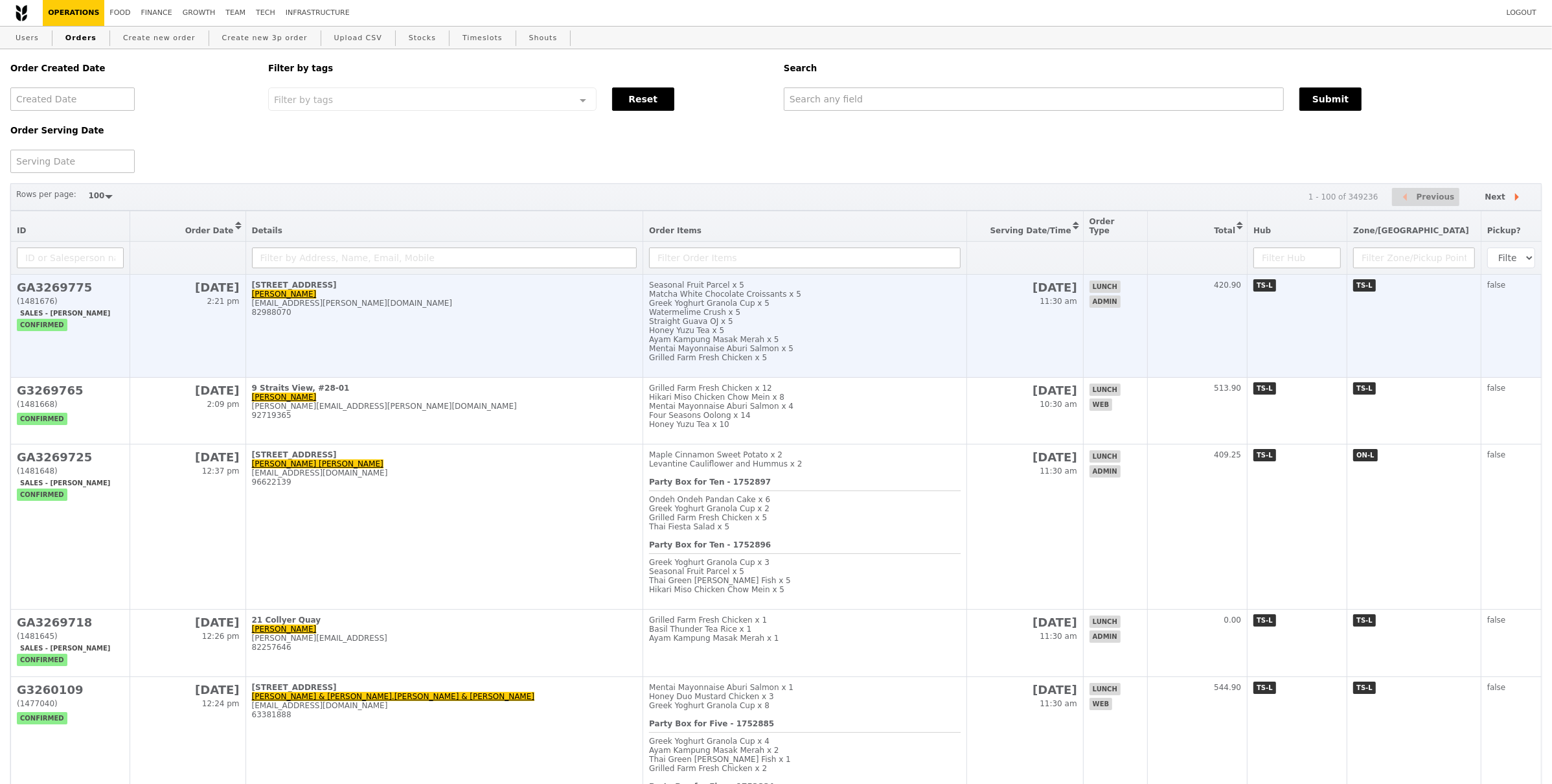
click at [788, 353] on div "Grilled Farm Fresh Chicken x 5" at bounding box center [805, 357] width 311 height 9
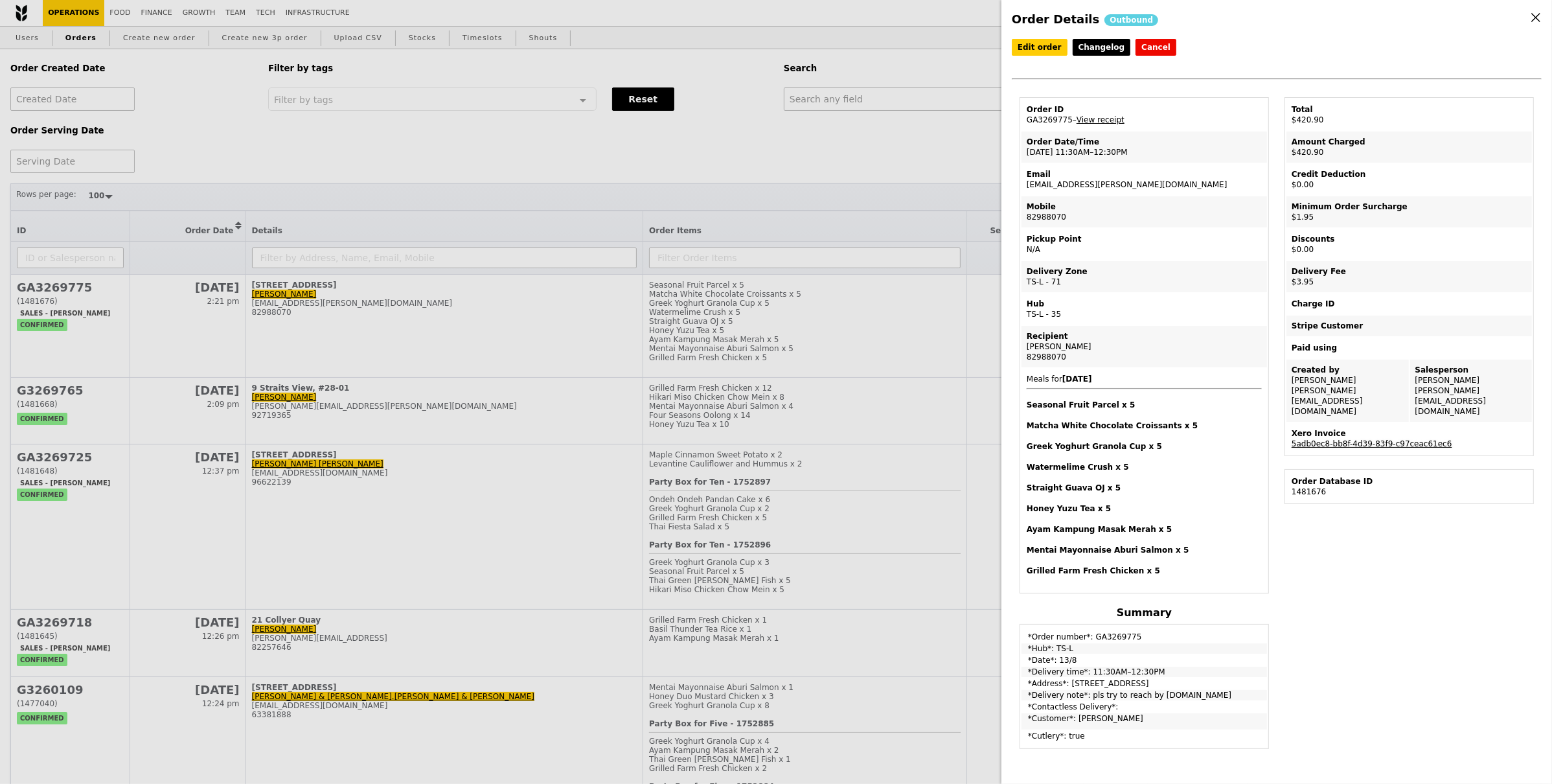
click at [1345, 439] on link "5adb0ec8-bb8f-4d39-83f9-c97ceac61ec6" at bounding box center [1372, 443] width 160 height 9
